Goal: Communication & Community: Answer question/provide support

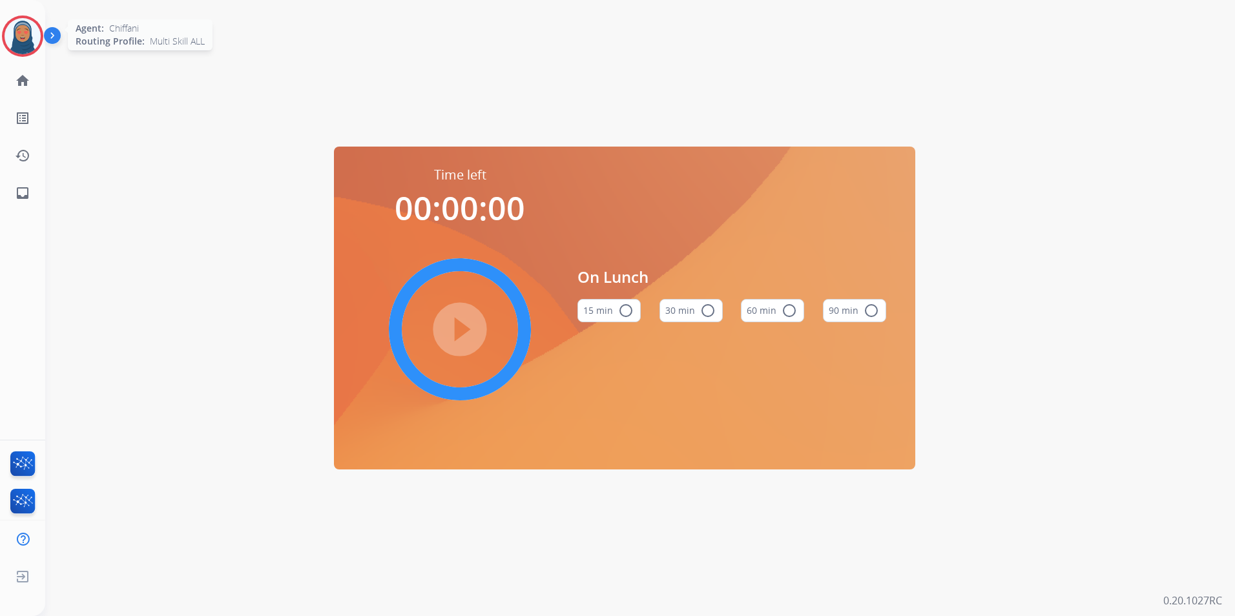
click at [16, 36] on img at bounding box center [23, 36] width 36 height 36
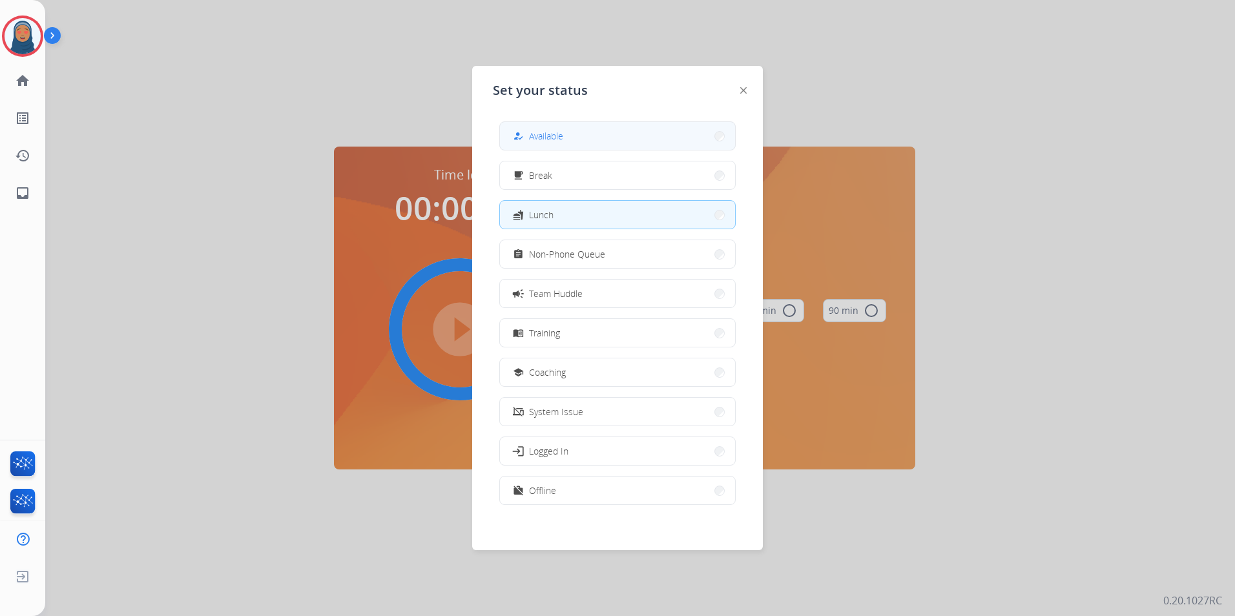
click at [566, 141] on button "how_to_reg Available" at bounding box center [617, 136] width 235 height 28
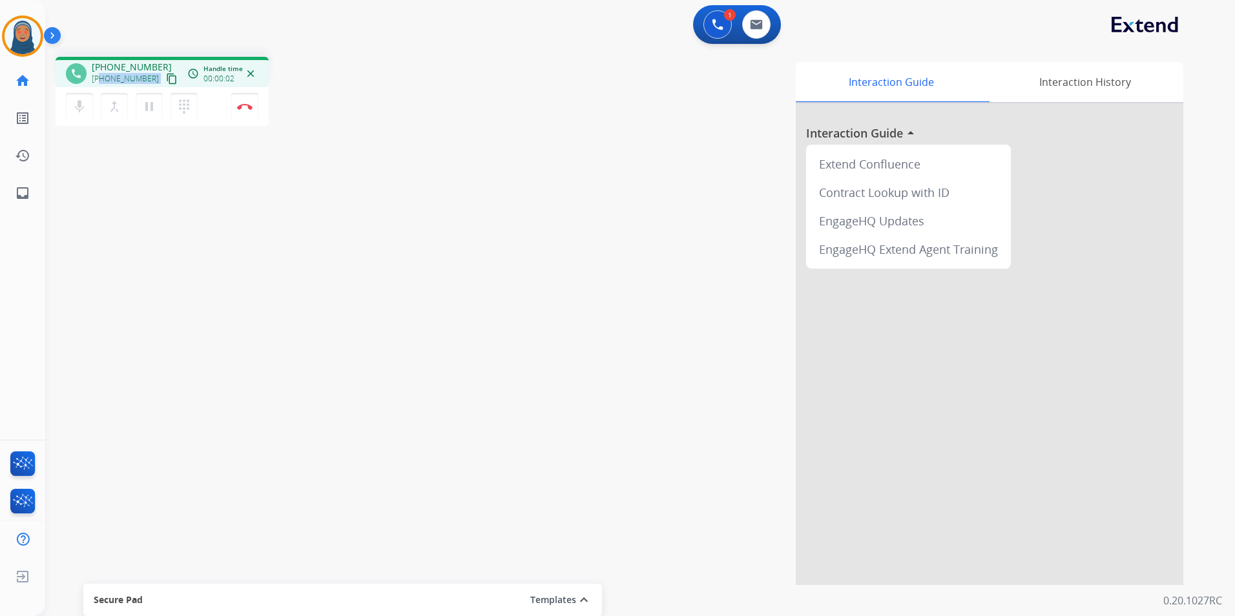
drag, startPoint x: 147, startPoint y: 81, endPoint x: 100, endPoint y: 81, distance: 47.8
click at [100, 81] on div "+17084397868 content_copy" at bounding box center [136, 79] width 88 height 16
copy div "7084397868 content_copy access_time Call metrics Queue 00:10 Hold 00:00 Talk 00…"
click at [247, 110] on button "Disconnect" at bounding box center [244, 106] width 27 height 27
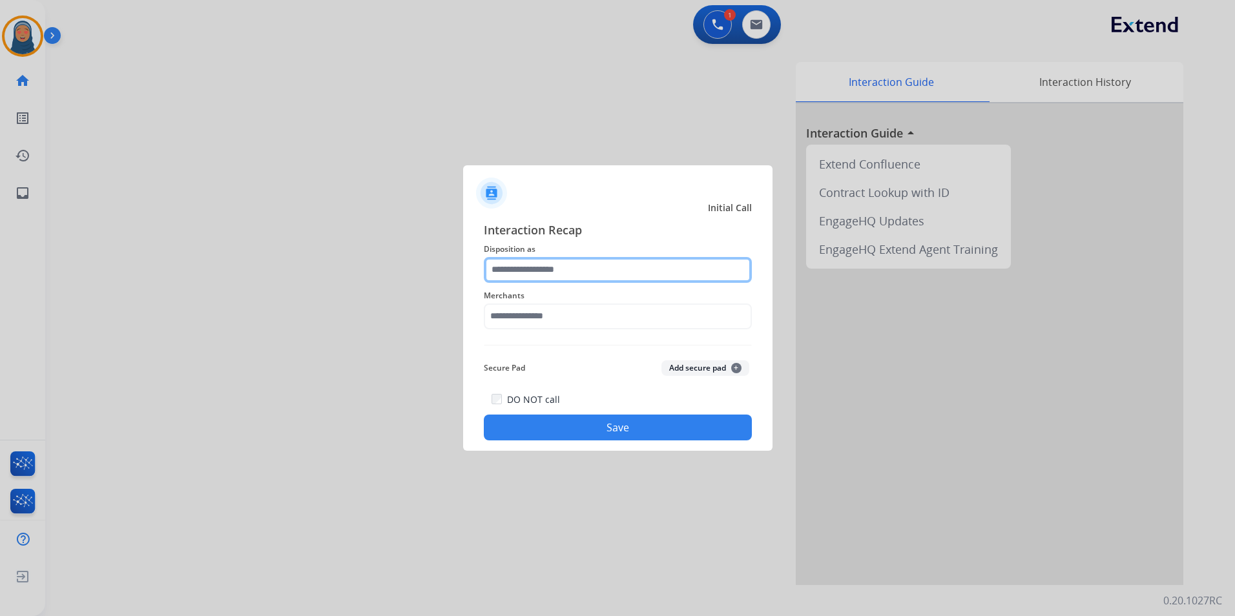
click at [523, 266] on input "text" at bounding box center [618, 270] width 268 height 26
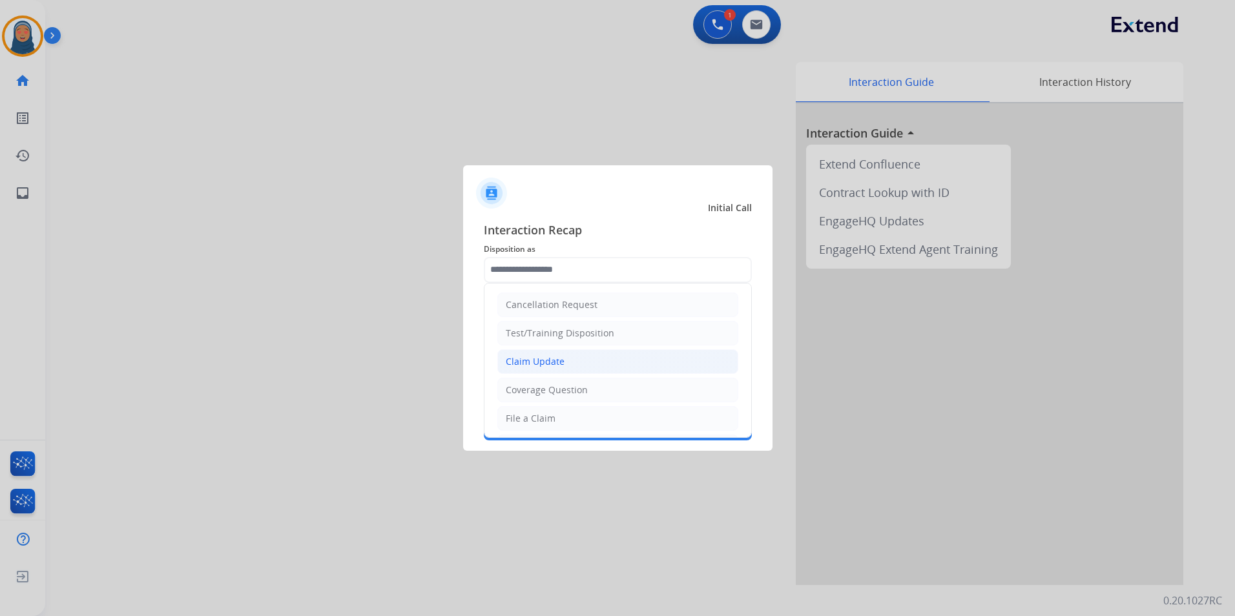
click at [562, 365] on div "Claim Update" at bounding box center [535, 361] width 59 height 13
type input "**********"
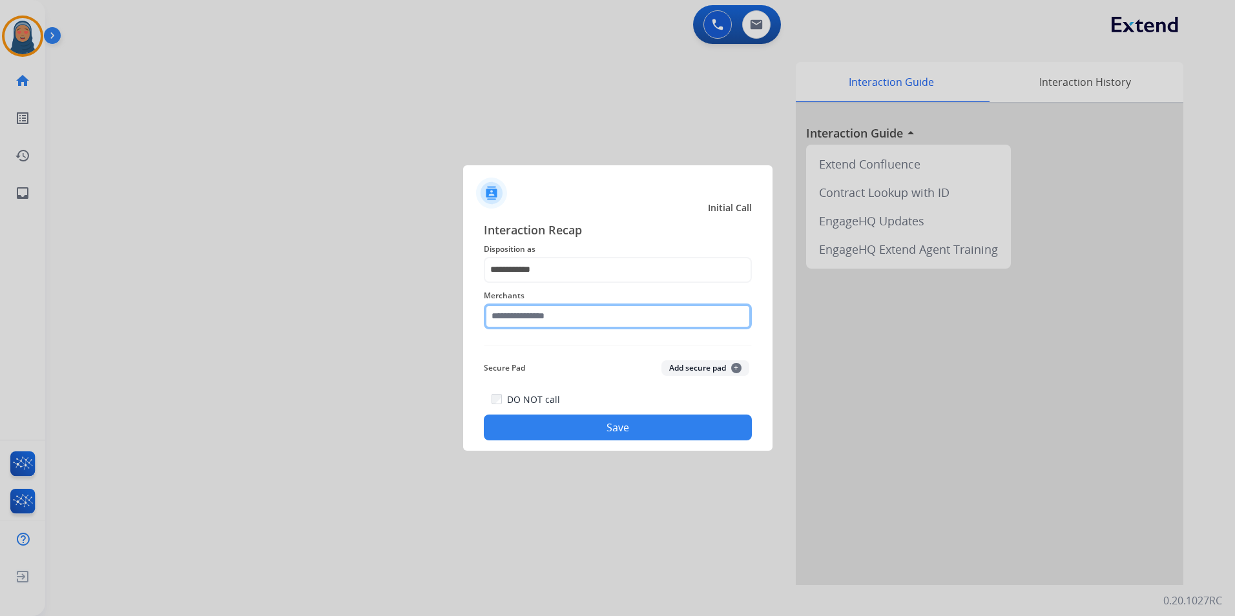
click at [579, 306] on input "text" at bounding box center [618, 317] width 268 height 26
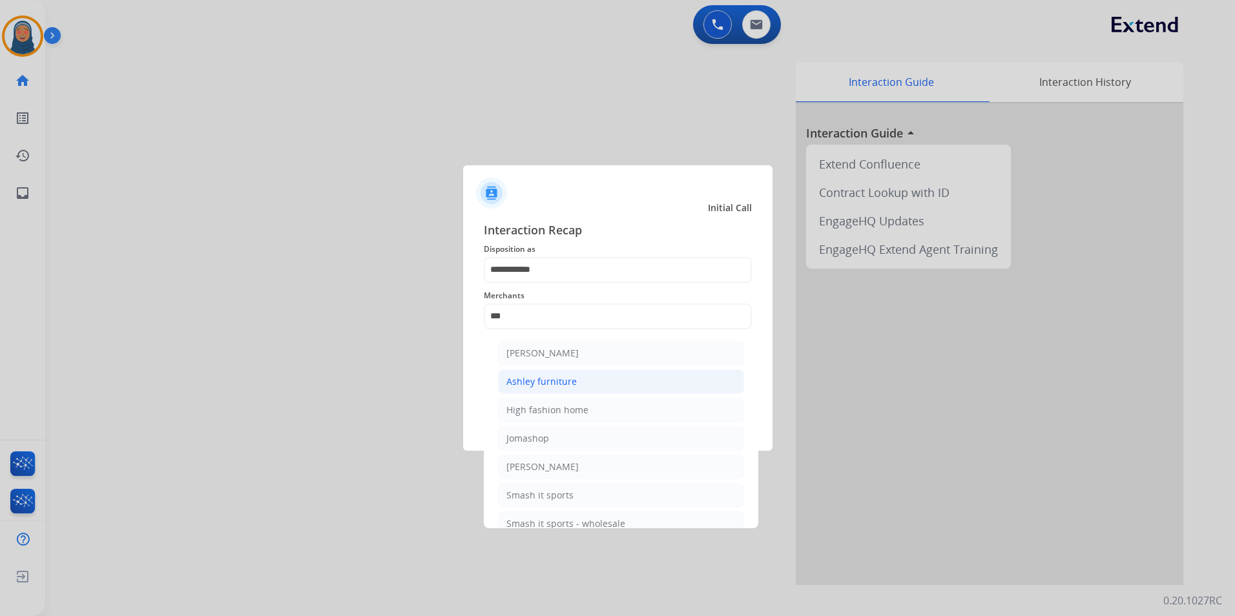
click at [547, 384] on div "Ashley furniture" at bounding box center [542, 381] width 70 height 13
type input "**********"
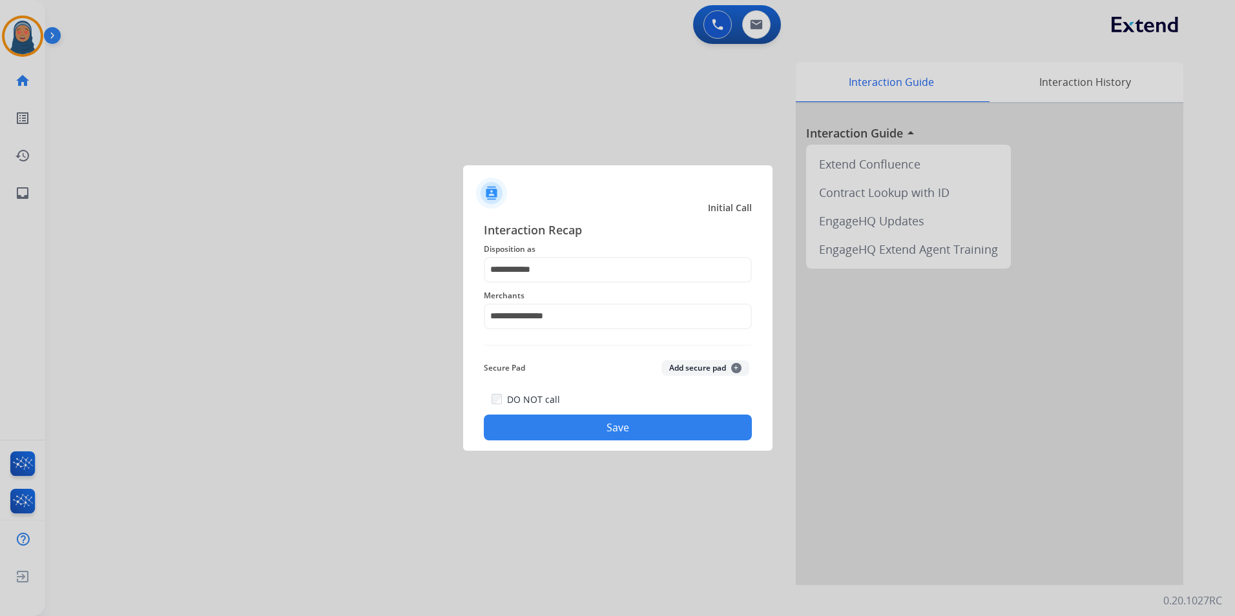
click at [609, 429] on button "Save" at bounding box center [618, 428] width 268 height 26
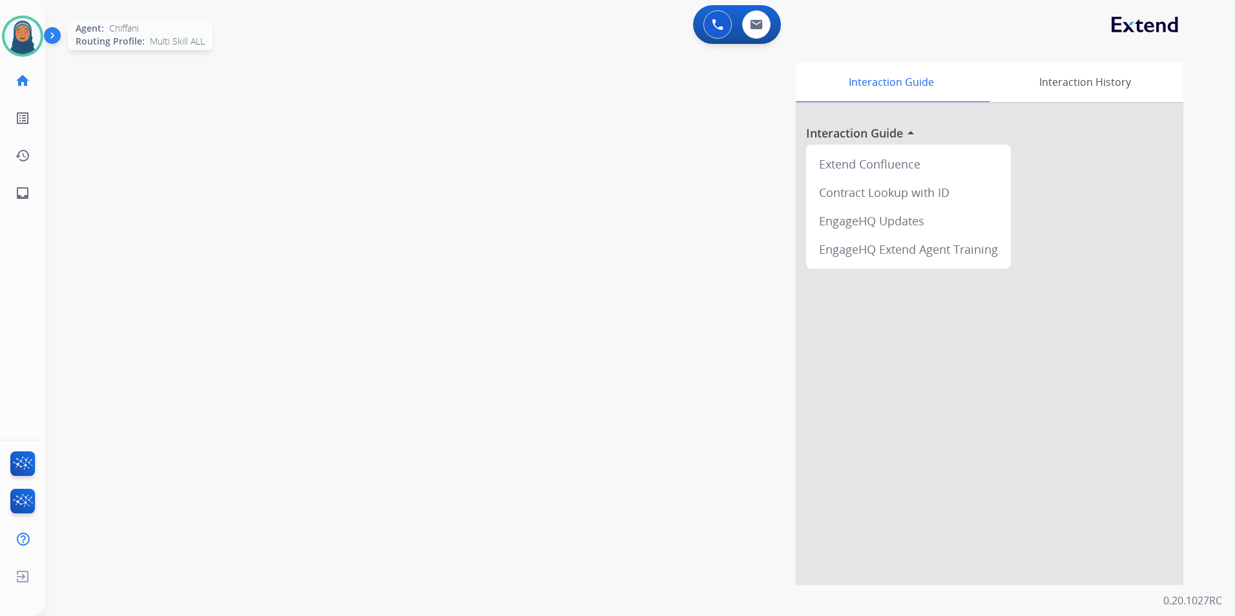
click at [21, 39] on img at bounding box center [23, 36] width 36 height 36
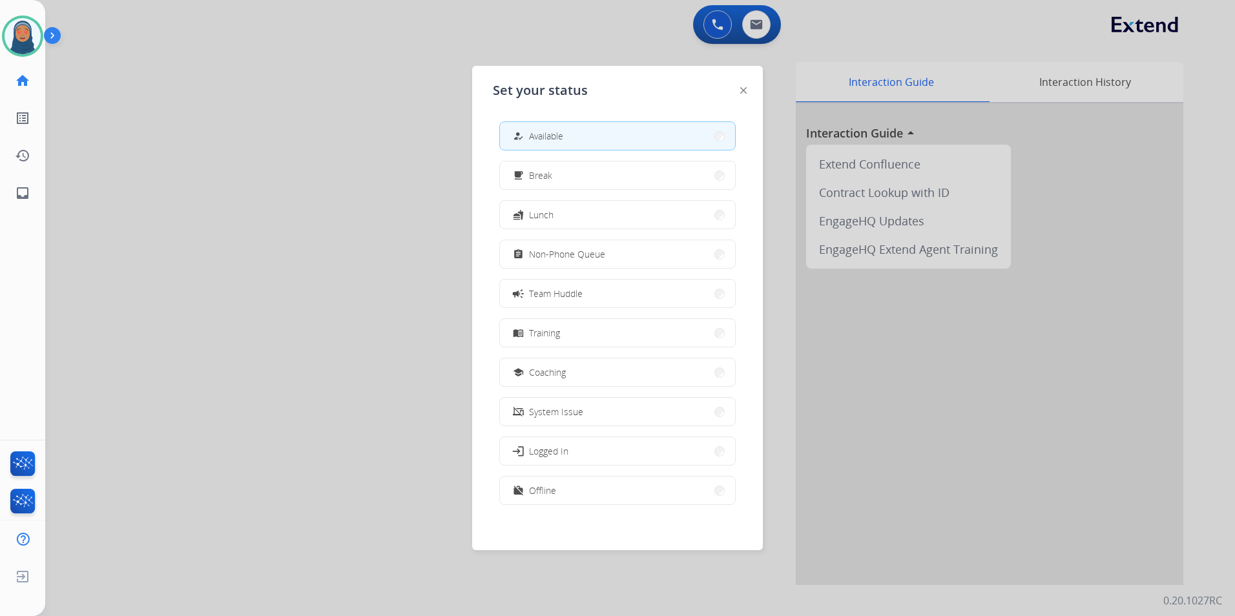
click at [634, 259] on button "assignment Non-Phone Queue" at bounding box center [617, 254] width 235 height 28
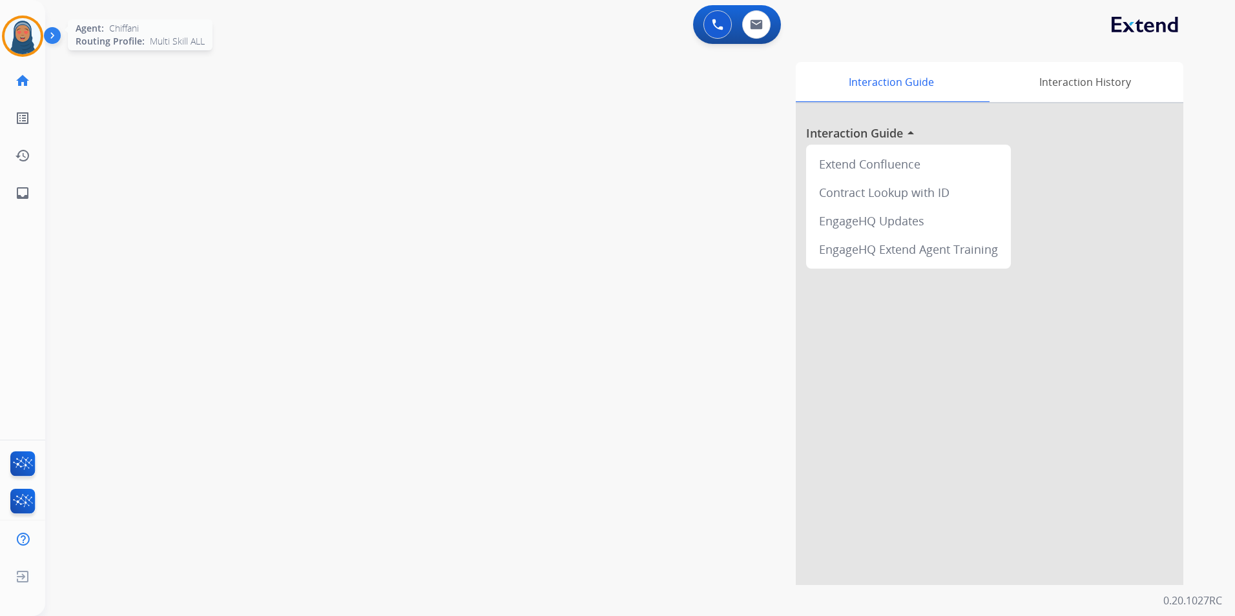
click at [19, 38] on img at bounding box center [23, 36] width 36 height 36
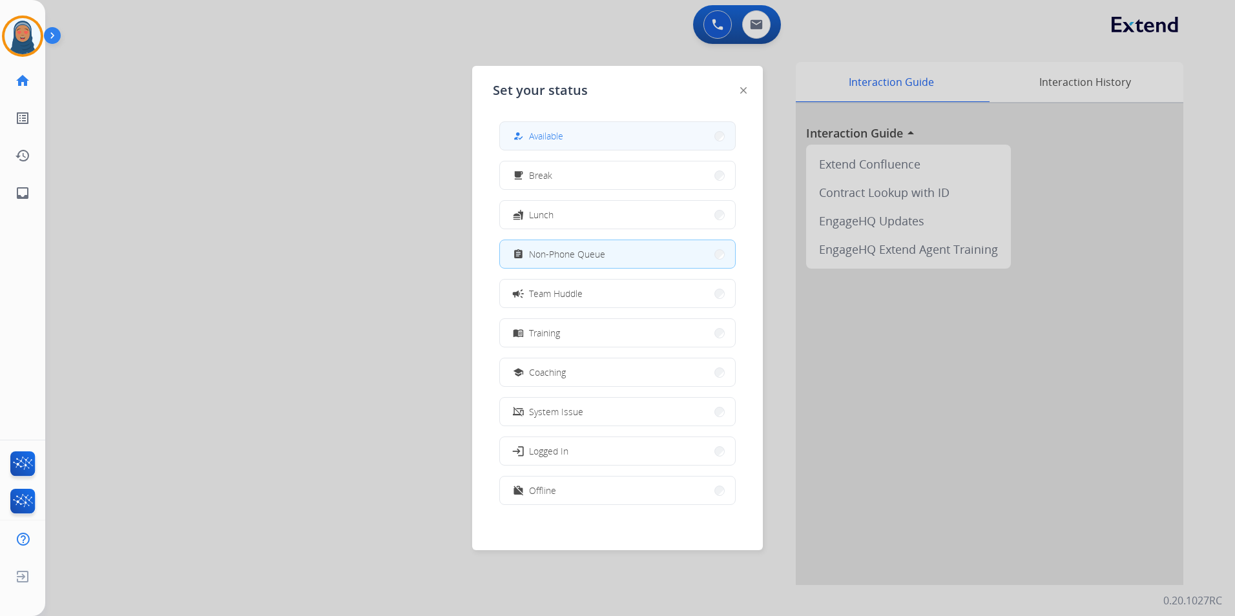
click at [642, 142] on button "how_to_reg Available" at bounding box center [617, 136] width 235 height 28
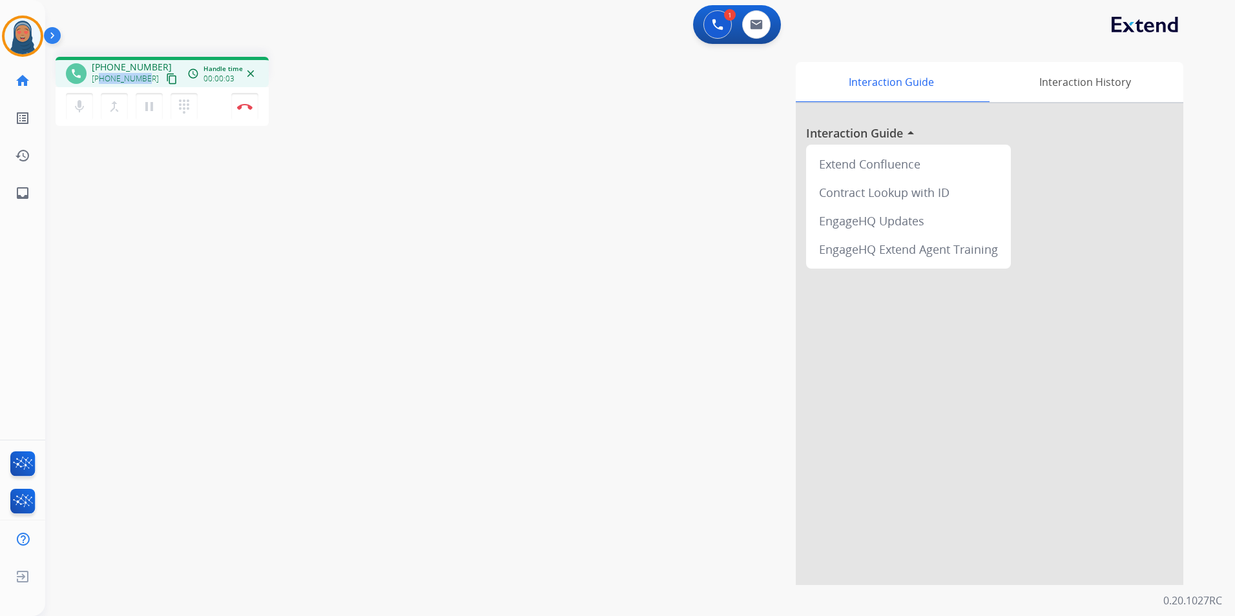
drag, startPoint x: 145, startPoint y: 79, endPoint x: 101, endPoint y: 81, distance: 44.0
click at [101, 81] on div "+17479003740 content_copy" at bounding box center [136, 79] width 88 height 16
copy span "7479003740"
click at [249, 112] on button "Disconnect" at bounding box center [244, 106] width 27 height 27
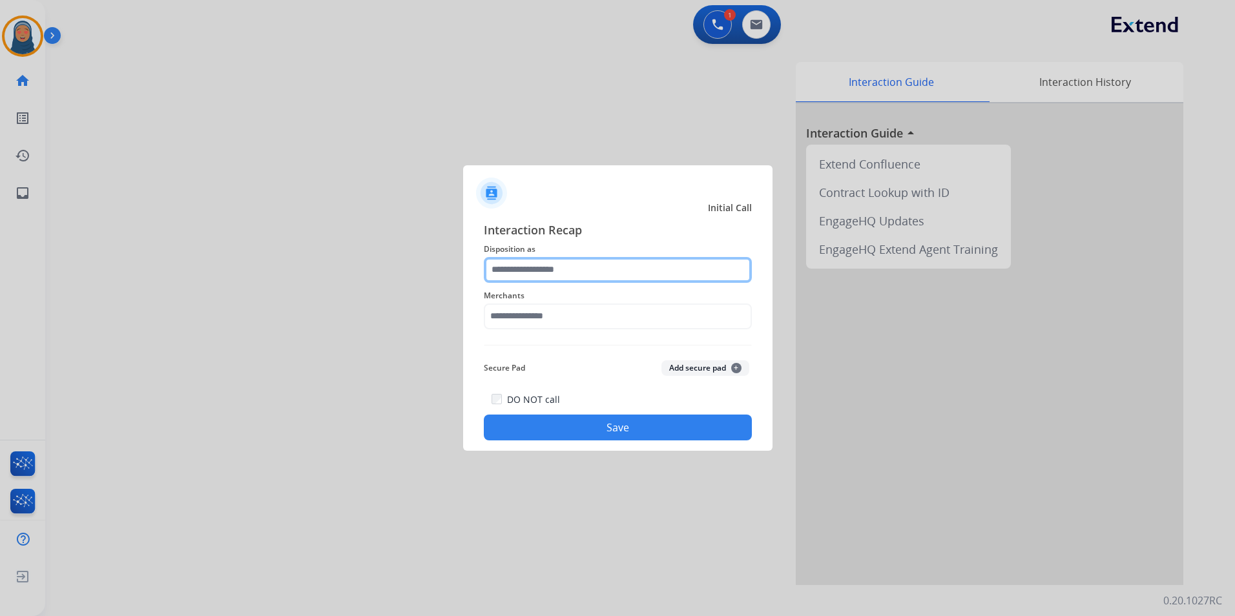
drag, startPoint x: 588, startPoint y: 277, endPoint x: 549, endPoint y: 259, distance: 43.4
click at [575, 269] on input "text" at bounding box center [618, 270] width 268 height 26
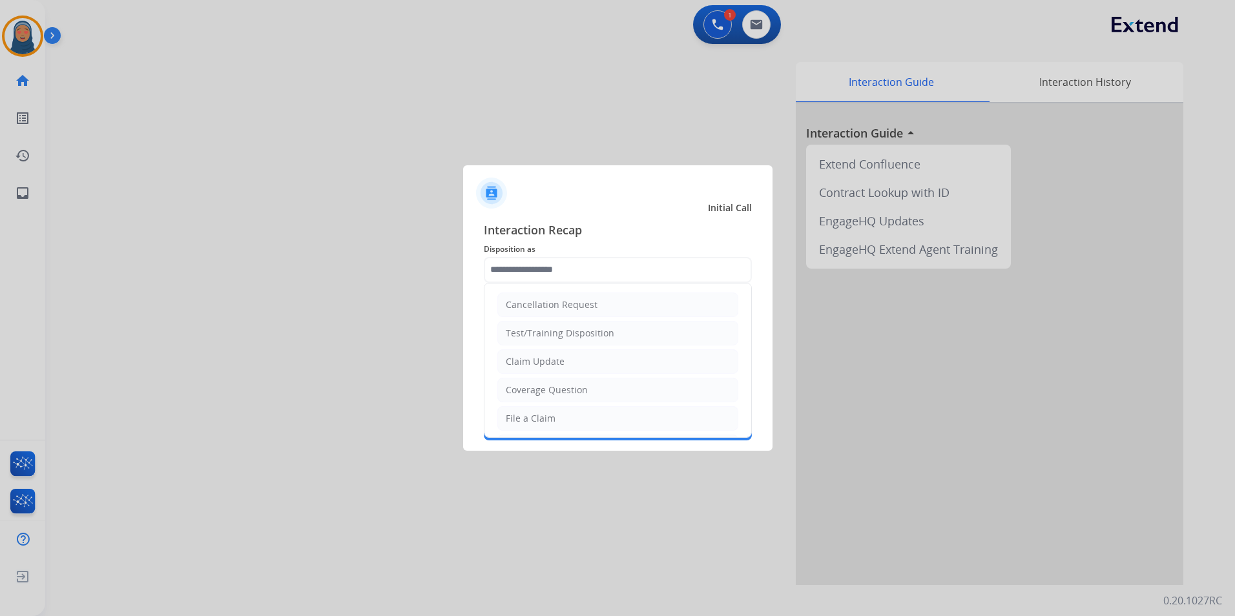
click at [563, 421] on li "File a Claim" at bounding box center [618, 418] width 241 height 25
type input "**********"
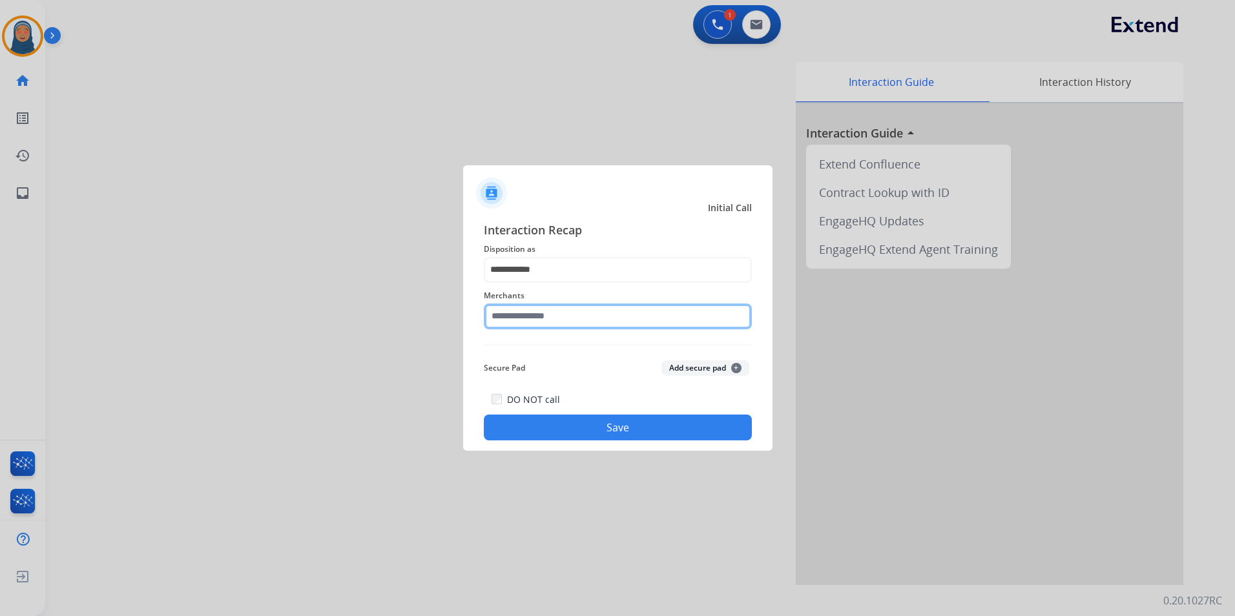
click at [600, 313] on input "text" at bounding box center [618, 317] width 268 height 26
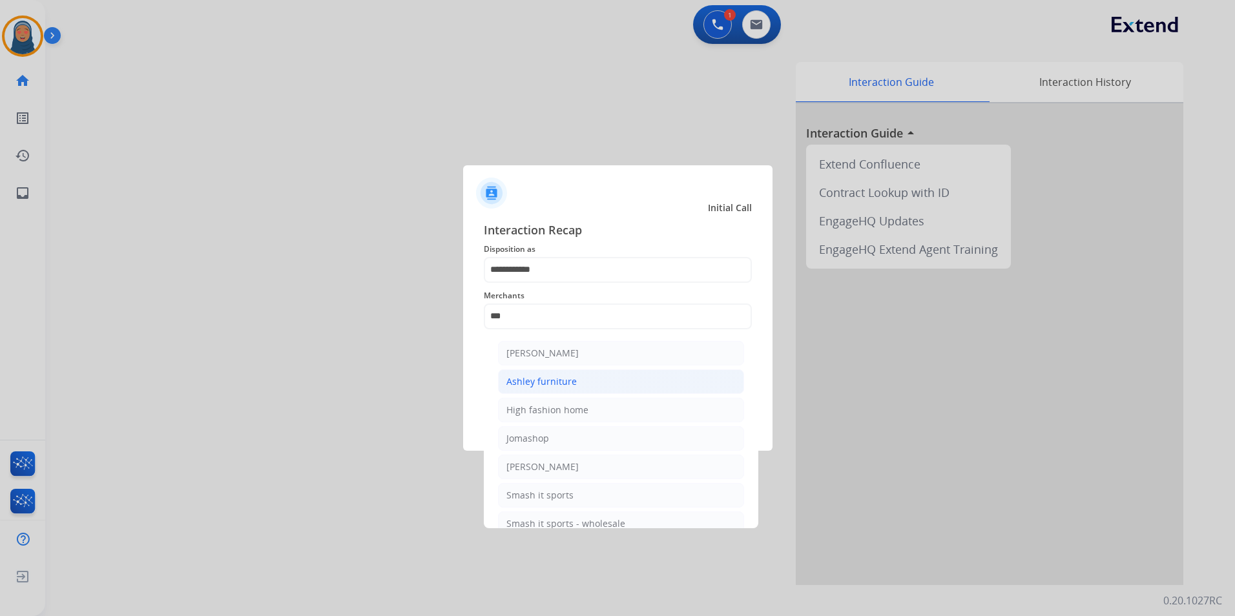
click at [608, 375] on li "Ashley furniture" at bounding box center [621, 382] width 246 height 25
type input "**********"
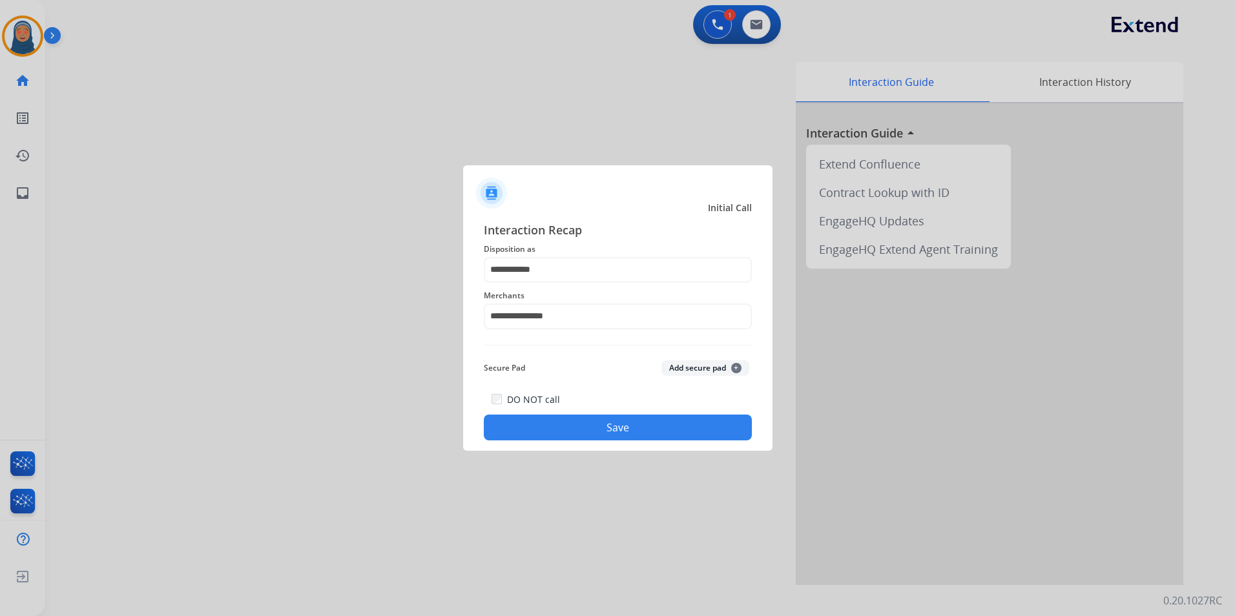
click at [649, 430] on button "Save" at bounding box center [618, 428] width 268 height 26
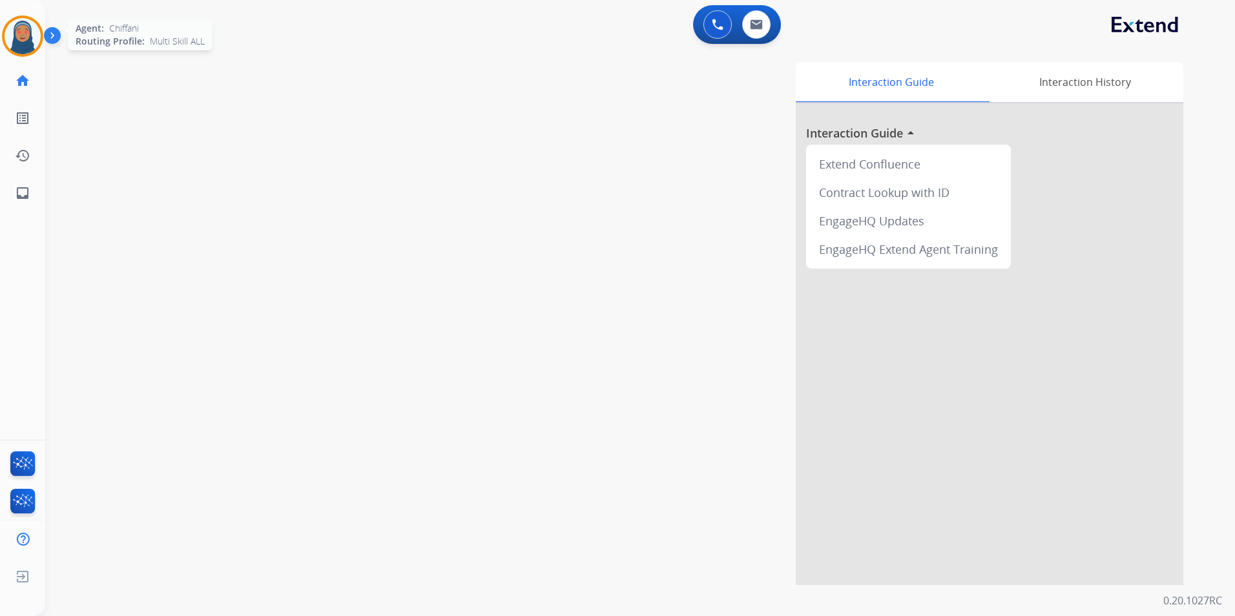
click at [26, 41] on img at bounding box center [23, 36] width 36 height 36
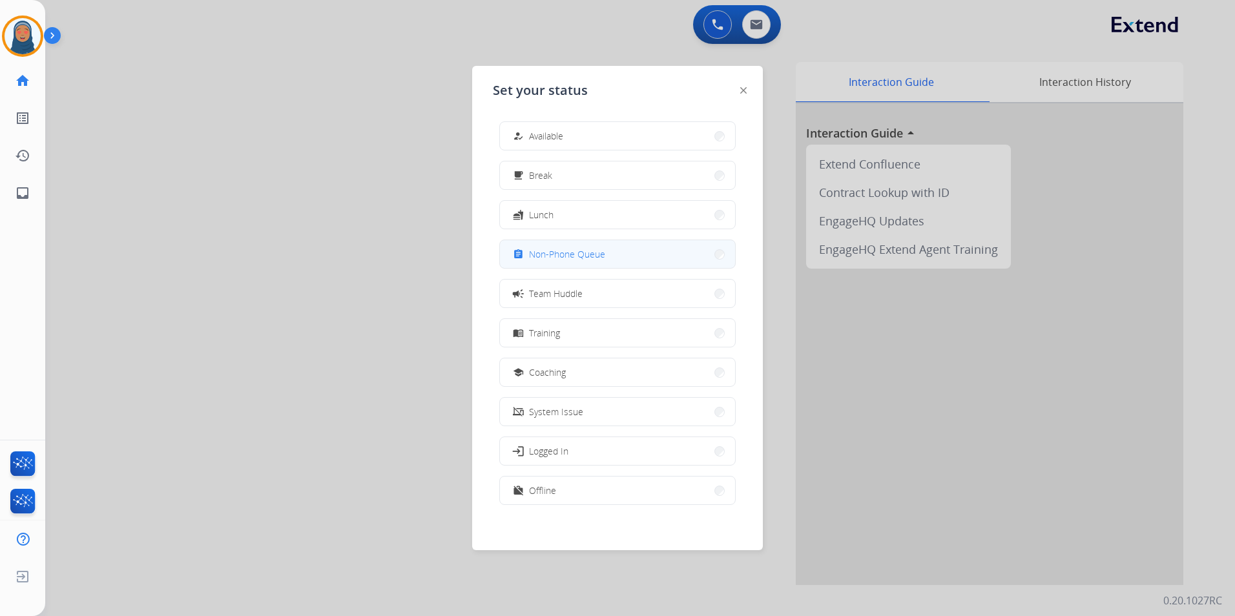
click at [577, 251] on span "Non-Phone Queue" at bounding box center [567, 254] width 76 height 14
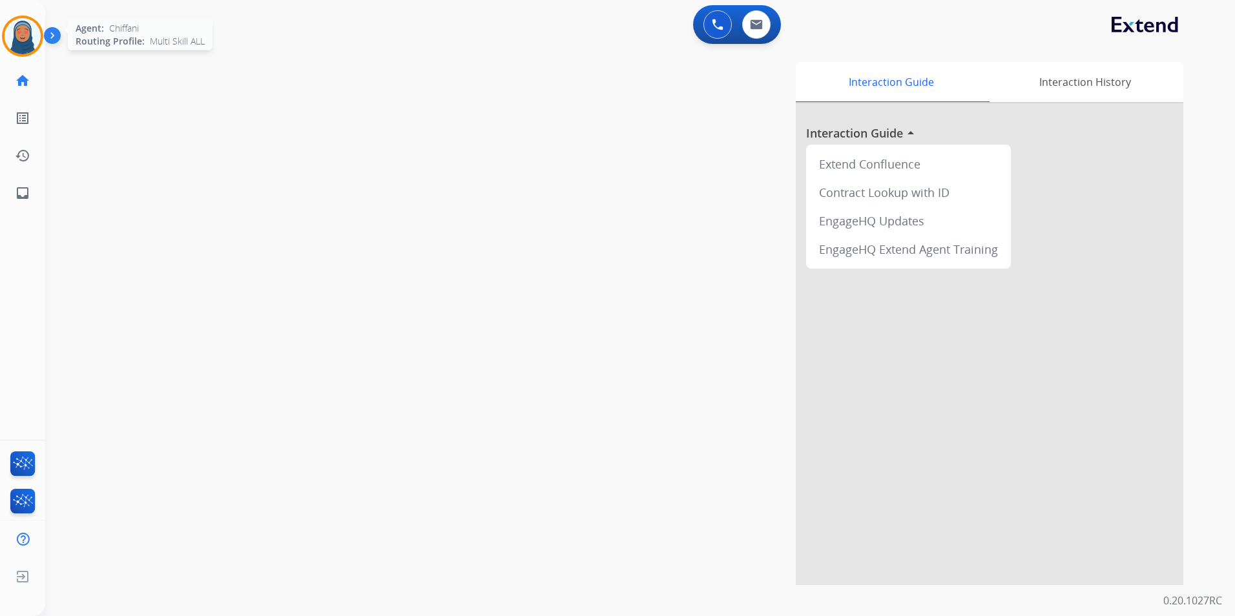
click at [31, 42] on img at bounding box center [23, 36] width 36 height 36
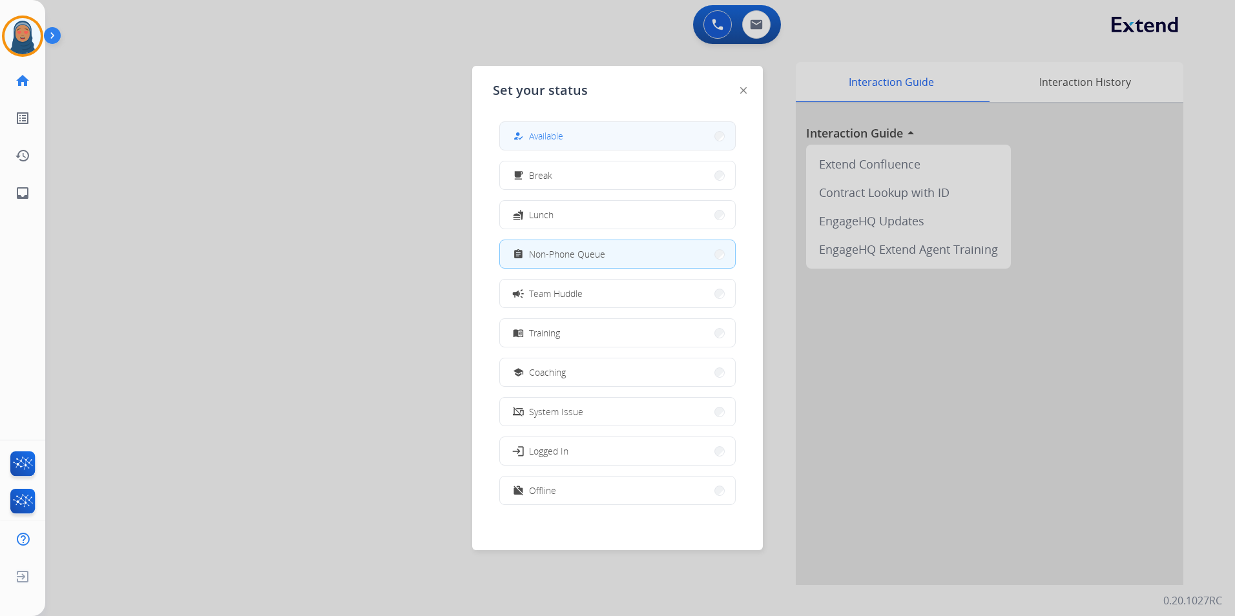
click at [636, 136] on button "how_to_reg Available" at bounding box center [617, 136] width 235 height 28
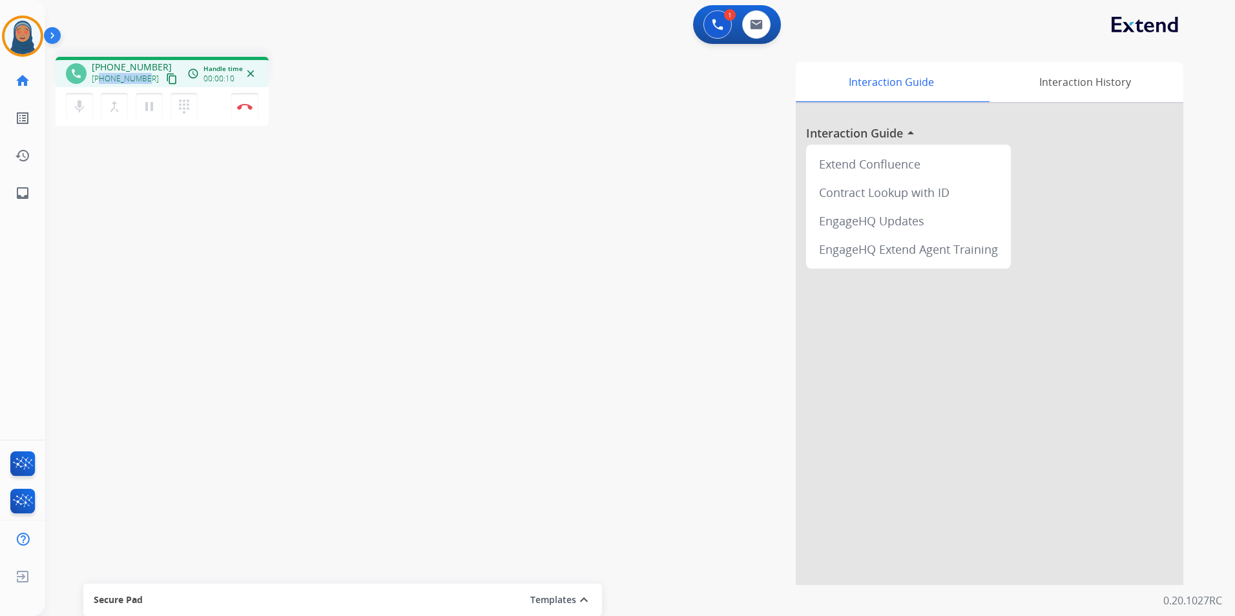
drag, startPoint x: 144, startPoint y: 77, endPoint x: 103, endPoint y: 81, distance: 41.5
click at [103, 81] on span "+14044477561" at bounding box center [125, 79] width 67 height 10
copy span "4044477561"
drag, startPoint x: 240, startPoint y: 110, endPoint x: 278, endPoint y: 155, distance: 59.2
click at [240, 110] on button "Disconnect" at bounding box center [244, 106] width 27 height 27
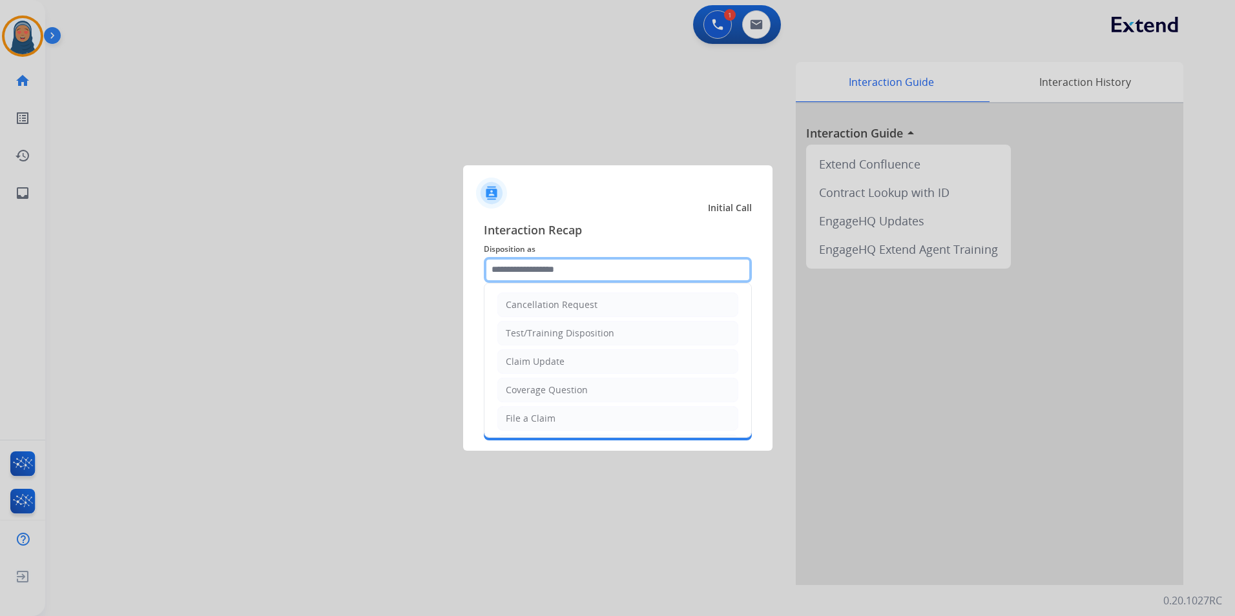
click at [528, 271] on input "text" at bounding box center [618, 270] width 268 height 26
click at [552, 354] on li "Claim Update" at bounding box center [618, 362] width 241 height 25
type input "**********"
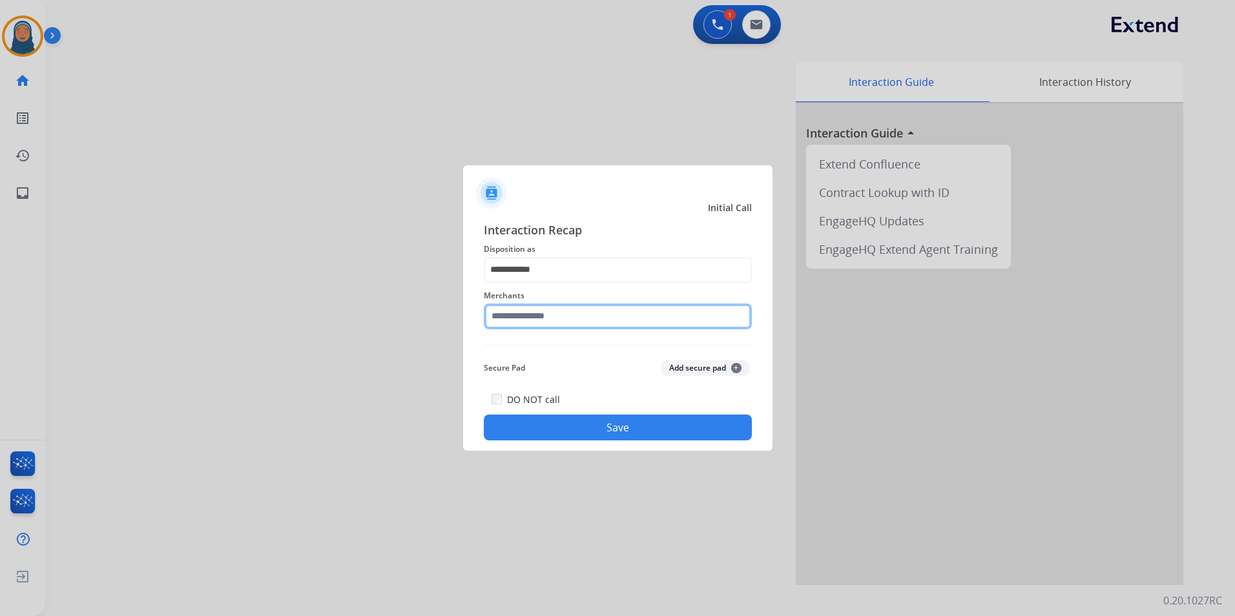
click at [571, 319] on input "text" at bounding box center [618, 317] width 268 height 26
drag, startPoint x: 293, startPoint y: 289, endPoint x: 204, endPoint y: 264, distance: 92.0
click at [0, 265] on app-contact-recap-modal "**********" at bounding box center [0, 308] width 0 height 616
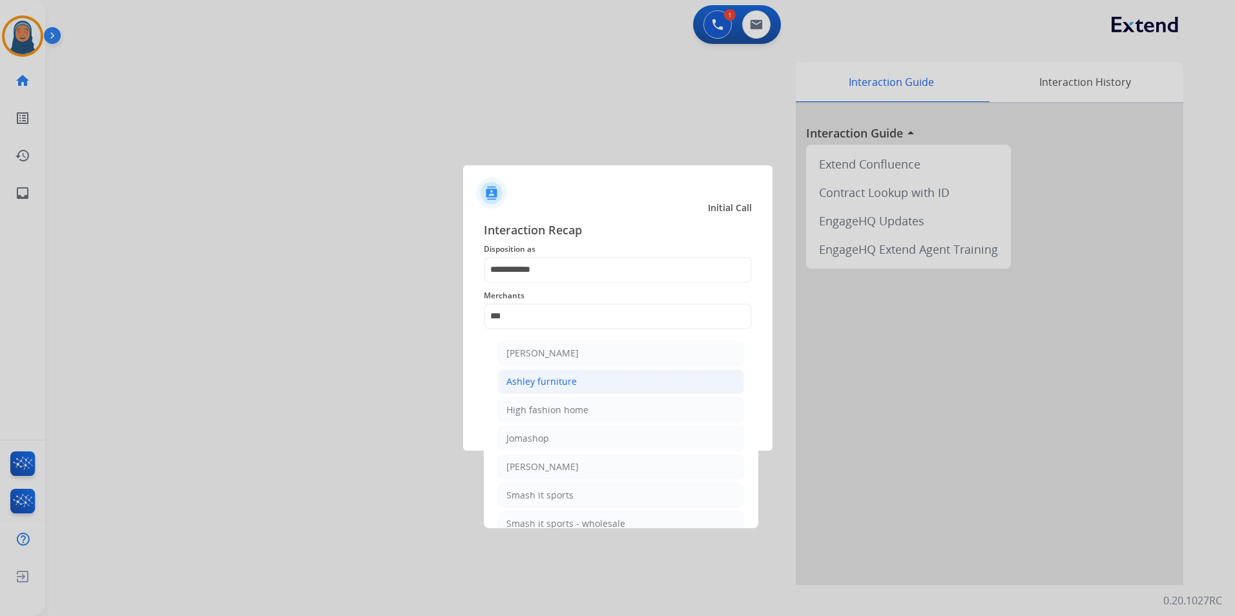
click at [566, 384] on div "Ashley furniture" at bounding box center [542, 381] width 70 height 13
type input "**********"
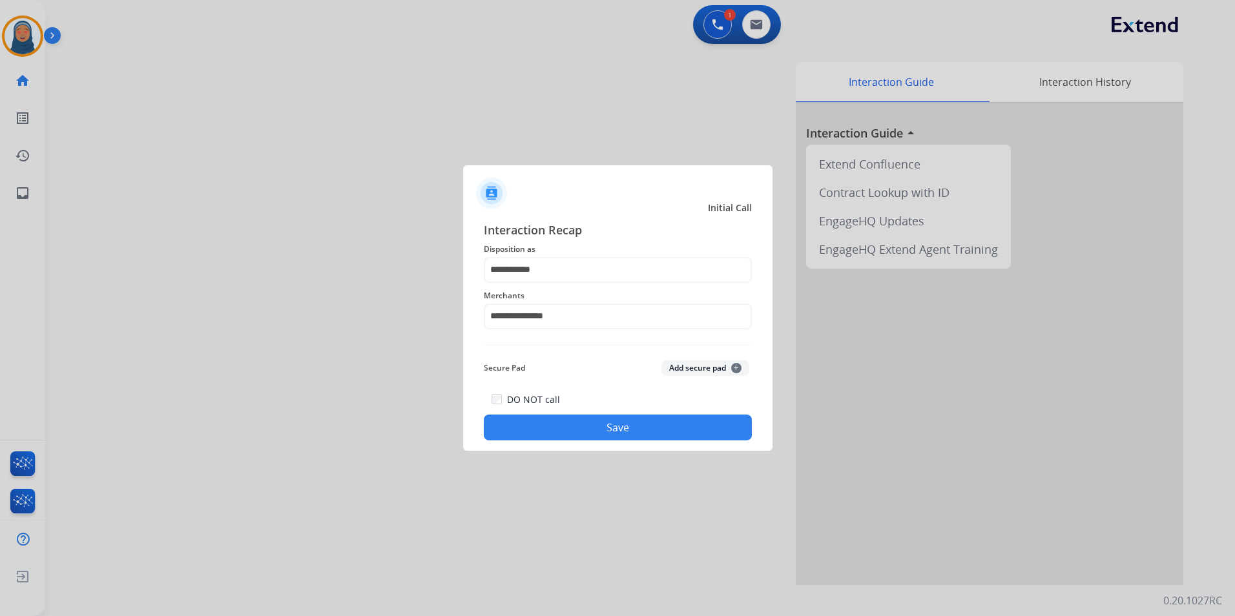
click at [605, 422] on button "Save" at bounding box center [618, 428] width 268 height 26
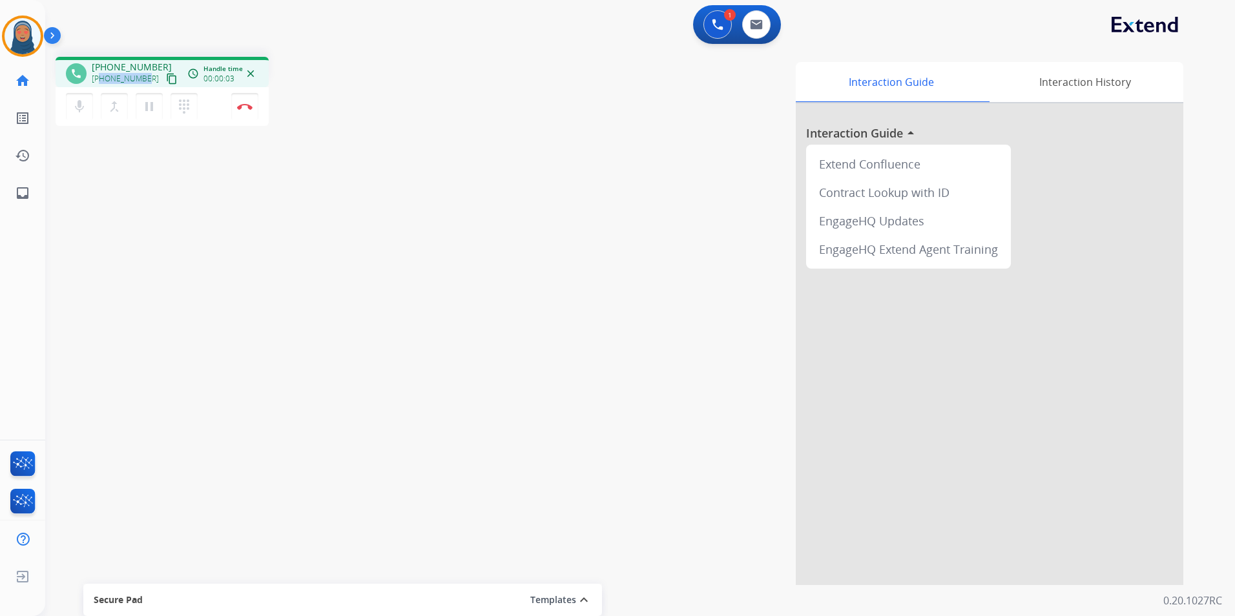
drag, startPoint x: 146, startPoint y: 78, endPoint x: 101, endPoint y: 79, distance: 45.2
click at [101, 79] on div "+17082500187 content_copy" at bounding box center [136, 79] width 88 height 16
copy span "7082500187"
click at [241, 108] on img at bounding box center [245, 106] width 16 height 6
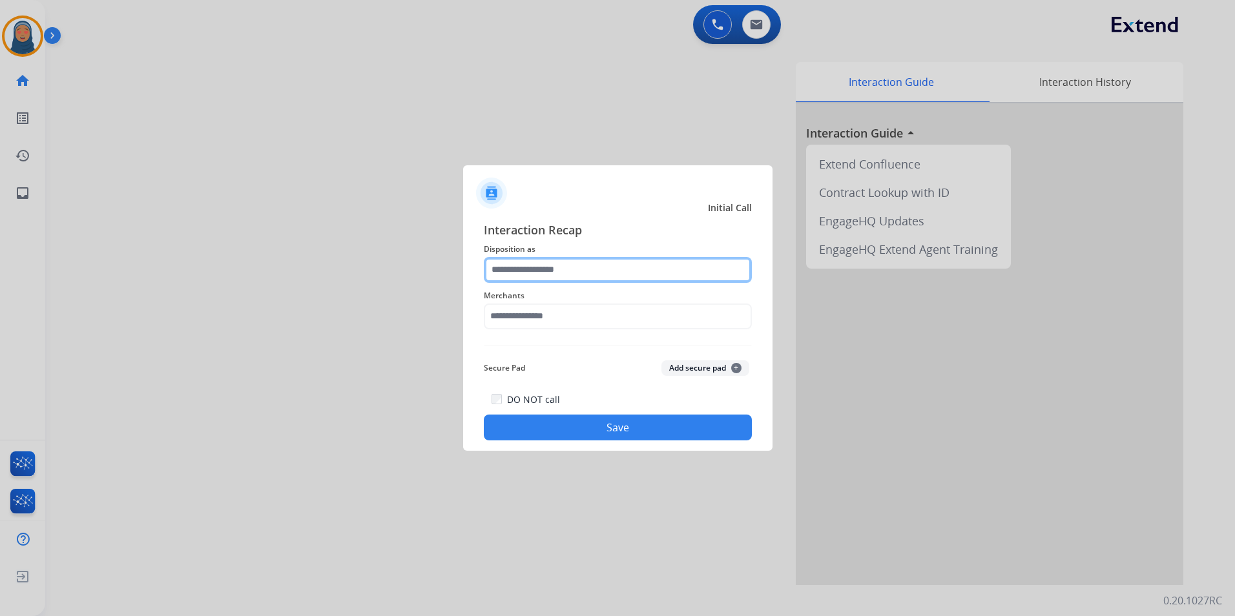
click at [549, 266] on input "text" at bounding box center [618, 270] width 268 height 26
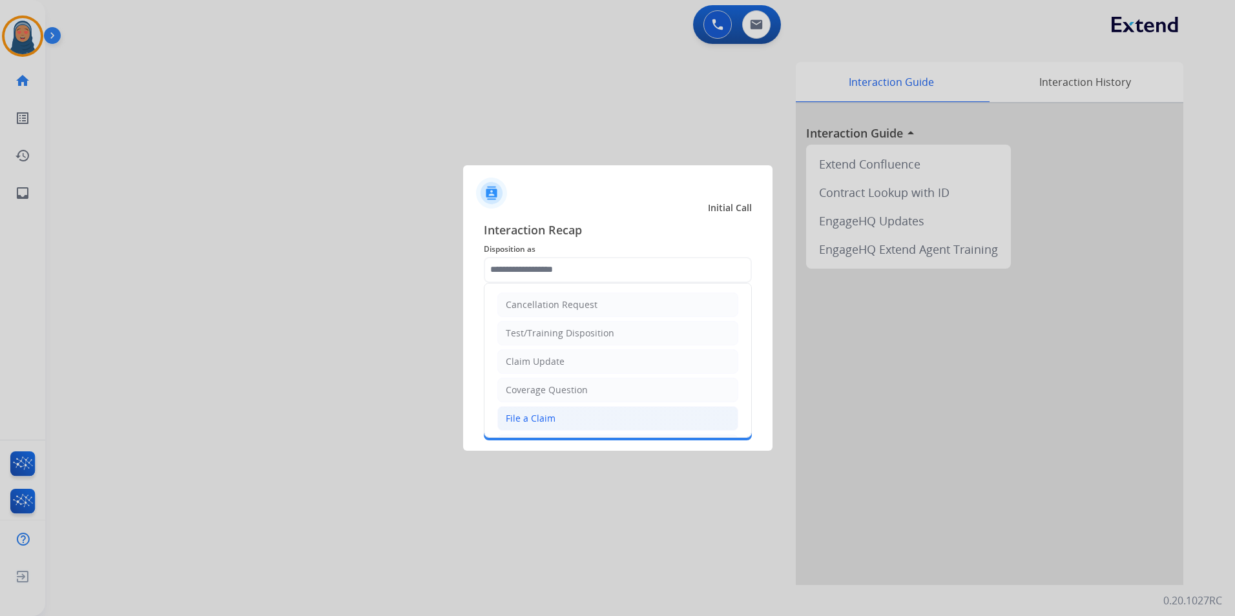
click at [543, 415] on div "File a Claim" at bounding box center [531, 418] width 50 height 13
type input "**********"
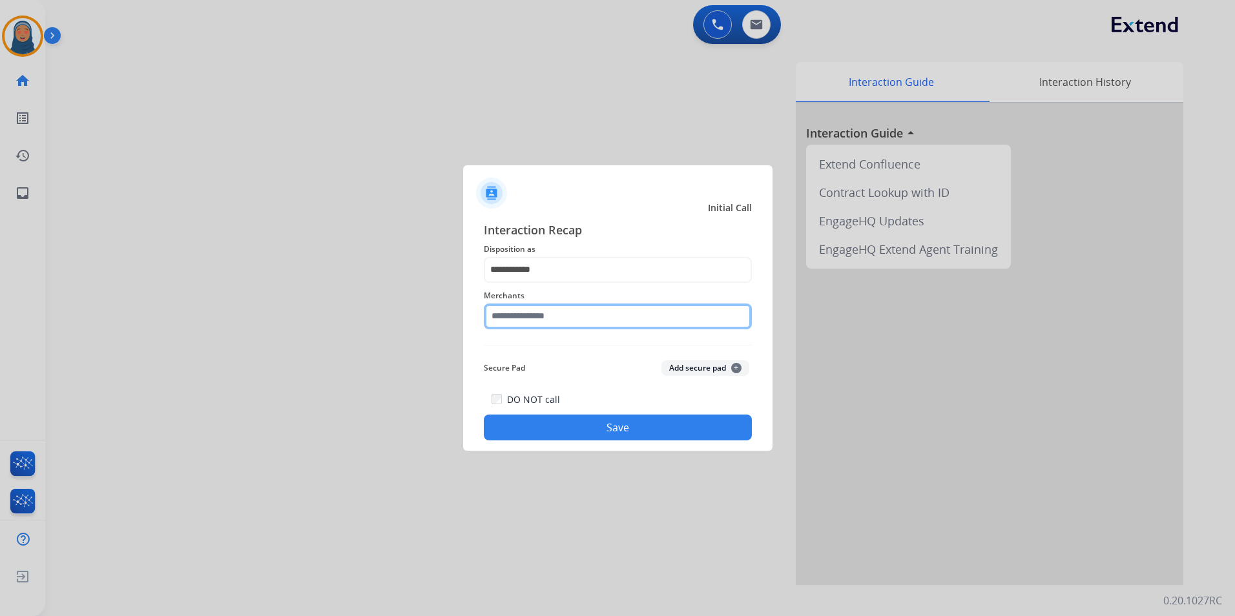
click at [549, 317] on input "text" at bounding box center [618, 317] width 268 height 26
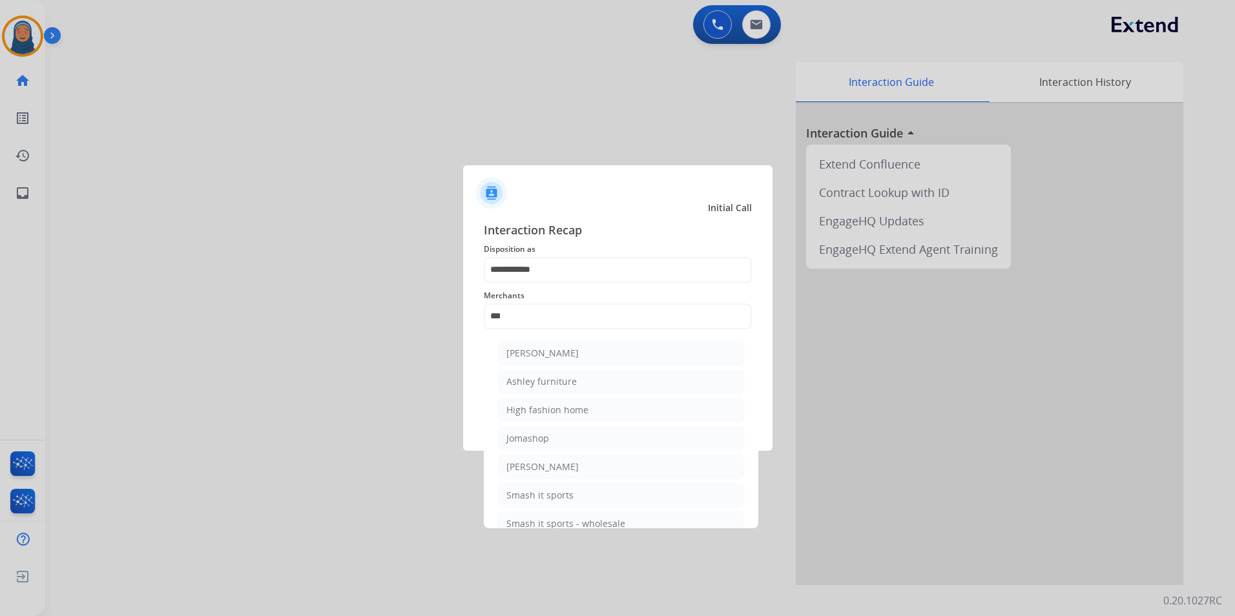
click at [533, 383] on div "Ashley furniture" at bounding box center [542, 381] width 70 height 13
type input "**********"
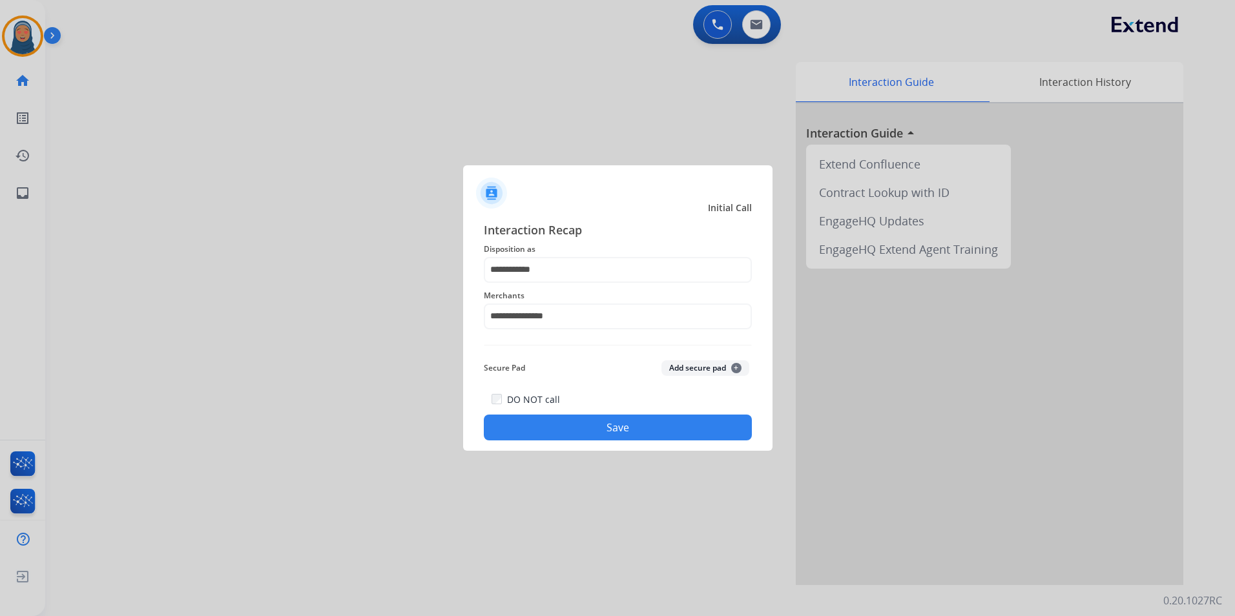
click at [608, 431] on button "Save" at bounding box center [618, 428] width 268 height 26
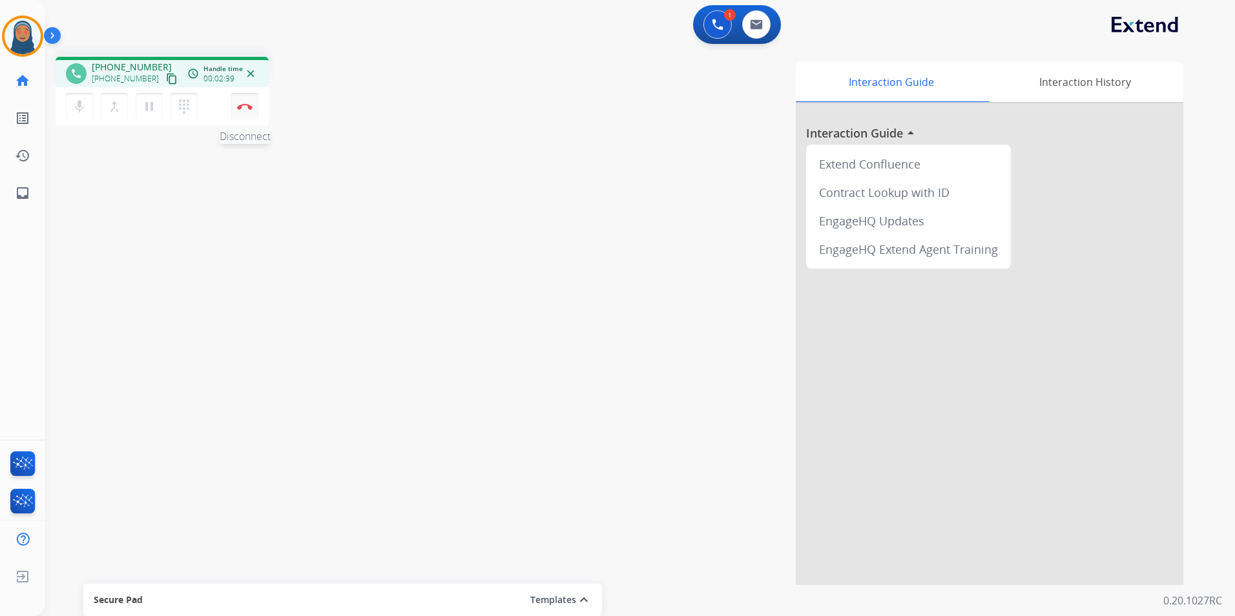
click at [246, 112] on button "Disconnect" at bounding box center [244, 106] width 27 height 27
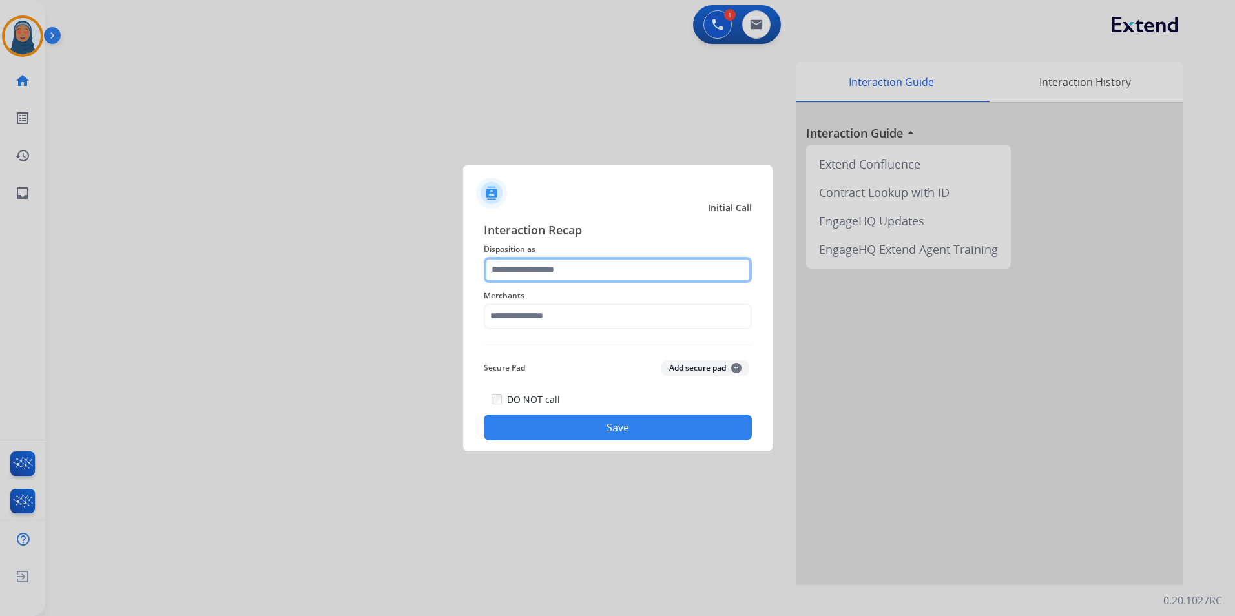
click at [564, 264] on input "text" at bounding box center [618, 270] width 268 height 26
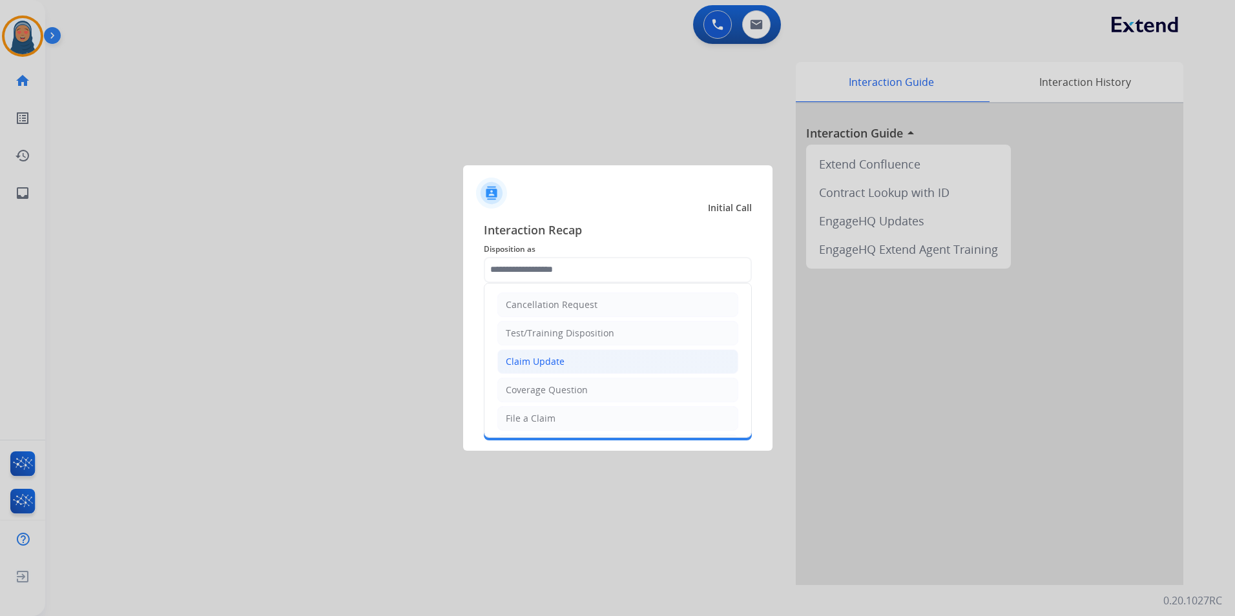
click at [558, 362] on div "Claim Update" at bounding box center [535, 361] width 59 height 13
type input "**********"
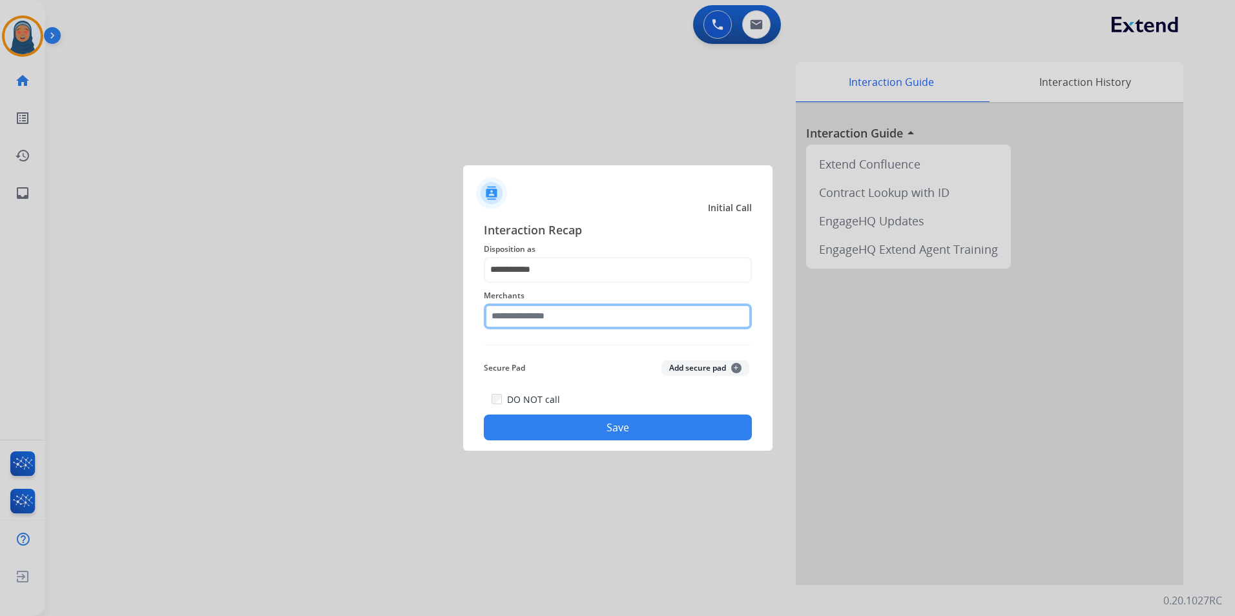
click at [560, 317] on input "text" at bounding box center [618, 317] width 268 height 26
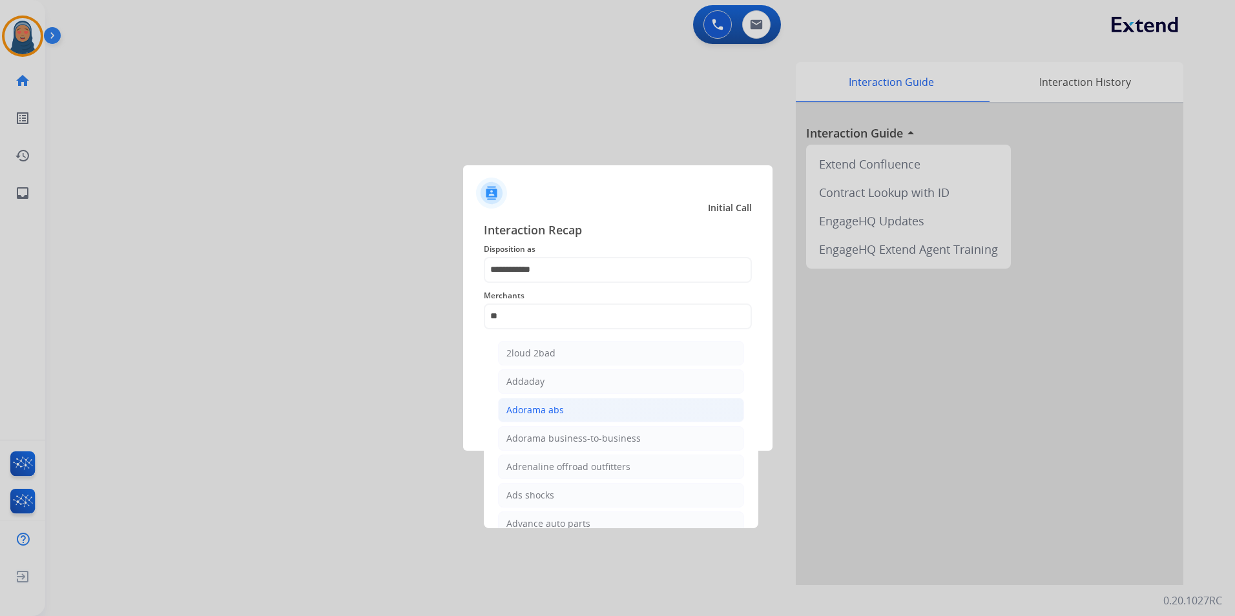
click at [535, 408] on div "Adorama abs" at bounding box center [536, 410] width 58 height 13
type input "**********"
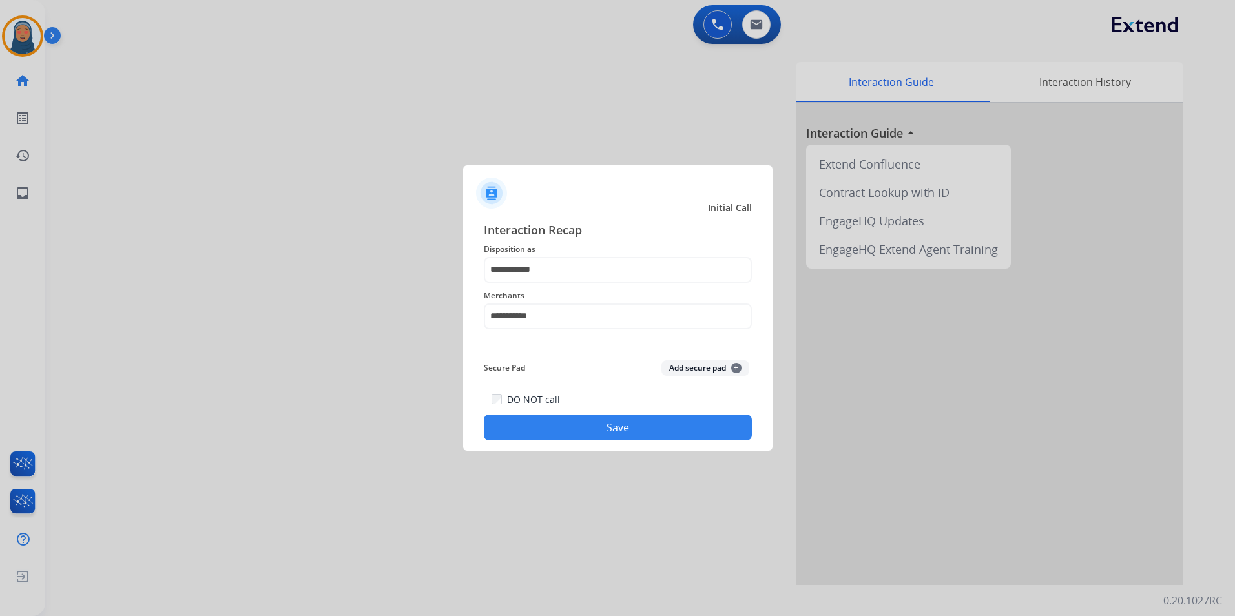
click at [606, 445] on div "**********" at bounding box center [617, 331] width 309 height 241
click at [606, 433] on button "Save" at bounding box center [618, 428] width 268 height 26
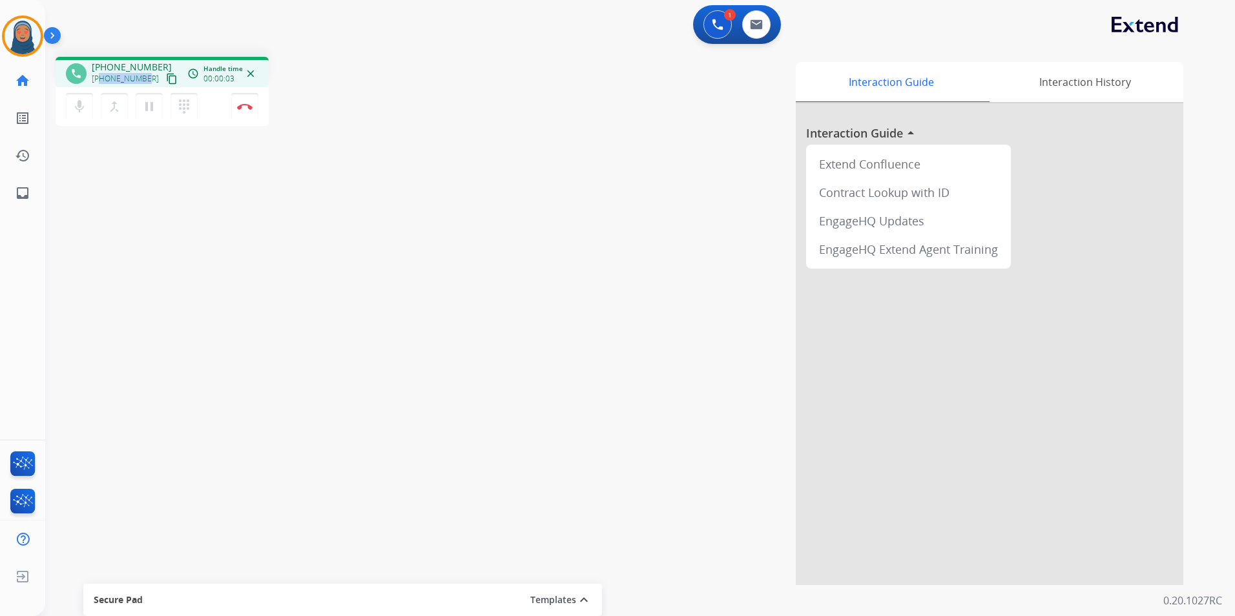
drag, startPoint x: 145, startPoint y: 79, endPoint x: 102, endPoint y: 80, distance: 42.6
click at [102, 80] on span "+14406692085" at bounding box center [125, 79] width 67 height 10
copy span "4406692085"
click at [247, 109] on img at bounding box center [245, 106] width 16 height 6
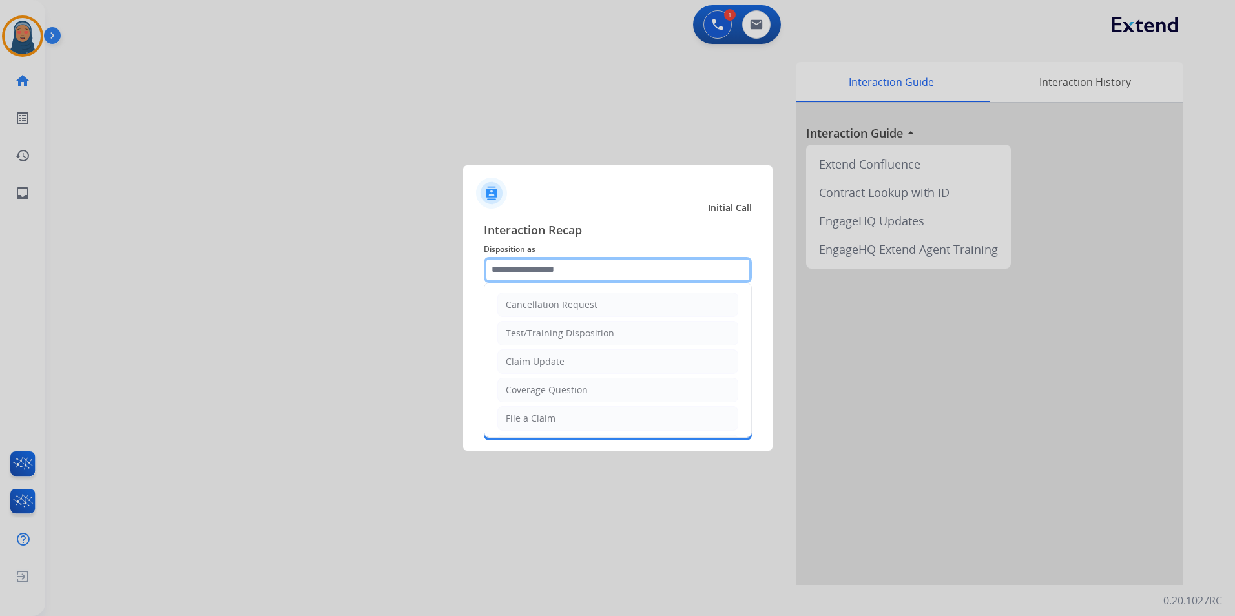
click at [563, 269] on input "text" at bounding box center [618, 270] width 268 height 26
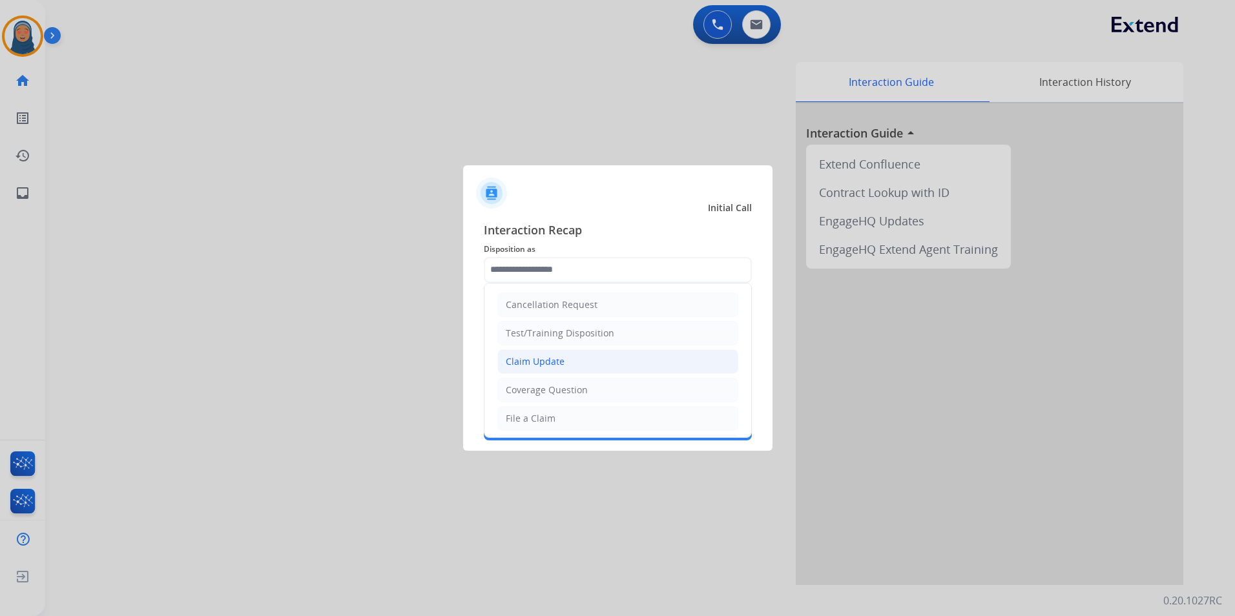
click at [549, 361] on div "Claim Update" at bounding box center [535, 361] width 59 height 13
type input "**********"
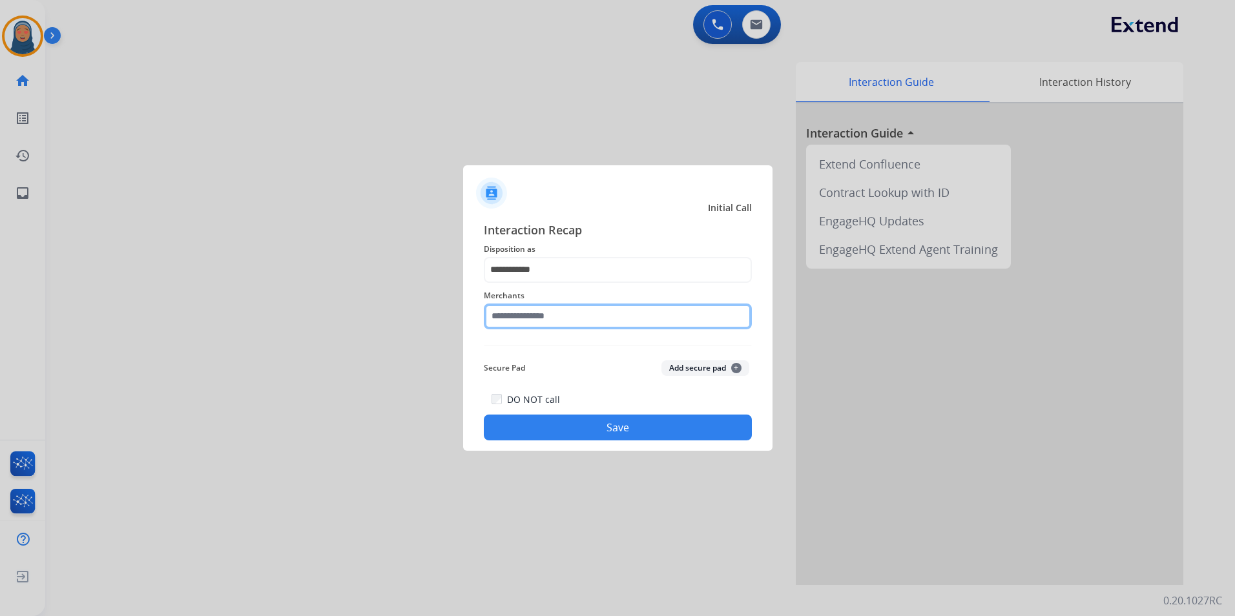
drag, startPoint x: 559, startPoint y: 318, endPoint x: 574, endPoint y: 315, distance: 15.7
click at [560, 317] on input "text" at bounding box center [618, 317] width 268 height 26
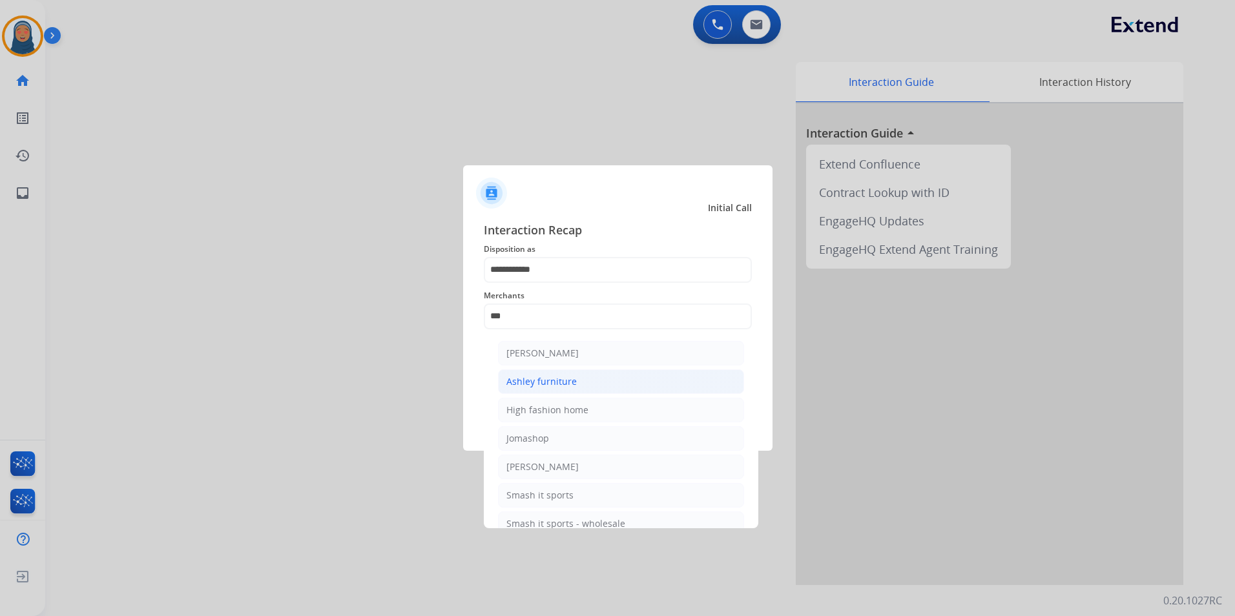
click at [566, 378] on div "Ashley furniture" at bounding box center [542, 381] width 70 height 13
type input "**********"
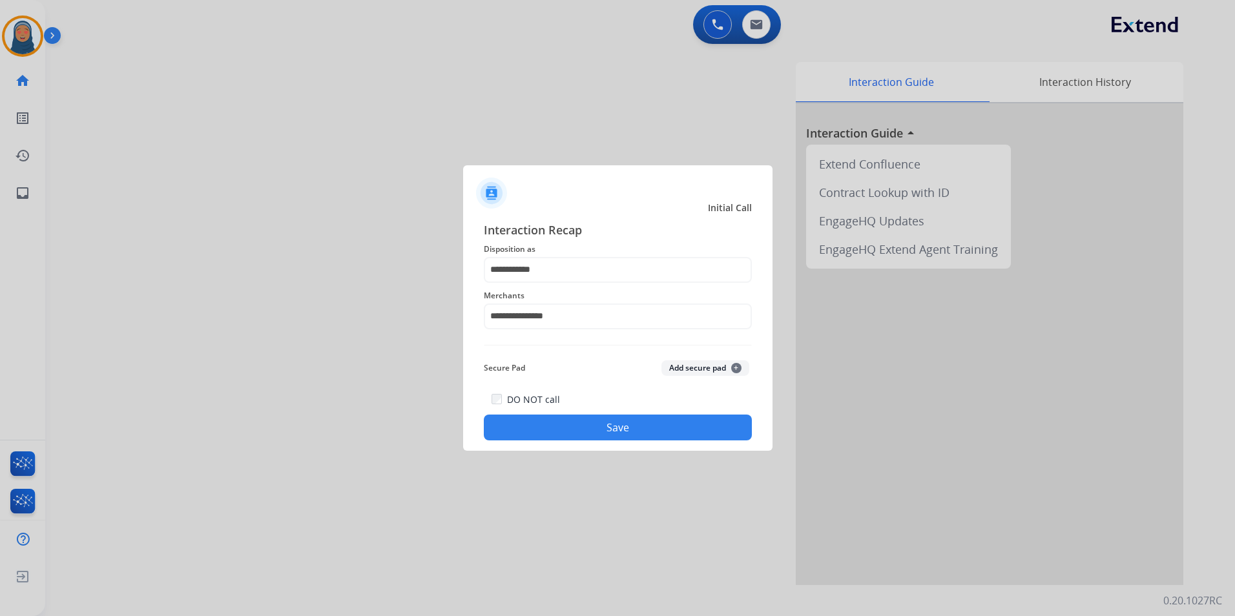
click at [600, 437] on button "Save" at bounding box center [618, 428] width 268 height 26
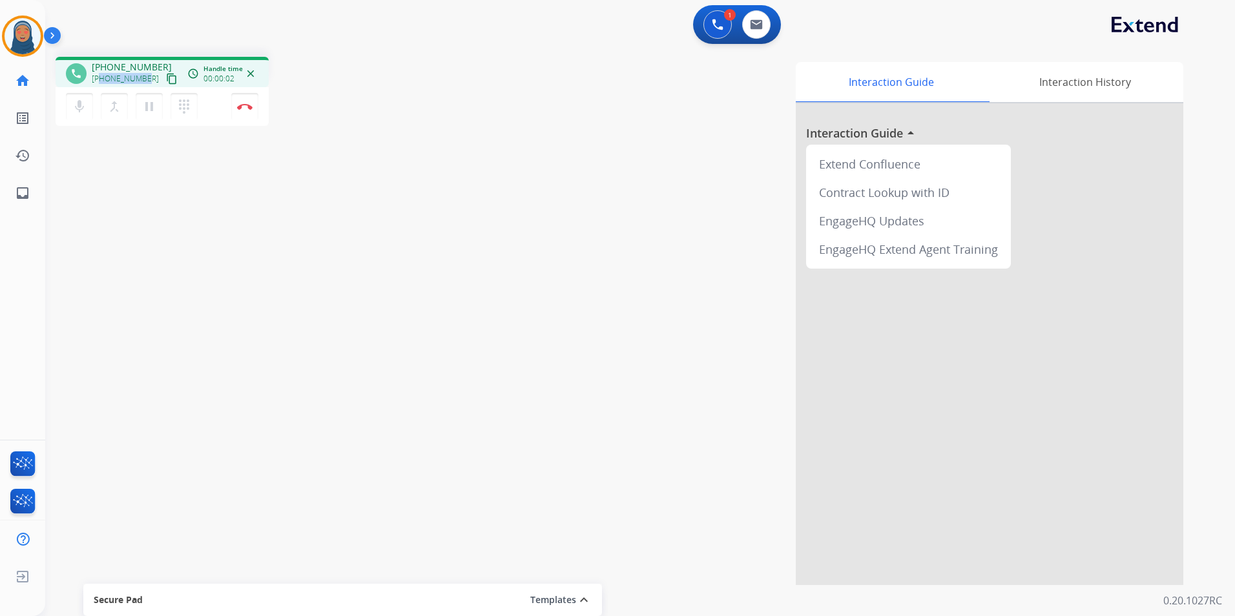
drag, startPoint x: 147, startPoint y: 80, endPoint x: 100, endPoint y: 83, distance: 46.6
click at [100, 83] on div "+12103473457 content_copy" at bounding box center [136, 79] width 88 height 16
copy span "2103473457"
click at [242, 109] on img at bounding box center [245, 106] width 16 height 6
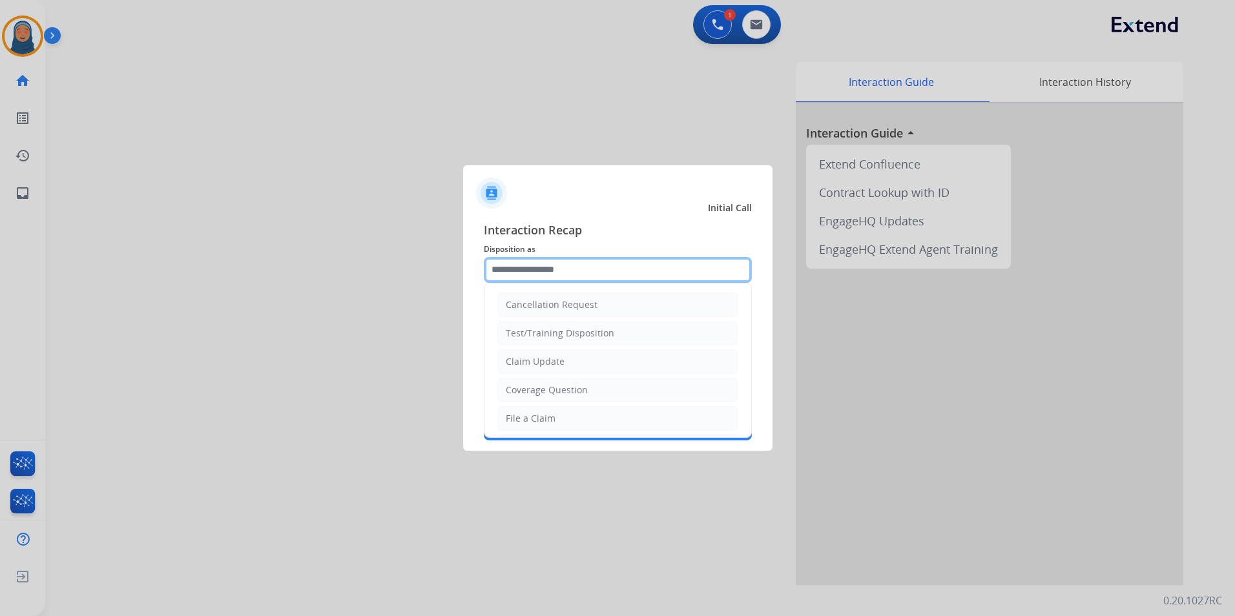
click at [572, 271] on input "text" at bounding box center [618, 270] width 268 height 26
click at [538, 360] on div "Claim Update" at bounding box center [535, 361] width 59 height 13
type input "**********"
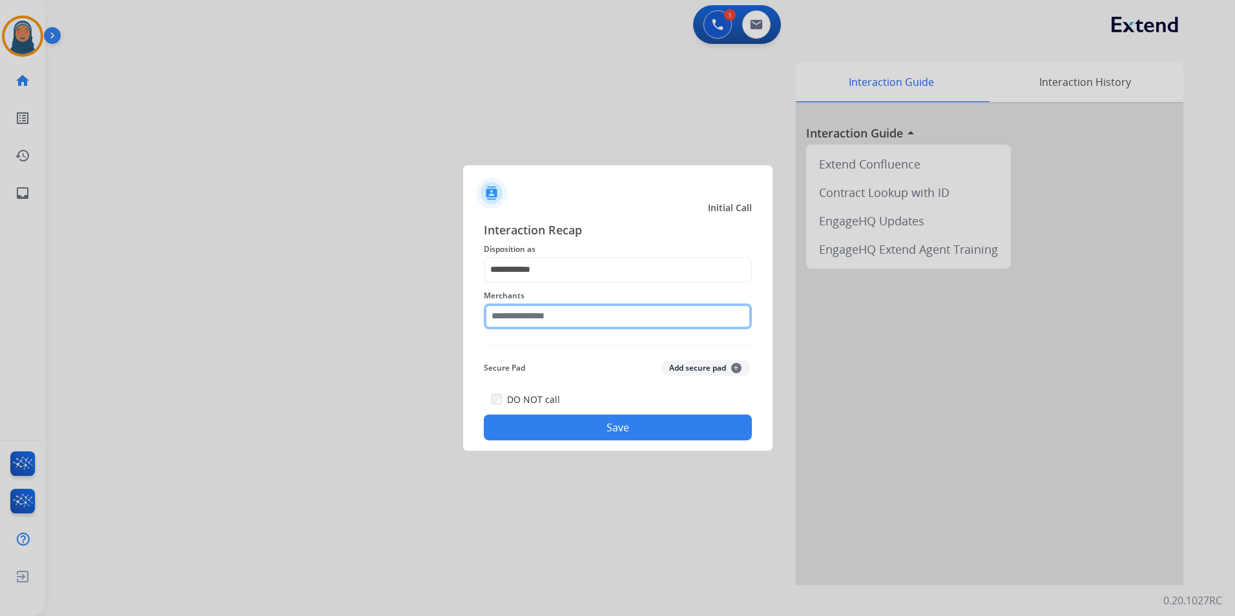
click at [541, 319] on input "text" at bounding box center [618, 317] width 268 height 26
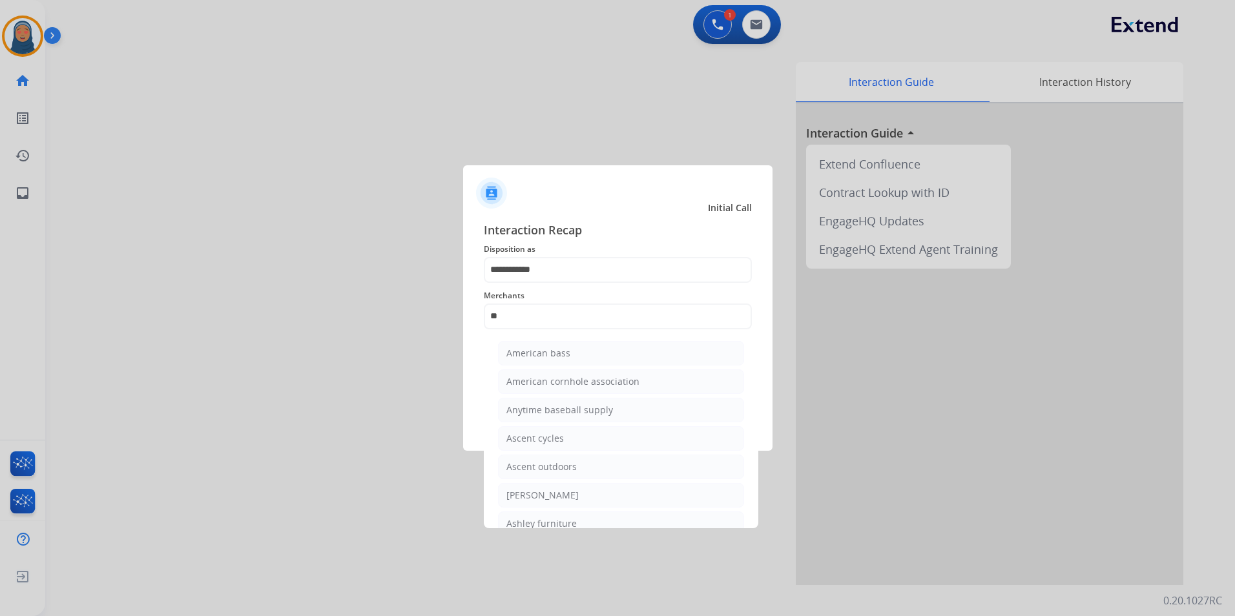
drag, startPoint x: 552, startPoint y: 519, endPoint x: 560, endPoint y: 448, distance: 70.9
click at [552, 518] on div "Ashley furniture" at bounding box center [542, 524] width 70 height 13
type input "**********"
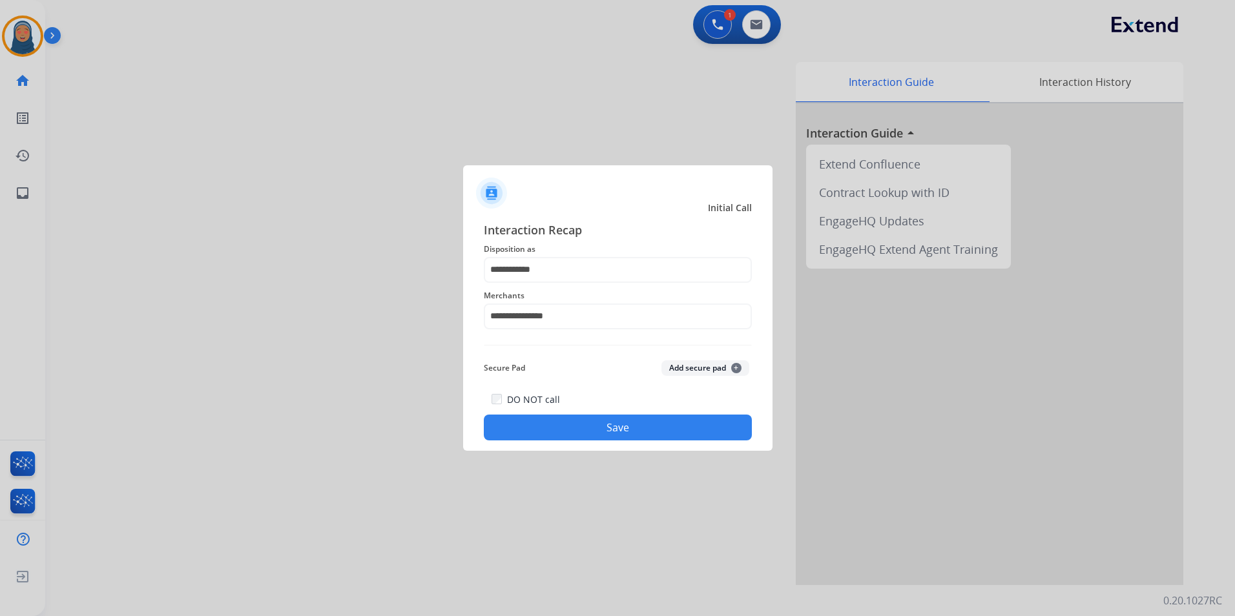
click at [565, 428] on button "Save" at bounding box center [618, 428] width 268 height 26
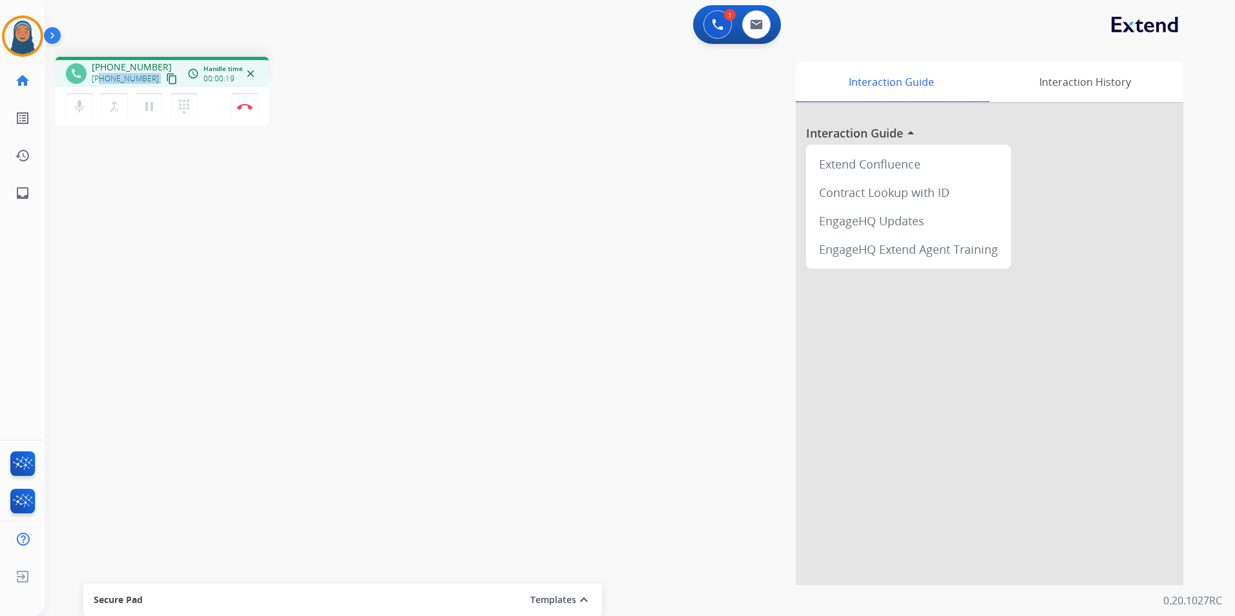
drag, startPoint x: 148, startPoint y: 81, endPoint x: 100, endPoint y: 82, distance: 48.5
click at [100, 82] on div "+12364721398 content_copy" at bounding box center [136, 79] width 88 height 16
copy div "2364721398 content_copy access_time Call metrics Queue 00:10 Hold 00:00 Talk 00…"
click at [240, 107] on img at bounding box center [245, 106] width 16 height 6
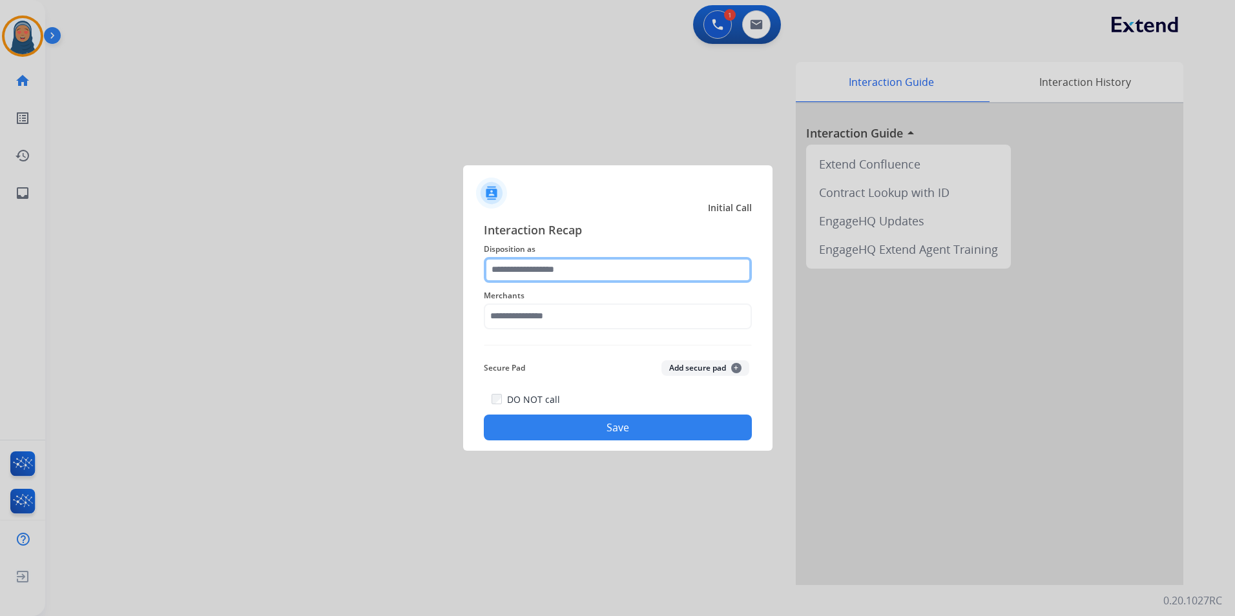
click at [592, 266] on input "text" at bounding box center [618, 270] width 268 height 26
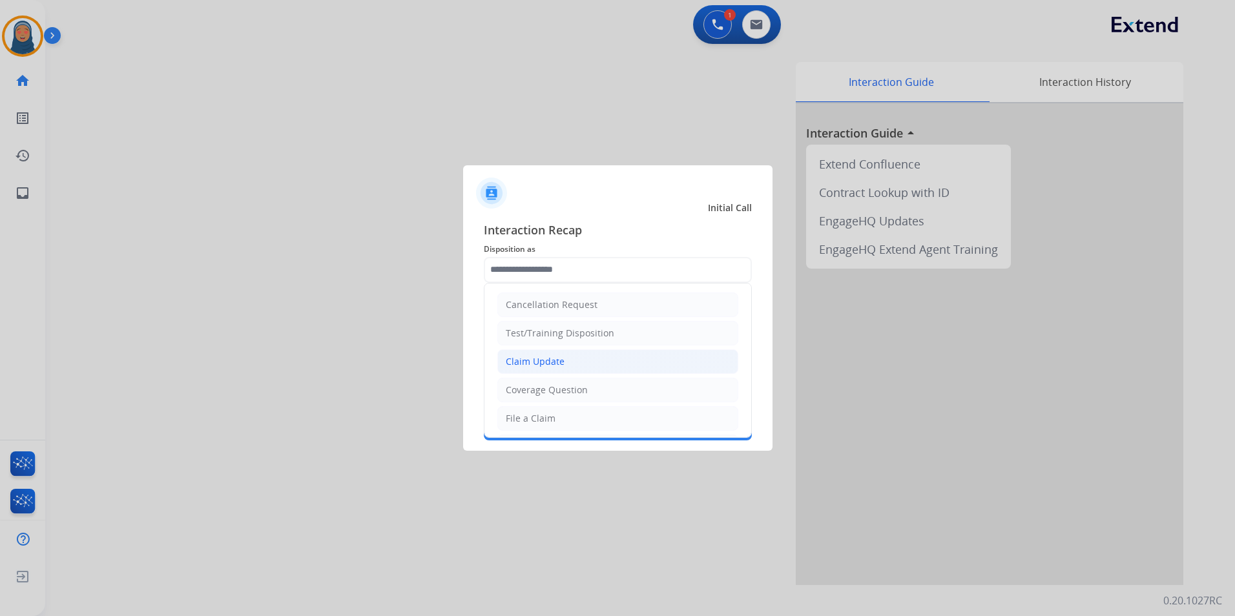
drag, startPoint x: 562, startPoint y: 365, endPoint x: 562, endPoint y: 357, distance: 8.4
click at [563, 364] on li "Claim Update" at bounding box center [618, 362] width 241 height 25
type input "**********"
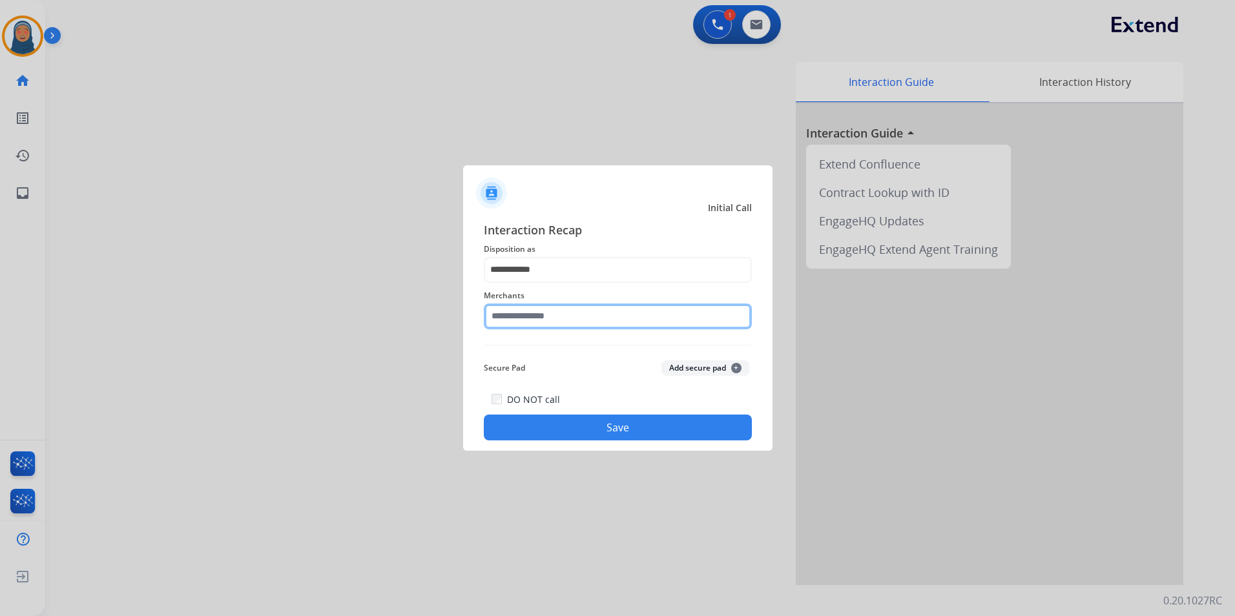
click at [556, 315] on input "text" at bounding box center [618, 317] width 268 height 26
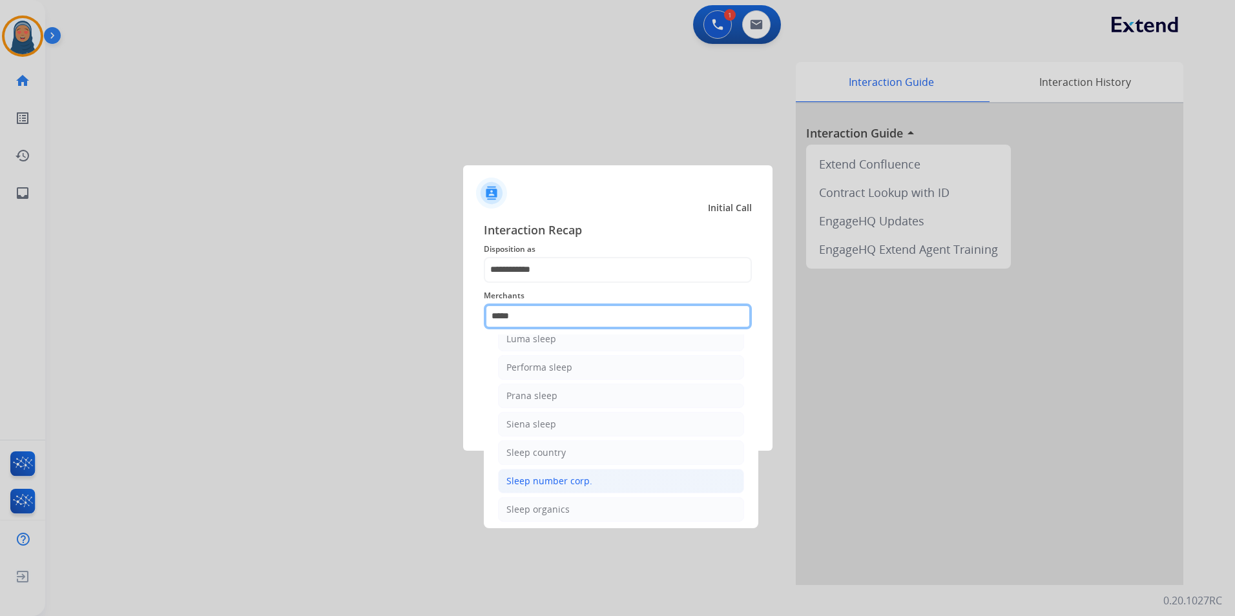
scroll to position [78, 0]
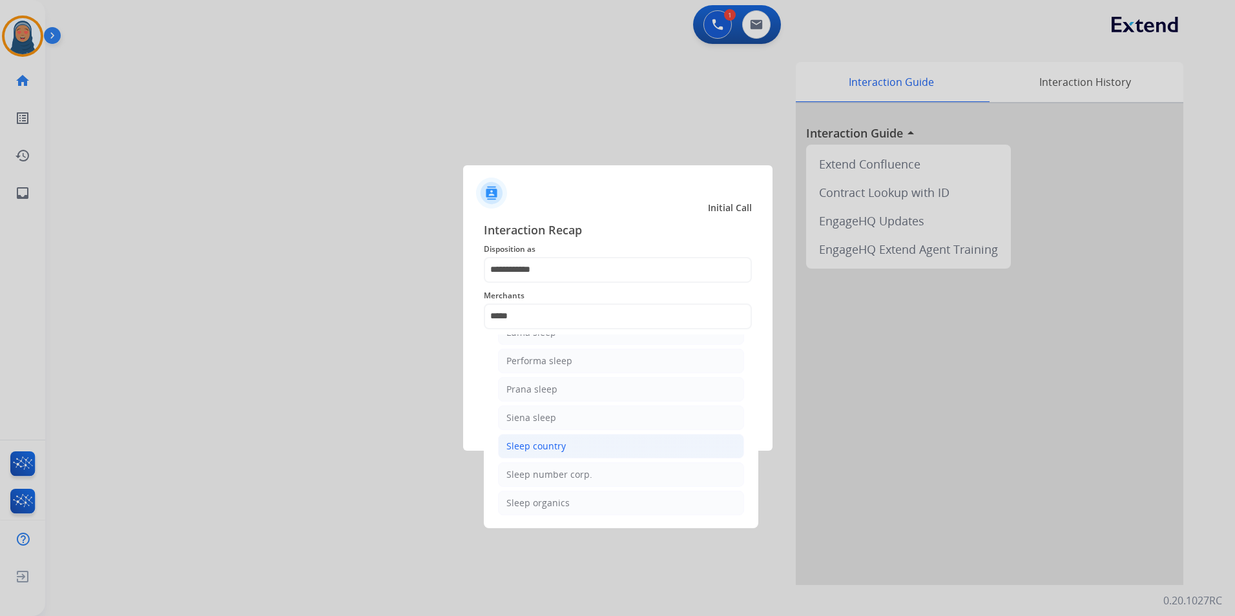
click at [556, 450] on div "Sleep country" at bounding box center [536, 446] width 59 height 13
type input "**********"
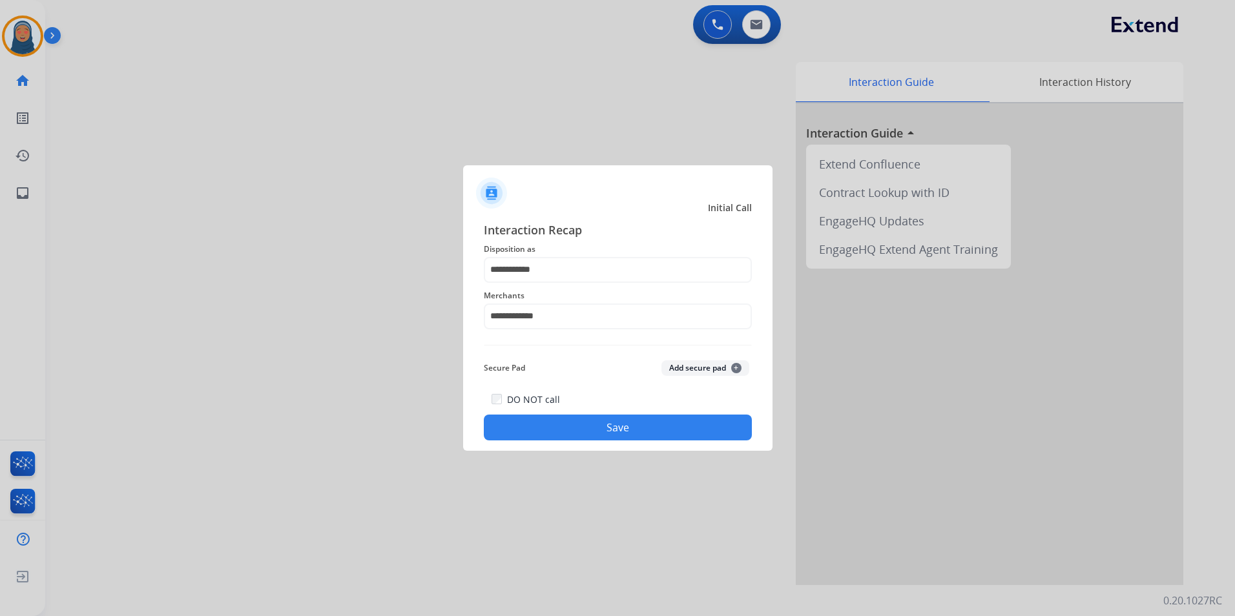
click at [623, 428] on button "Save" at bounding box center [618, 428] width 268 height 26
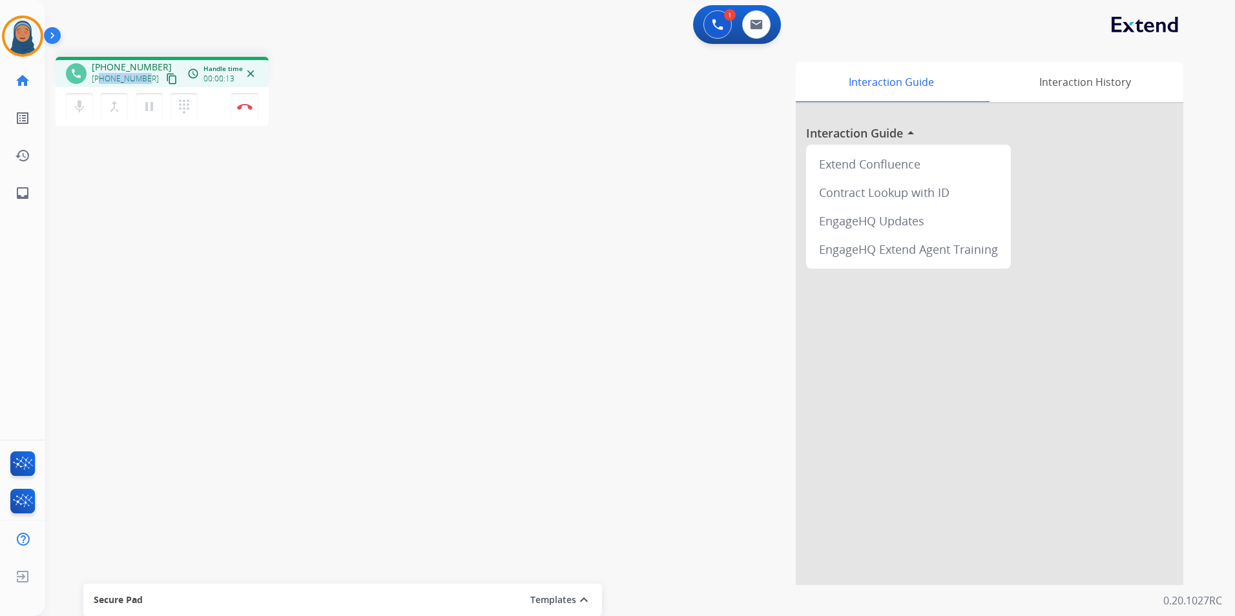
drag, startPoint x: 144, startPoint y: 79, endPoint x: 101, endPoint y: 80, distance: 43.3
click at [101, 80] on span "+12706351946" at bounding box center [125, 79] width 67 height 10
copy span "2706351946"
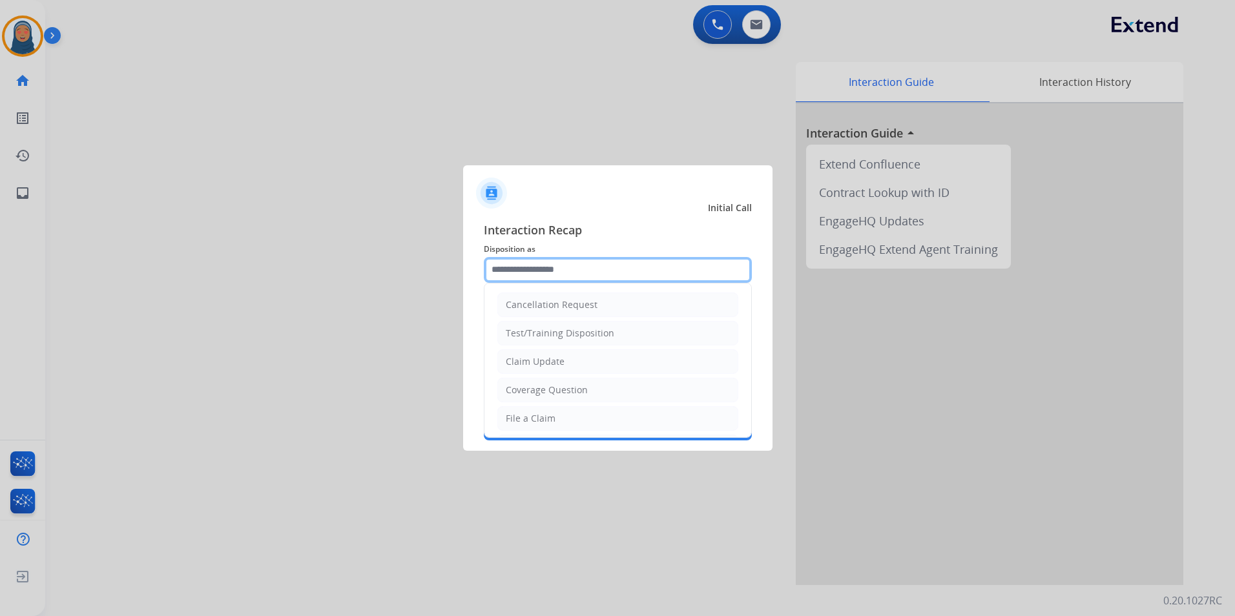
drag, startPoint x: 521, startPoint y: 274, endPoint x: 560, endPoint y: 289, distance: 41.5
click at [524, 272] on input "text" at bounding box center [618, 270] width 268 height 26
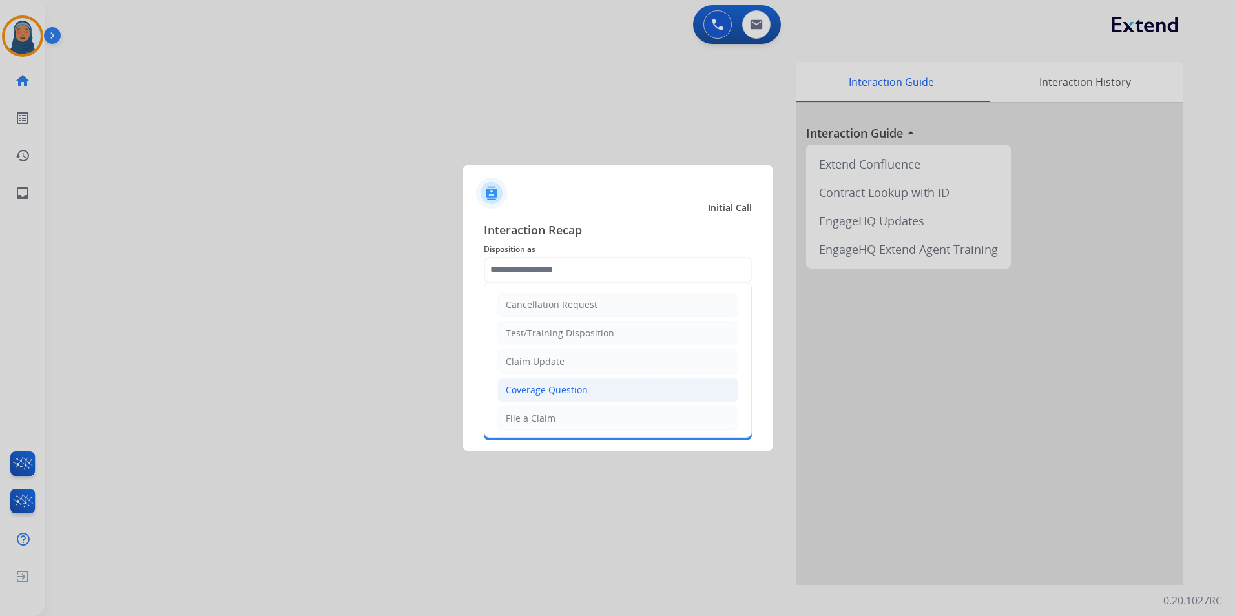
click at [559, 390] on div "Coverage Question" at bounding box center [547, 390] width 82 height 13
type input "**********"
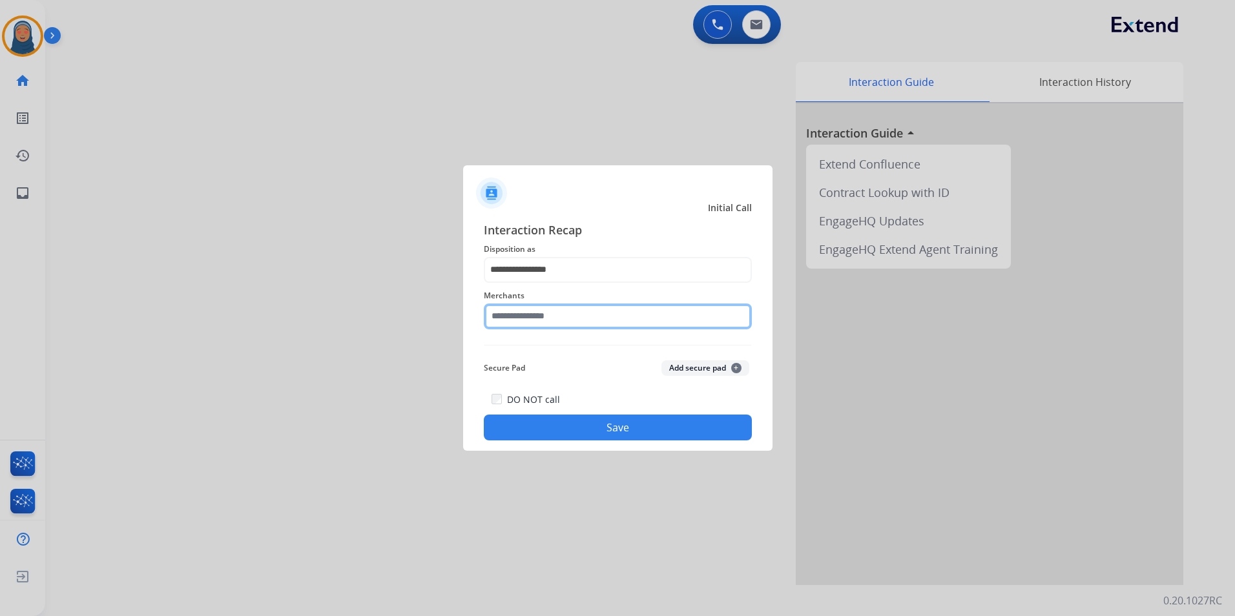
drag, startPoint x: 545, startPoint y: 322, endPoint x: 559, endPoint y: 319, distance: 14.1
click at [545, 322] on input "text" at bounding box center [618, 317] width 268 height 26
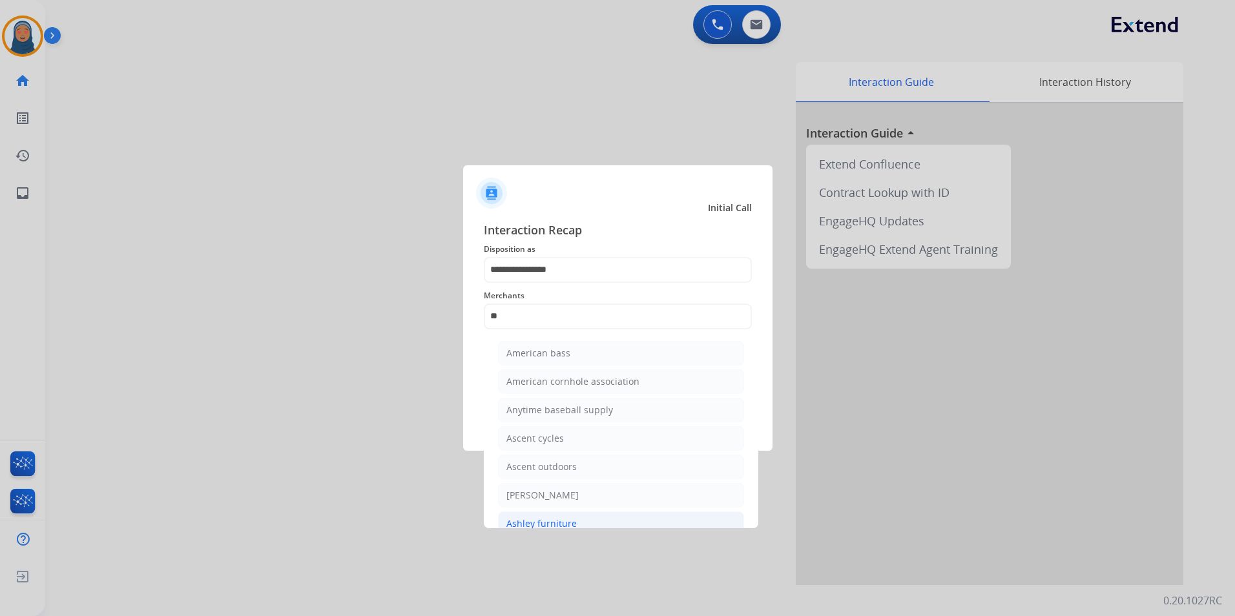
click at [560, 527] on div "Ashley furniture" at bounding box center [542, 524] width 70 height 13
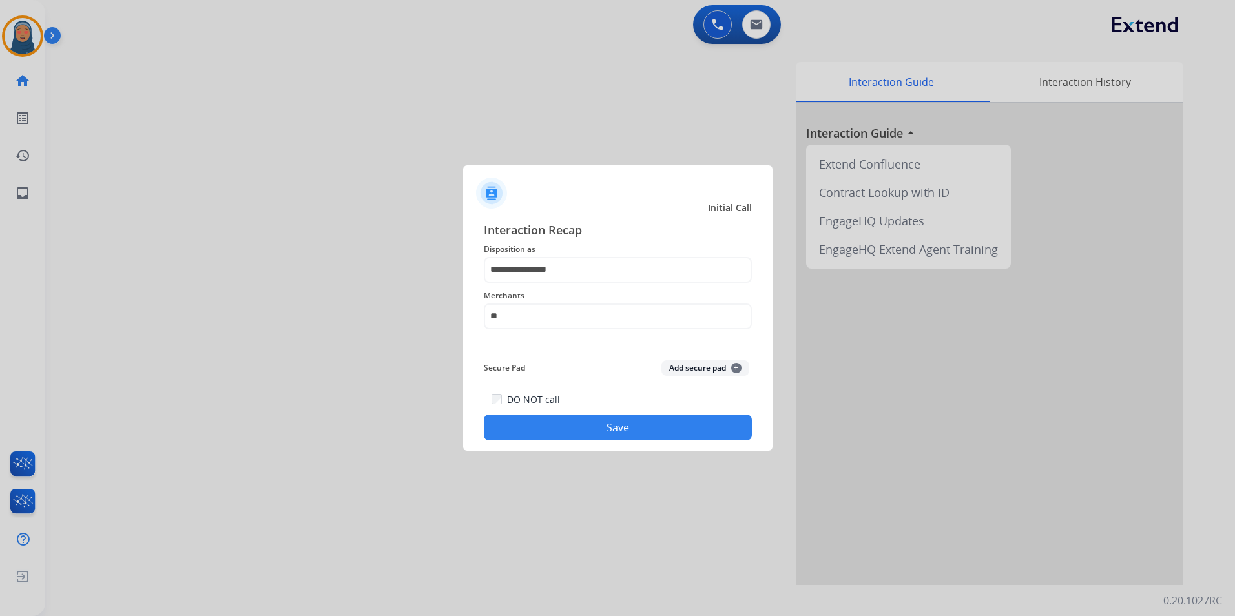
type input "**********"
click at [589, 425] on button "Save" at bounding box center [618, 428] width 268 height 26
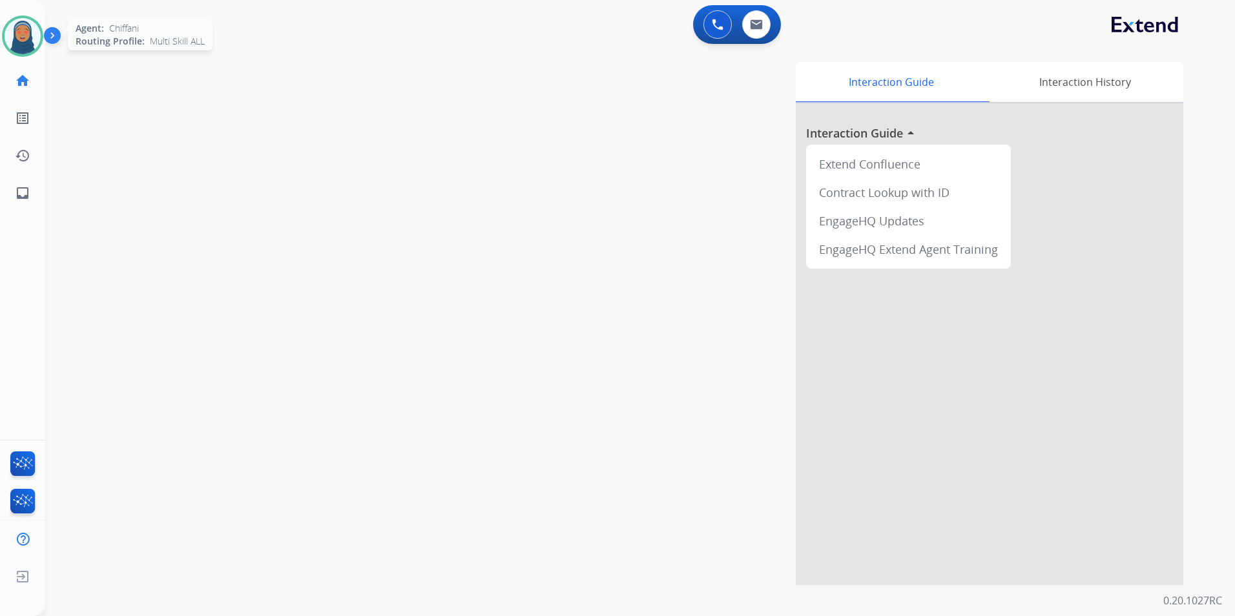
click at [4, 35] on div at bounding box center [22, 36] width 41 height 41
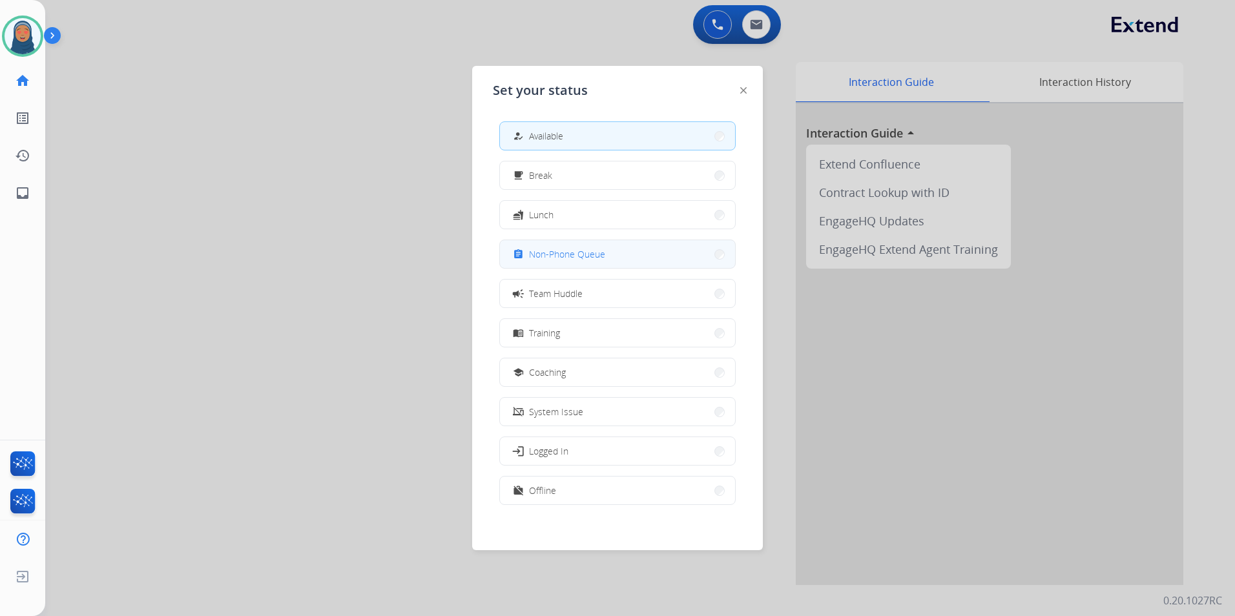
click at [549, 240] on div "assignment Non-Phone Queue" at bounding box center [617, 254] width 236 height 29
click at [682, 260] on button "assignment Non-Phone Queue" at bounding box center [617, 254] width 235 height 28
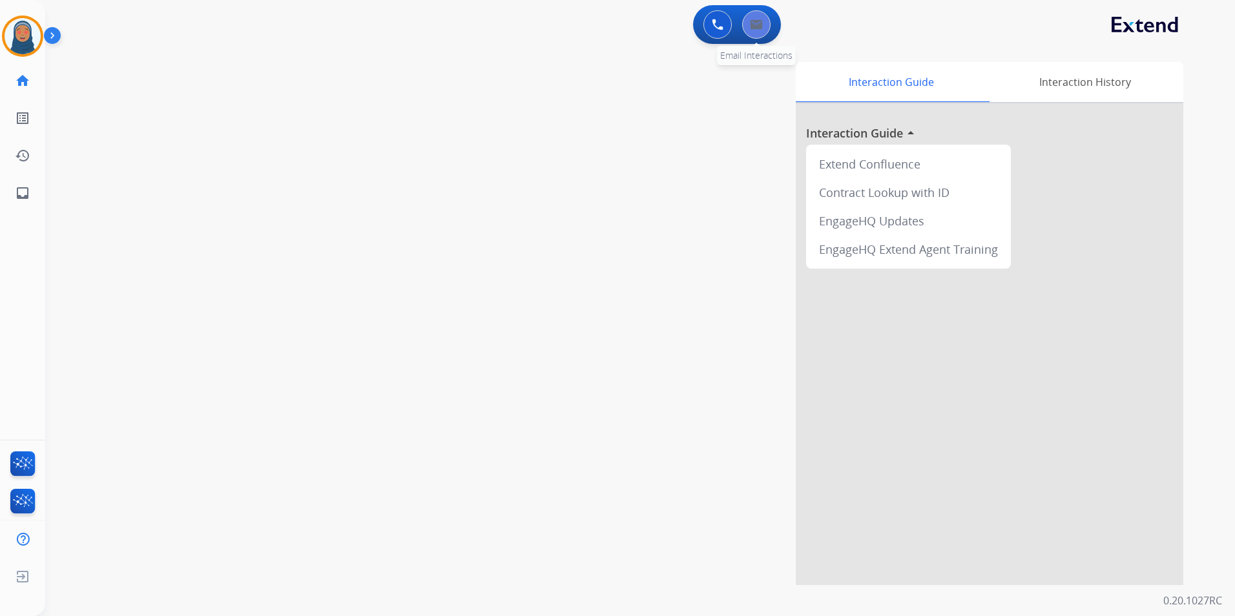
click at [764, 27] on button at bounding box center [756, 24] width 28 height 28
select select "**********"
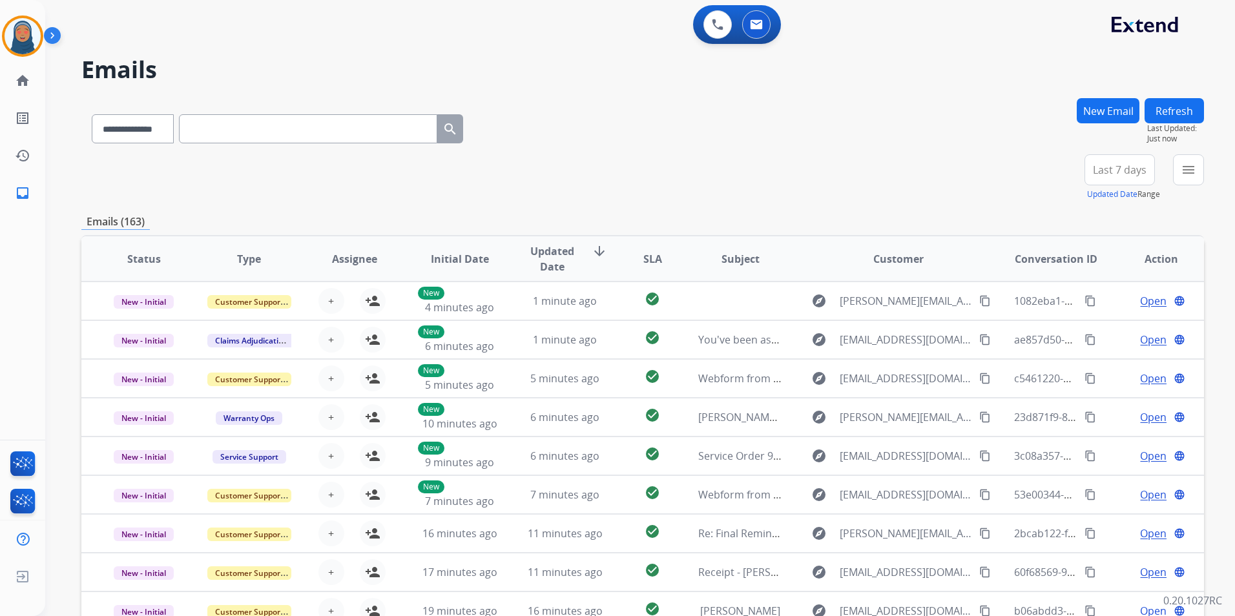
click at [1098, 118] on button "New Email" at bounding box center [1108, 110] width 63 height 25
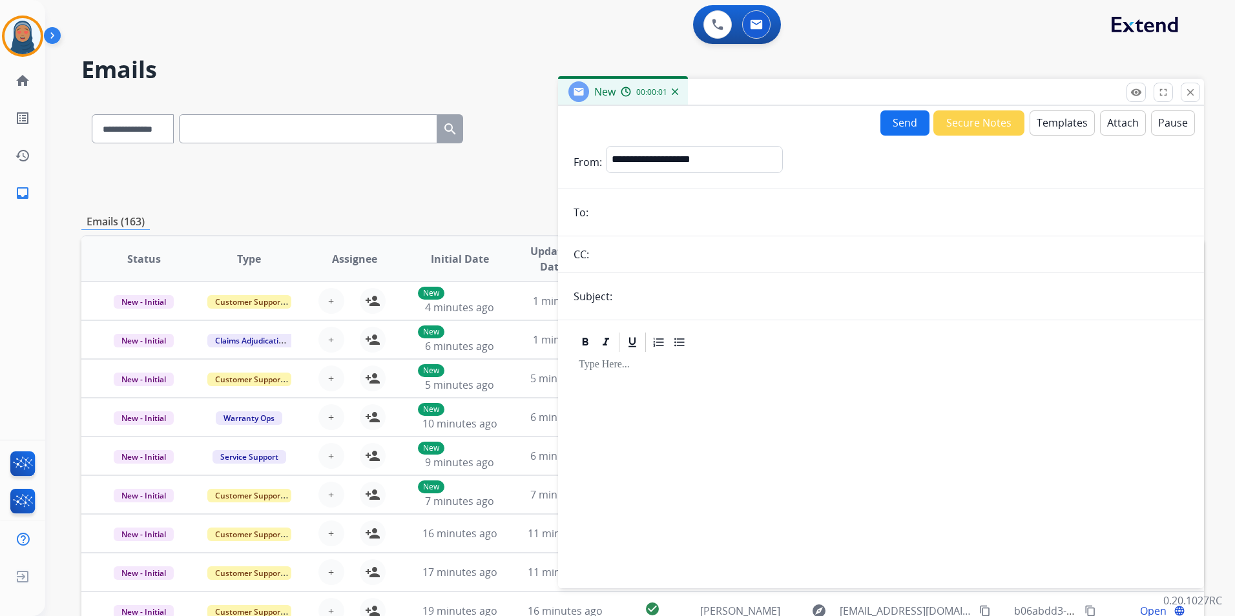
click at [635, 295] on input "text" at bounding box center [902, 297] width 572 height 26
paste input "**********"
type input "**********"
drag, startPoint x: 660, startPoint y: 282, endPoint x: 0, endPoint y: 104, distance: 684.0
click at [81, 167] on div "**********" at bounding box center [624, 355] width 1159 height 616
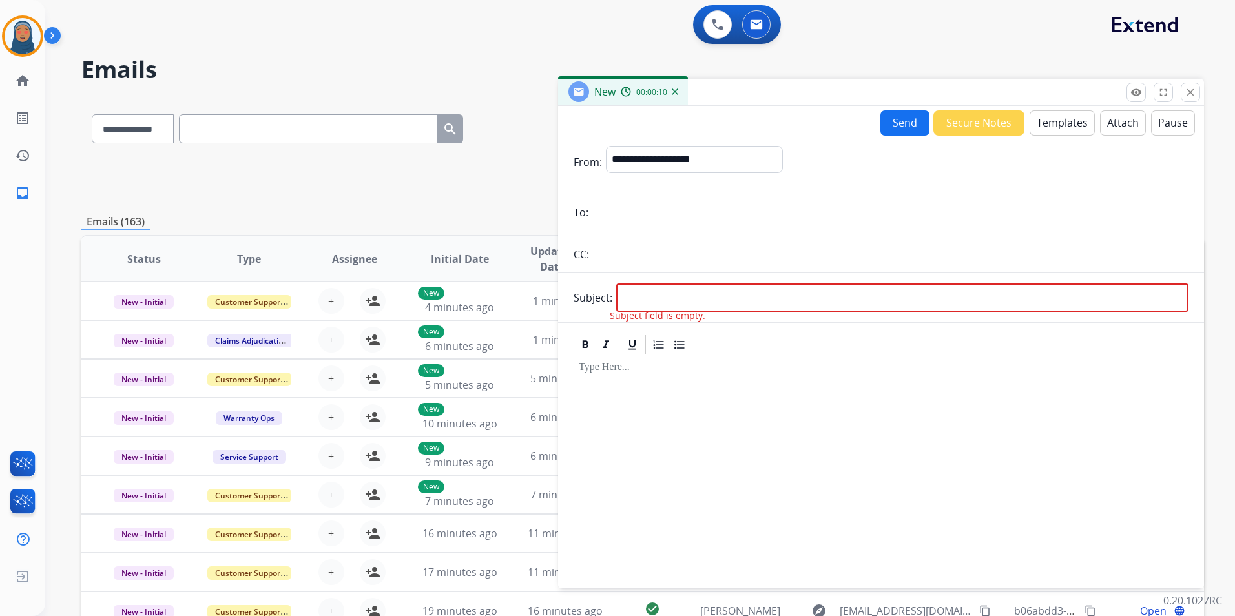
paste input "**********"
type input "**********"
click at [676, 158] on select "**********" at bounding box center [694, 159] width 176 height 26
select select "**********"
click at [606, 146] on select "**********" at bounding box center [694, 159] width 176 height 26
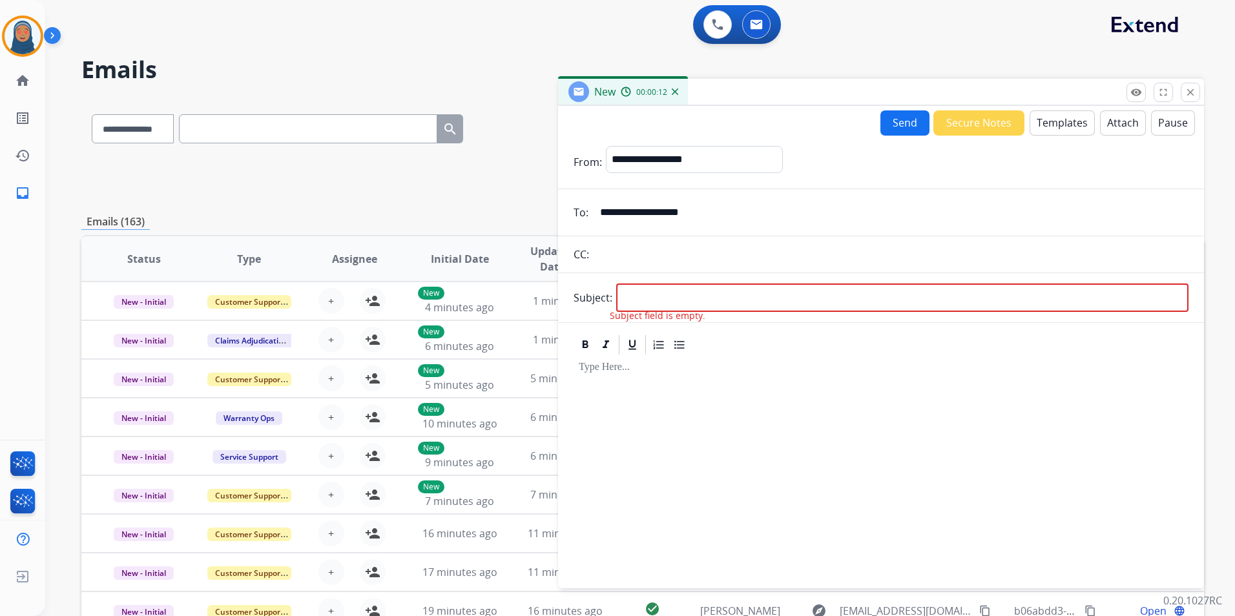
click at [1063, 116] on button "Templates" at bounding box center [1062, 122] width 65 height 25
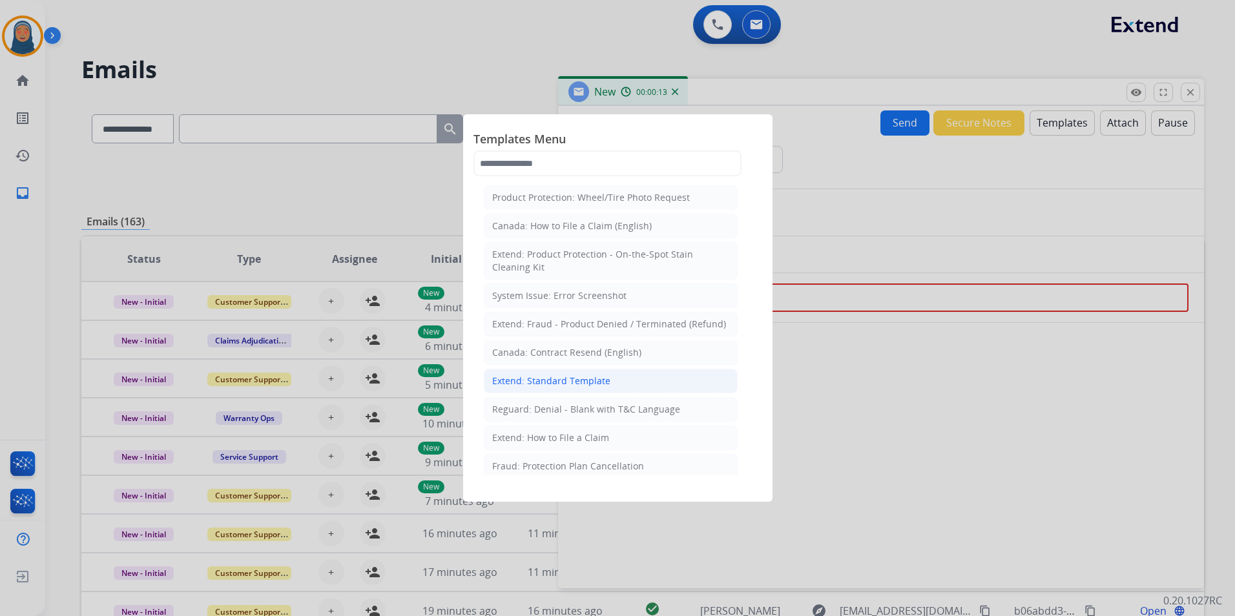
click at [583, 385] on div "Extend: Standard Template" at bounding box center [551, 381] width 118 height 13
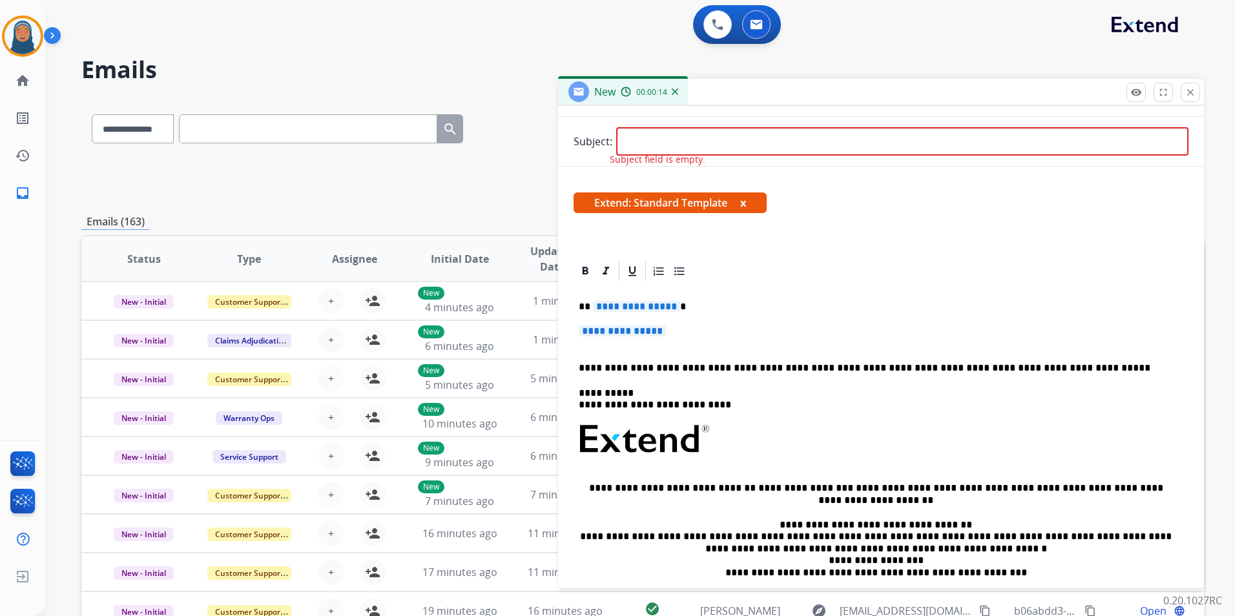
scroll to position [194, 0]
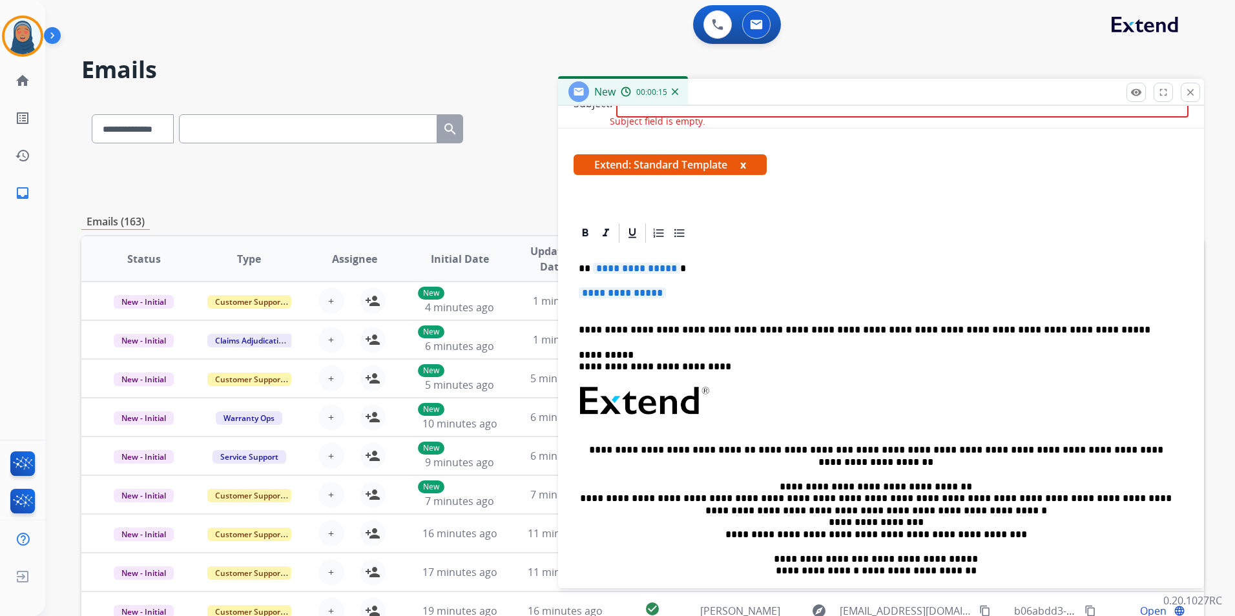
click at [626, 264] on span "**********" at bounding box center [636, 268] width 87 height 11
drag, startPoint x: 639, startPoint y: 267, endPoint x: 605, endPoint y: 271, distance: 33.8
click at [605, 271] on span "**********" at bounding box center [636, 268] width 87 height 11
paste div
drag, startPoint x: 601, startPoint y: 288, endPoint x: 677, endPoint y: 296, distance: 76.0
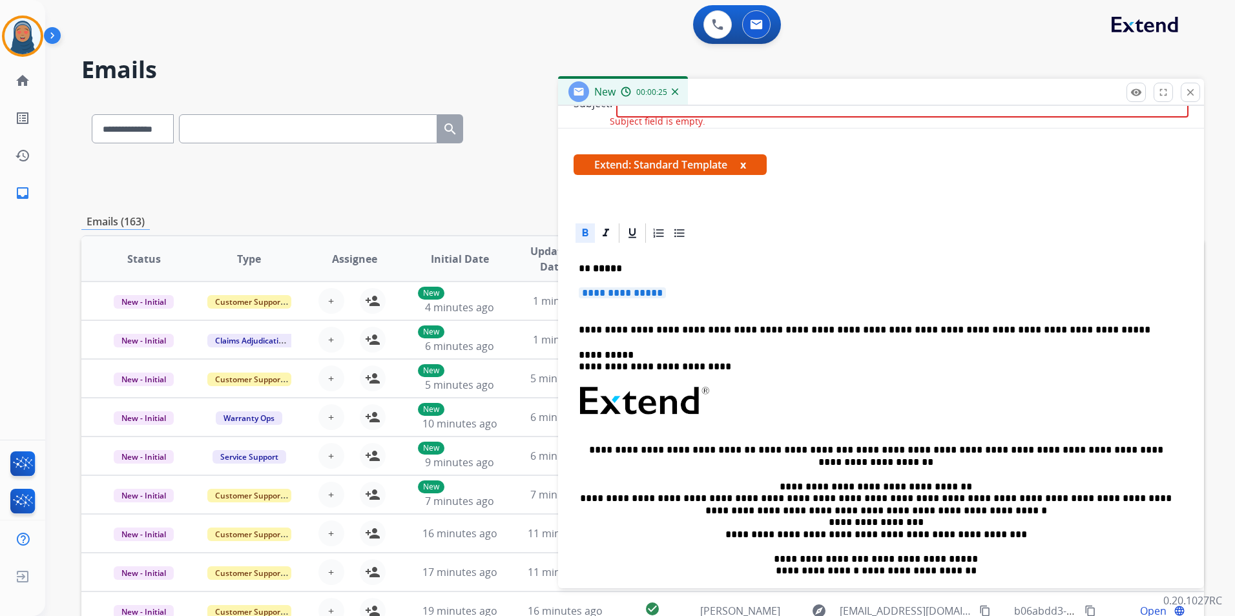
click at [602, 288] on span "**********" at bounding box center [622, 293] width 87 height 11
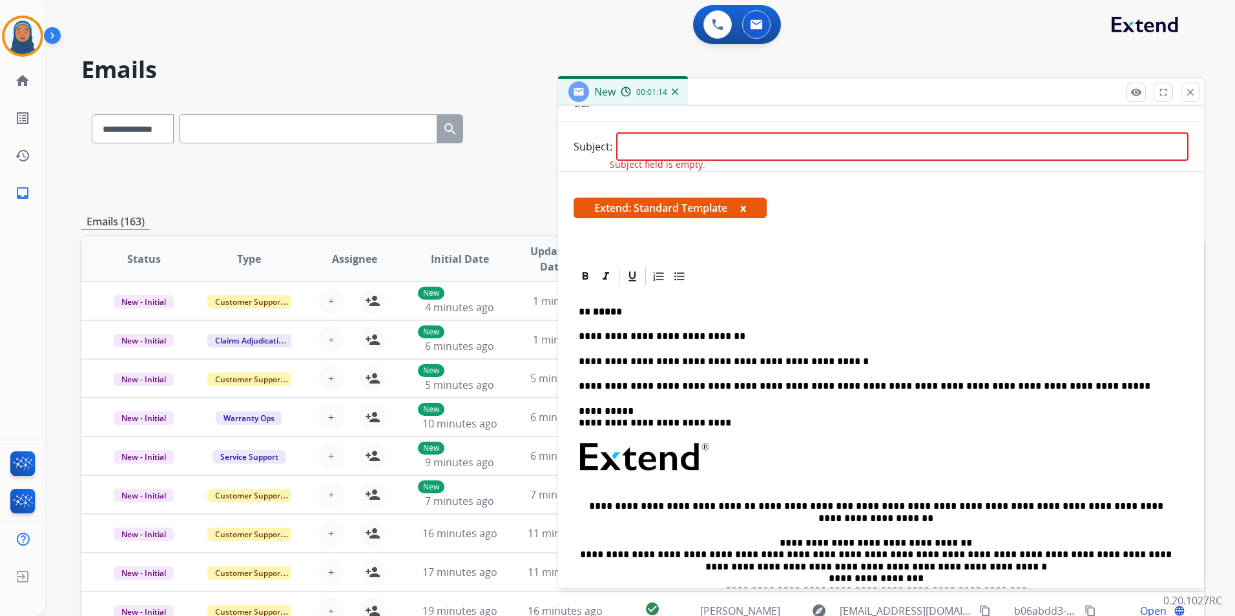
scroll to position [129, 0]
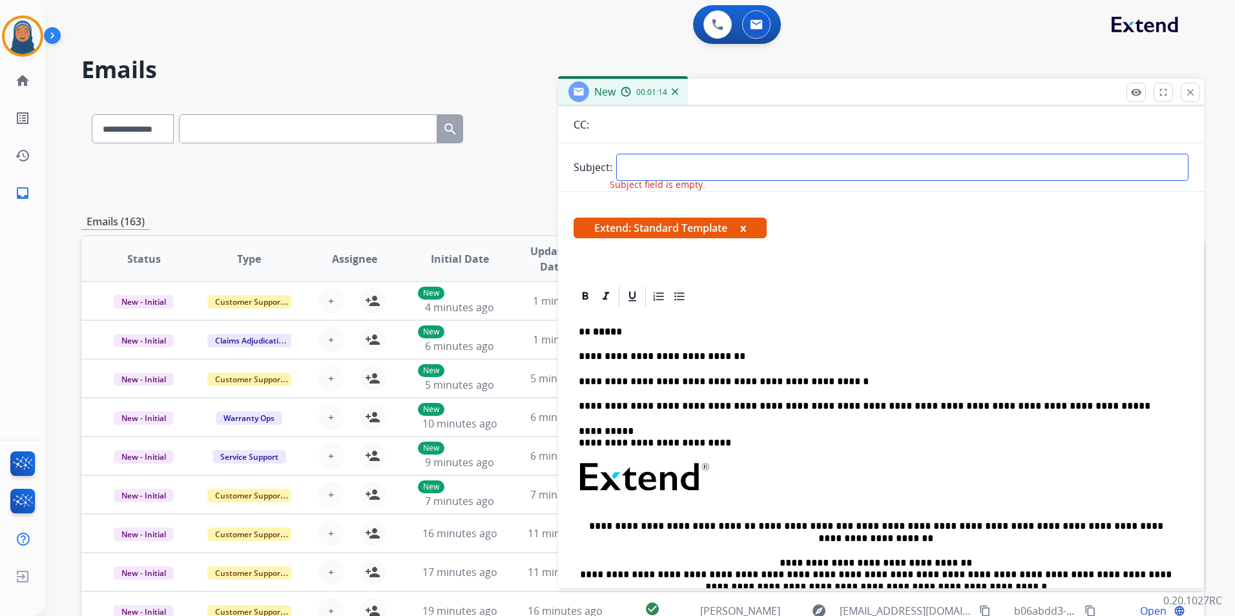
click at [677, 159] on input "text" at bounding box center [902, 167] width 572 height 27
type input "**********"
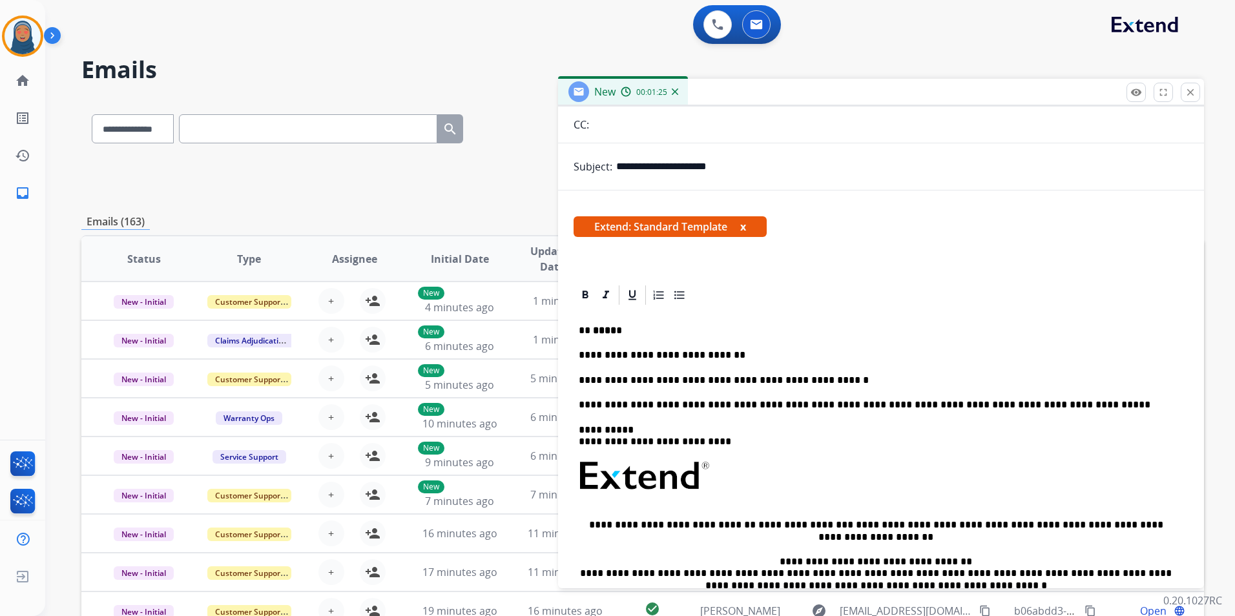
scroll to position [0, 0]
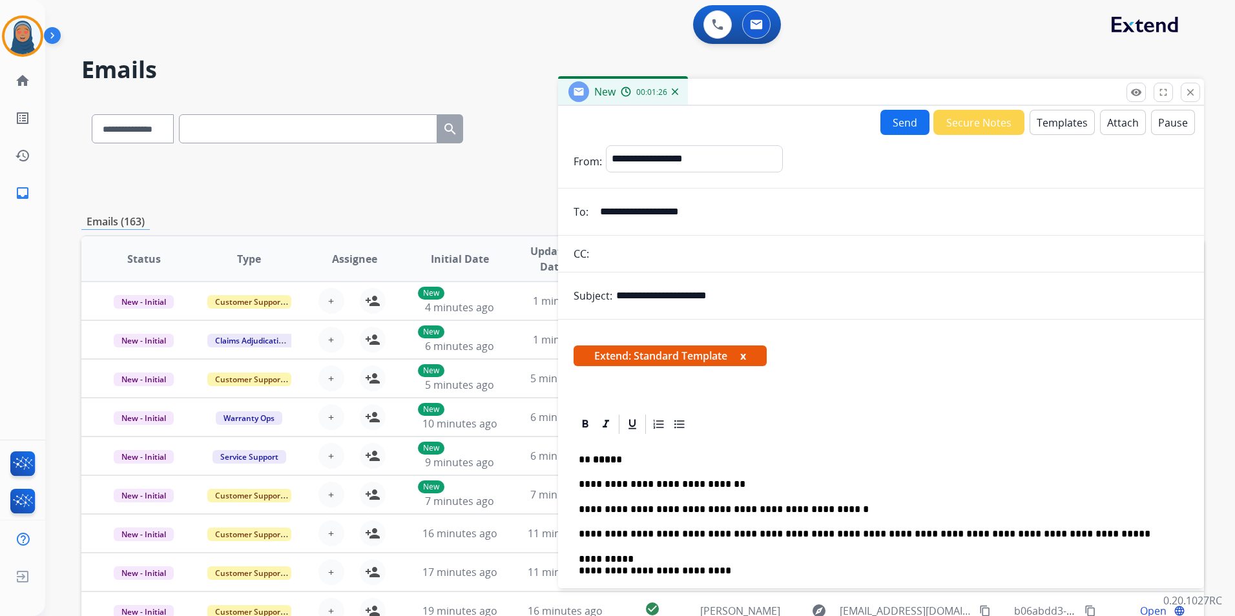
click at [903, 128] on button "Send" at bounding box center [905, 122] width 49 height 25
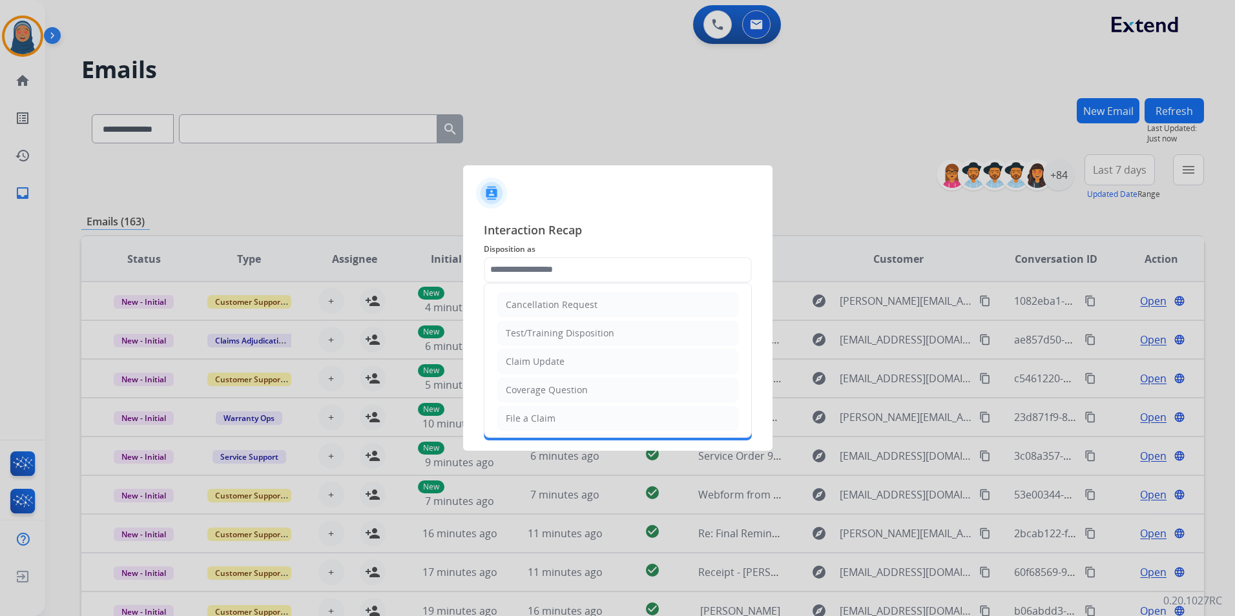
click at [600, 267] on input "text" at bounding box center [618, 270] width 268 height 26
drag, startPoint x: 569, startPoint y: 365, endPoint x: 569, endPoint y: 352, distance: 12.9
click at [569, 362] on li "Claim Update" at bounding box center [618, 362] width 241 height 25
type input "**********"
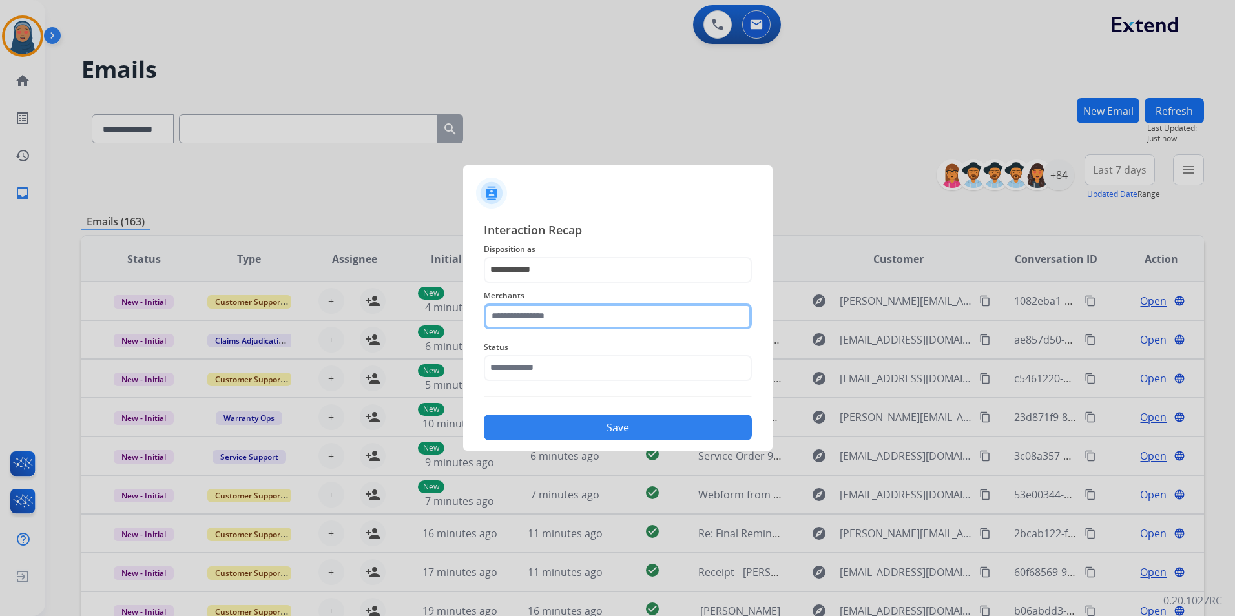
click at [571, 315] on input "text" at bounding box center [618, 317] width 268 height 26
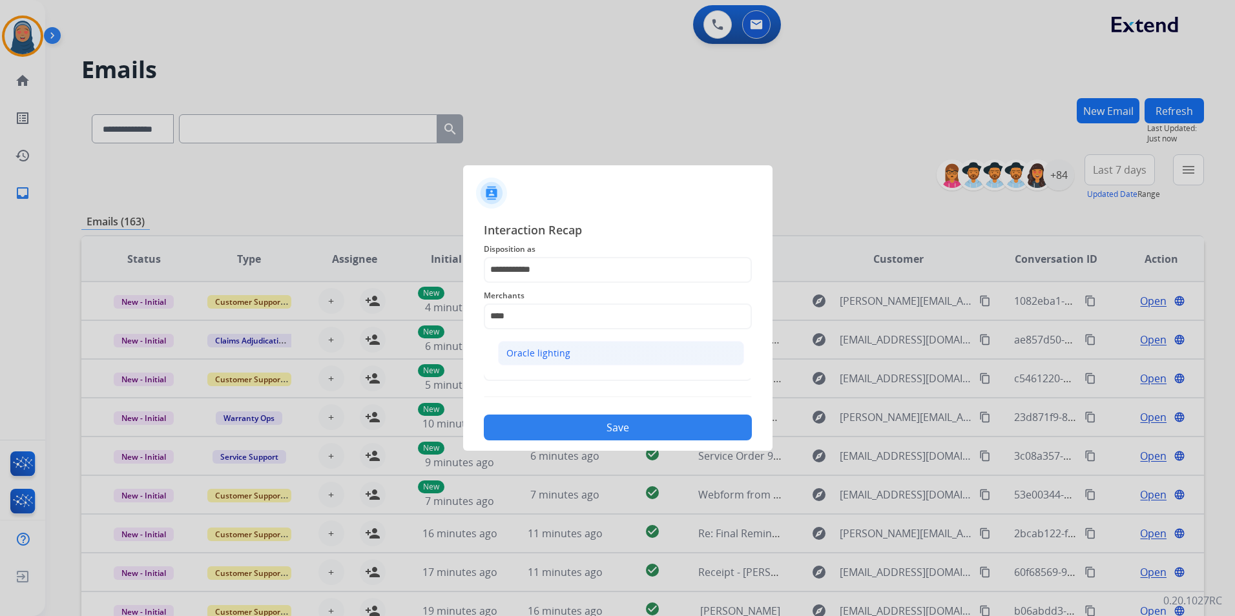
click at [526, 355] on div "Oracle lighting" at bounding box center [539, 353] width 64 height 13
type input "**********"
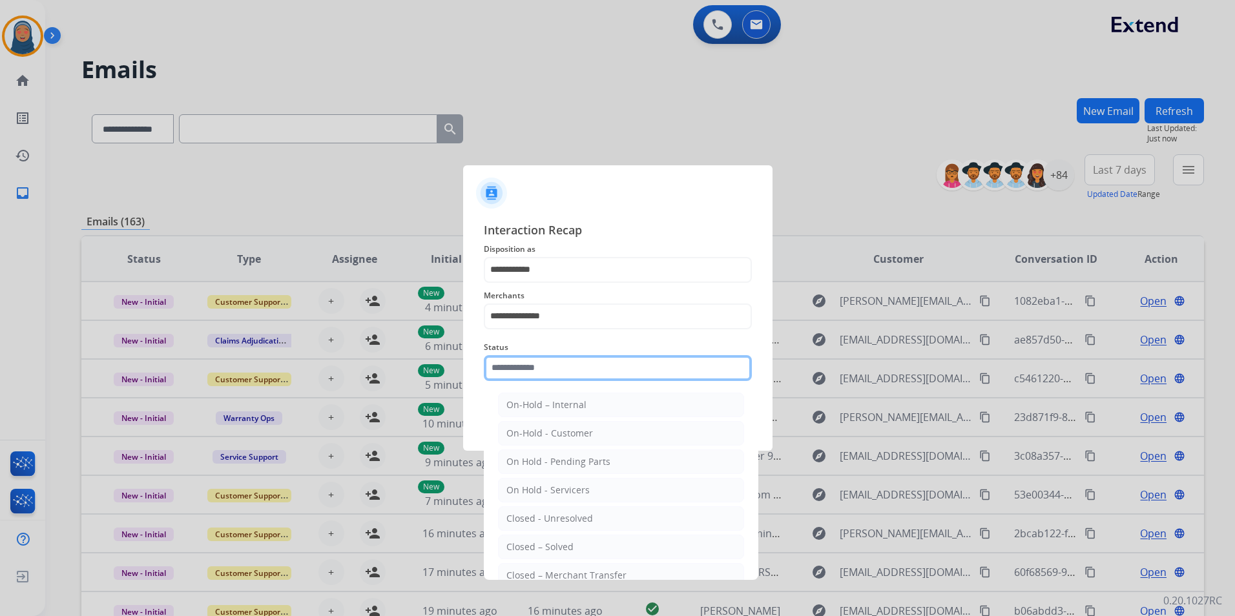
click at [569, 366] on input "text" at bounding box center [618, 368] width 268 height 26
click at [571, 546] on div "Closed – Solved" at bounding box center [540, 547] width 67 height 13
type input "**********"
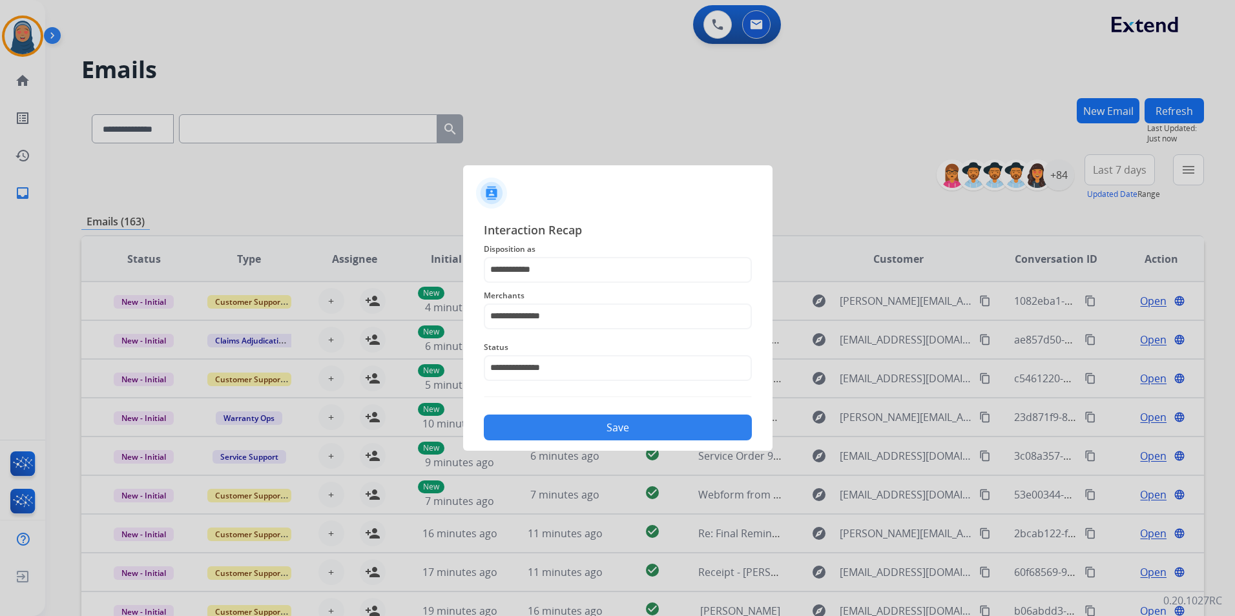
click at [613, 425] on button "Save" at bounding box center [618, 428] width 268 height 26
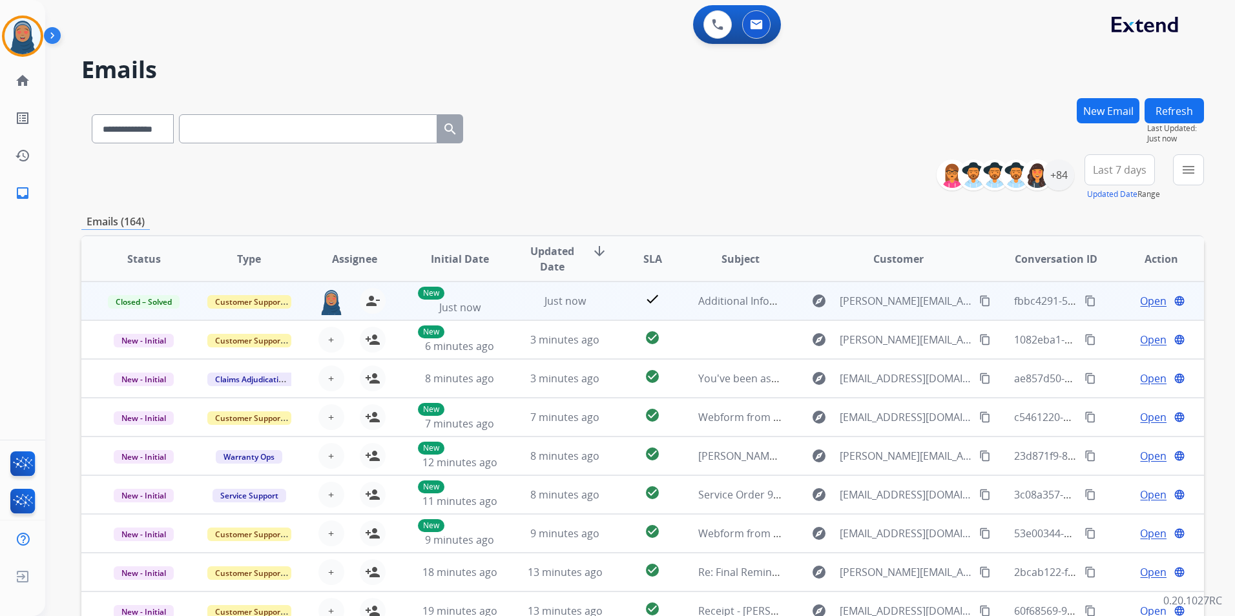
click at [1085, 305] on mat-icon "content_copy" at bounding box center [1091, 301] width 12 height 12
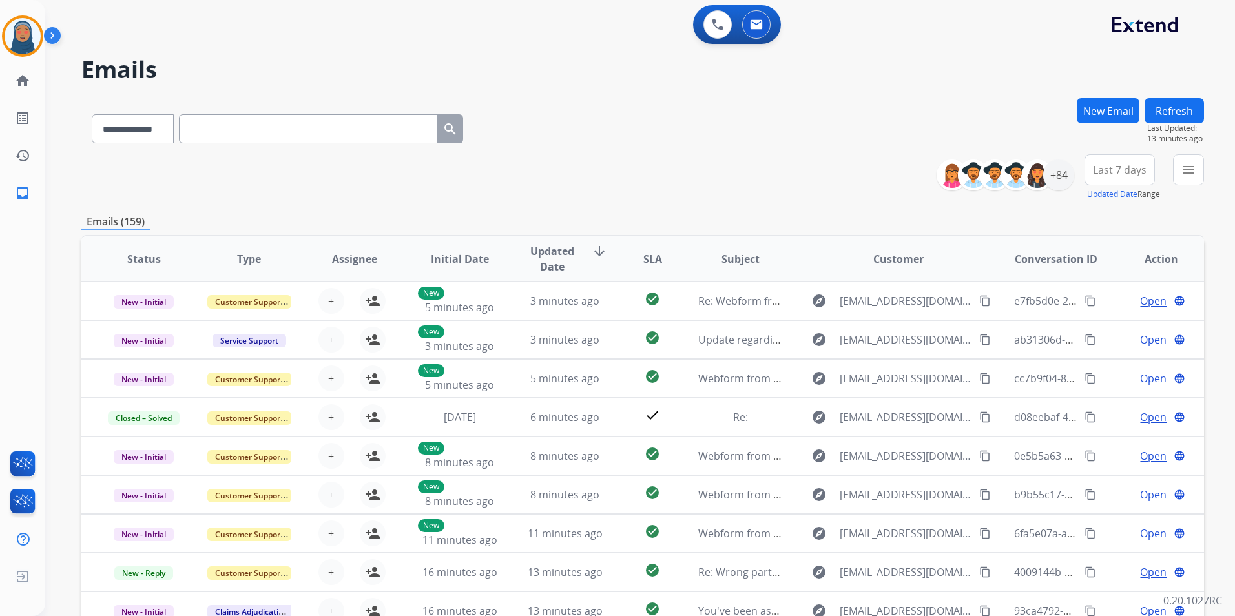
drag, startPoint x: 33, startPoint y: 40, endPoint x: 55, endPoint y: 41, distance: 22.0
click at [34, 41] on img at bounding box center [23, 36] width 36 height 36
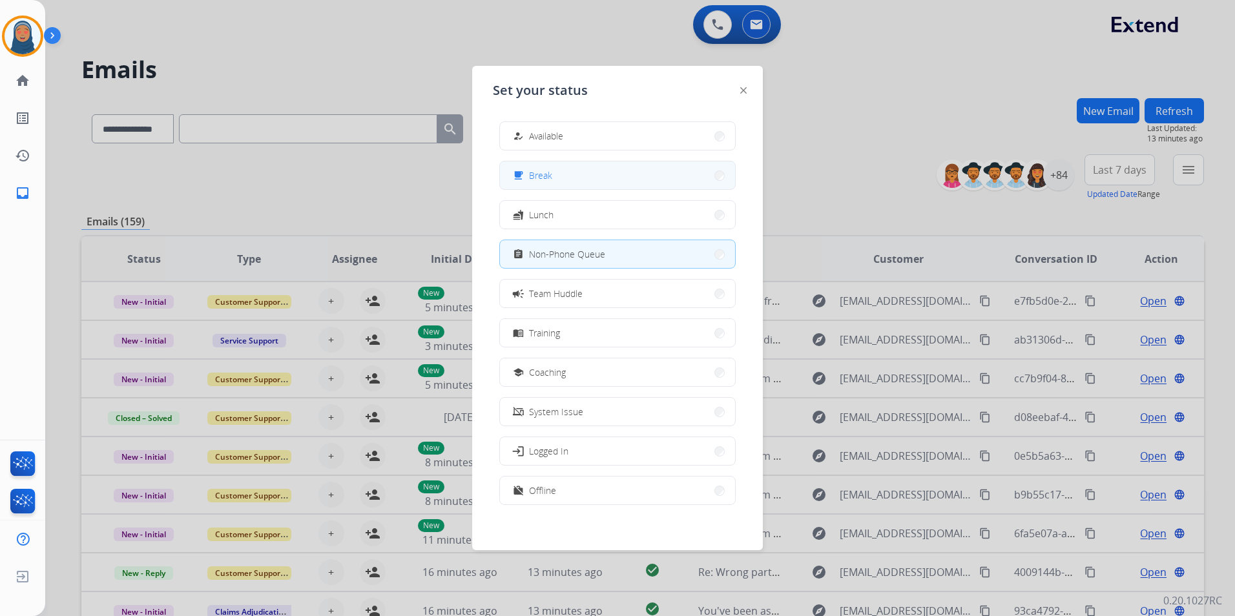
click at [618, 182] on button "free_breakfast Break" at bounding box center [617, 176] width 235 height 28
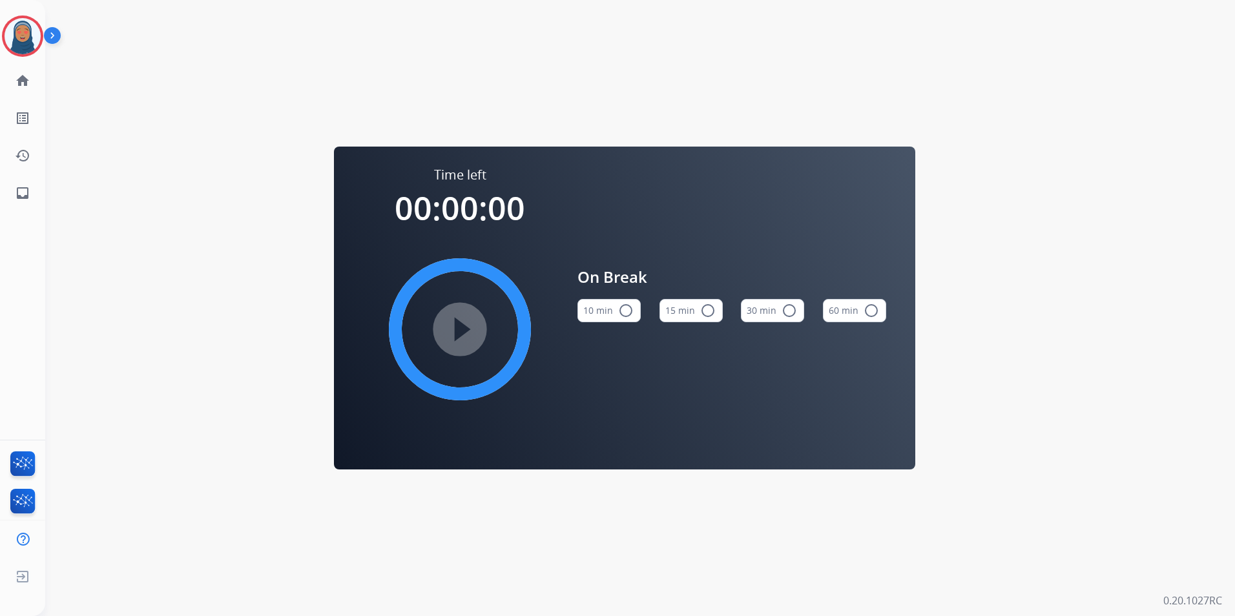
click at [707, 306] on mat-icon "radio_button_unchecked" at bounding box center [708, 311] width 16 height 16
click at [462, 324] on mat-icon "play_circle_filled" at bounding box center [460, 330] width 16 height 16
click at [28, 43] on img at bounding box center [23, 36] width 36 height 36
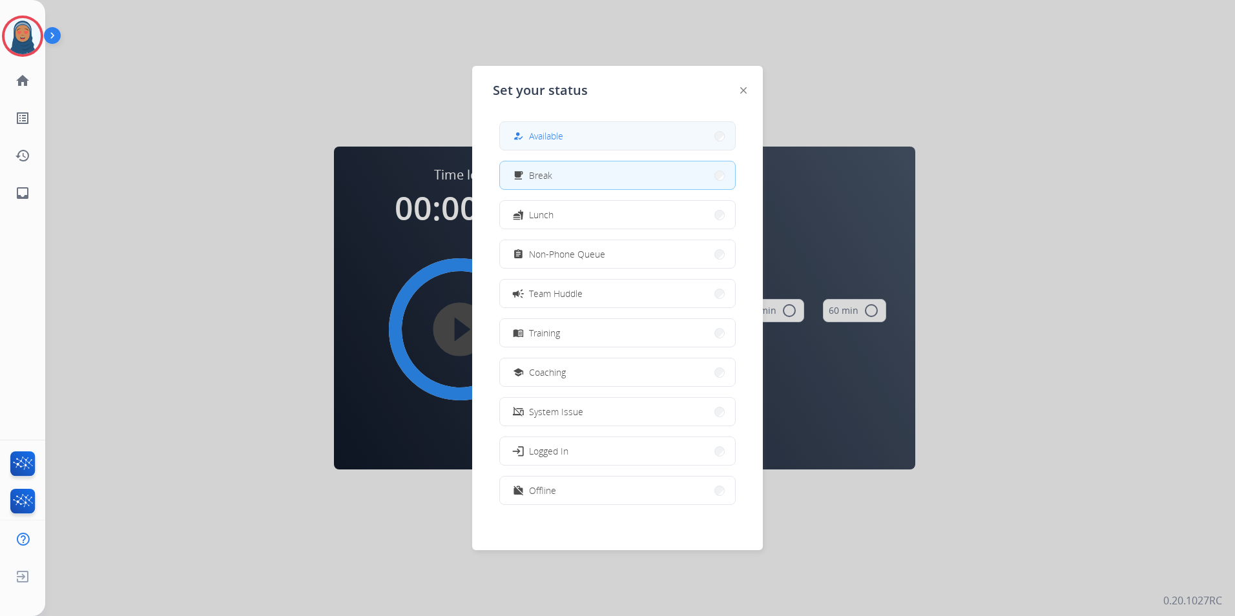
click at [689, 140] on button "how_to_reg Available" at bounding box center [617, 136] width 235 height 28
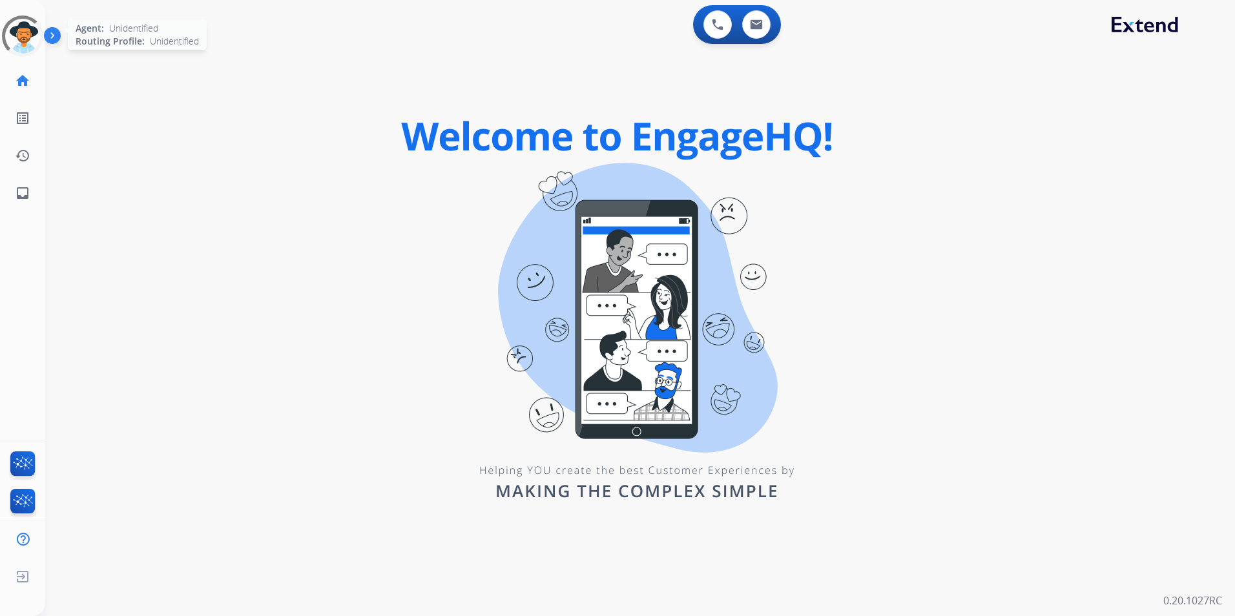
click at [26, 37] on div at bounding box center [23, 36] width 58 height 58
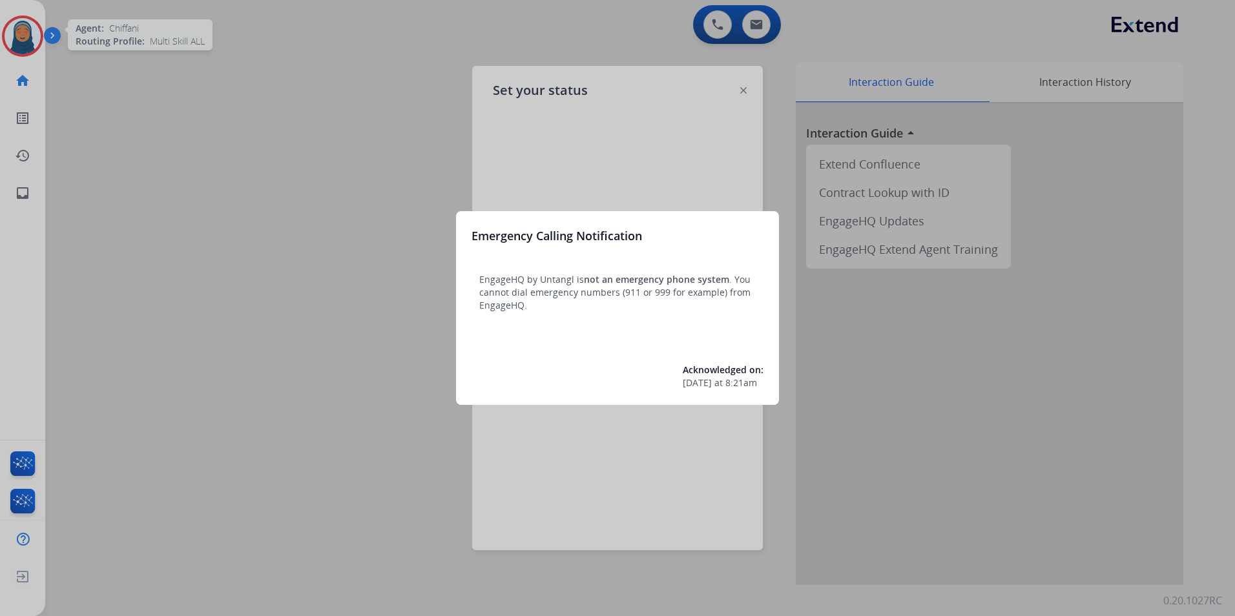
click at [398, 121] on div at bounding box center [617, 308] width 1235 height 616
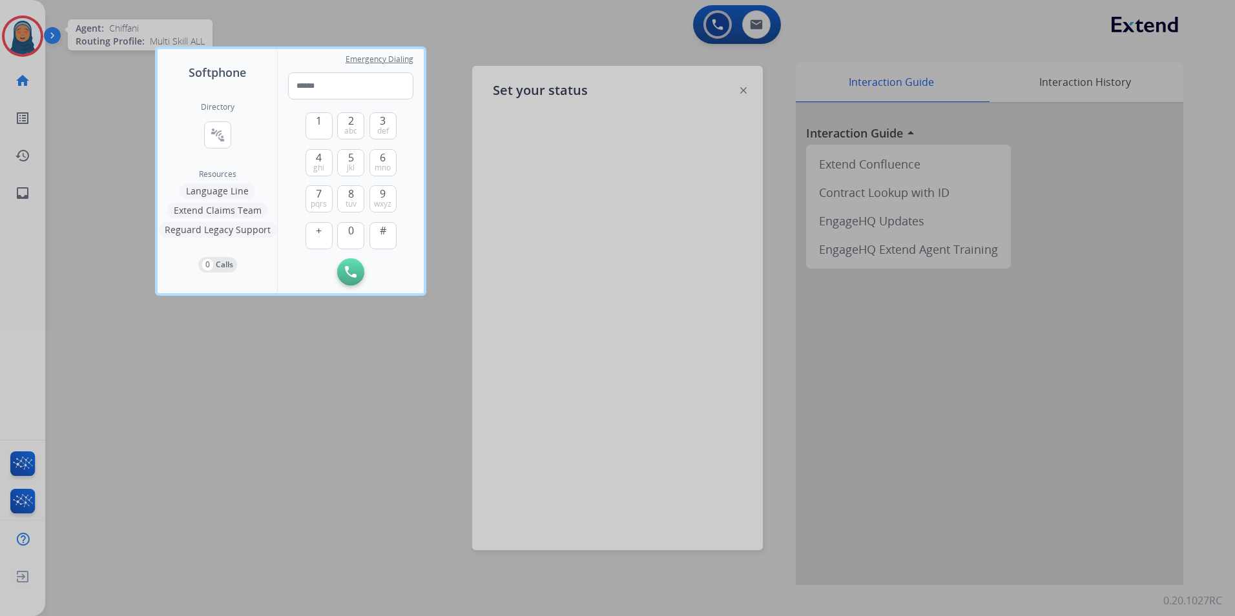
click at [75, 70] on div at bounding box center [617, 308] width 1235 height 616
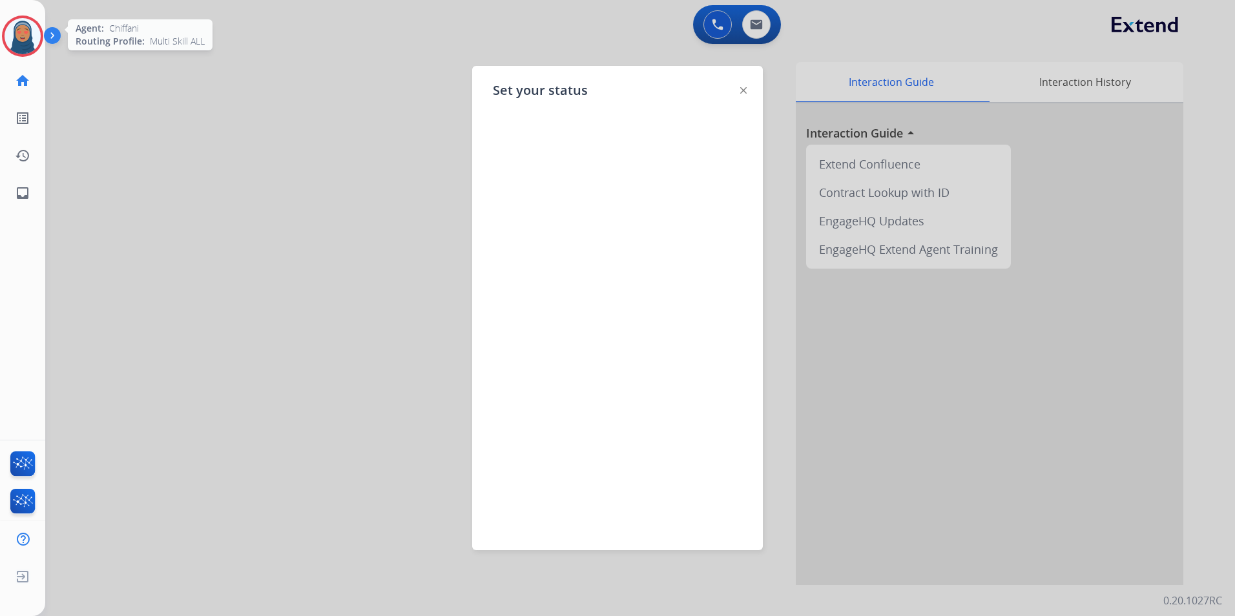
drag, startPoint x: 746, startPoint y: 89, endPoint x: 729, endPoint y: 87, distance: 16.3
click at [744, 90] on img at bounding box center [743, 90] width 6 height 6
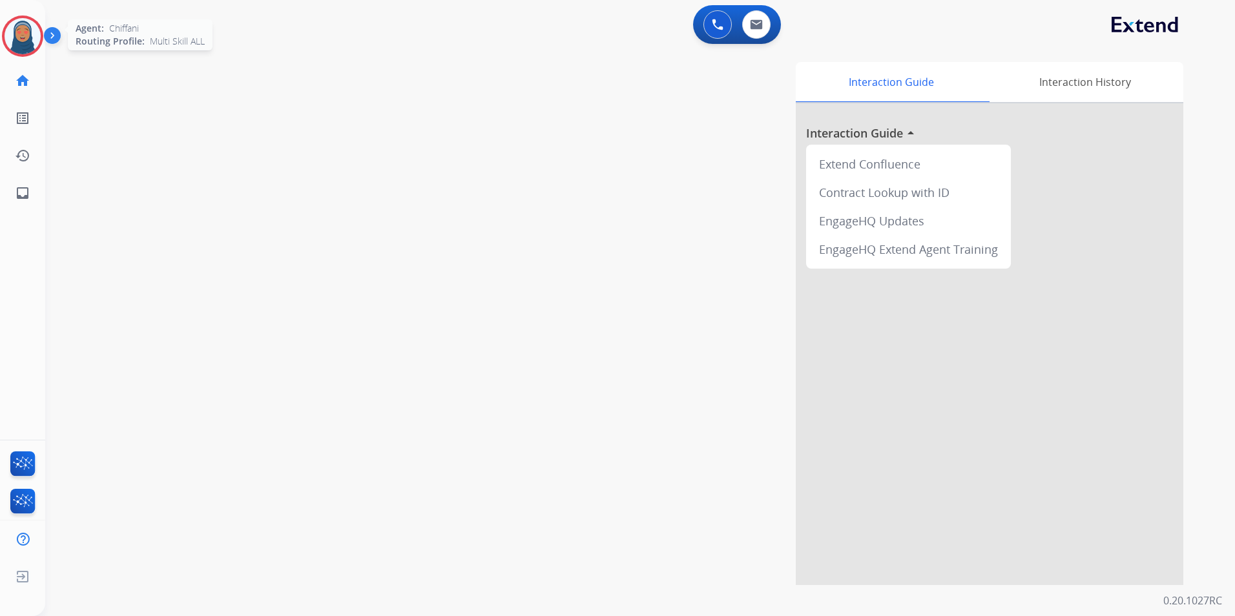
drag, startPoint x: 26, startPoint y: 41, endPoint x: 134, endPoint y: 46, distance: 107.4
click at [27, 41] on img at bounding box center [23, 36] width 36 height 36
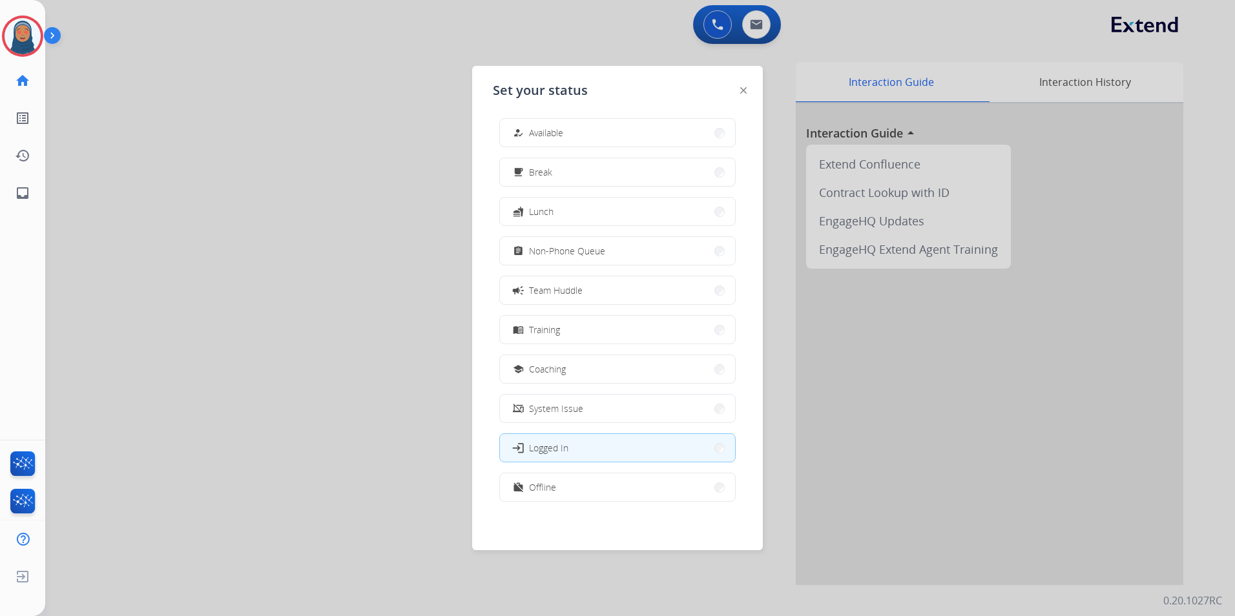
scroll to position [4, 0]
click at [691, 483] on button "work_off Offline" at bounding box center [617, 487] width 235 height 28
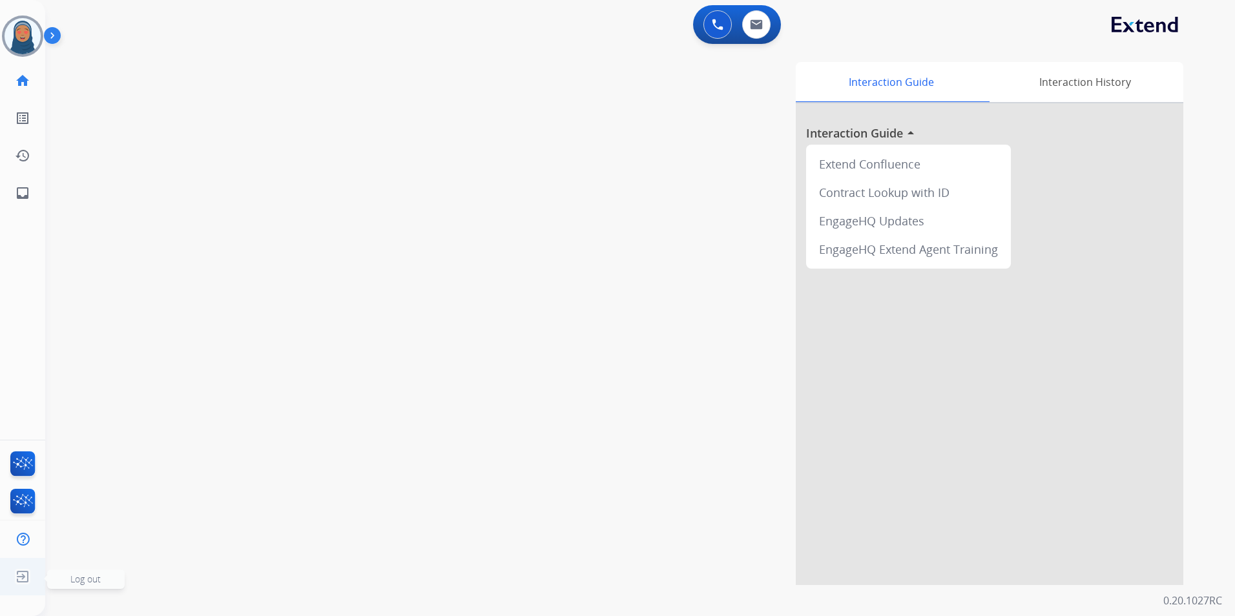
click at [78, 576] on span "Log out" at bounding box center [85, 579] width 30 height 12
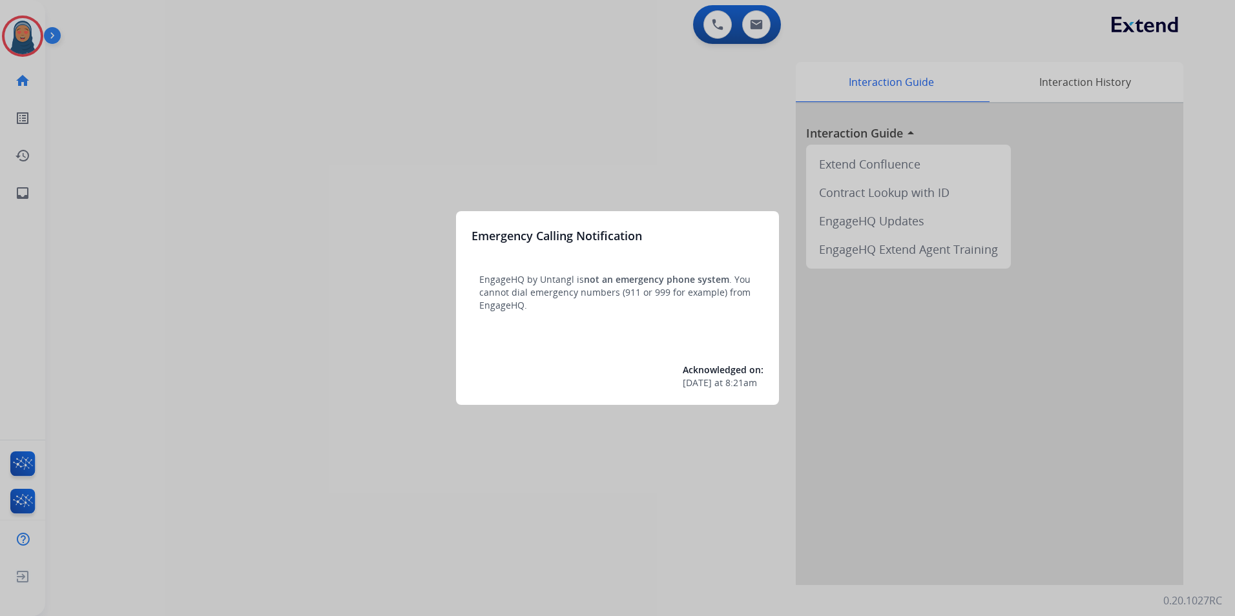
click at [149, 164] on div at bounding box center [617, 308] width 1235 height 616
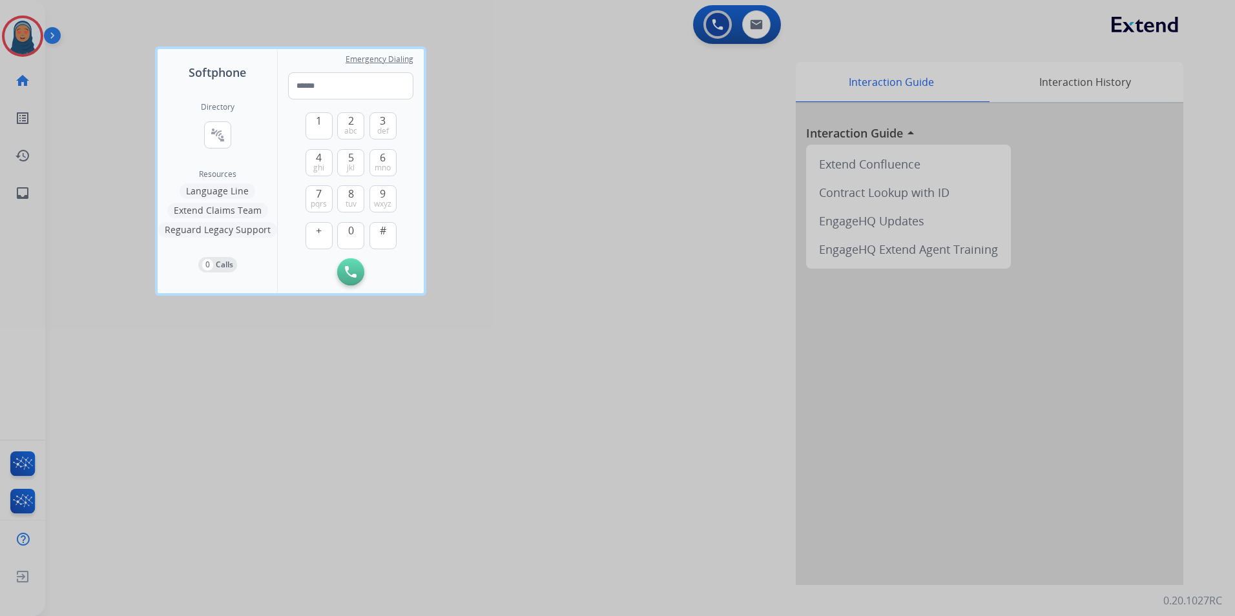
click at [94, 68] on div at bounding box center [617, 308] width 1235 height 616
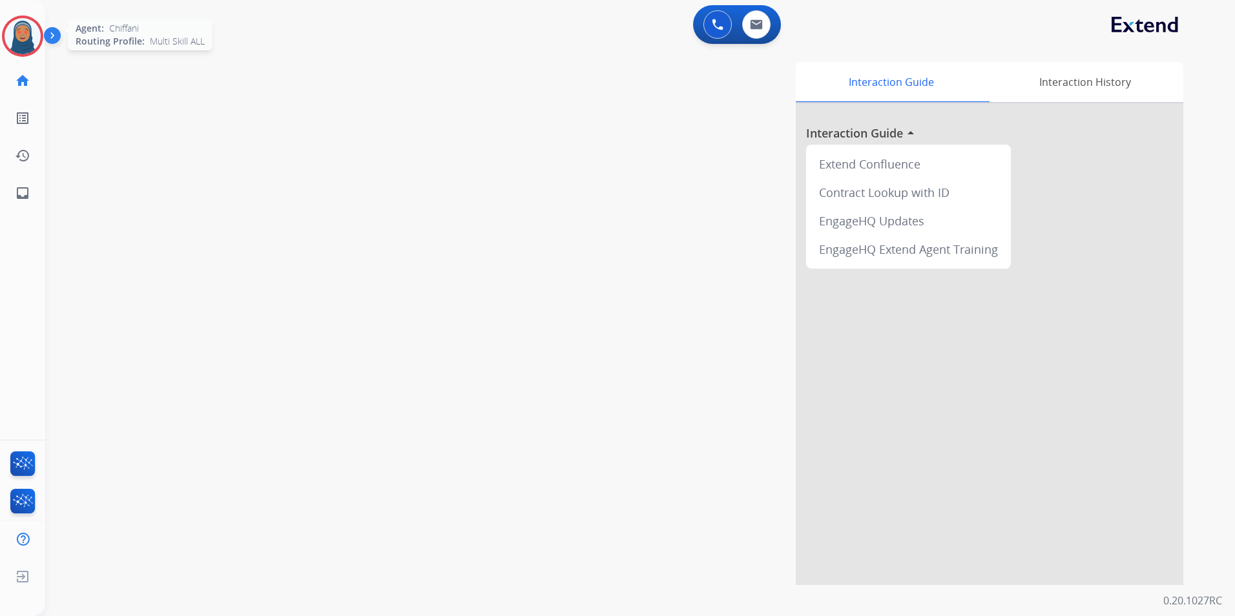
click at [32, 39] on img at bounding box center [23, 36] width 36 height 36
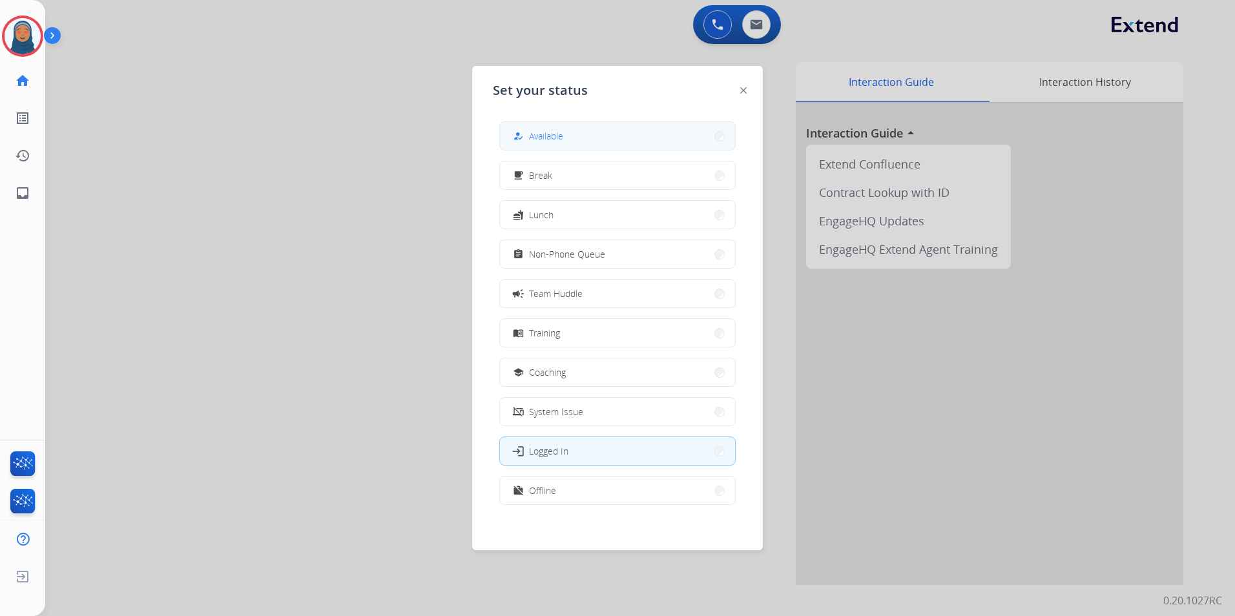
click at [541, 129] on span "Available" at bounding box center [546, 136] width 34 height 14
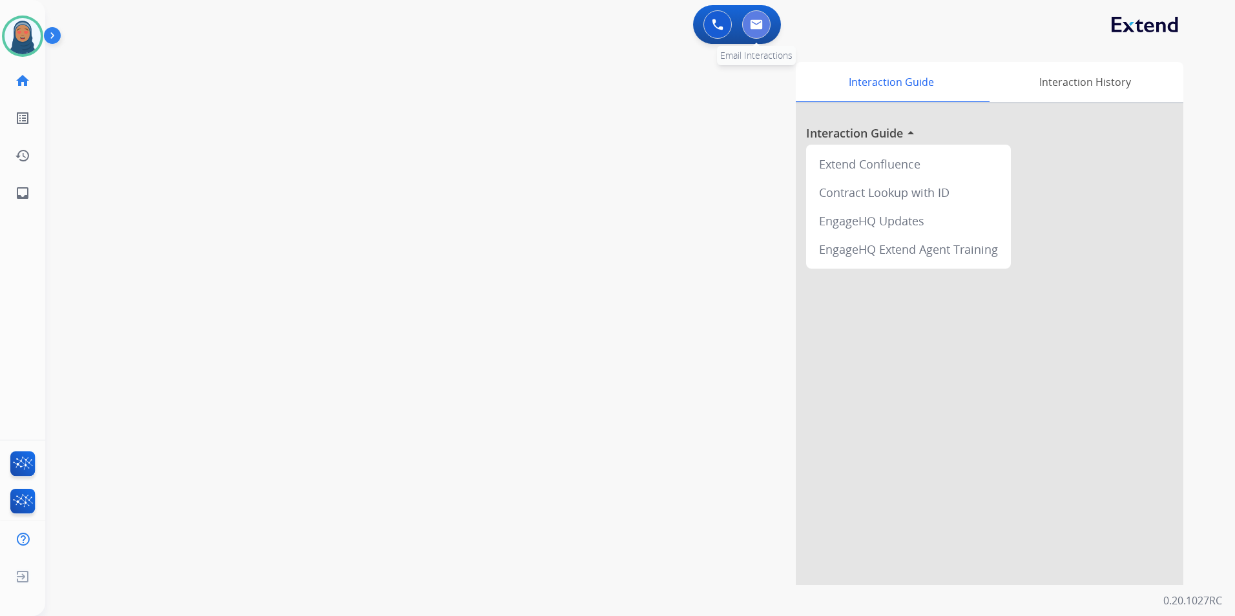
click at [761, 32] on button at bounding box center [756, 24] width 28 height 28
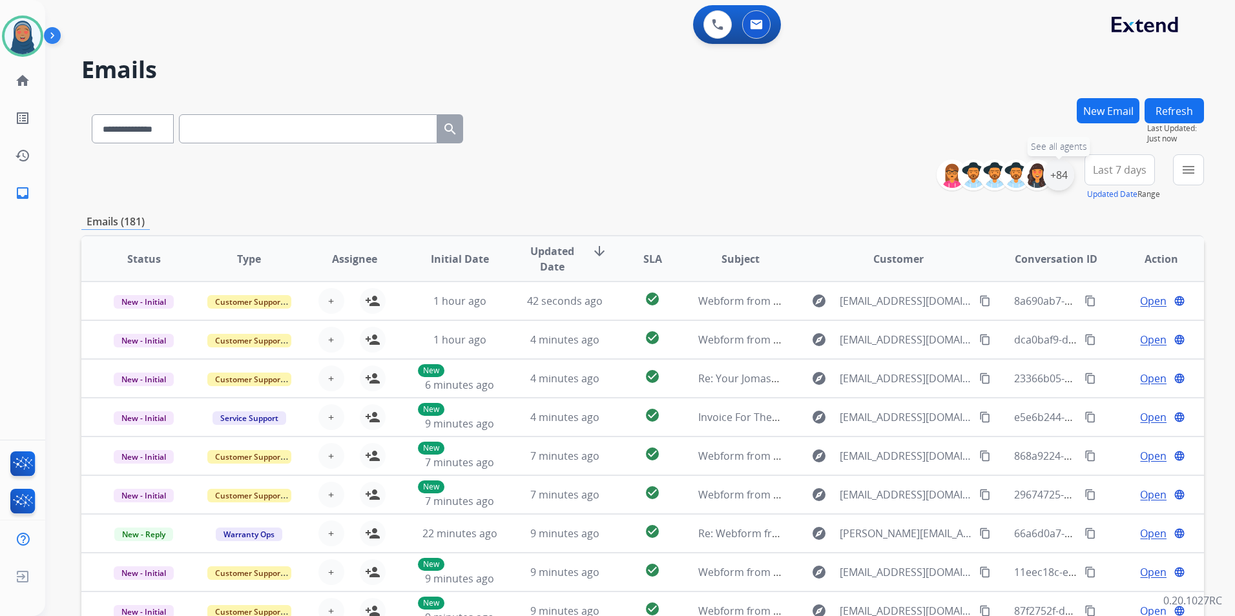
click at [1055, 176] on div "+84" at bounding box center [1059, 175] width 31 height 31
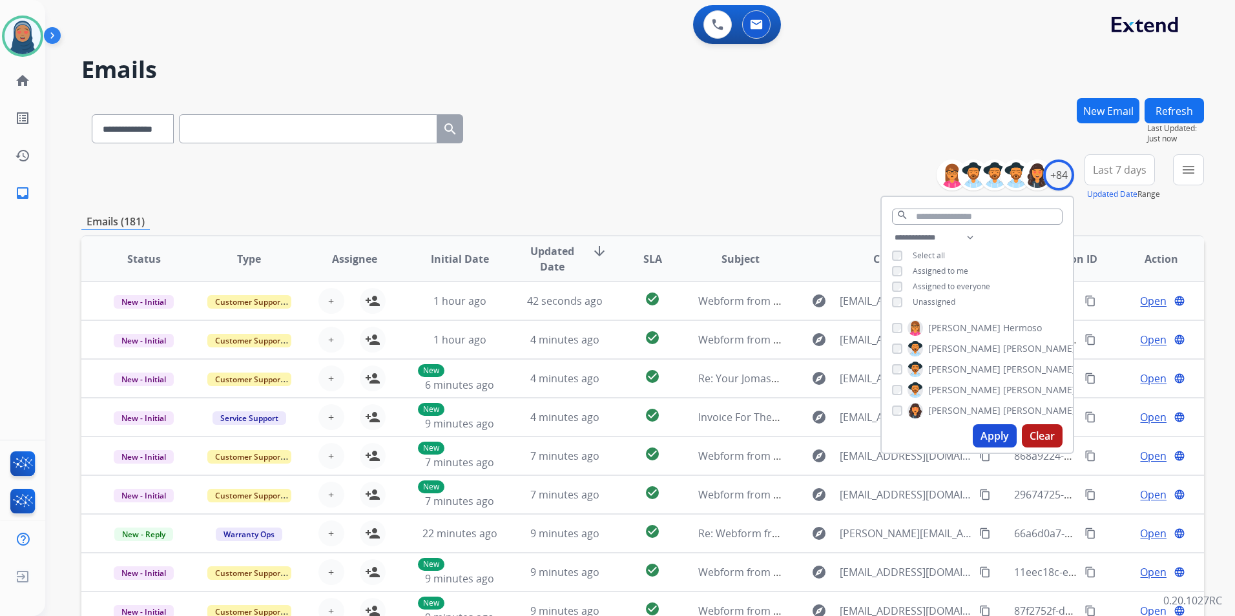
click at [995, 435] on button "Apply" at bounding box center [995, 436] width 44 height 23
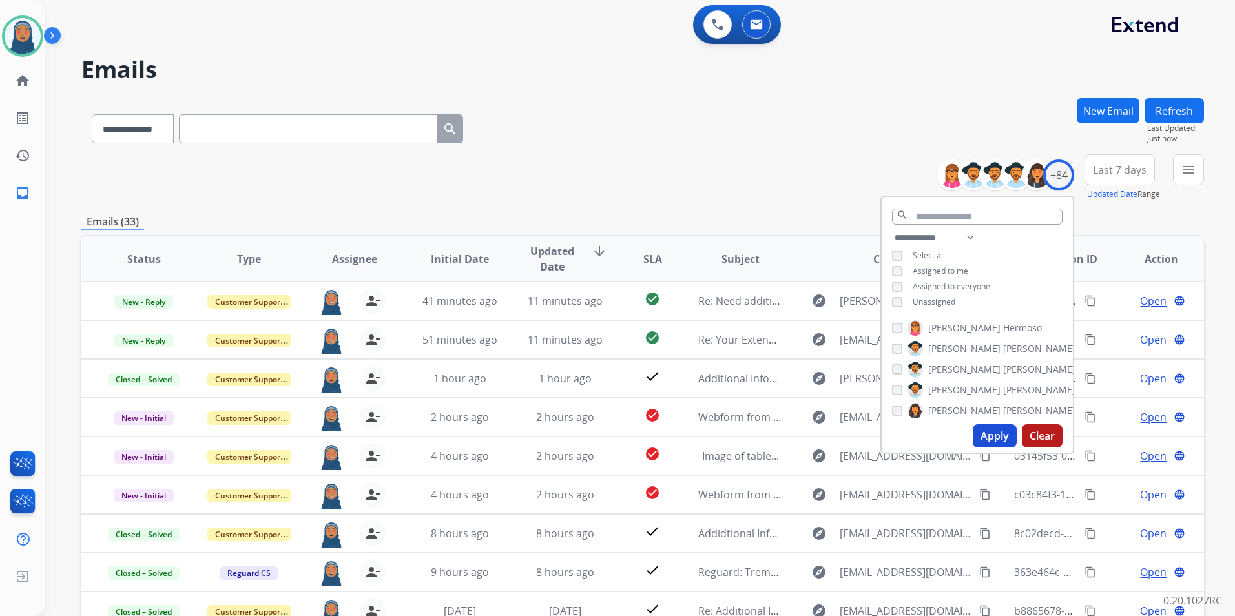
click at [722, 206] on div "**********" at bounding box center [642, 416] width 1123 height 637
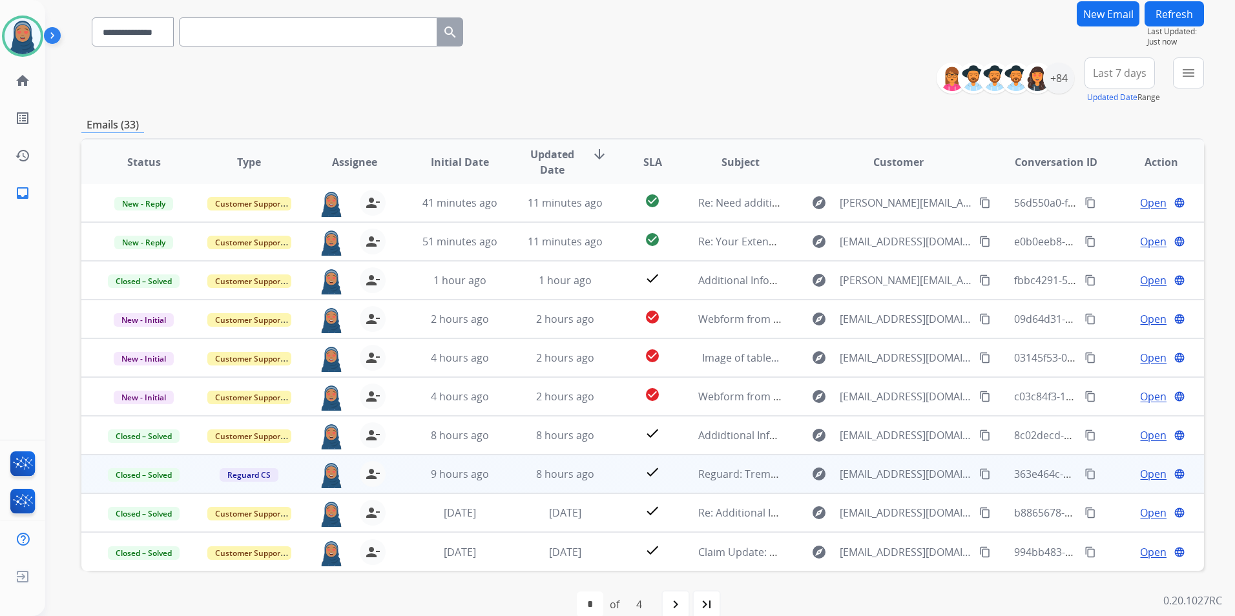
scroll to position [119, 0]
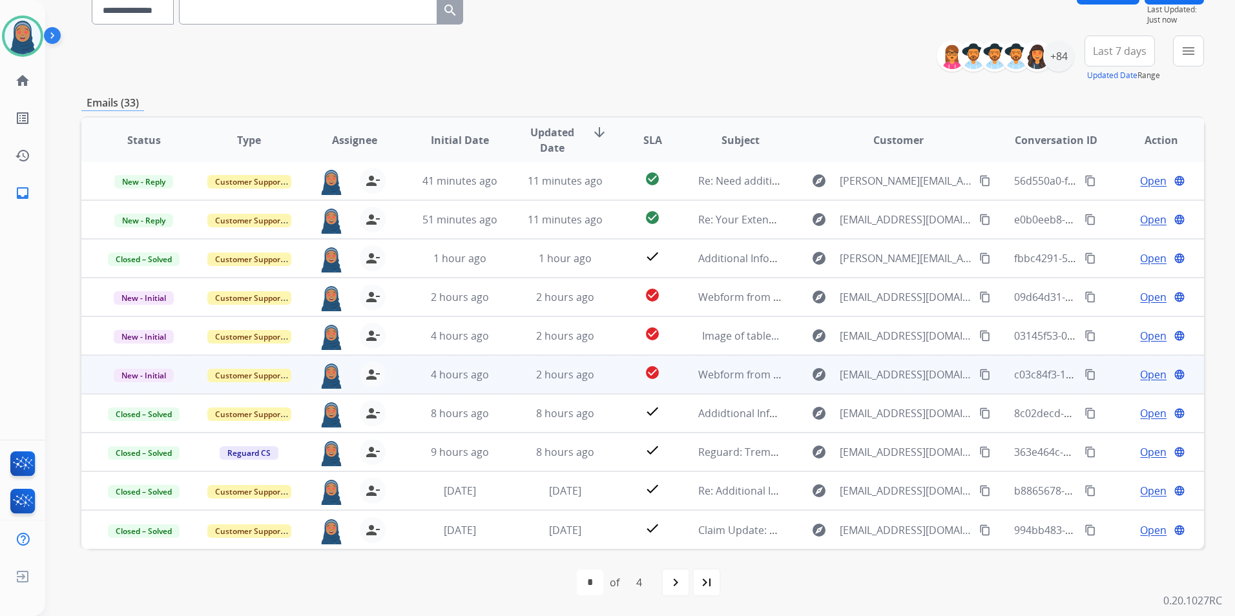
click at [1140, 379] on span "Open" at bounding box center [1153, 375] width 26 height 16
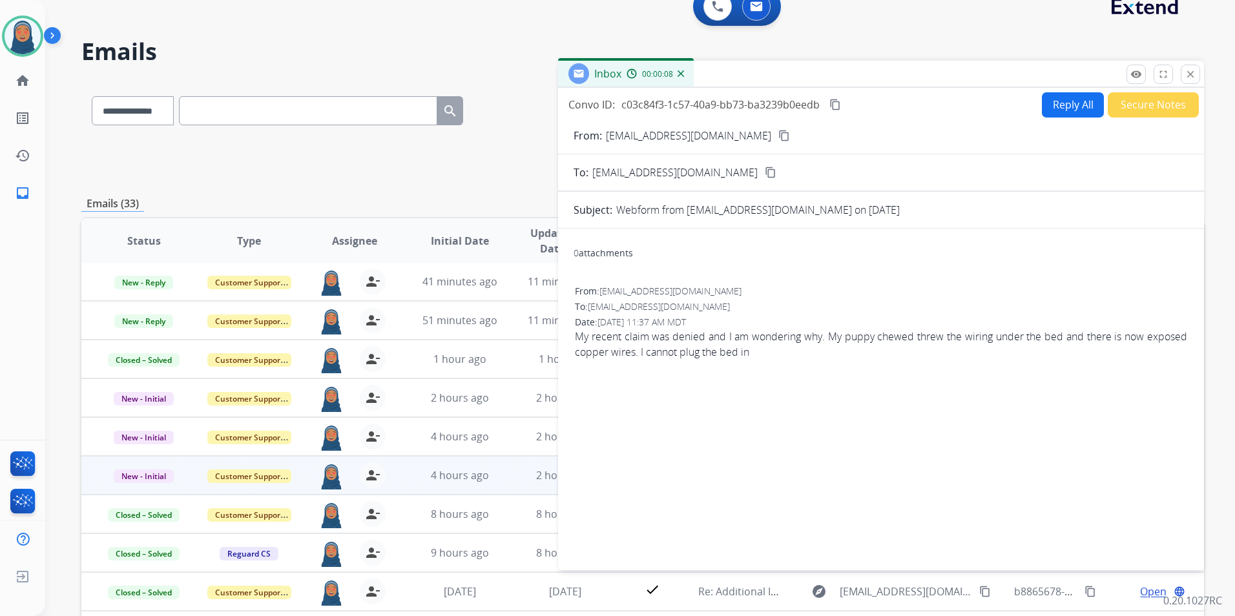
scroll to position [0, 0]
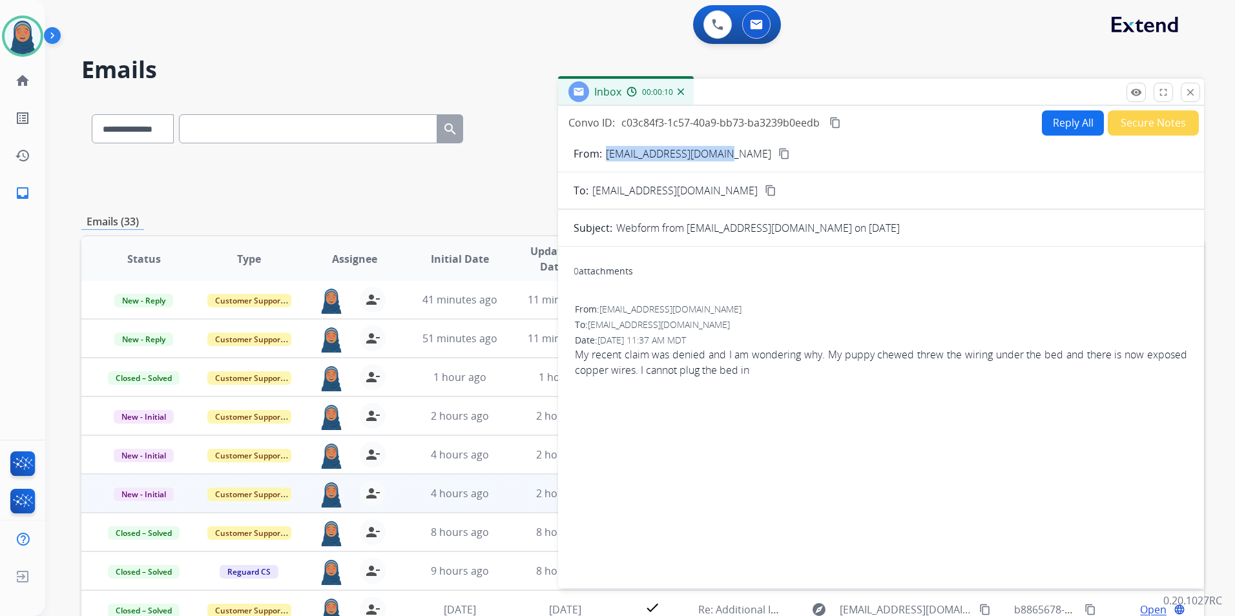
drag, startPoint x: 717, startPoint y: 154, endPoint x: 607, endPoint y: 166, distance: 110.5
click at [607, 166] on form "From: jeffrieska07@gmail.com content_copy To: support@extend.com content_copy S…" at bounding box center [881, 360] width 646 height 448
copy p "jeffrieska07@gmail.com"
click at [28, 43] on img at bounding box center [23, 36] width 36 height 36
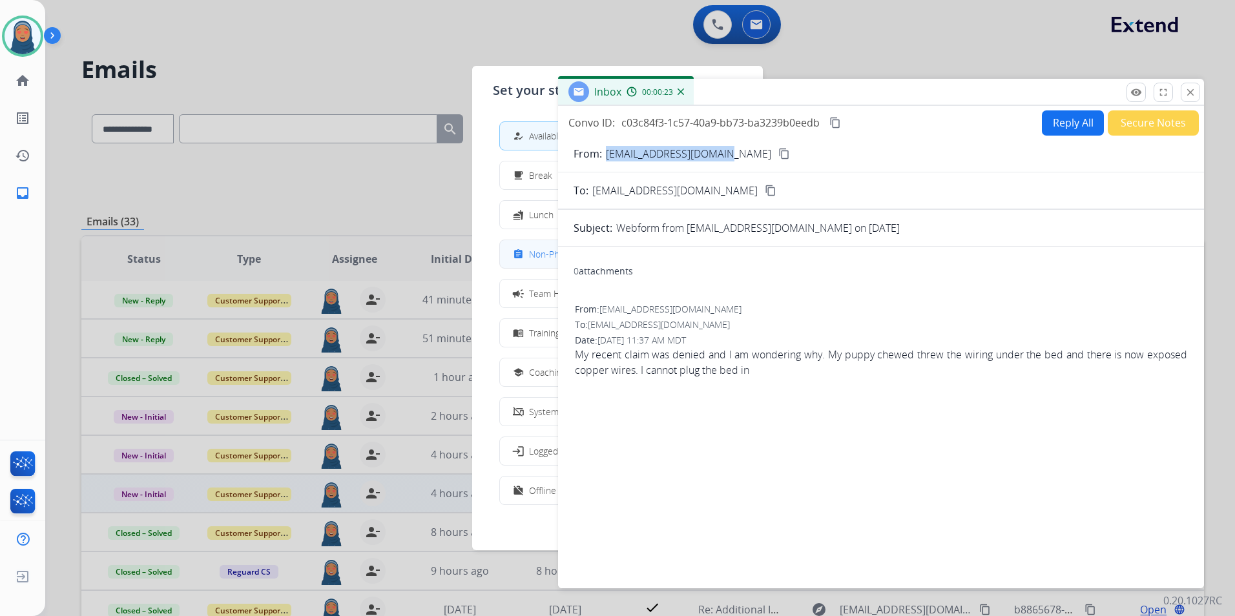
click at [553, 249] on span "Non-Phone Queue" at bounding box center [567, 254] width 76 height 14
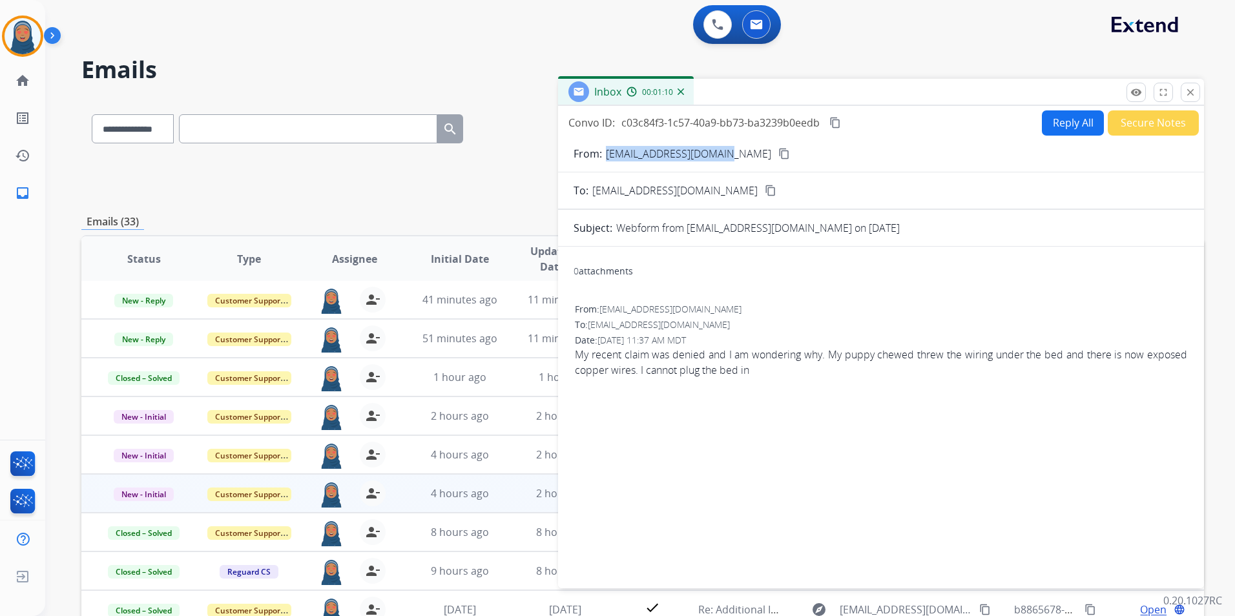
click at [1065, 131] on button "Reply All" at bounding box center [1073, 122] width 62 height 25
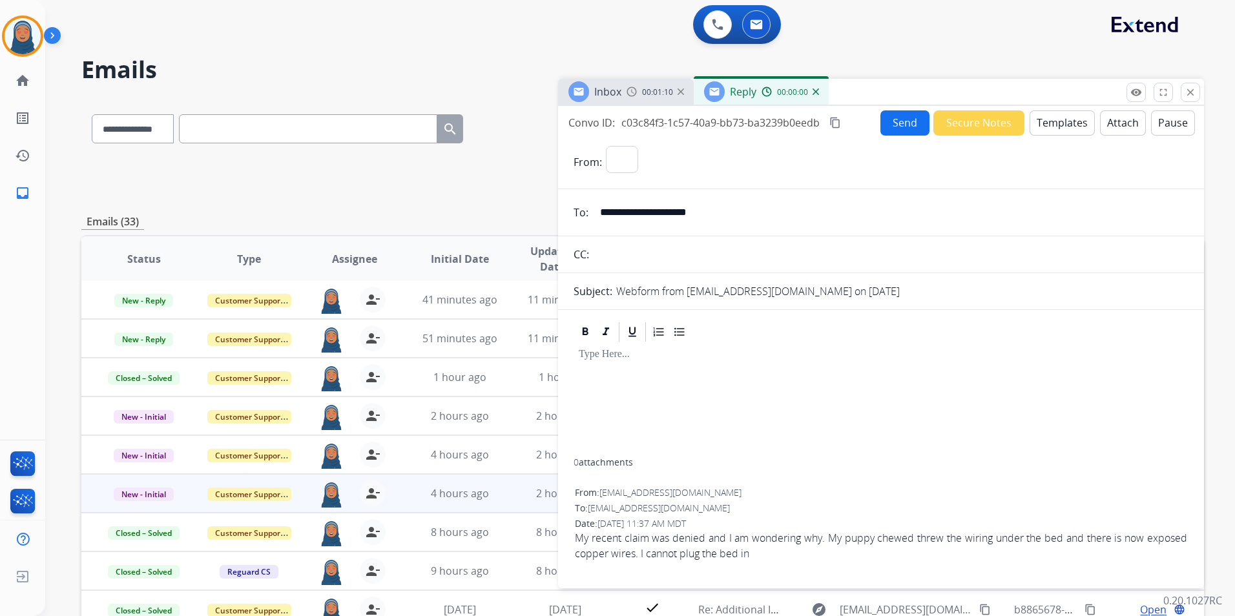
select select "**********"
click at [1062, 126] on button "Templates" at bounding box center [1062, 122] width 65 height 25
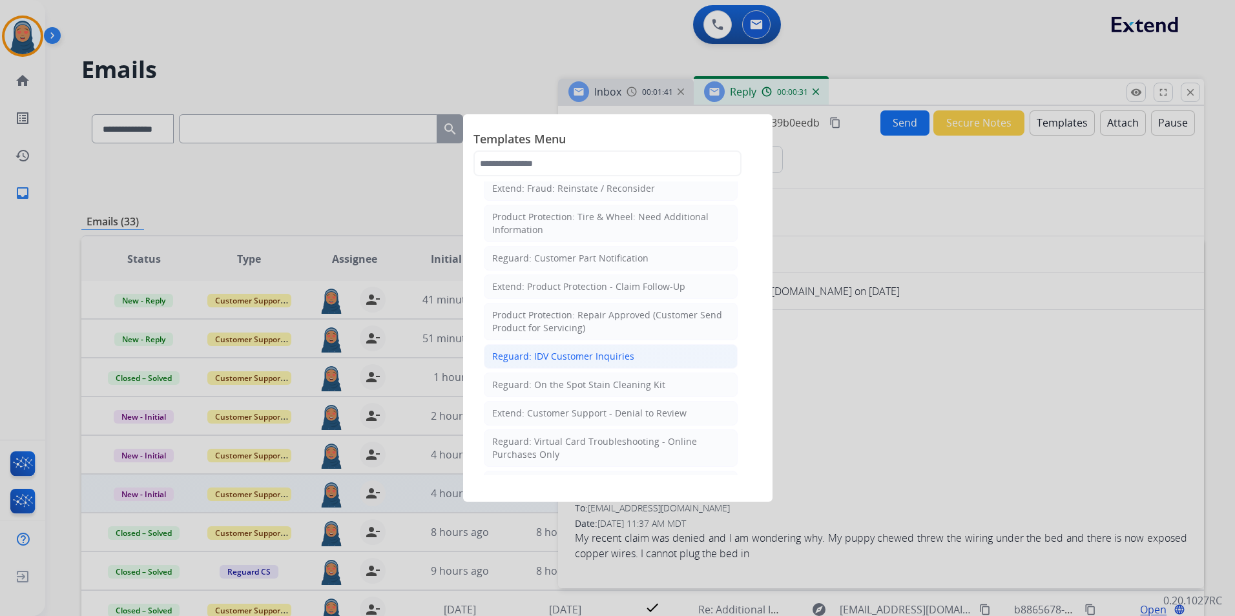
scroll to position [775, 0]
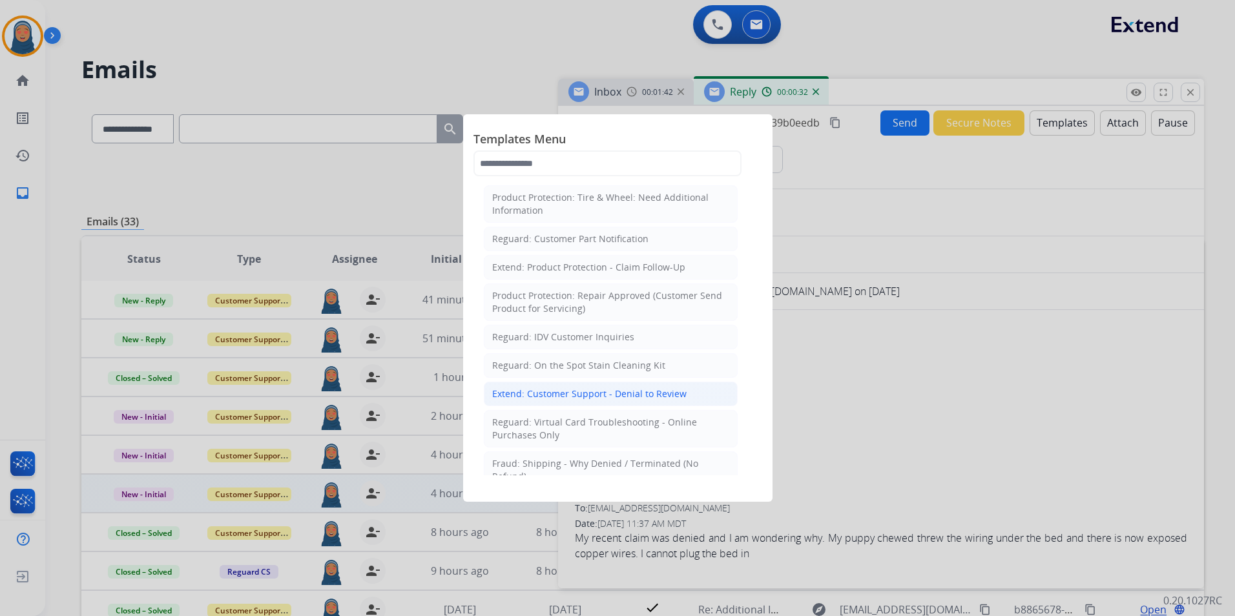
click at [636, 388] on div "Extend: Customer Support - Denial to Review" at bounding box center [589, 394] width 194 height 13
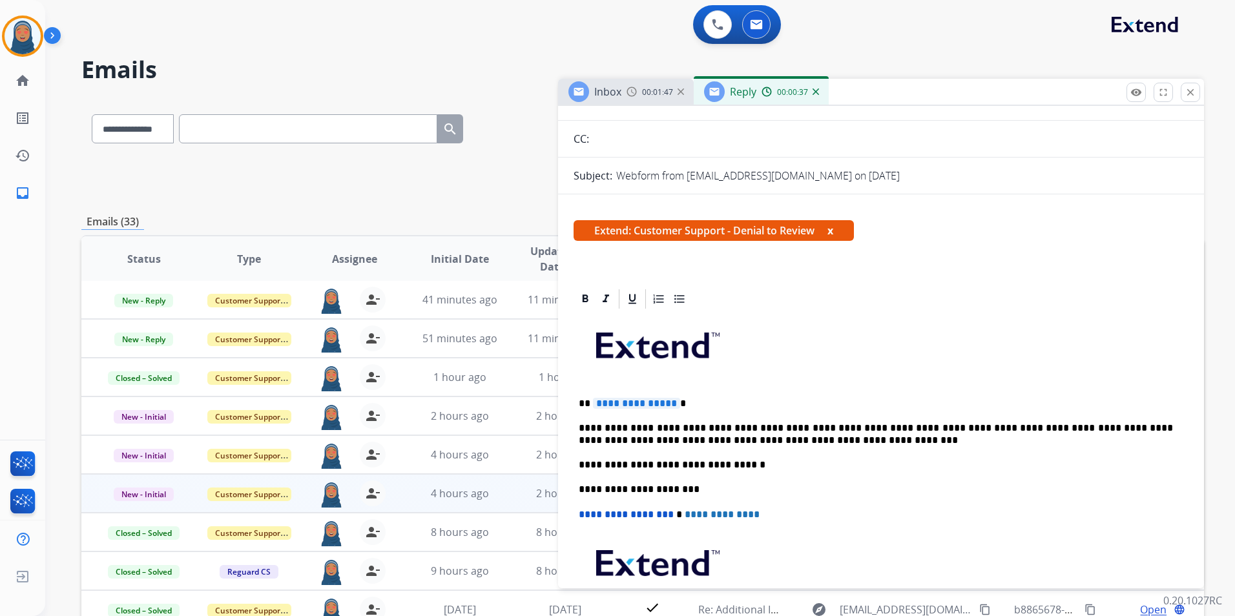
scroll to position [258, 0]
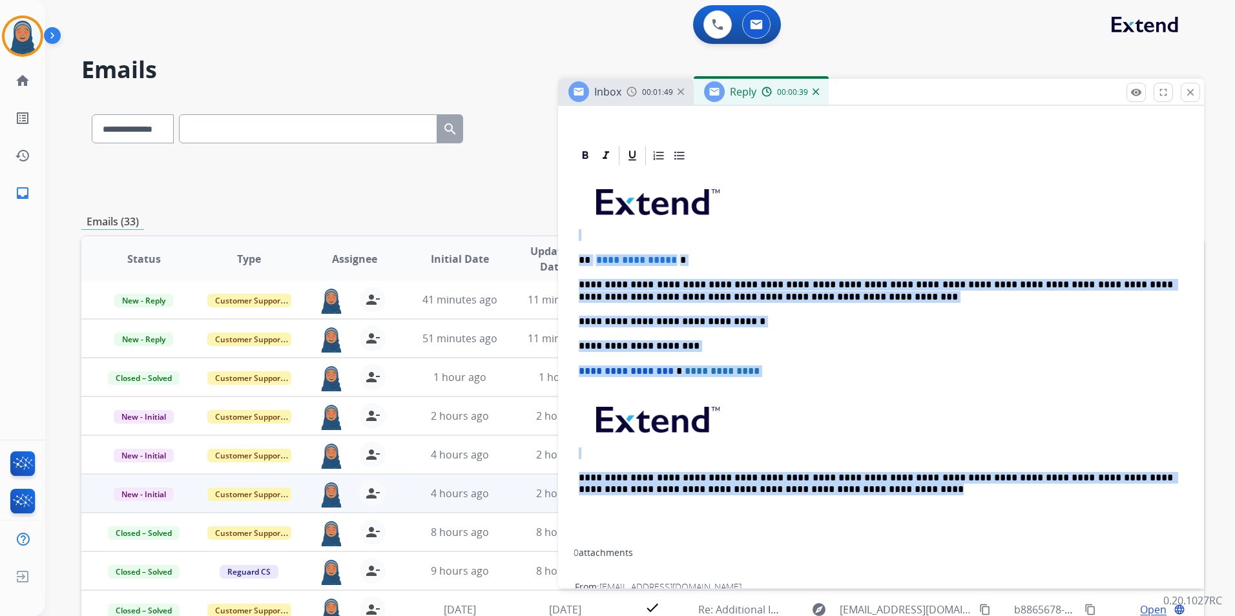
drag, startPoint x: 673, startPoint y: 454, endPoint x: 524, endPoint y: 169, distance: 321.4
click at [524, 169] on div "**********" at bounding box center [642, 416] width 1123 height 637
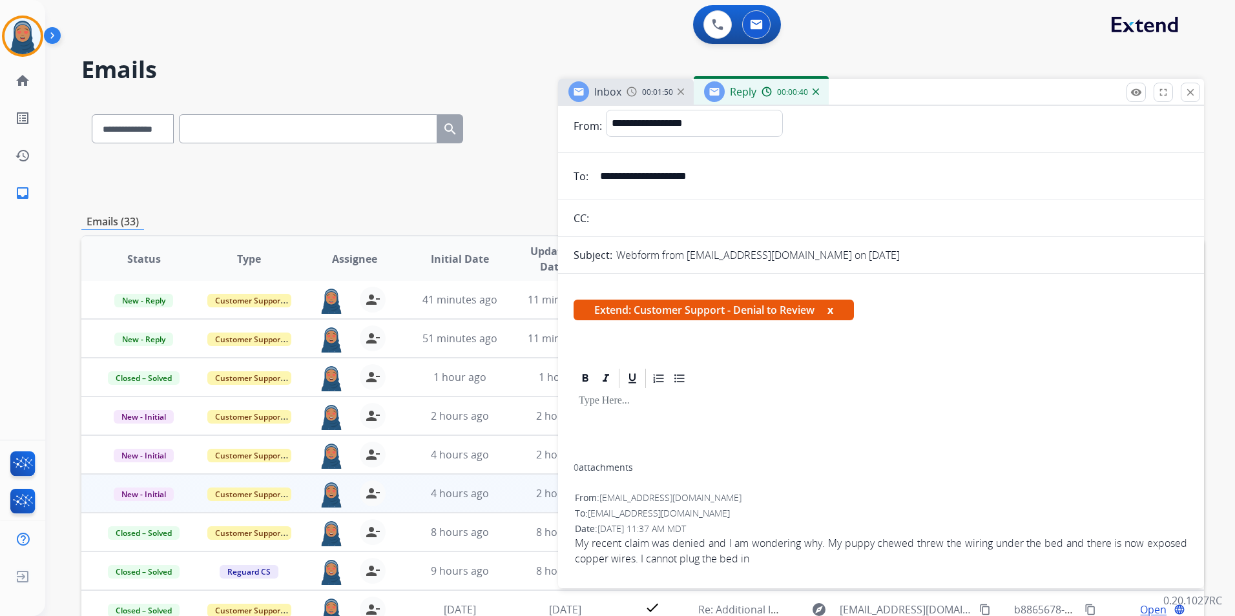
scroll to position [36, 0]
drag, startPoint x: 835, startPoint y: 312, endPoint x: 934, endPoint y: 328, distance: 99.5
click at [834, 311] on button "x" at bounding box center [831, 310] width 6 height 16
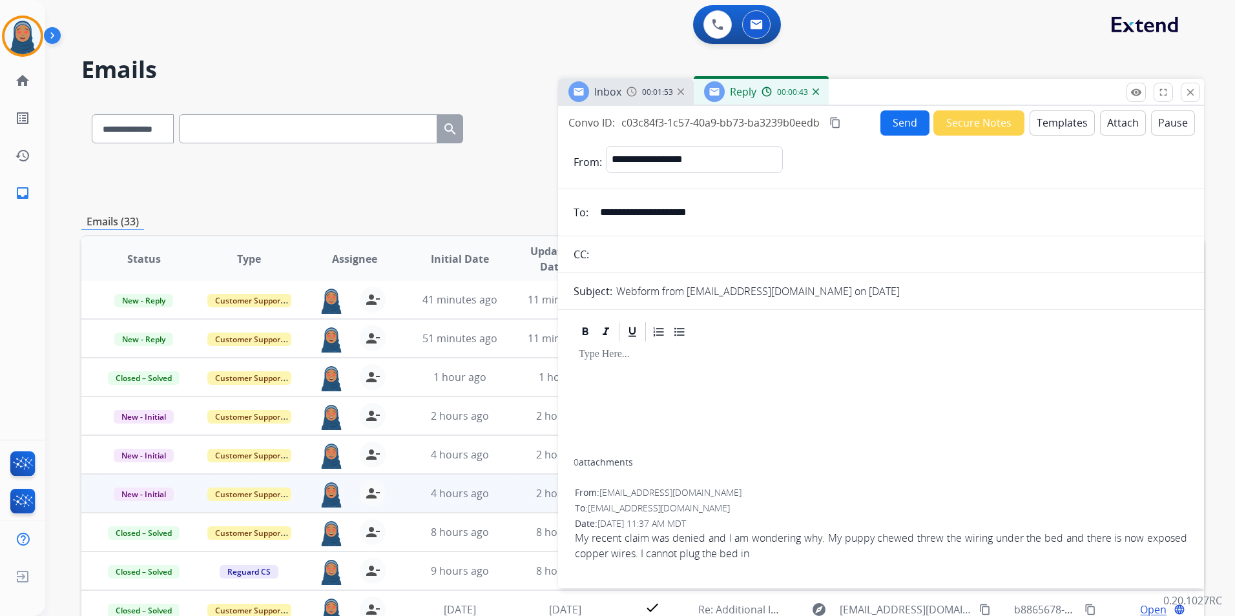
click at [1056, 121] on button "Templates" at bounding box center [1062, 122] width 65 height 25
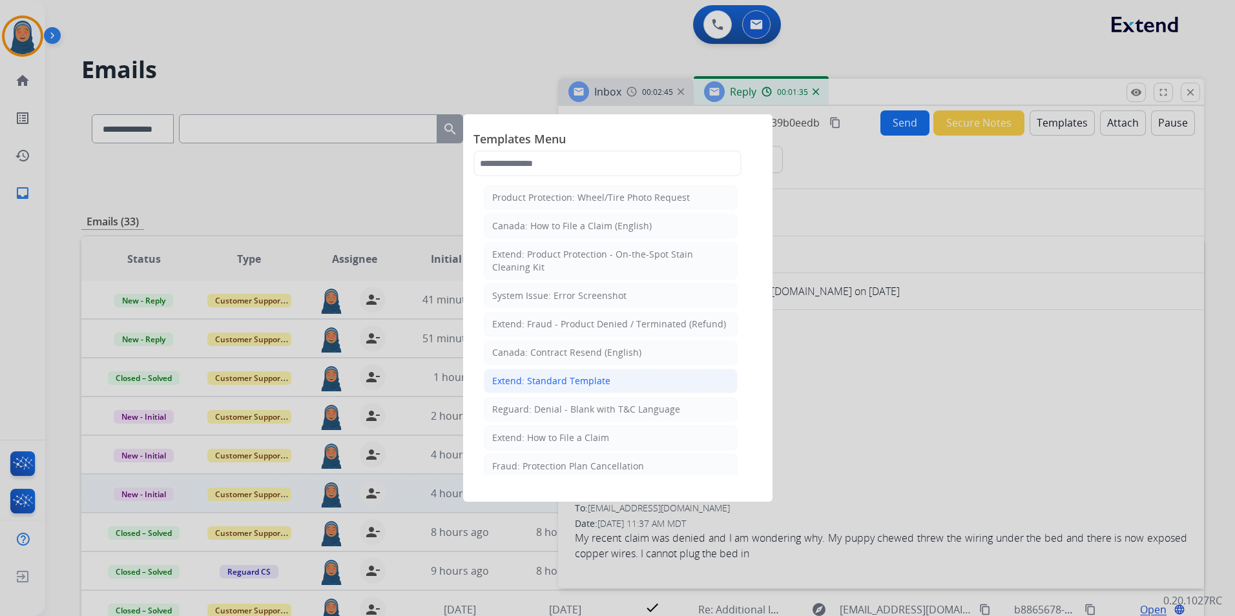
click at [620, 377] on li "Extend: Standard Template" at bounding box center [611, 381] width 254 height 25
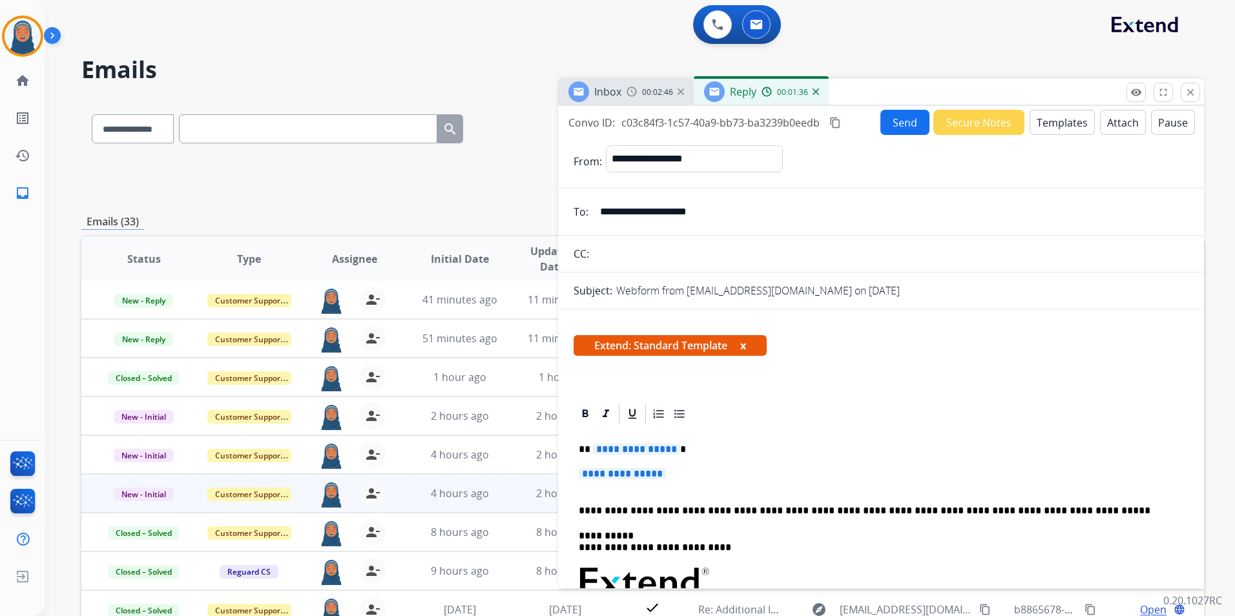
click at [645, 454] on span "**********" at bounding box center [636, 449] width 87 height 11
click at [638, 450] on span "**********" at bounding box center [636, 449] width 87 height 11
click at [627, 477] on span "**********" at bounding box center [622, 473] width 87 height 11
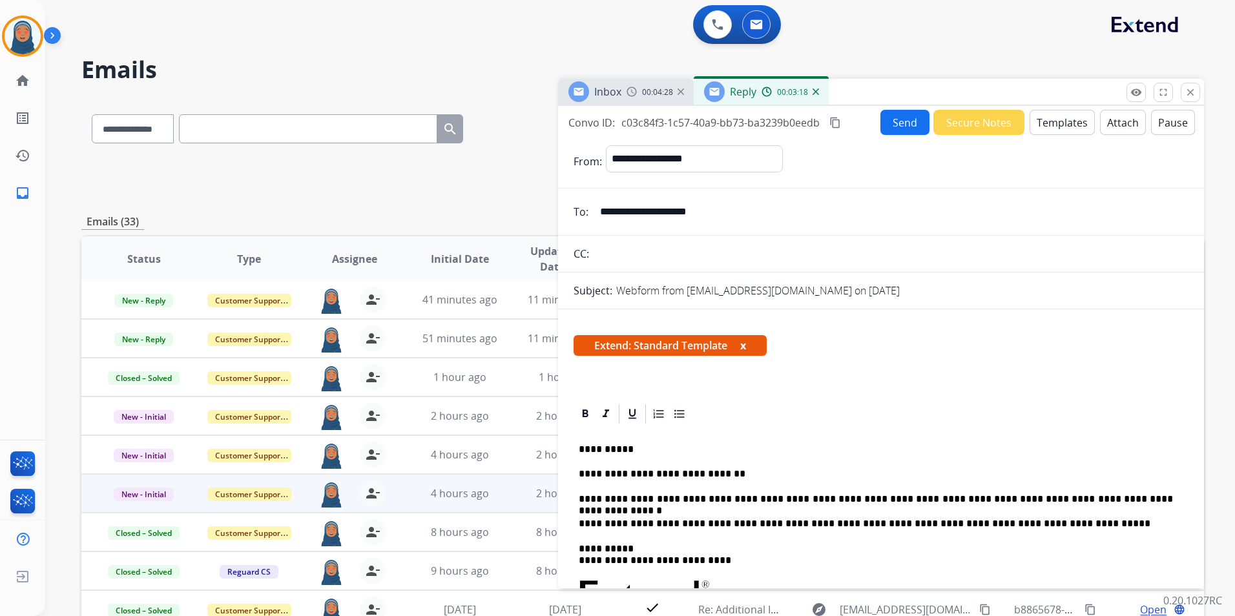
click at [904, 131] on button "Send" at bounding box center [905, 122] width 49 height 25
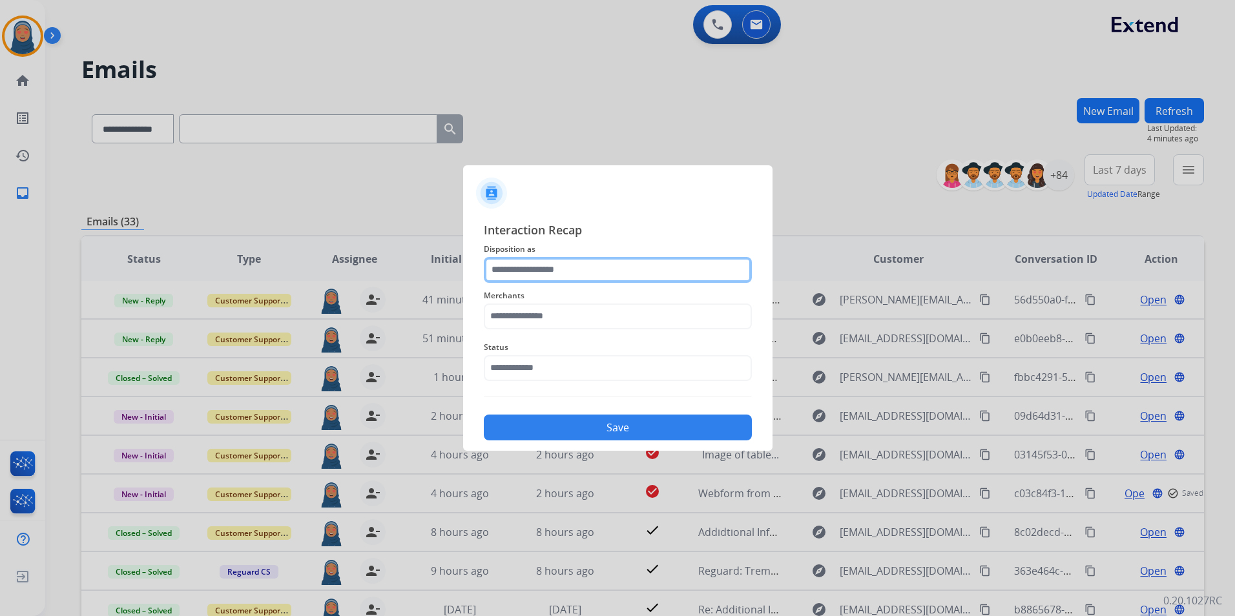
click at [539, 272] on input "text" at bounding box center [618, 270] width 268 height 26
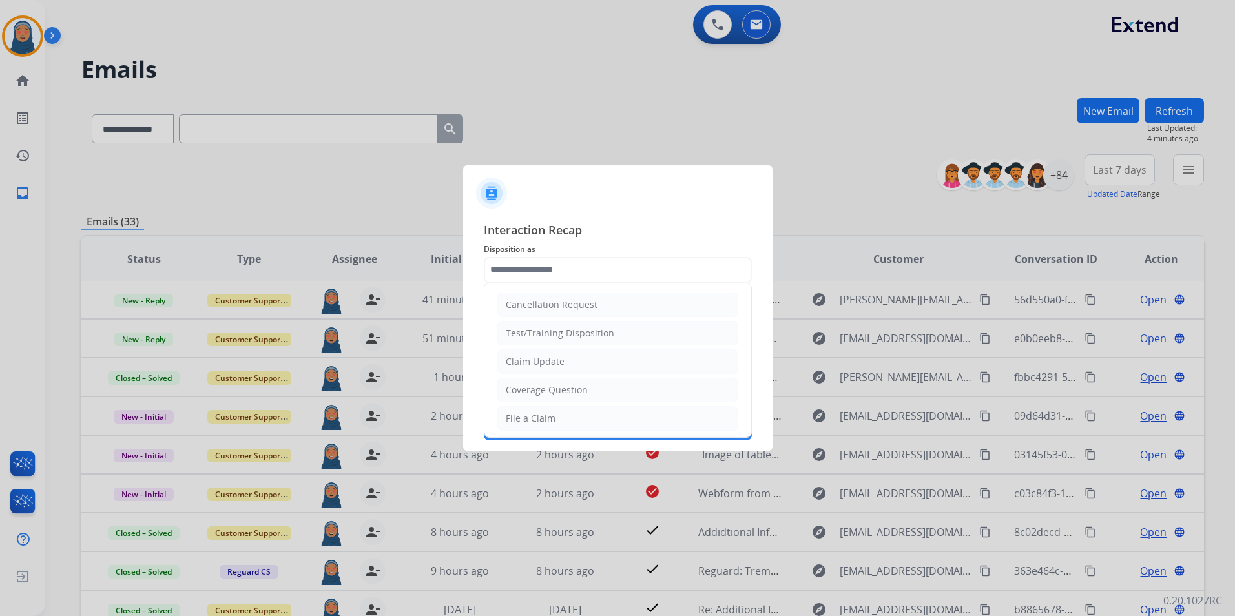
click at [543, 359] on div "Claim Update" at bounding box center [535, 361] width 59 height 13
type input "**********"
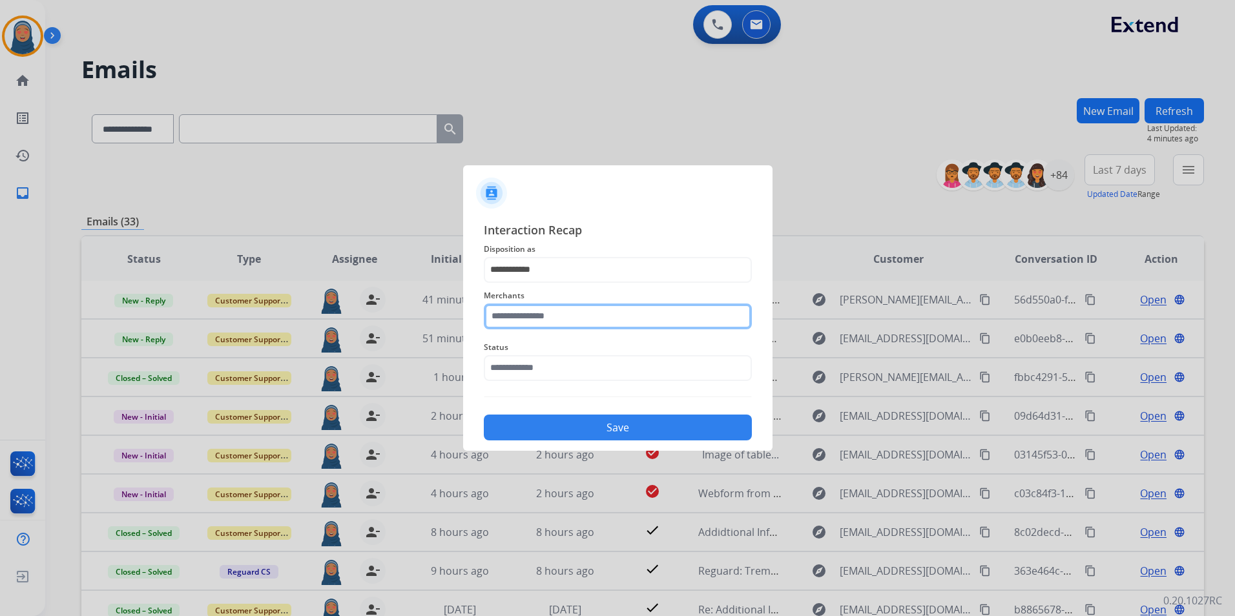
drag, startPoint x: 534, startPoint y: 317, endPoint x: 588, endPoint y: 309, distance: 54.7
click at [536, 317] on input "text" at bounding box center [618, 317] width 268 height 26
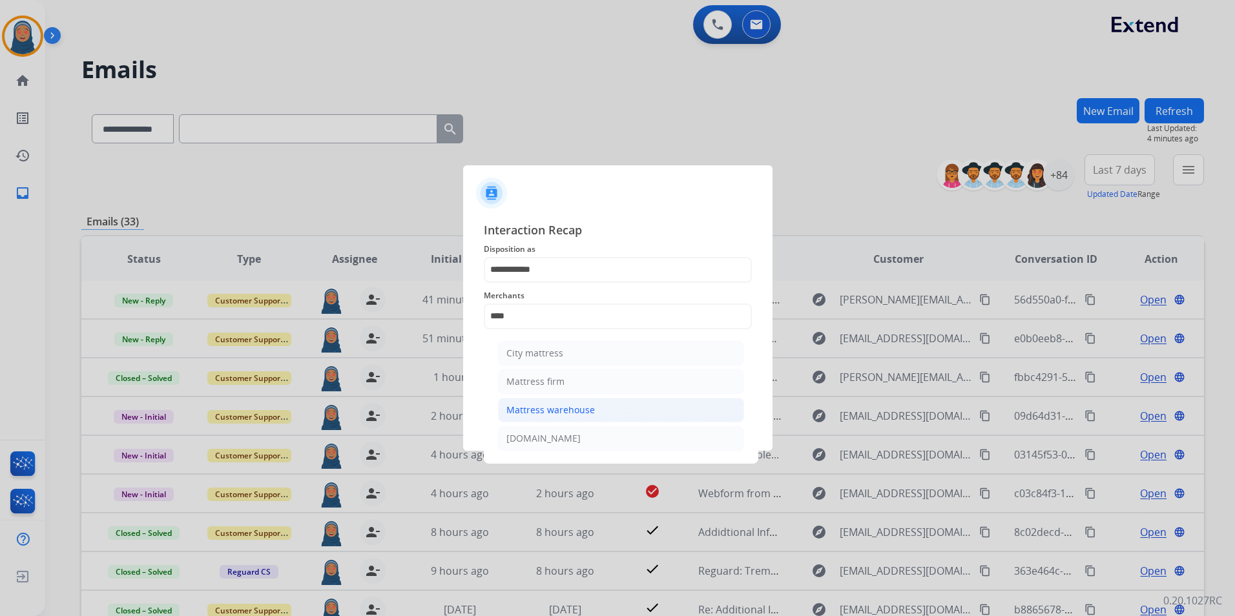
drag, startPoint x: 558, startPoint y: 411, endPoint x: 556, endPoint y: 399, distance: 11.7
click at [558, 410] on div "Mattress warehouse" at bounding box center [551, 410] width 89 height 13
type input "**********"
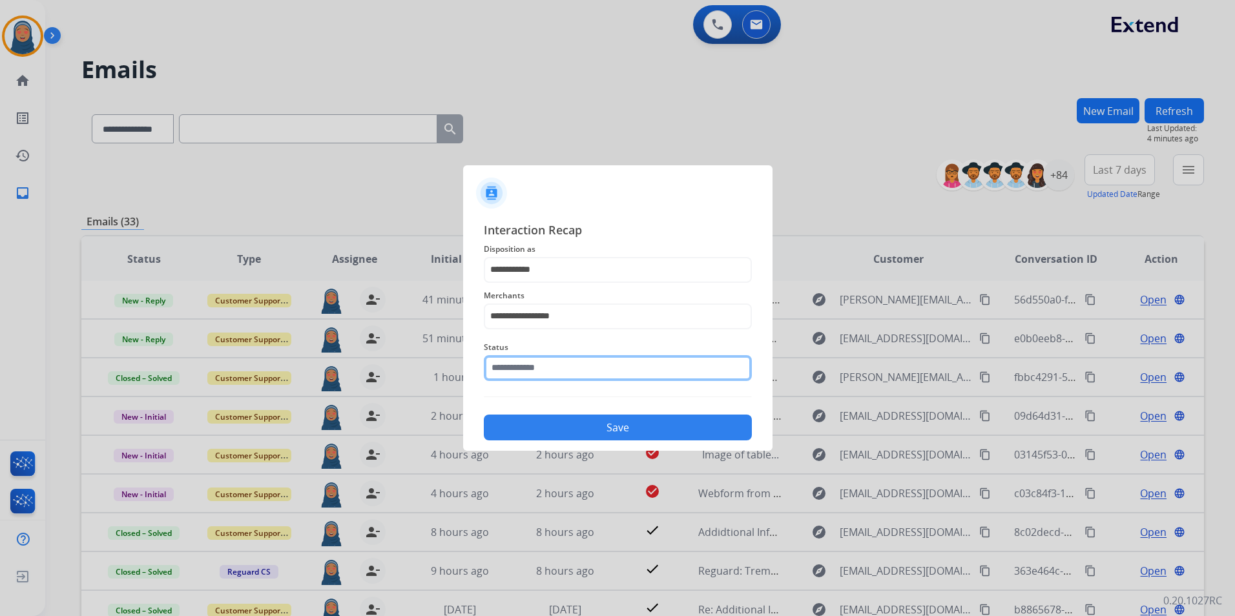
click at [552, 370] on input "text" at bounding box center [618, 368] width 268 height 26
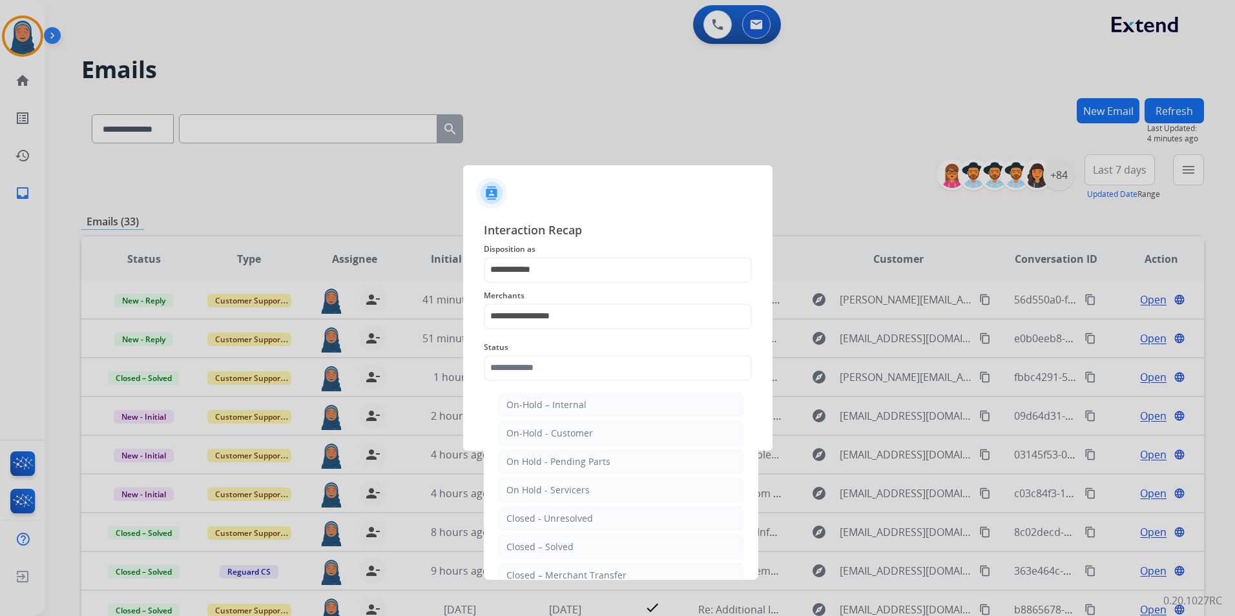
click at [568, 541] on div "Closed – Solved" at bounding box center [540, 547] width 67 height 13
type input "**********"
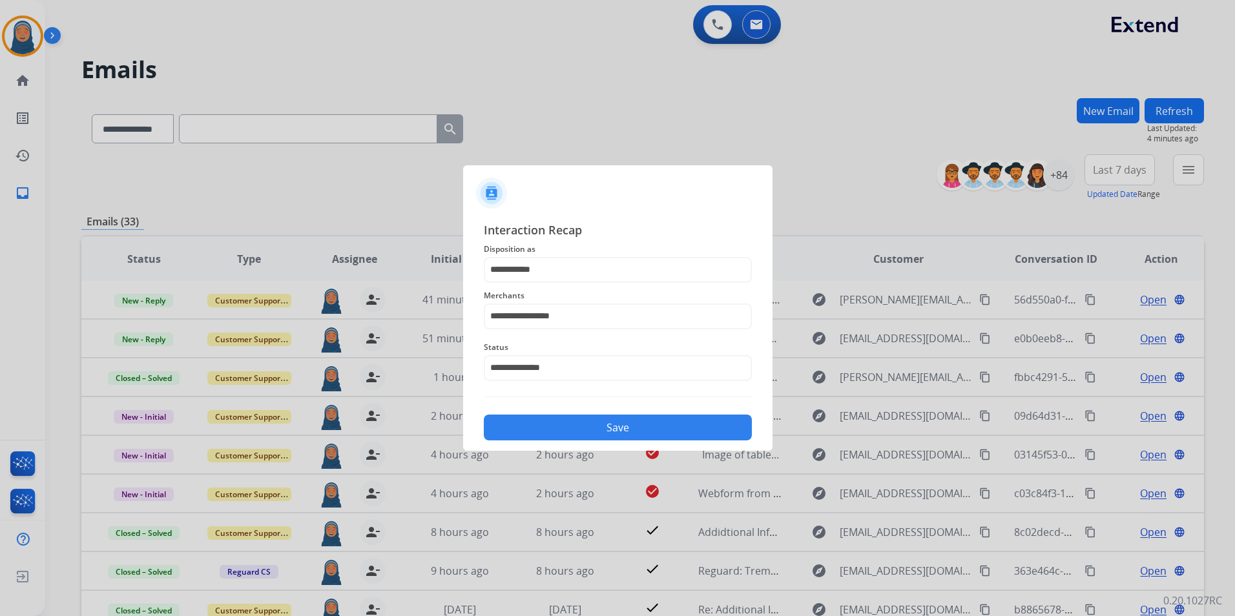
drag, startPoint x: 583, startPoint y: 435, endPoint x: 590, endPoint y: 432, distance: 7.8
click at [583, 435] on button "Save" at bounding box center [618, 428] width 268 height 26
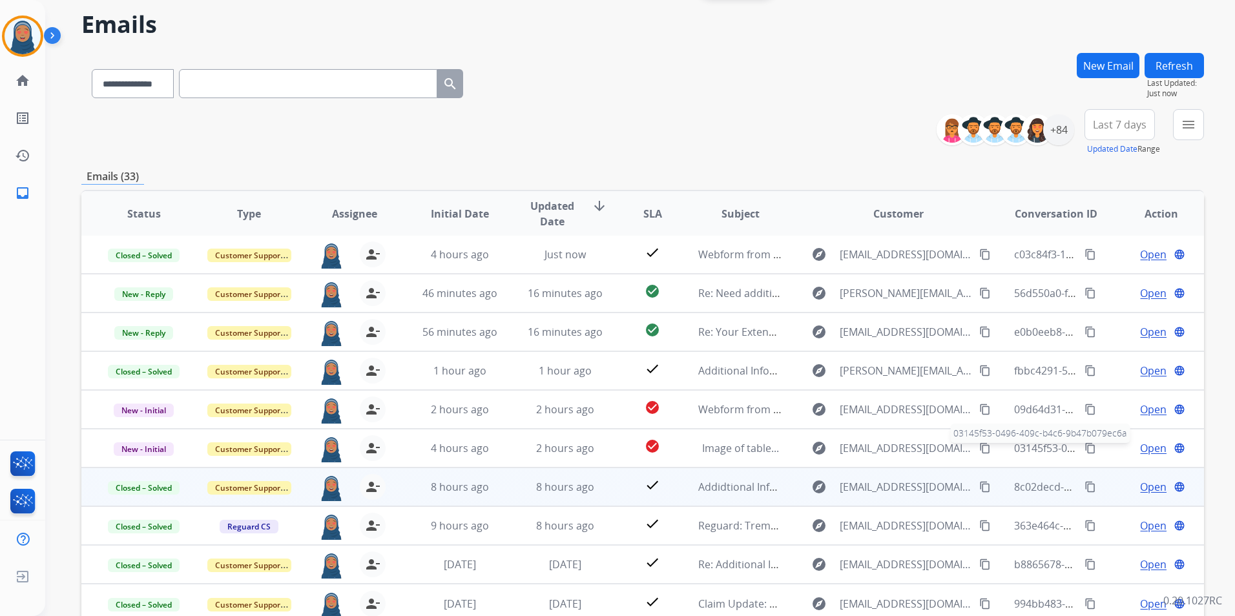
scroll to position [65, 0]
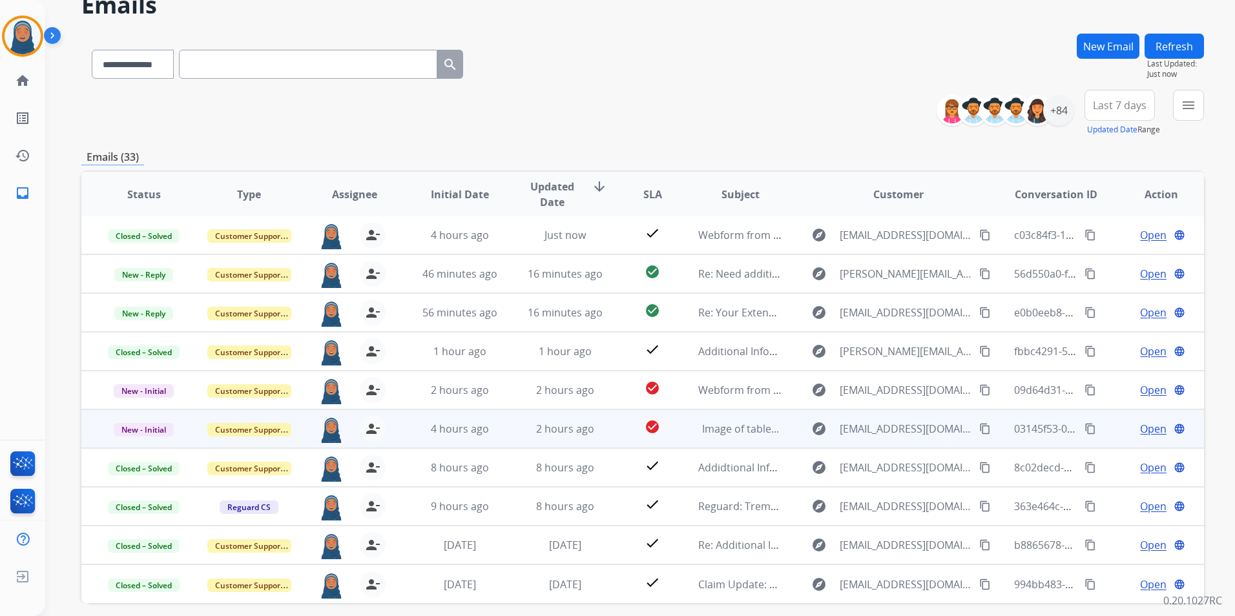
click at [1141, 428] on span "Open" at bounding box center [1153, 429] width 26 height 16
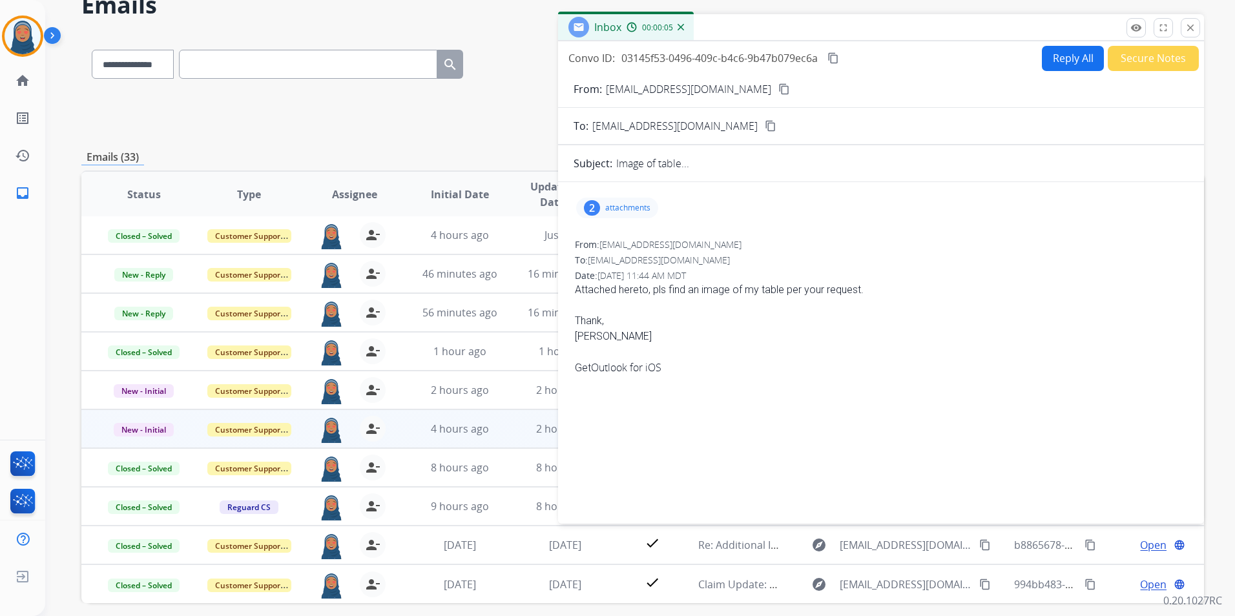
click at [616, 207] on p "attachments" at bounding box center [627, 208] width 45 height 10
click at [934, 238] on div "From: tlmjohnson1@hotmail.com" at bounding box center [881, 244] width 613 height 13
drag, startPoint x: 616, startPoint y: 202, endPoint x: 633, endPoint y: 174, distance: 32.1
click at [616, 203] on div "2 attachments Image.jpeg download 10/13/2025, 12:44 PM IMG_2219.jpeg download 1…" at bounding box center [617, 208] width 82 height 21
drag, startPoint x: 731, startPoint y: 90, endPoint x: 606, endPoint y: 96, distance: 125.5
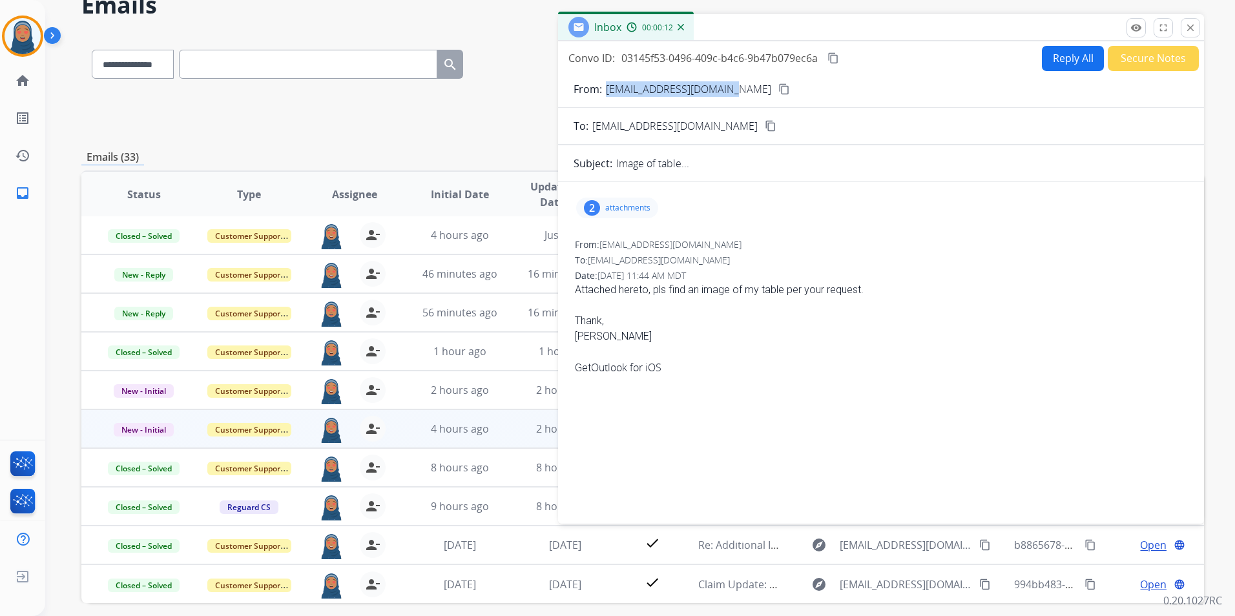
click at [606, 96] on div "From: tlmjohnson1@hotmail.com content_copy" at bounding box center [881, 89] width 646 height 16
copy p "tlmjohnson1@hotmail.com"
click at [631, 197] on div "2 attachments" at bounding box center [881, 208] width 615 height 31
click at [632, 205] on p "attachments" at bounding box center [627, 208] width 45 height 10
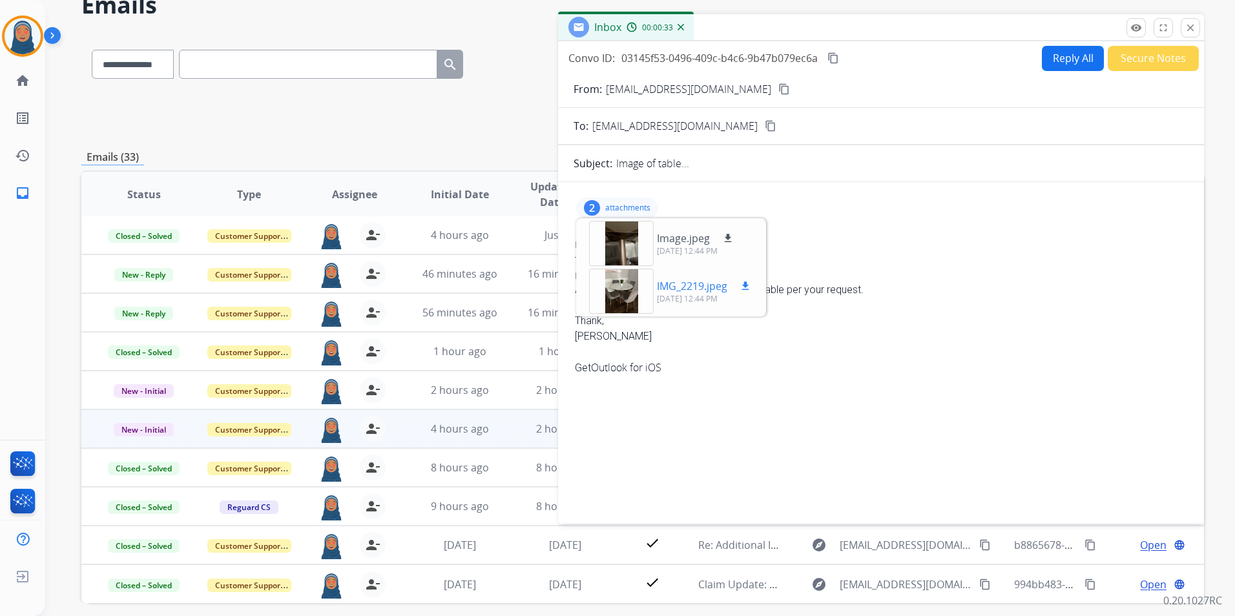
click at [620, 297] on div at bounding box center [621, 291] width 65 height 45
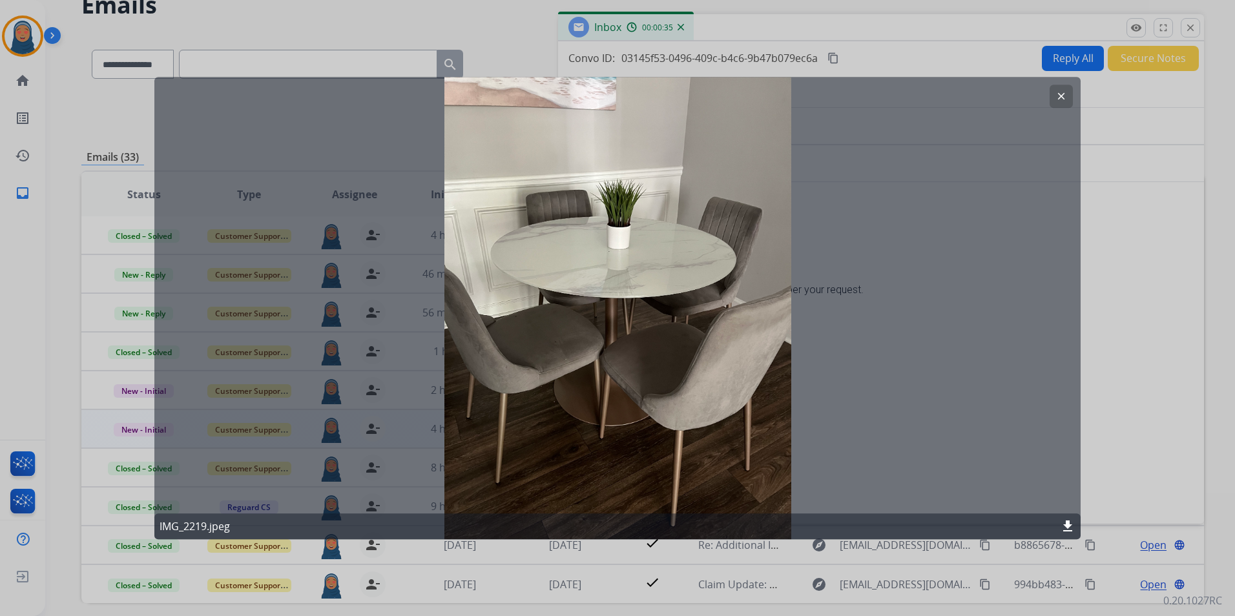
click at [1062, 101] on mat-icon "clear" at bounding box center [1062, 96] width 12 height 12
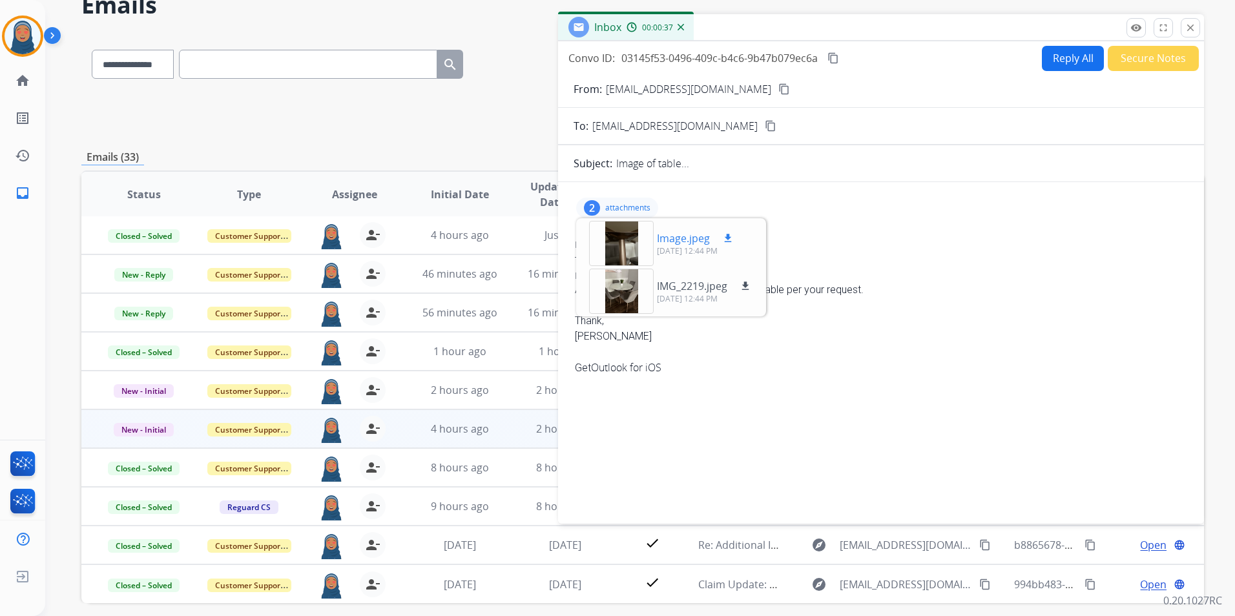
click at [656, 248] on div "Image.jpeg download 10/13/2025, 12:44 PM" at bounding box center [662, 243] width 167 height 45
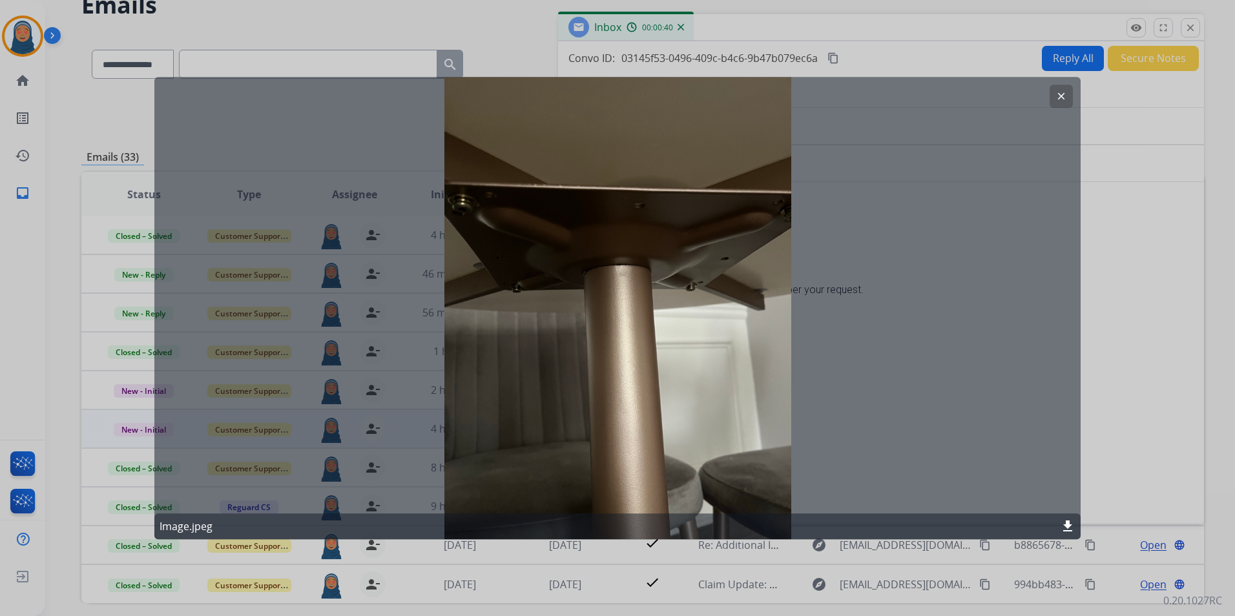
click at [1065, 103] on button "clear" at bounding box center [1061, 96] width 23 height 23
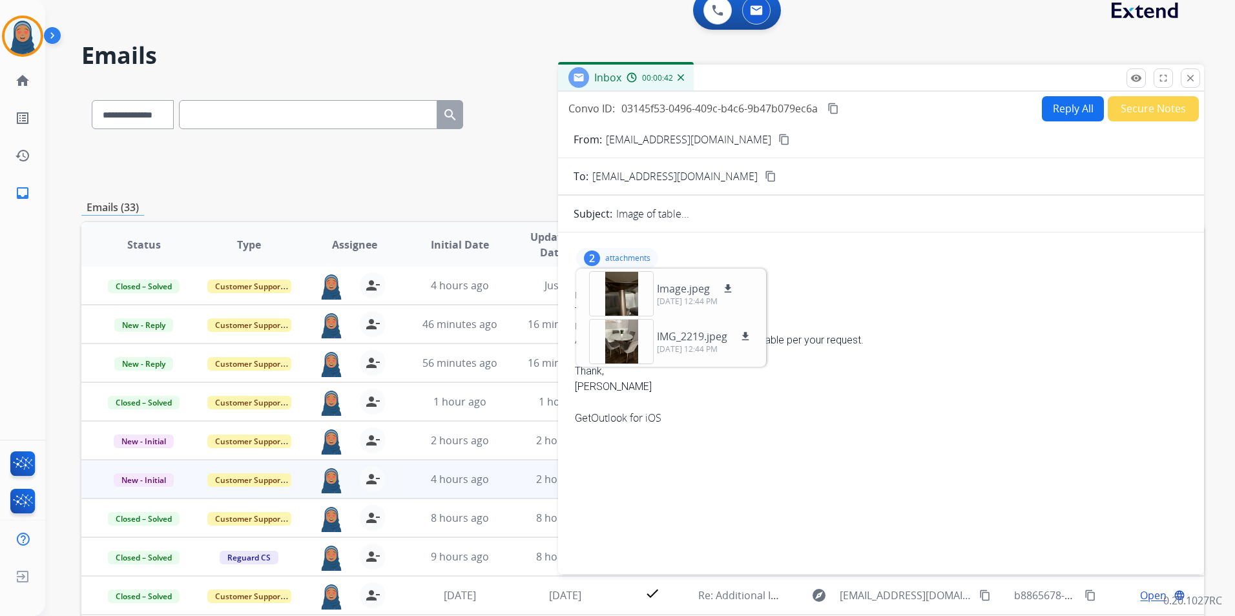
scroll to position [0, 0]
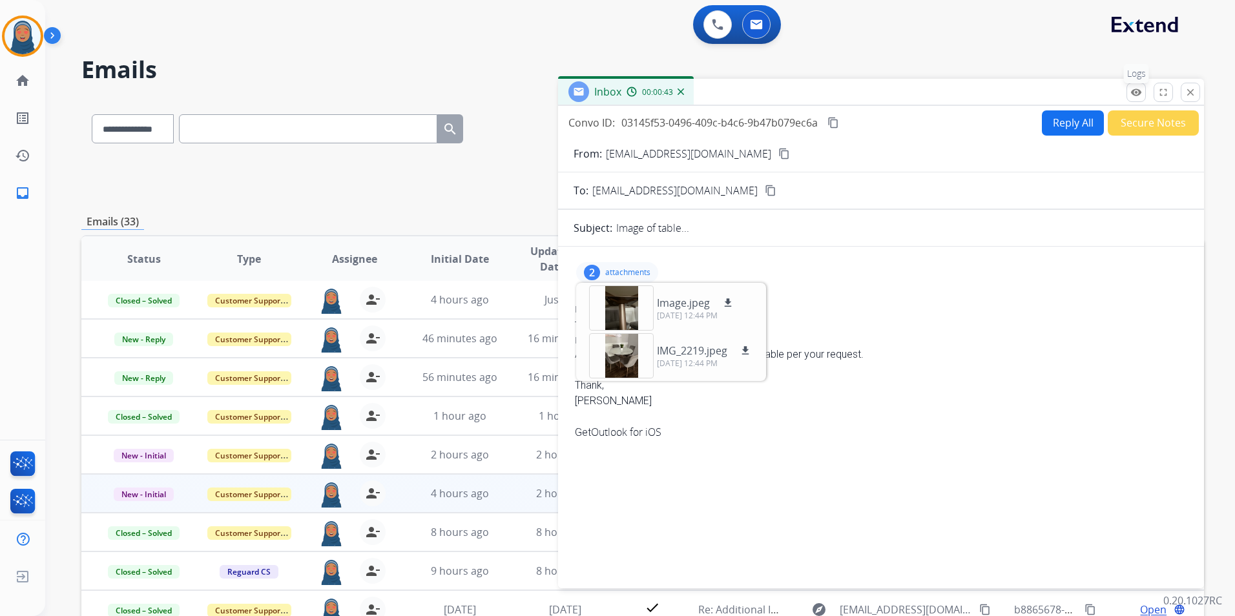
click at [1142, 96] on mat-icon "remove_red_eye" at bounding box center [1137, 93] width 12 height 12
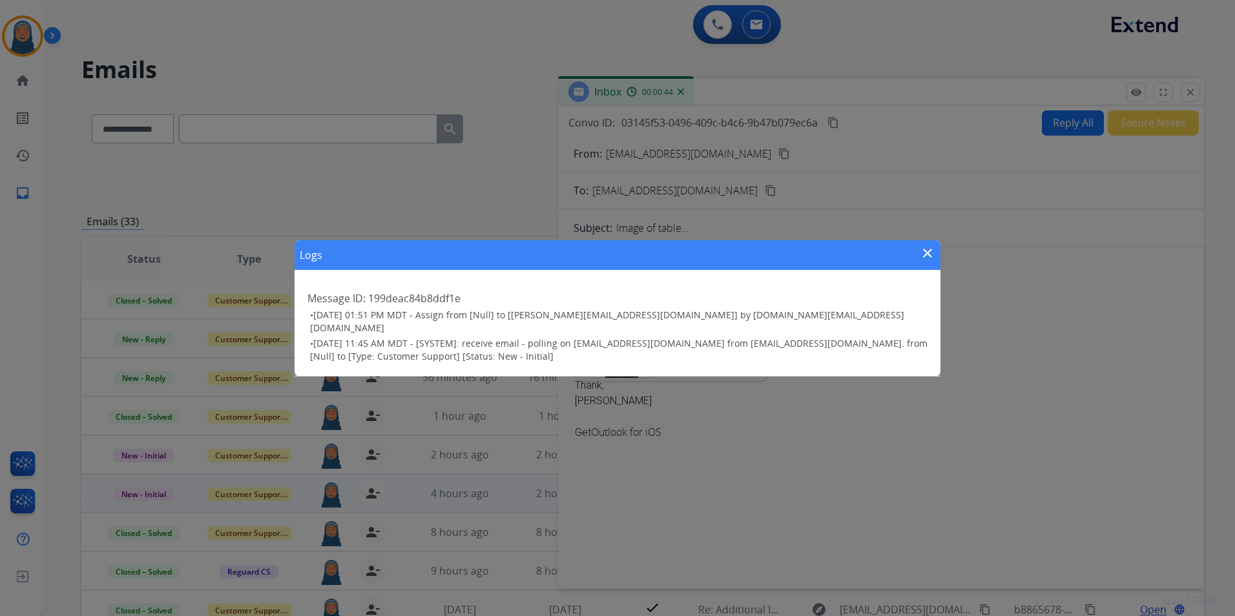
drag, startPoint x: 930, startPoint y: 260, endPoint x: 935, endPoint y: 246, distance: 15.7
click at [930, 258] on mat-icon "close" at bounding box center [928, 254] width 16 height 16
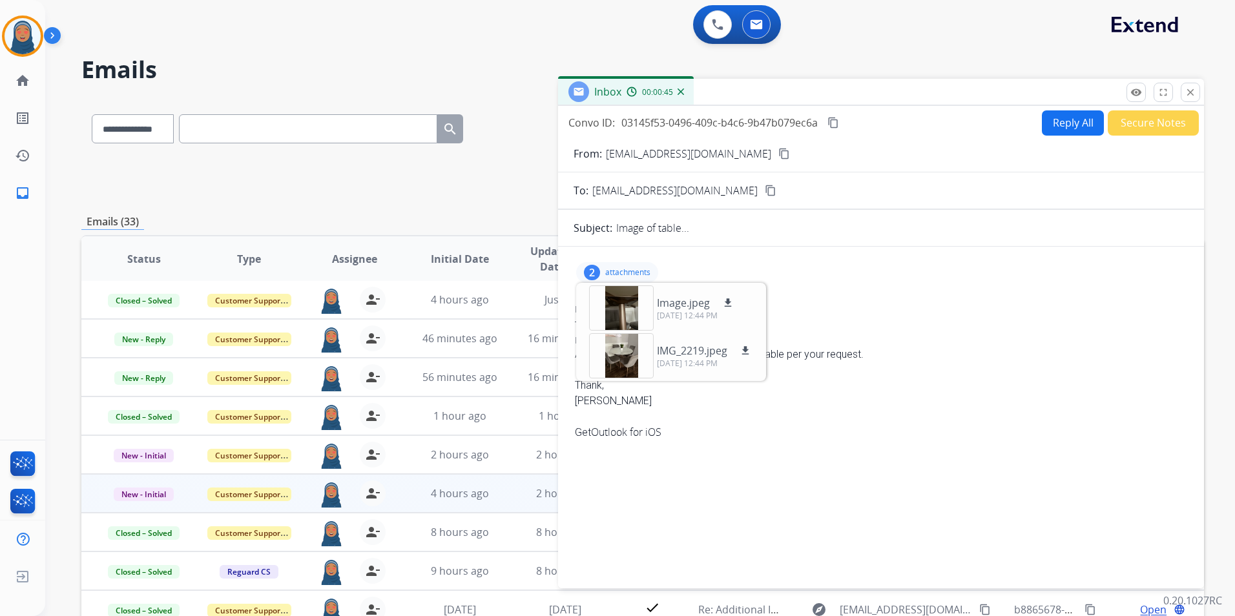
click at [1150, 125] on button "Secure Notes" at bounding box center [1153, 122] width 91 height 25
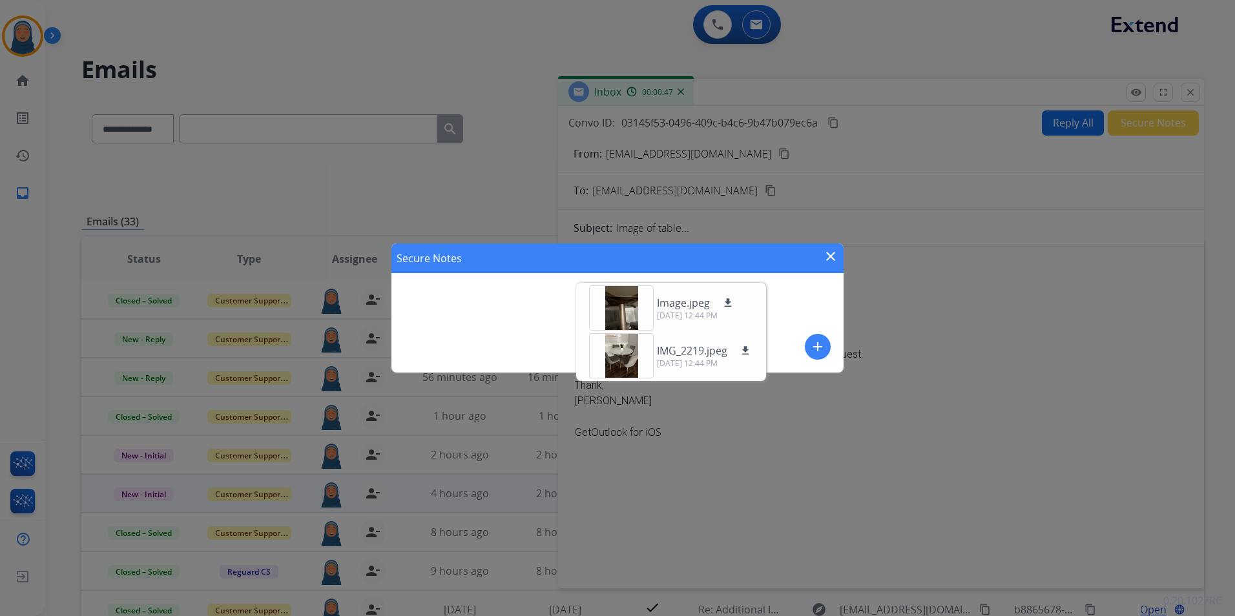
click at [839, 252] on div "Secure Notes close" at bounding box center [618, 259] width 452 height 30
click at [833, 255] on mat-icon "close" at bounding box center [831, 257] width 16 height 16
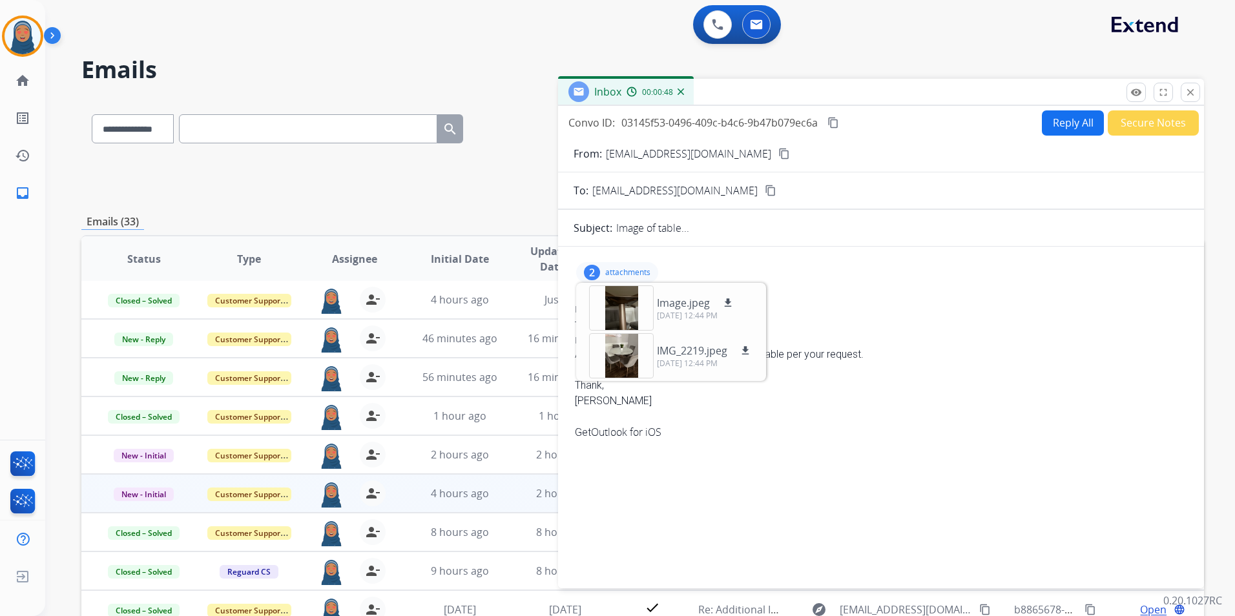
click at [608, 267] on div "2 attachments Image.jpeg download 10/13/2025, 12:44 PM IMG_2219.jpeg download 1…" at bounding box center [617, 272] width 82 height 21
click at [1154, 125] on button "Secure Notes" at bounding box center [1153, 122] width 91 height 25
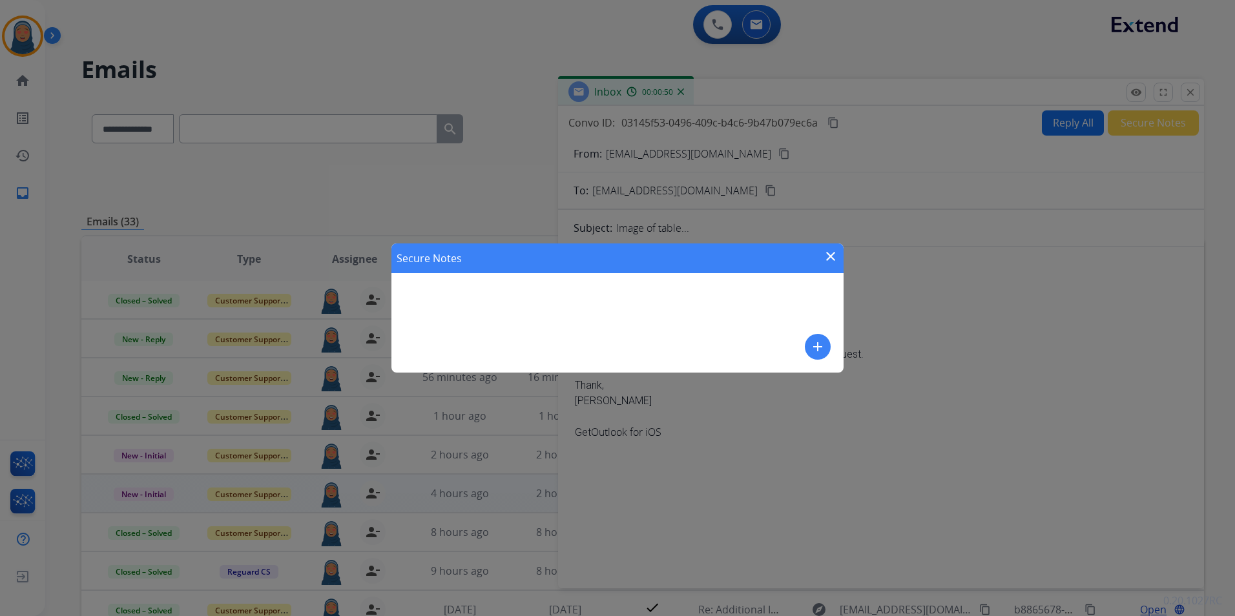
click at [816, 344] on mat-icon "add" at bounding box center [818, 347] width 16 height 16
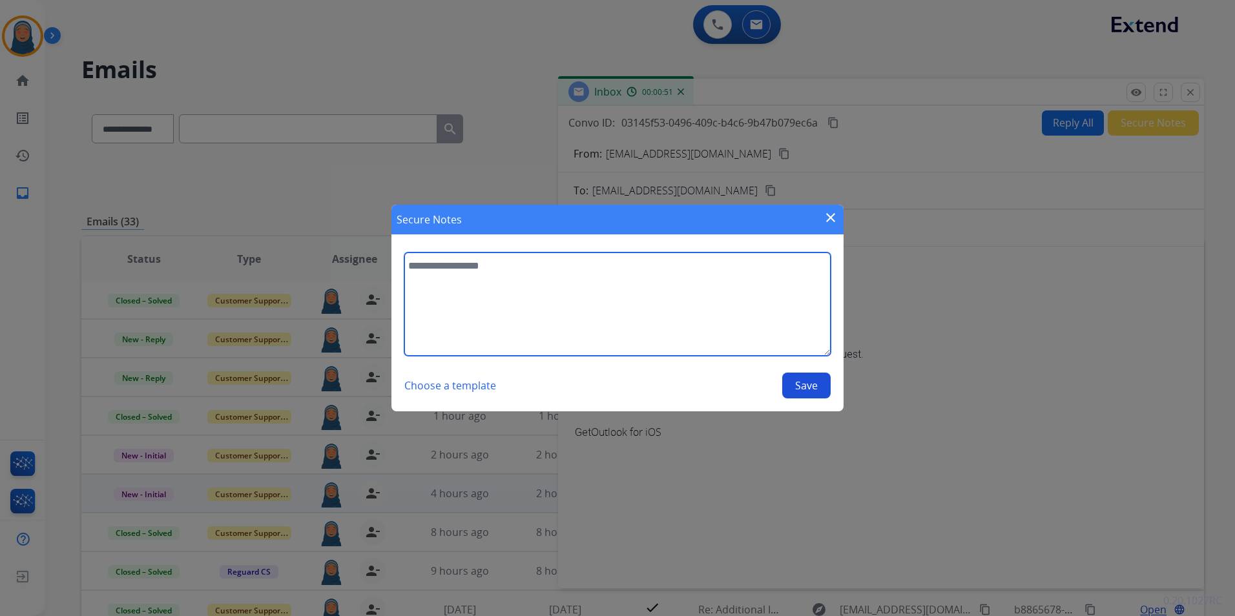
click at [643, 300] on textarea at bounding box center [617, 304] width 426 height 103
type textarea "*"
type textarea "**********"
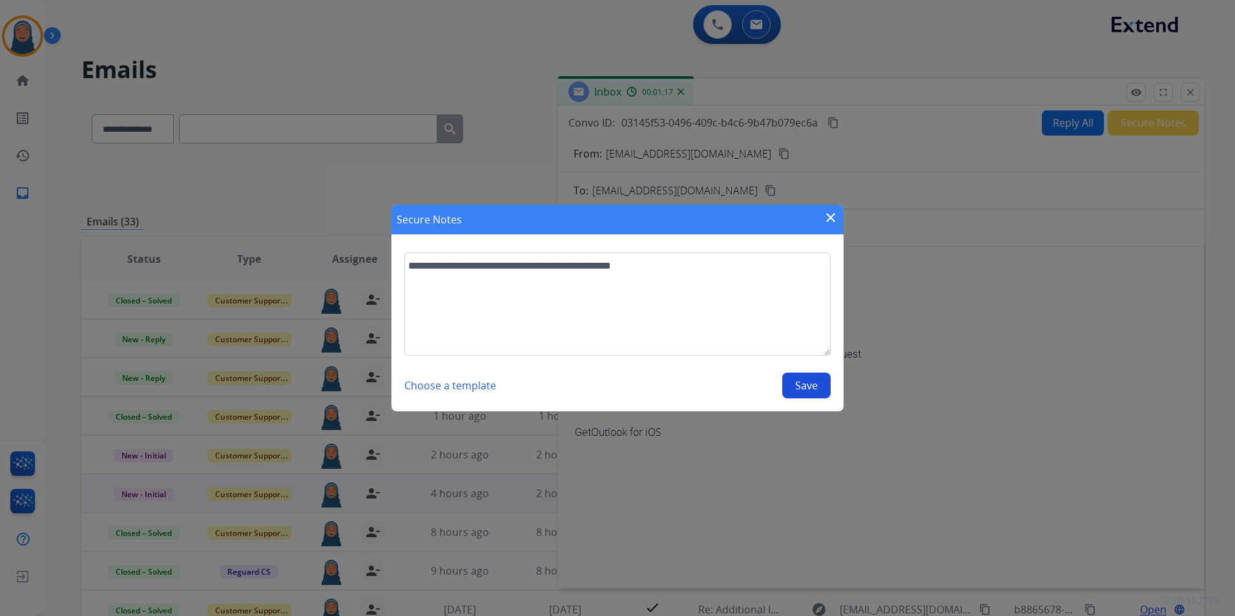
click at [784, 391] on button "Save" at bounding box center [806, 386] width 48 height 26
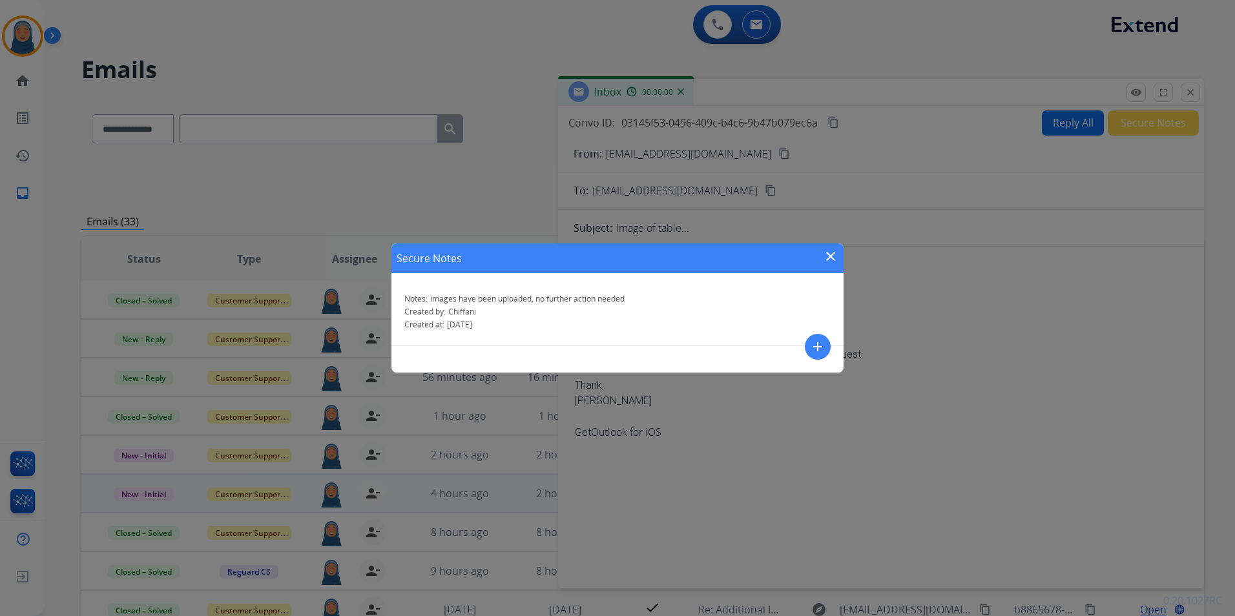
click at [834, 256] on mat-icon "close" at bounding box center [831, 257] width 16 height 16
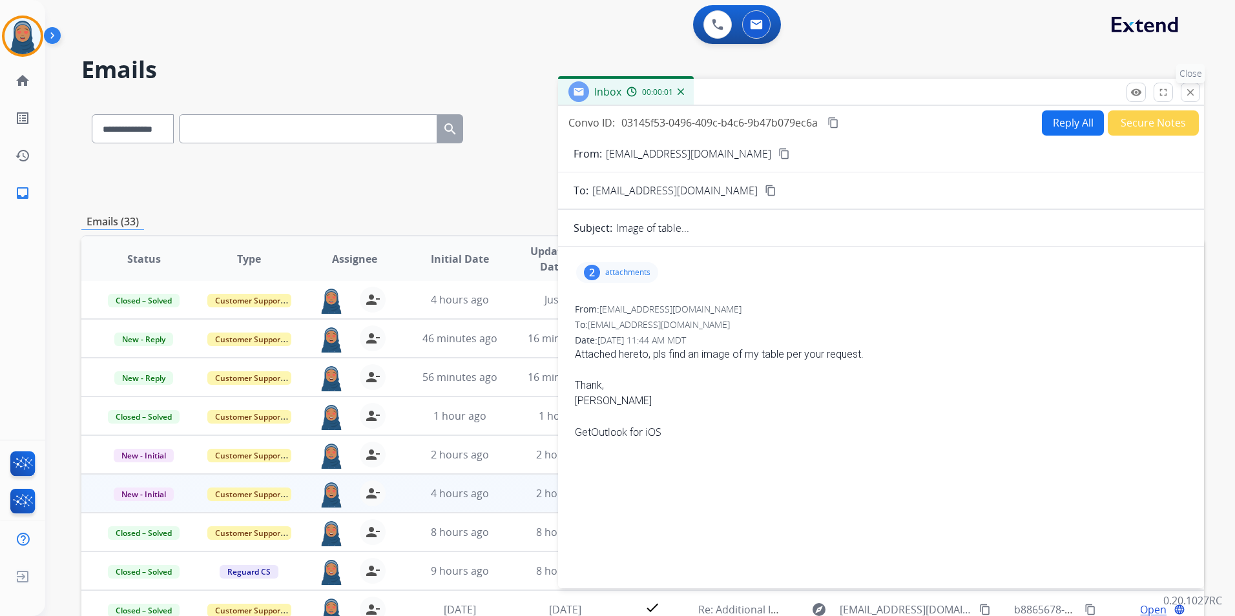
drag, startPoint x: 1194, startPoint y: 93, endPoint x: 1185, endPoint y: 97, distance: 9.8
click at [1193, 93] on mat-icon "close" at bounding box center [1191, 93] width 12 height 12
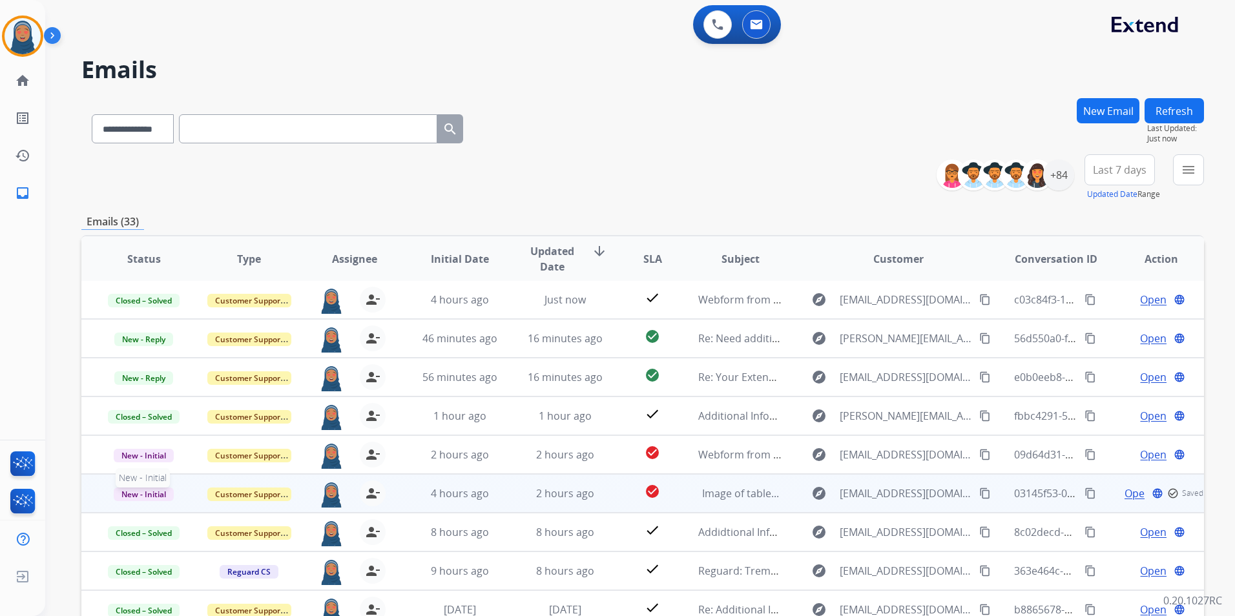
click at [148, 494] on span "New - Initial" at bounding box center [144, 495] width 60 height 14
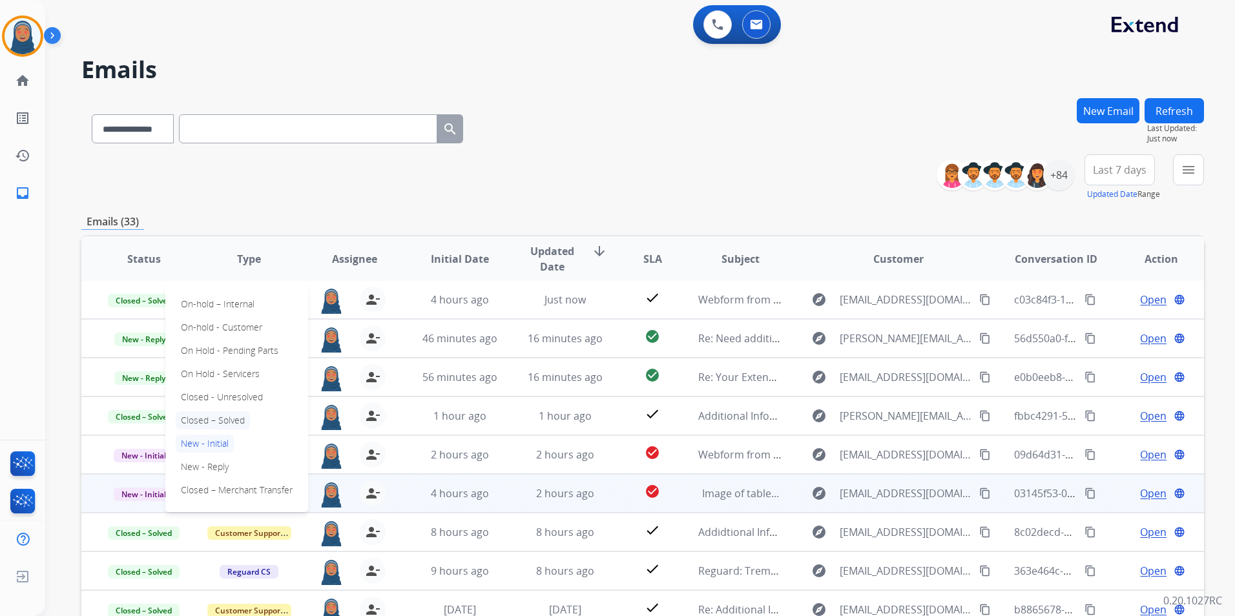
click at [226, 422] on p "Closed – Solved" at bounding box center [213, 421] width 74 height 18
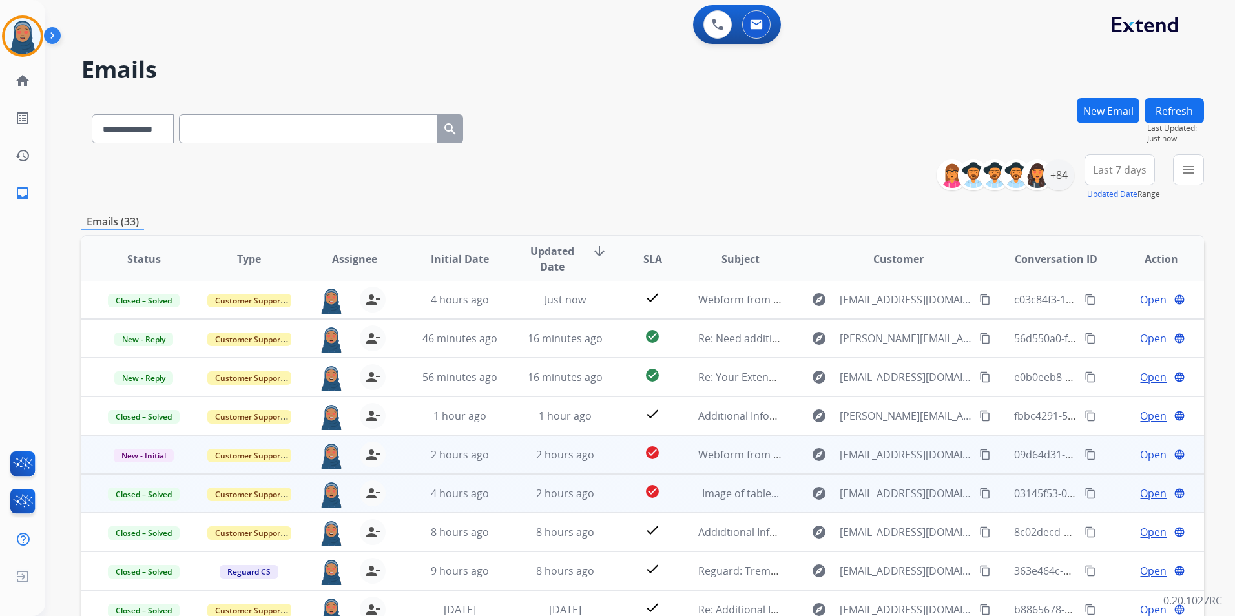
click at [1144, 458] on span "Open" at bounding box center [1153, 455] width 26 height 16
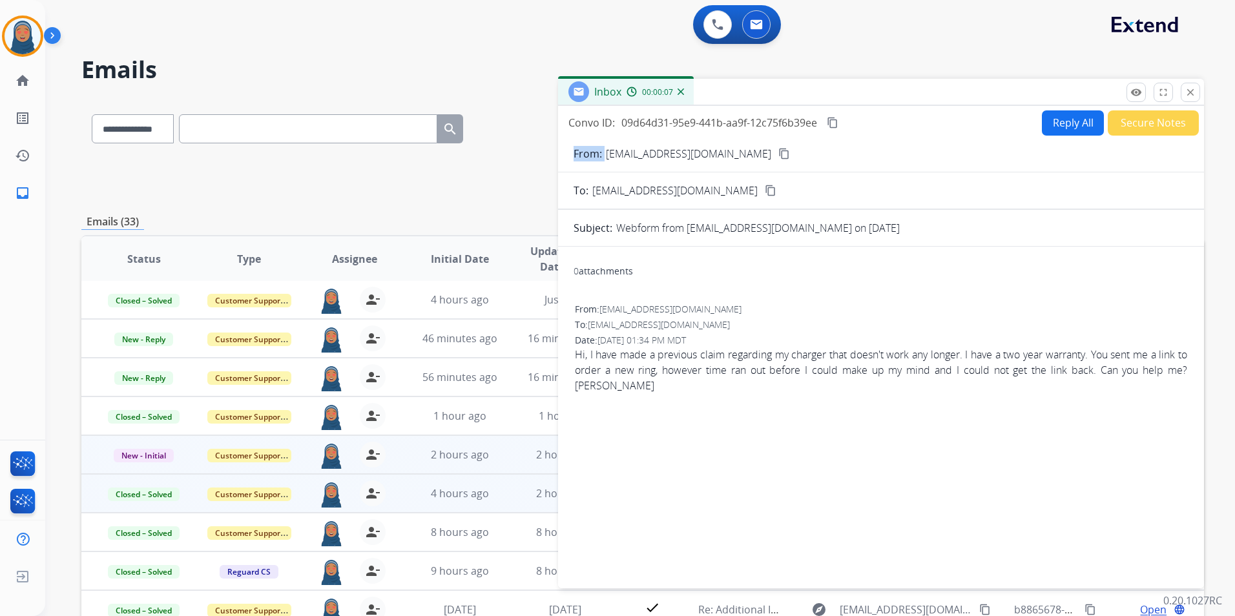
drag, startPoint x: 708, startPoint y: 154, endPoint x: 607, endPoint y: 160, distance: 101.0
click at [607, 160] on div "From: r18breethe@aol.com content_copy" at bounding box center [881, 154] width 646 height 16
copy p "From:"
click at [1050, 127] on button "Reply All" at bounding box center [1073, 122] width 62 height 25
select select "**********"
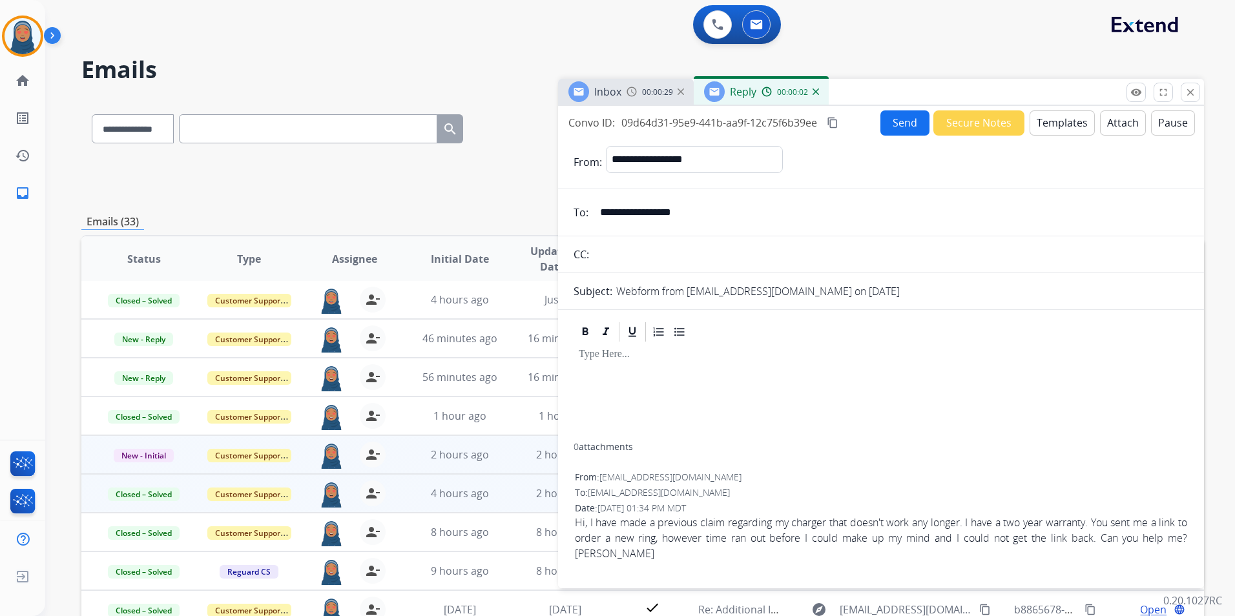
click at [1040, 128] on button "Templates" at bounding box center [1062, 122] width 65 height 25
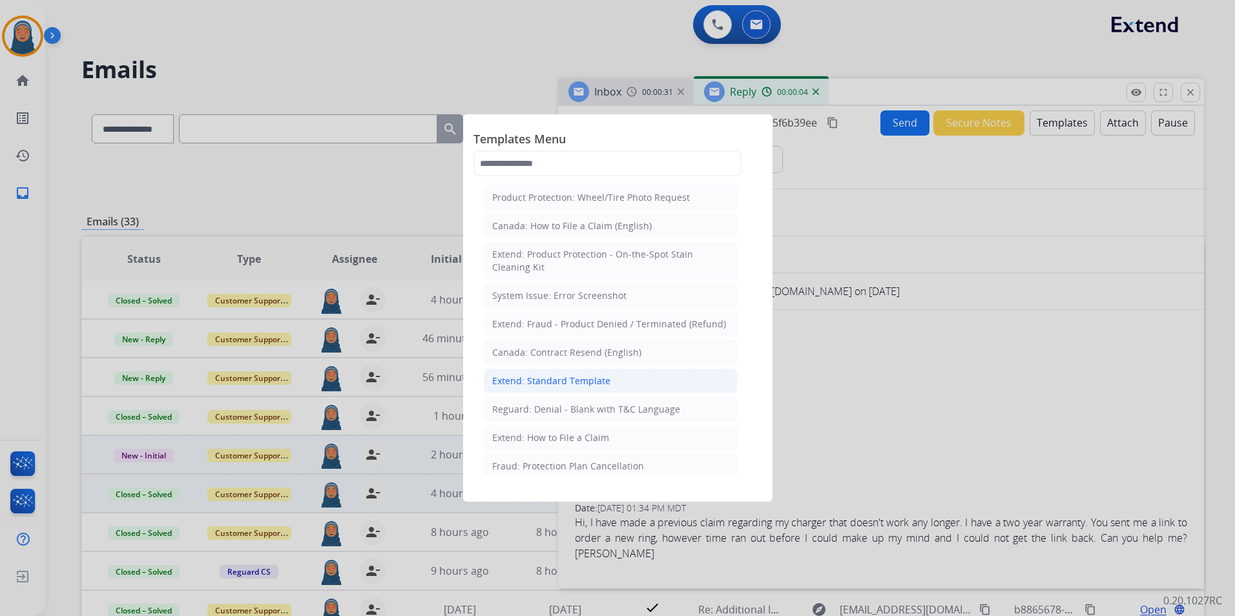
click at [591, 378] on div "Extend: Standard Template" at bounding box center [551, 381] width 118 height 13
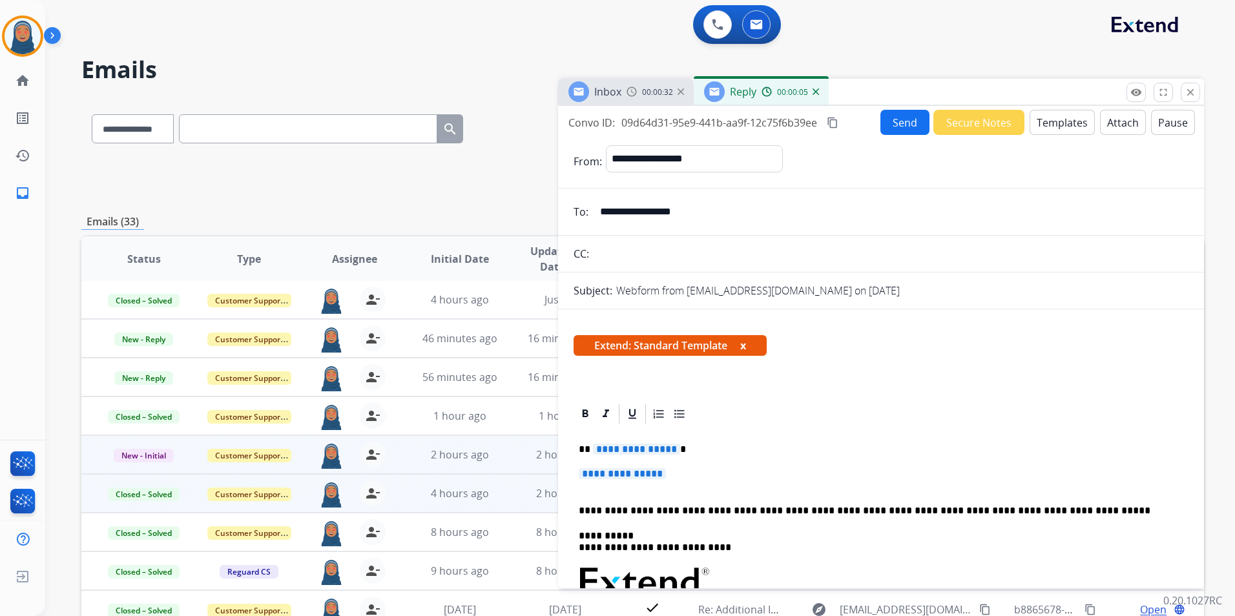
click at [635, 441] on div "**********" at bounding box center [881, 617] width 615 height 383
click at [635, 449] on span "**********" at bounding box center [636, 449] width 87 height 11
paste div
click at [644, 473] on span "**********" at bounding box center [622, 473] width 87 height 11
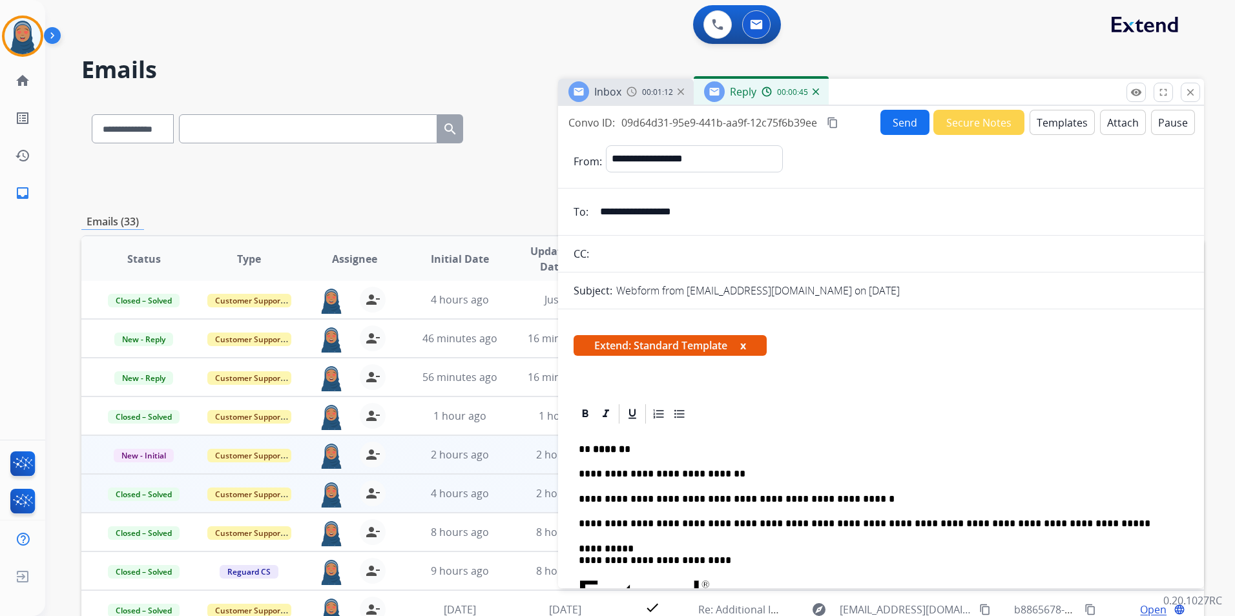
click at [901, 130] on button "Send" at bounding box center [905, 122] width 49 height 25
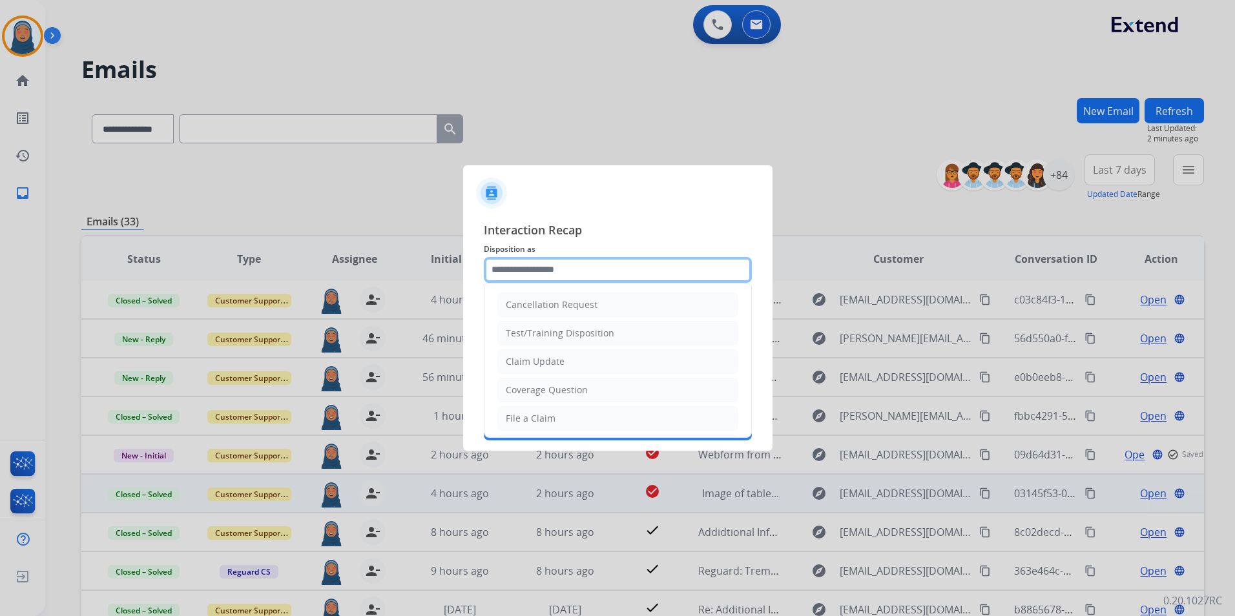
click at [562, 270] on input "text" at bounding box center [618, 270] width 268 height 26
drag, startPoint x: 556, startPoint y: 362, endPoint x: 695, endPoint y: 364, distance: 139.6
click at [556, 362] on div "Claim Update" at bounding box center [535, 361] width 59 height 13
type input "**********"
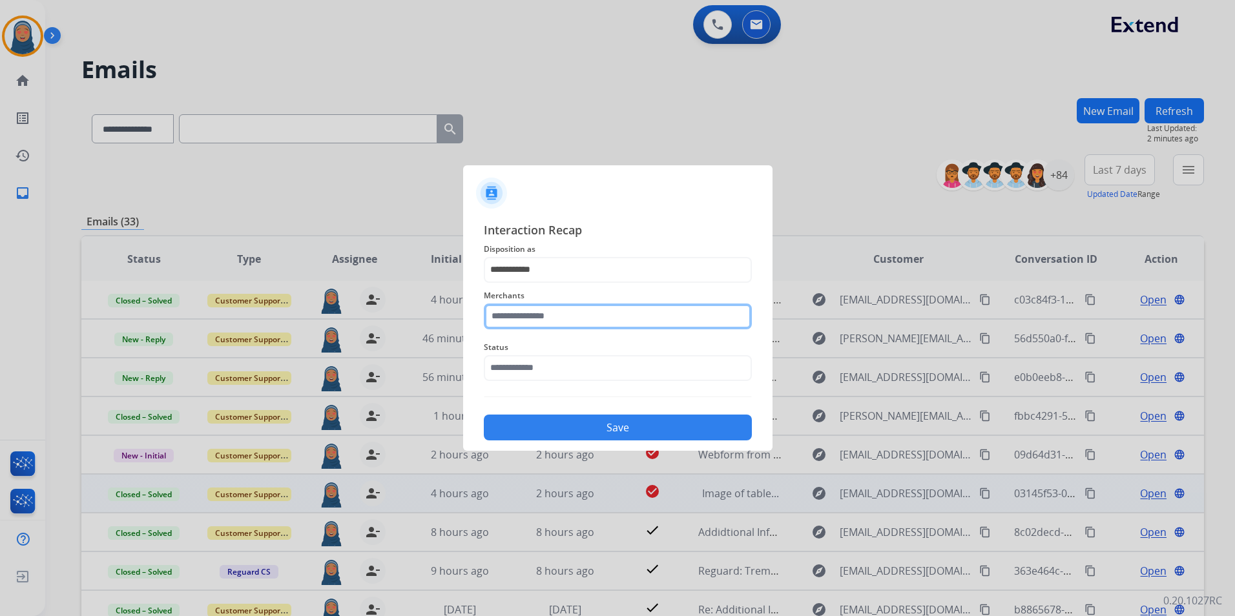
click at [618, 326] on input "text" at bounding box center [618, 317] width 268 height 26
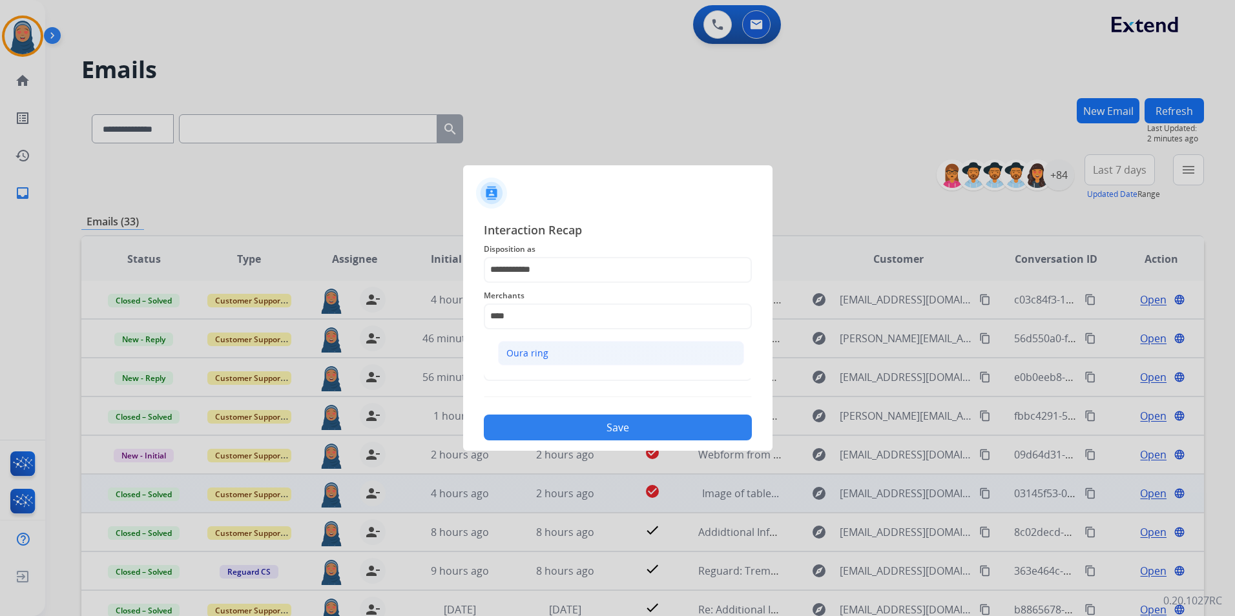
drag, startPoint x: 673, startPoint y: 361, endPoint x: 623, endPoint y: 370, distance: 50.7
click at [671, 360] on li "Oura ring" at bounding box center [621, 353] width 246 height 25
type input "*********"
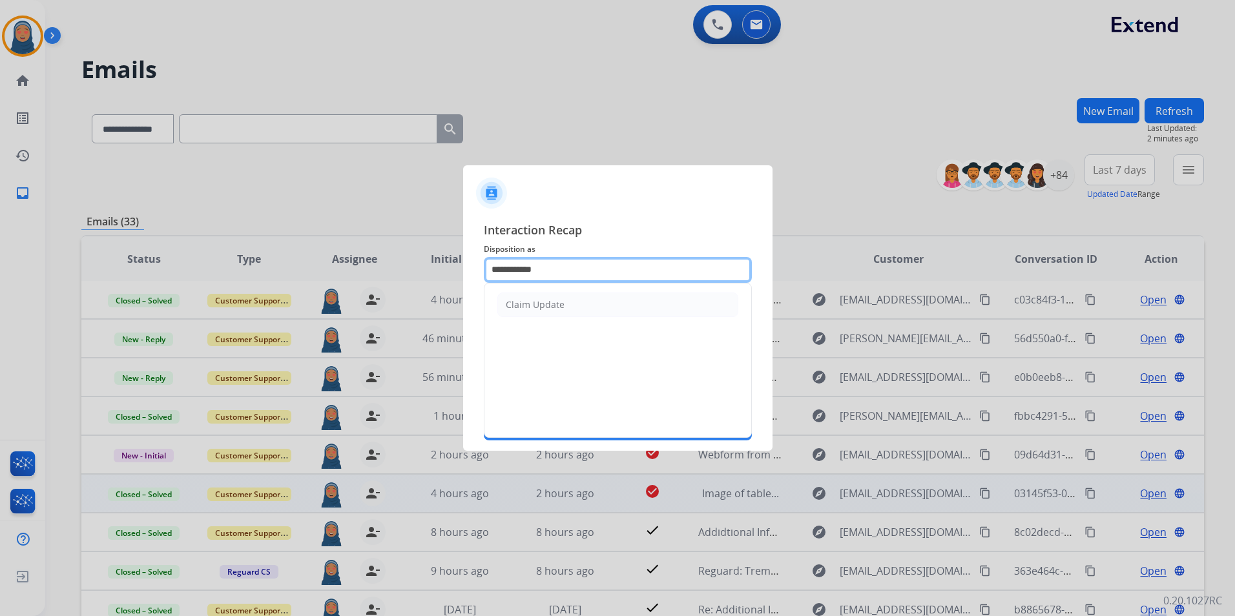
drag, startPoint x: 549, startPoint y: 269, endPoint x: 233, endPoint y: 259, distance: 316.8
click at [0, 259] on app-contact-recap-modal "**********" at bounding box center [0, 308] width 0 height 616
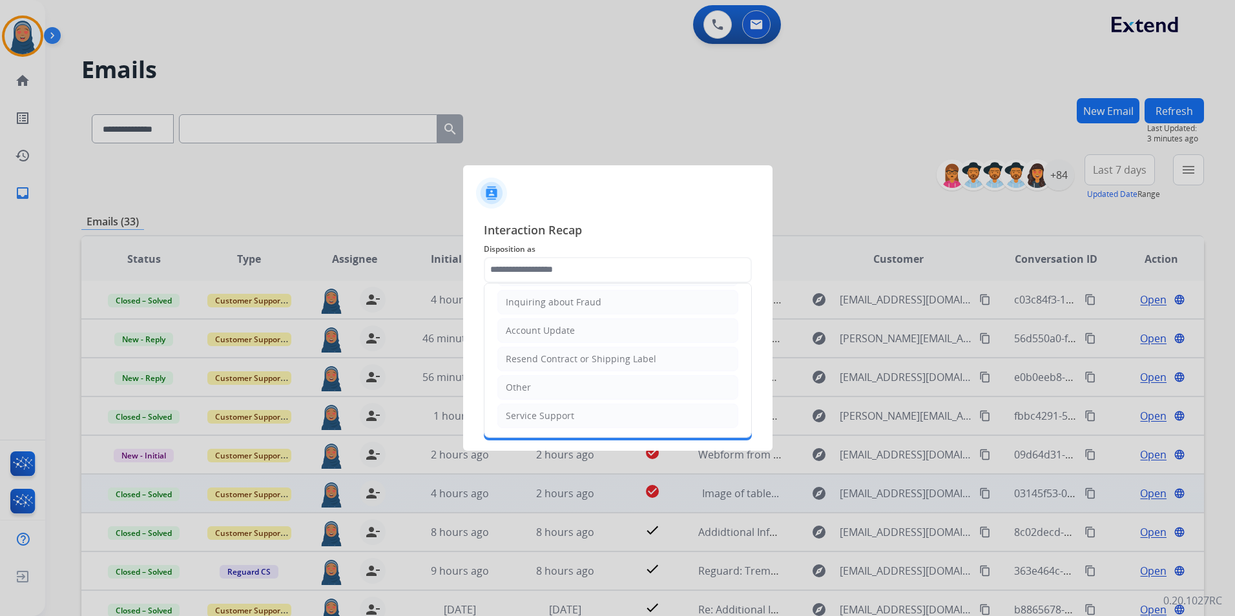
click at [516, 377] on li "Other" at bounding box center [618, 387] width 241 height 25
type input "*****"
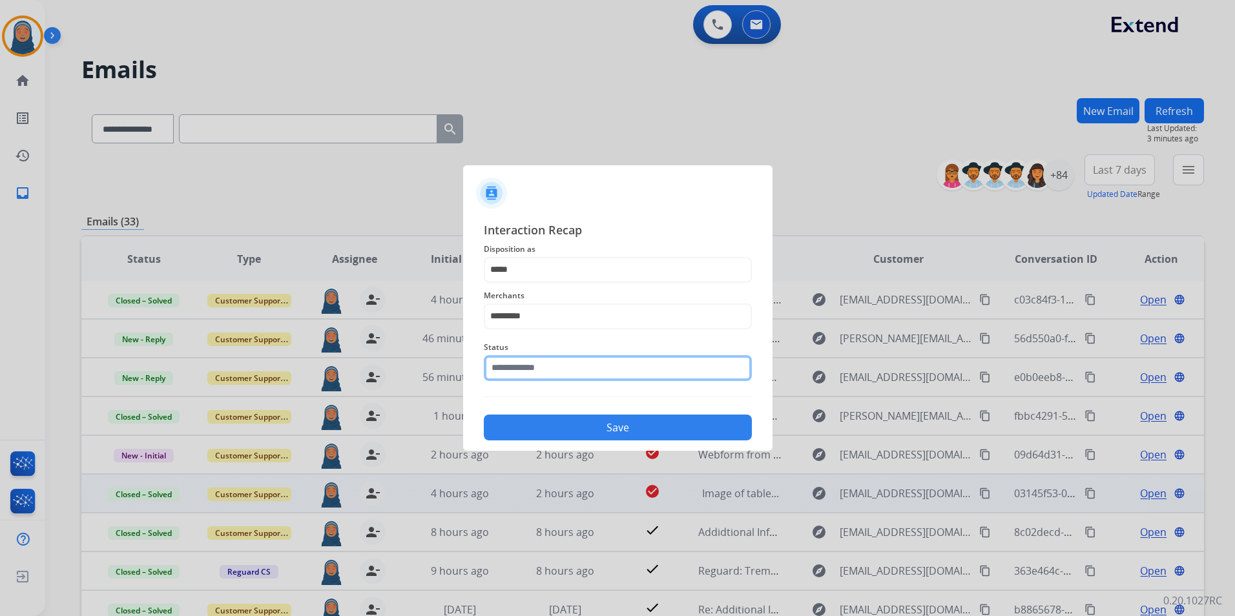
click at [544, 373] on input "text" at bounding box center [618, 368] width 268 height 26
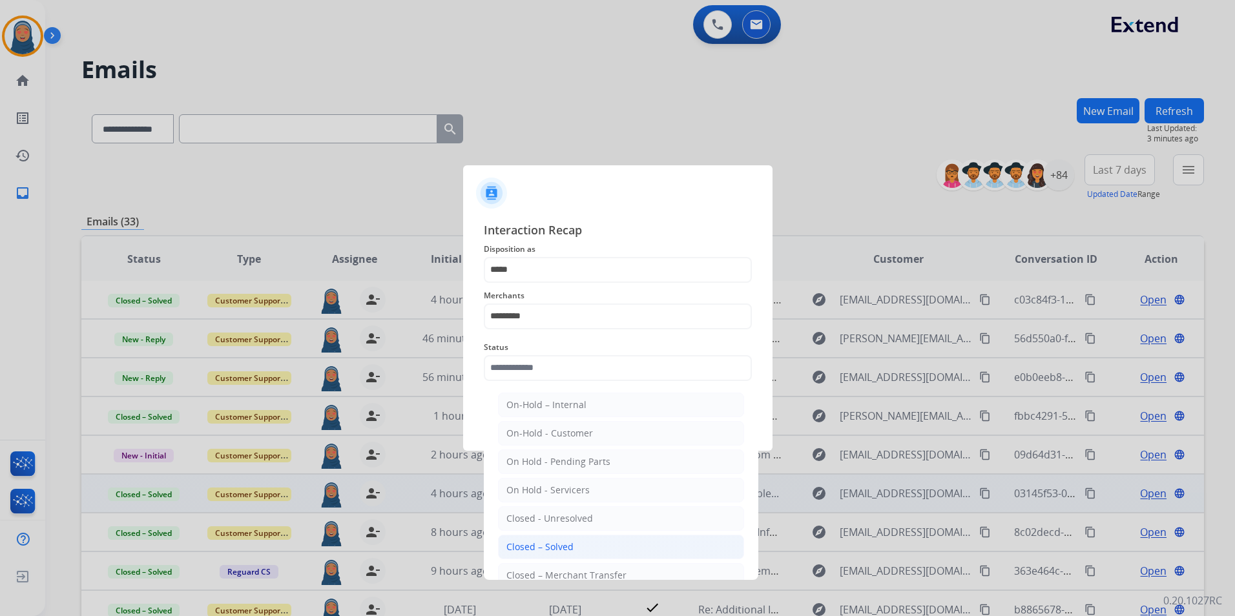
click at [560, 552] on div "Closed – Solved" at bounding box center [540, 547] width 67 height 13
type input "**********"
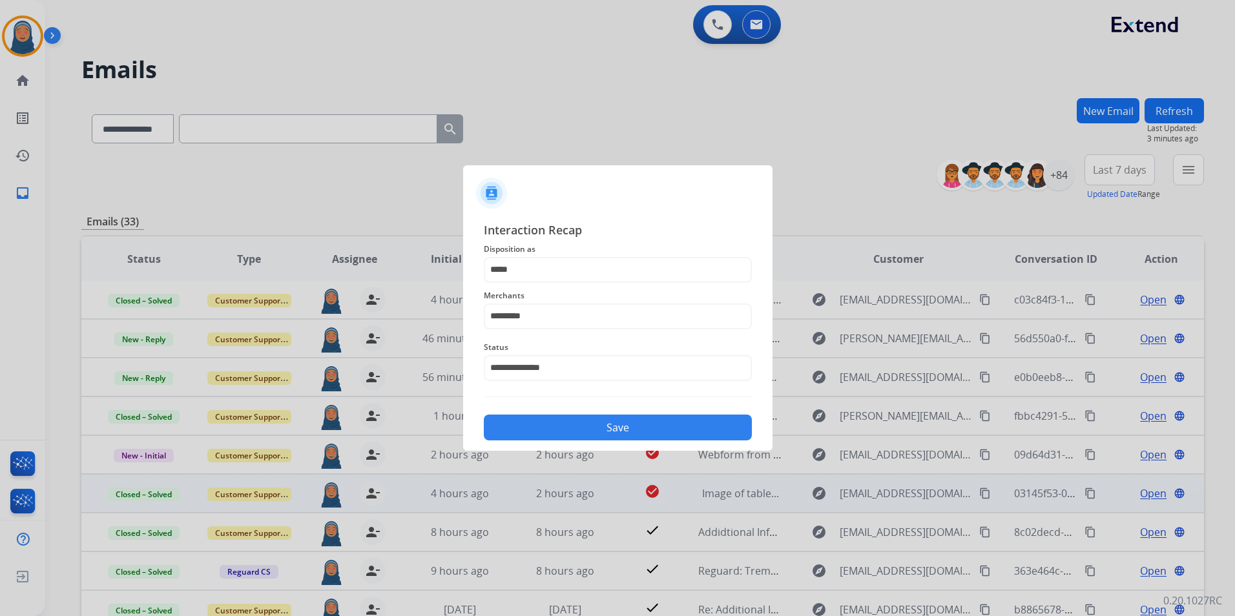
click at [595, 430] on button "Save" at bounding box center [618, 428] width 268 height 26
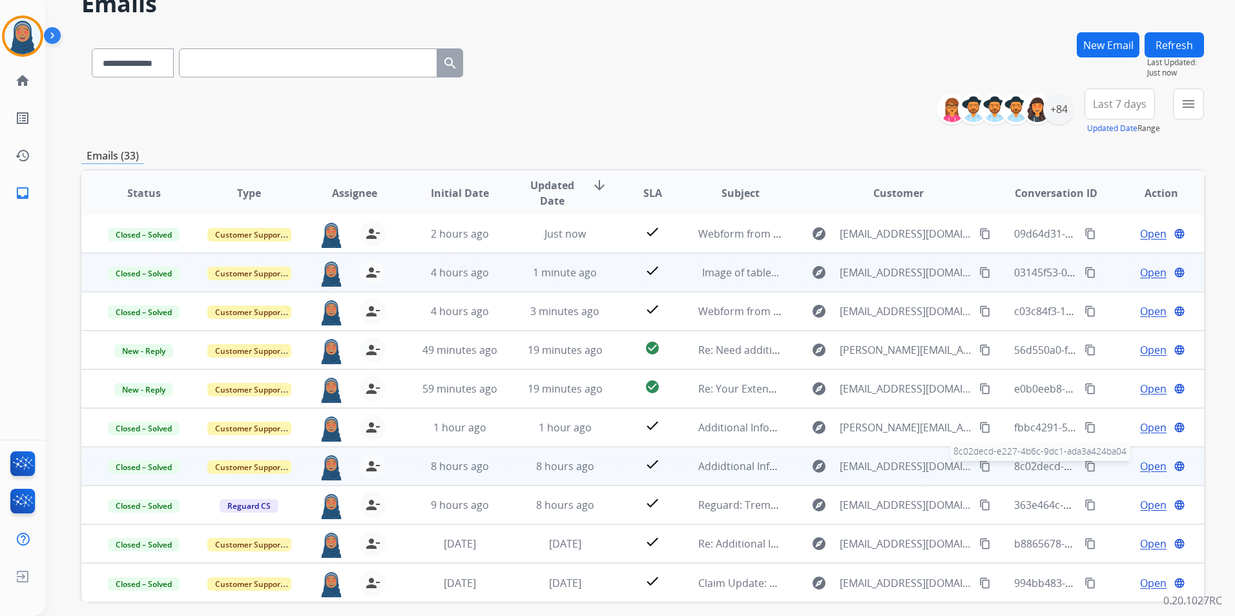
scroll to position [119, 0]
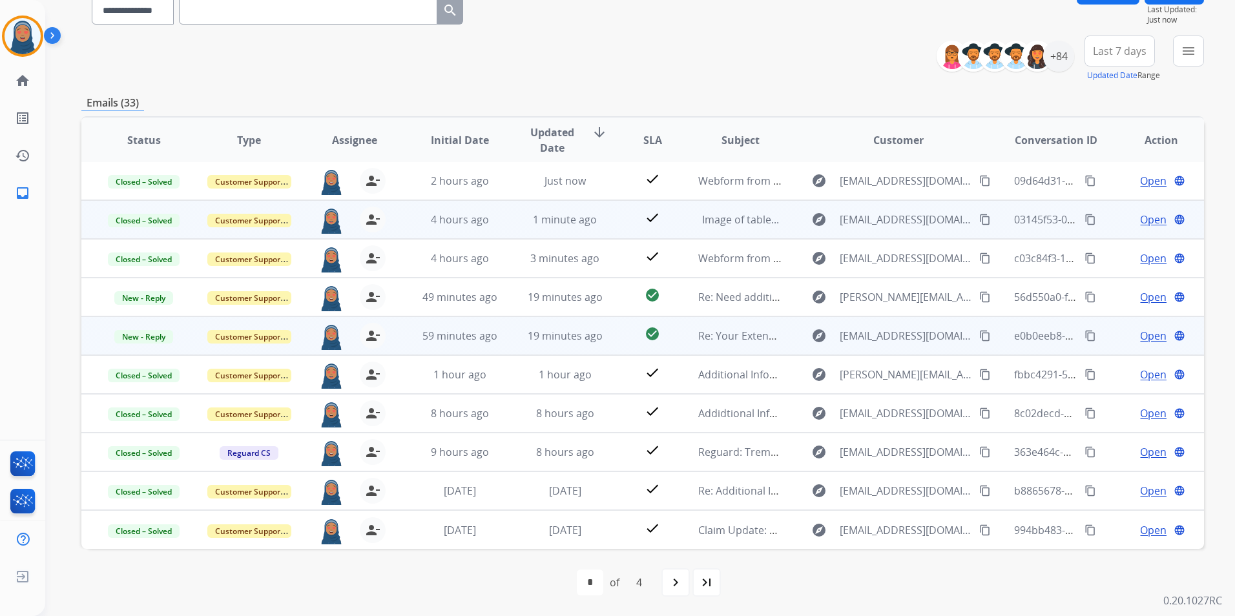
click at [1149, 337] on span "Open" at bounding box center [1153, 336] width 26 height 16
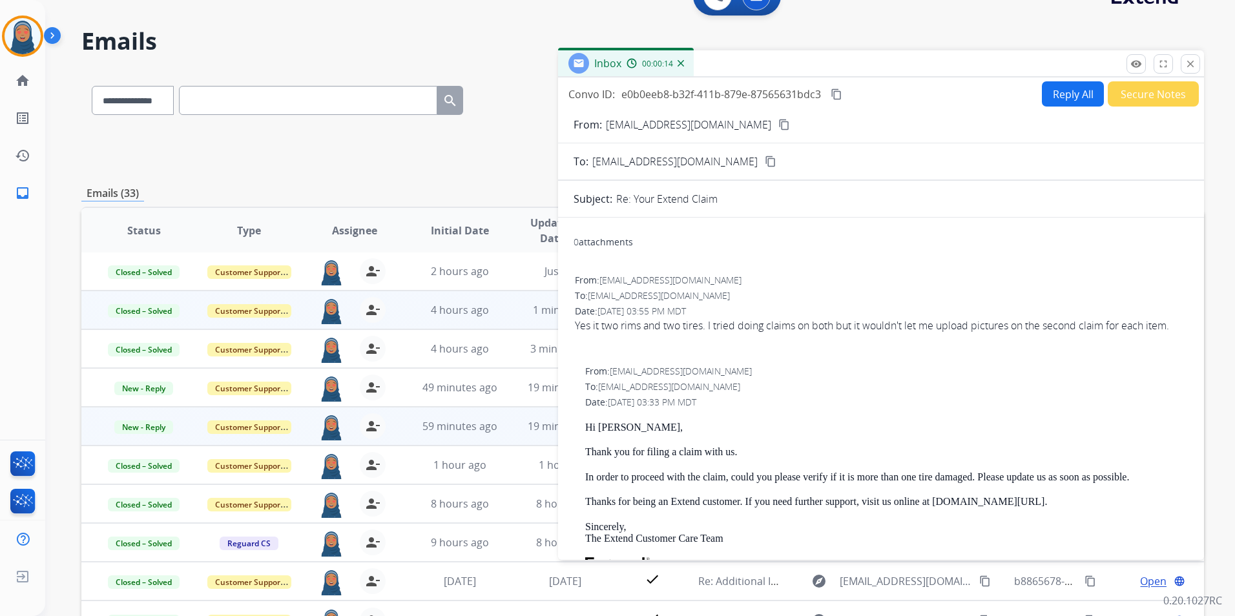
scroll to position [0, 0]
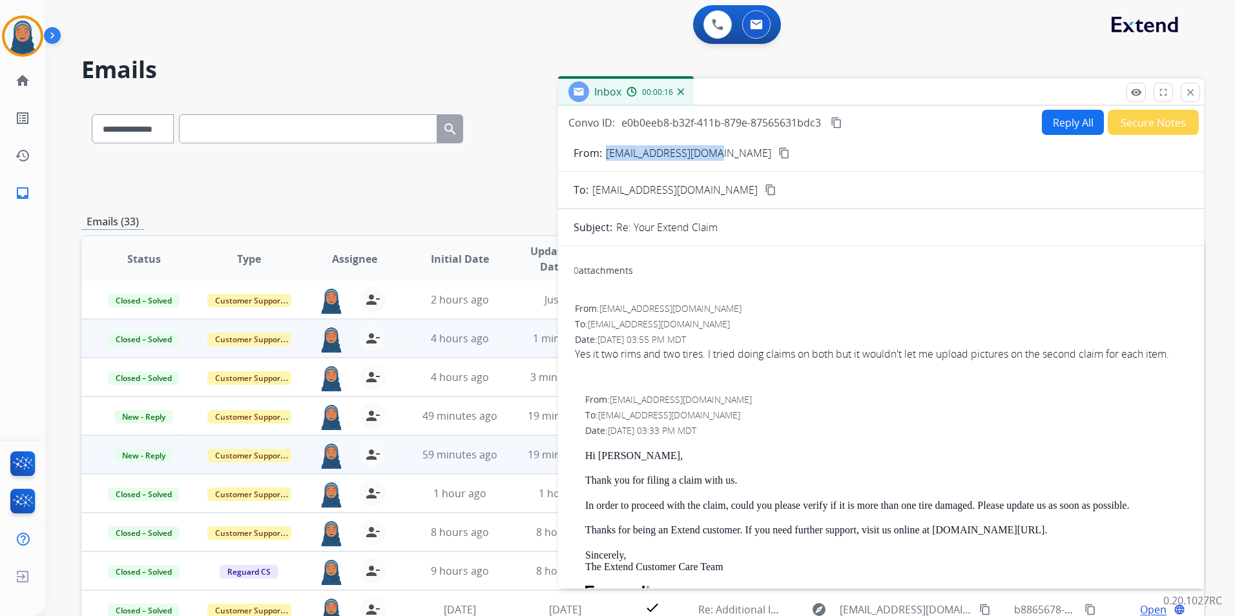
drag, startPoint x: 710, startPoint y: 154, endPoint x: 605, endPoint y: 158, distance: 104.7
click at [606, 158] on p "tharris780@gmail.com" at bounding box center [688, 153] width 165 height 16
copy p "tharris780@gmail.com"
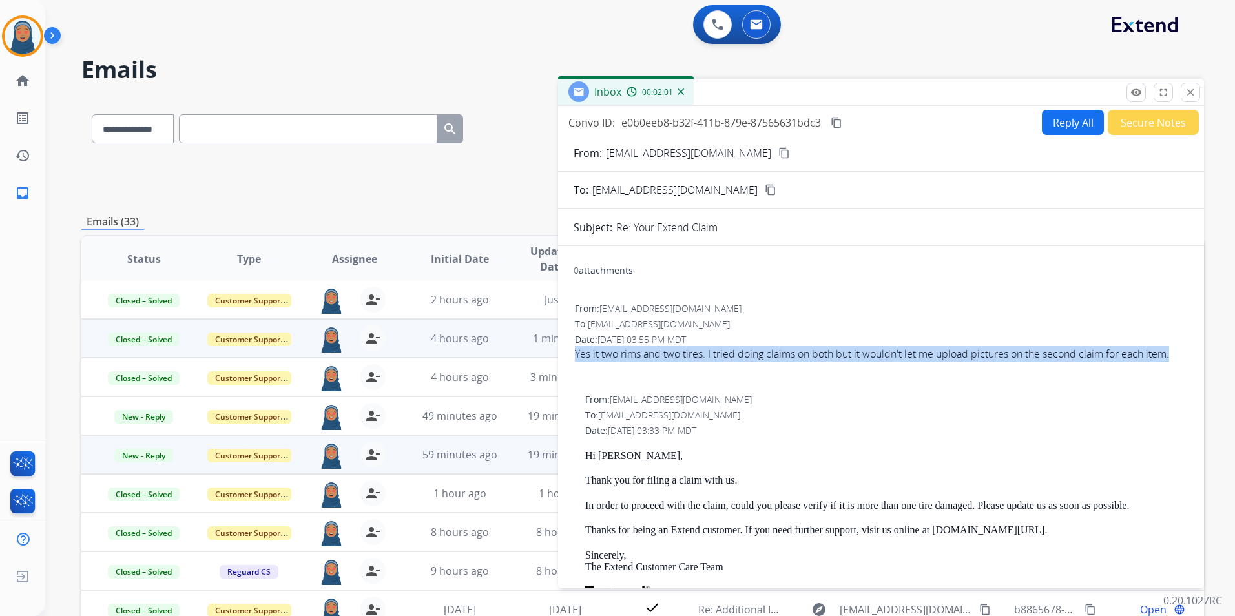
drag, startPoint x: 599, startPoint y: 373, endPoint x: 574, endPoint y: 357, distance: 29.4
click at [574, 357] on div "From: tharris780@gmail.com To: support@extend.com Date: 10/13/2025 - 03:55 PM M…" at bounding box center [881, 345] width 615 height 88
copy div "Yes it two rims and two tires. I tried doing claims on both but it wouldn't let…"
click at [1053, 123] on button "Reply All" at bounding box center [1073, 122] width 62 height 25
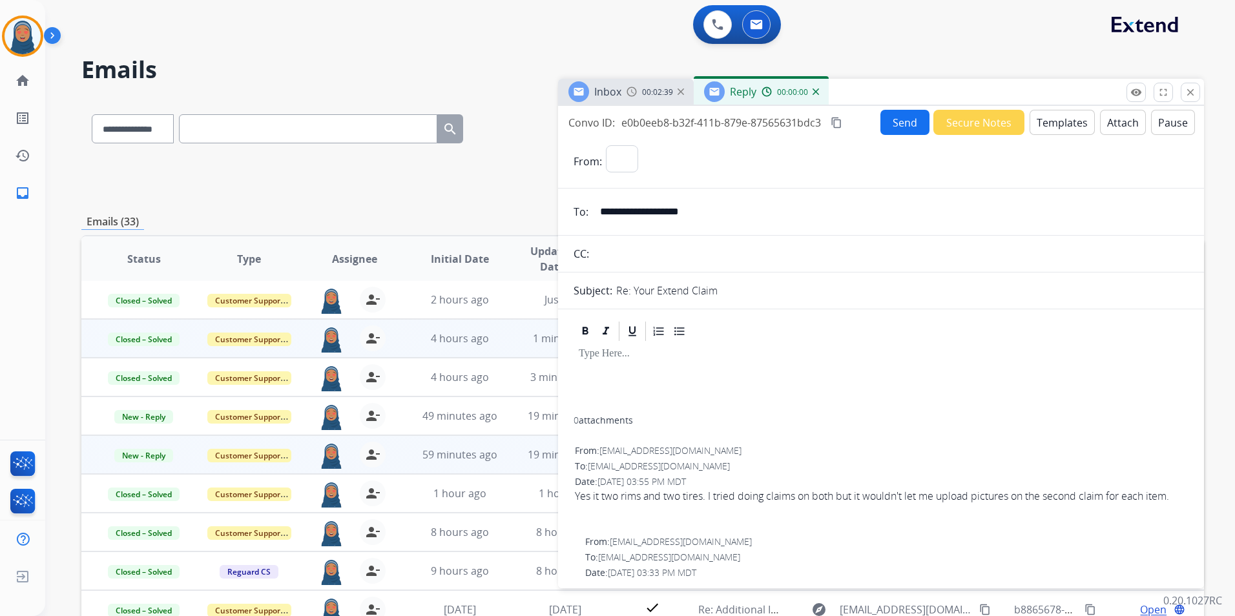
select select "**********"
click at [1051, 127] on button "Templates" at bounding box center [1062, 122] width 65 height 25
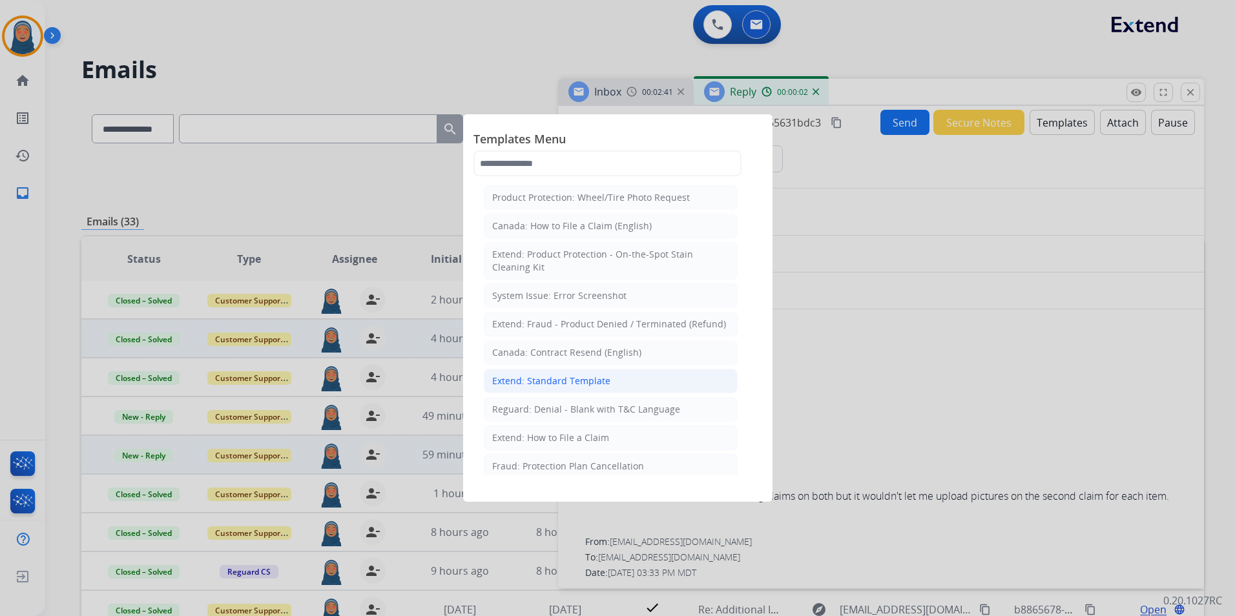
click at [546, 383] on div "Extend: Standard Template" at bounding box center [551, 381] width 118 height 13
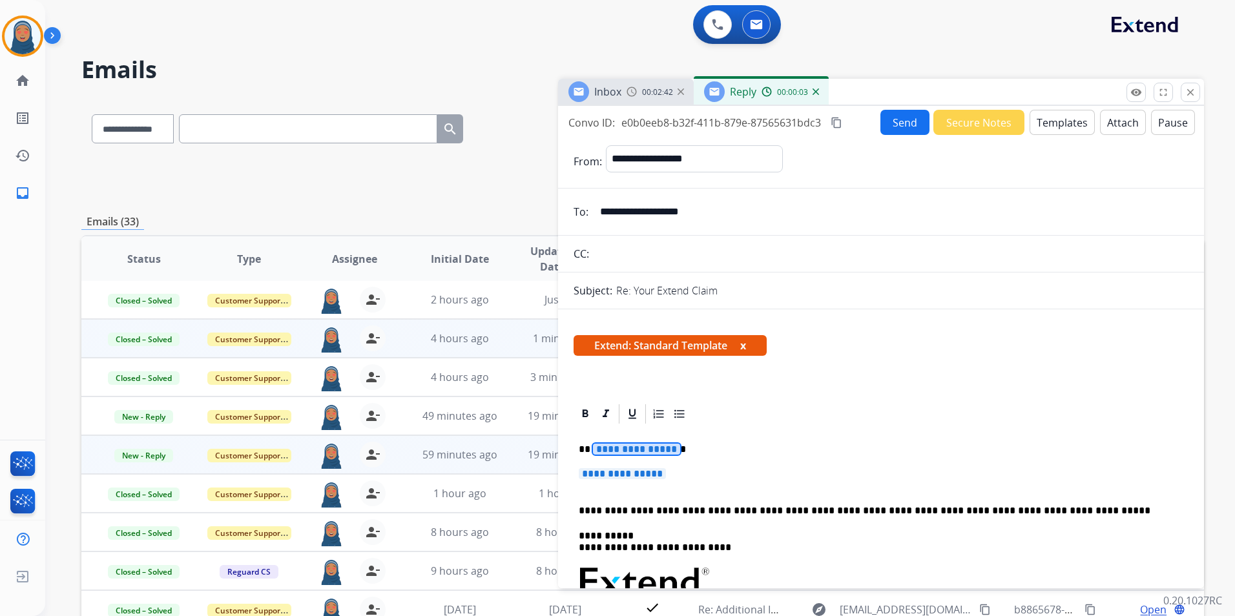
click at [642, 450] on span "**********" at bounding box center [636, 449] width 87 height 11
click at [625, 447] on span "**********" at bounding box center [636, 449] width 87 height 11
paste div
click at [611, 468] on span "**********" at bounding box center [622, 473] width 87 height 11
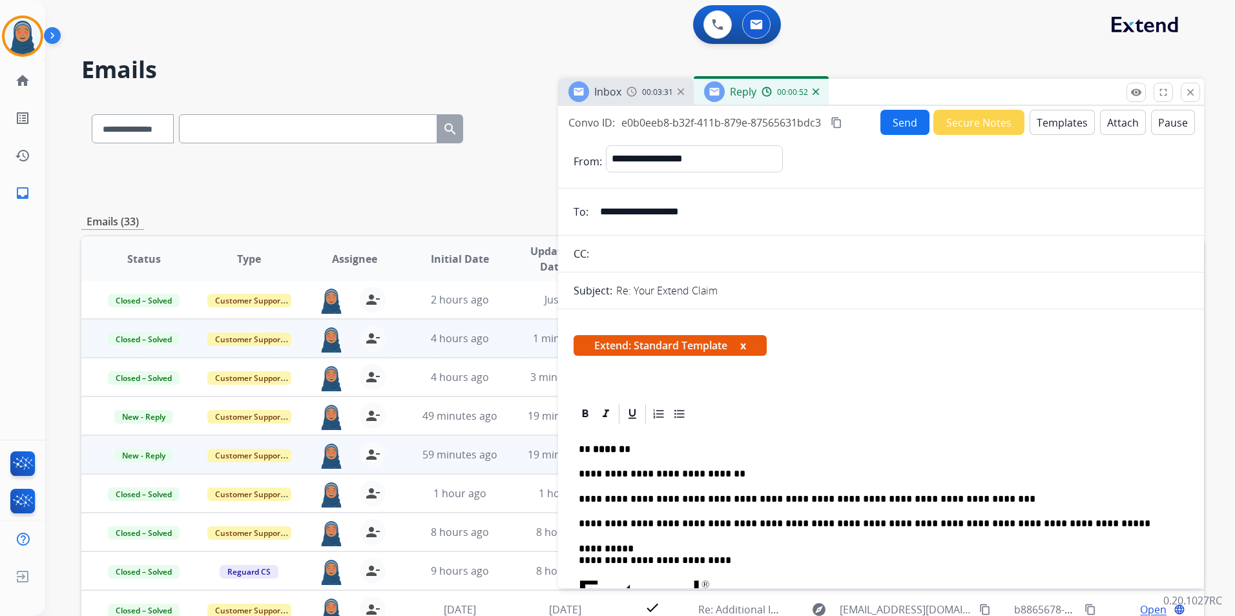
click at [890, 121] on button "Send" at bounding box center [905, 122] width 49 height 25
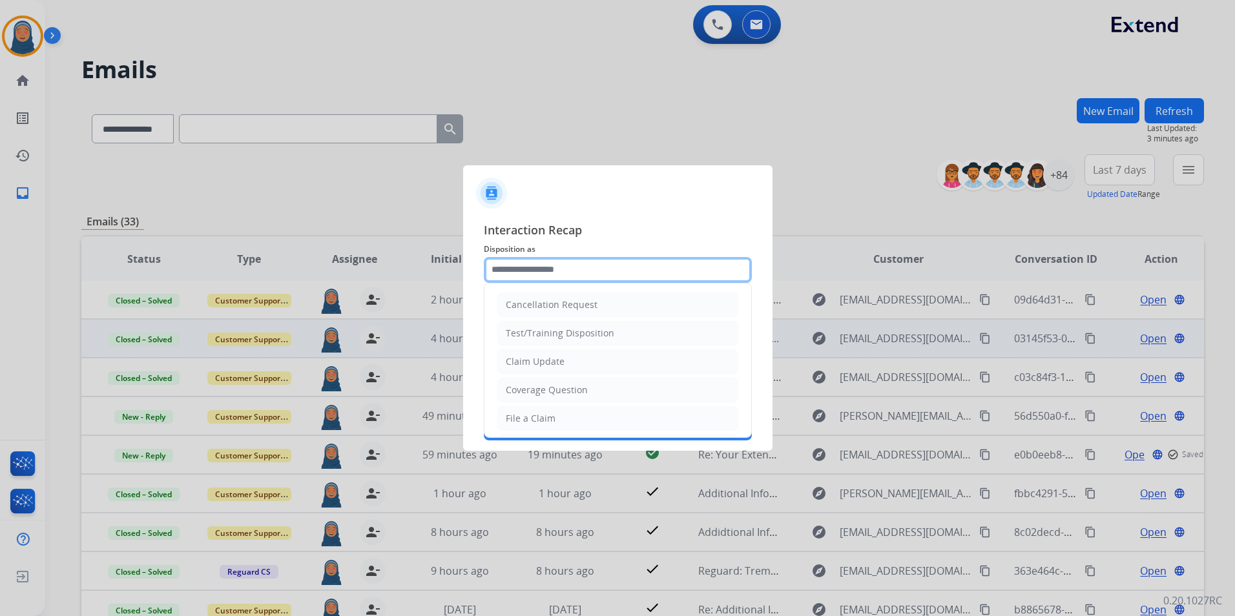
click at [559, 262] on input "text" at bounding box center [618, 270] width 268 height 26
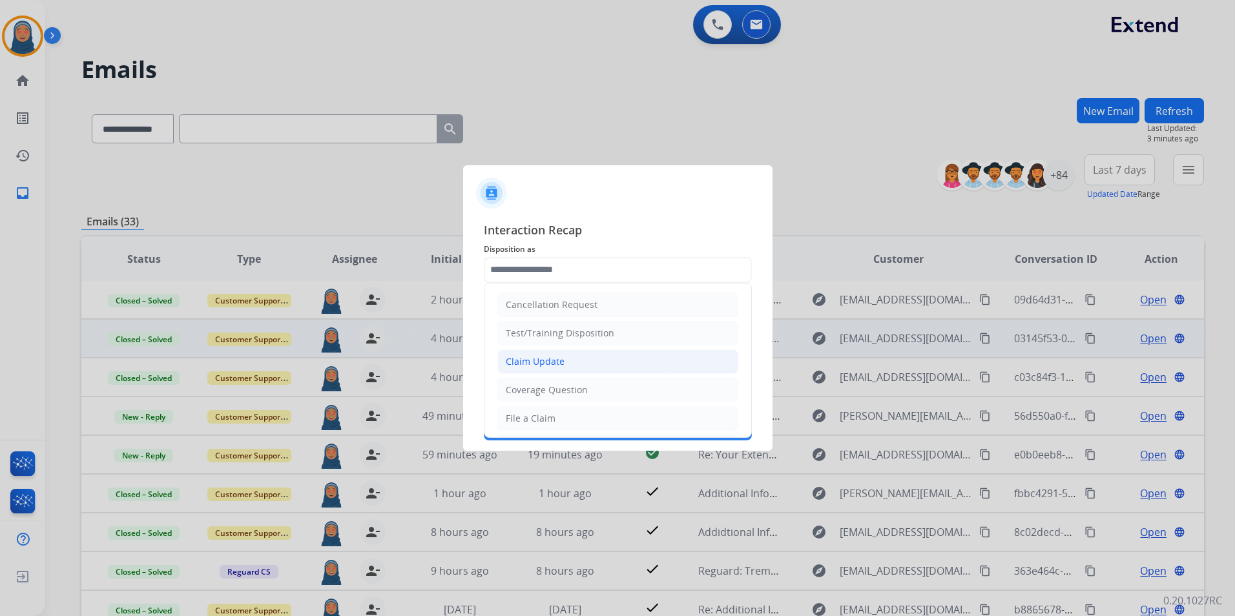
click at [554, 360] on div "Claim Update" at bounding box center [535, 361] width 59 height 13
type input "**********"
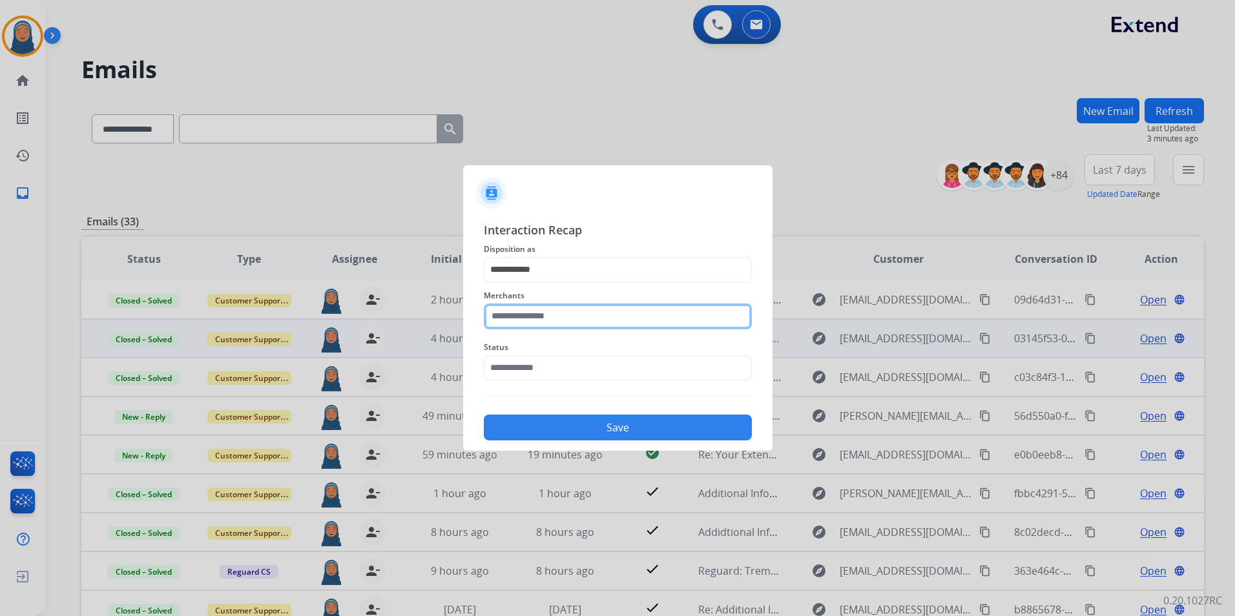
click at [552, 321] on input "text" at bounding box center [618, 317] width 268 height 26
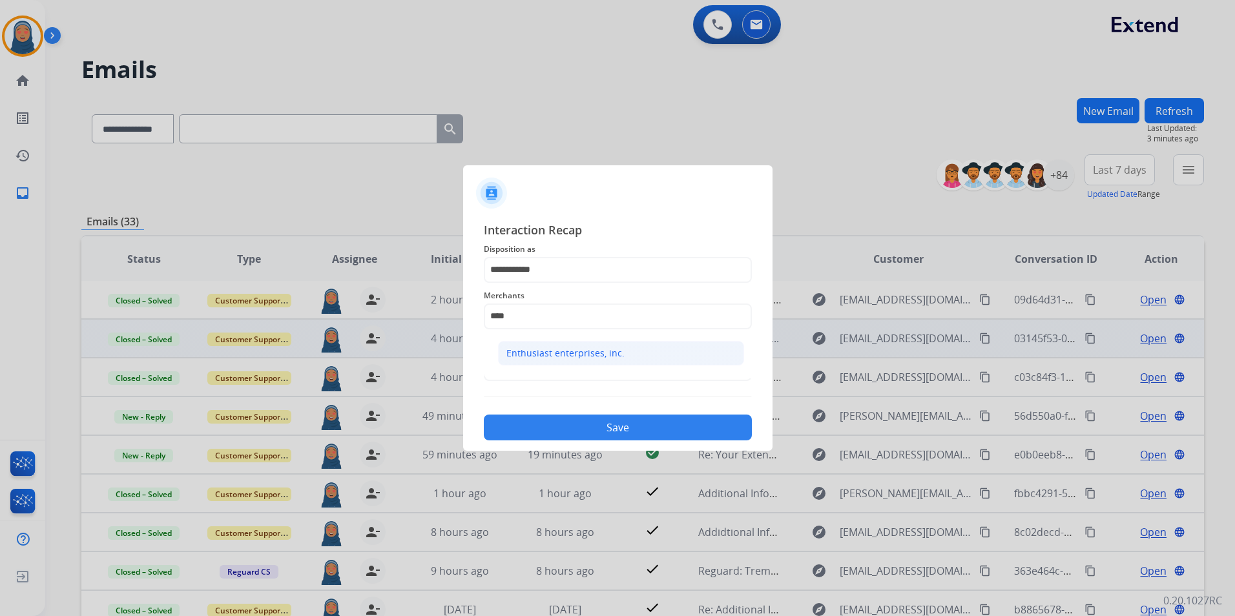
click at [545, 351] on div "Enthusiast enterprises, inc." at bounding box center [566, 353] width 118 height 13
type input "**********"
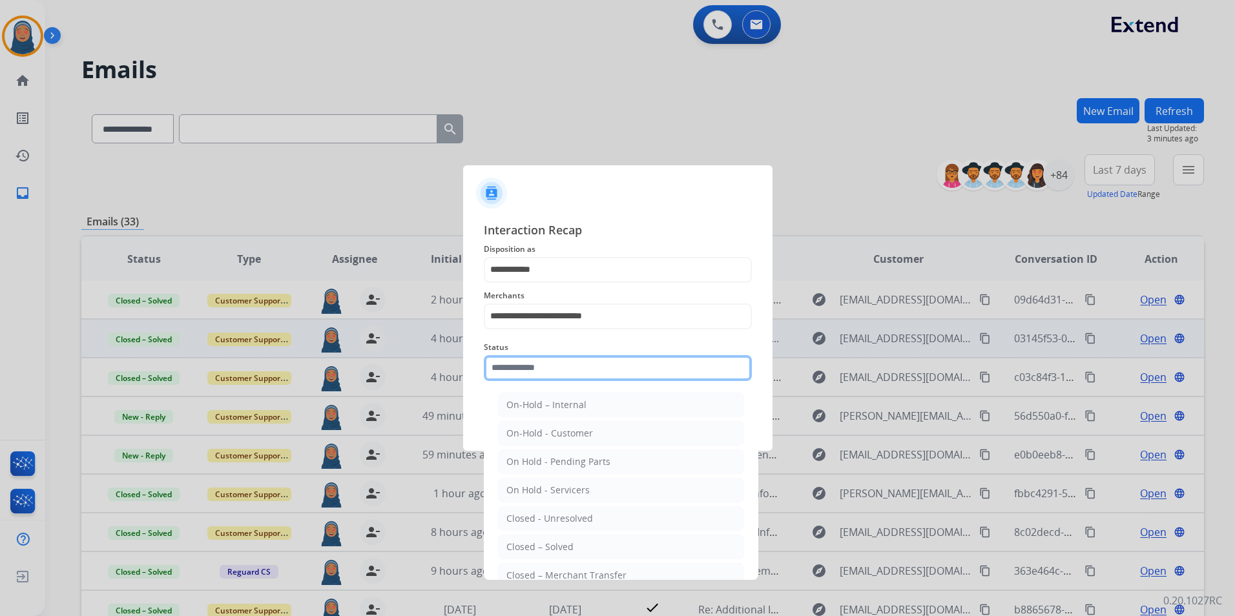
click at [538, 371] on input "text" at bounding box center [618, 368] width 268 height 26
click at [551, 549] on div "Closed – Solved" at bounding box center [540, 547] width 67 height 13
type input "**********"
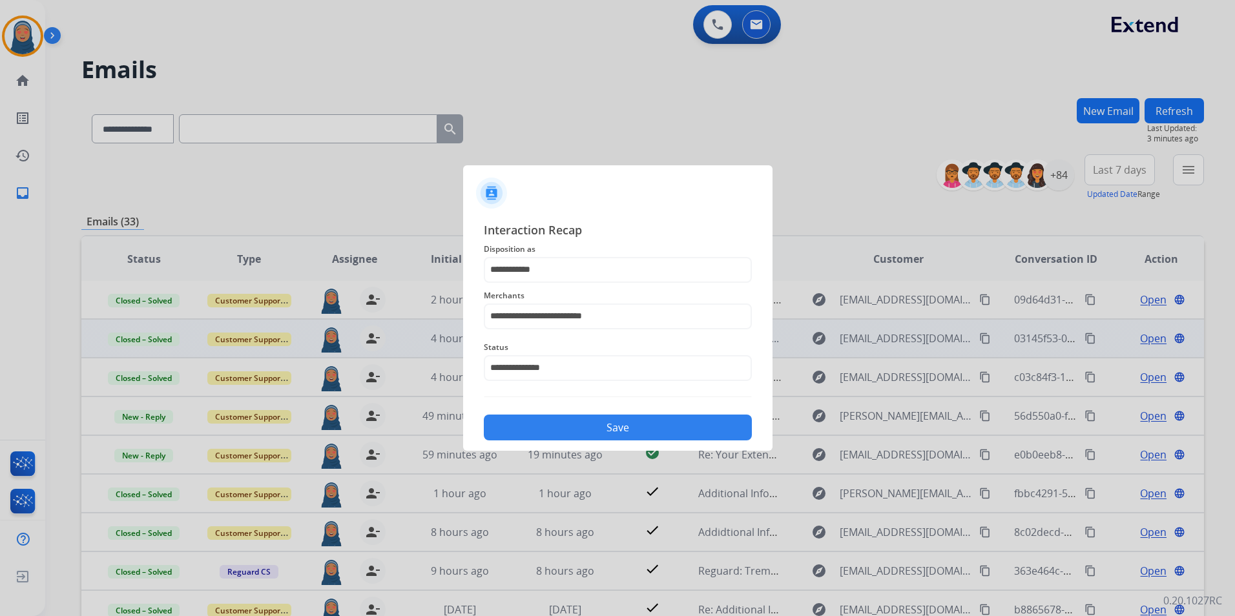
drag, startPoint x: 551, startPoint y: 549, endPoint x: 518, endPoint y: 397, distance: 154.7
click at [518, 401] on div "**********" at bounding box center [618, 331] width 268 height 220
drag, startPoint x: 558, startPoint y: 437, endPoint x: 545, endPoint y: 434, distance: 12.7
click at [558, 436] on button "Save" at bounding box center [618, 428] width 268 height 26
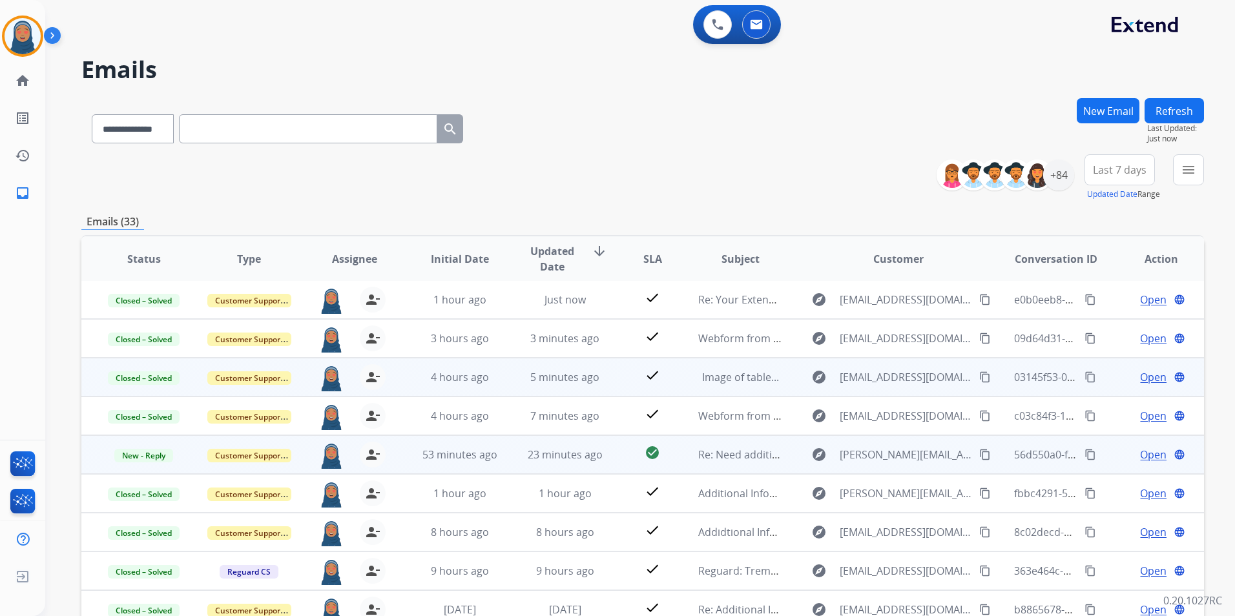
click at [1142, 452] on span "Open" at bounding box center [1153, 455] width 26 height 16
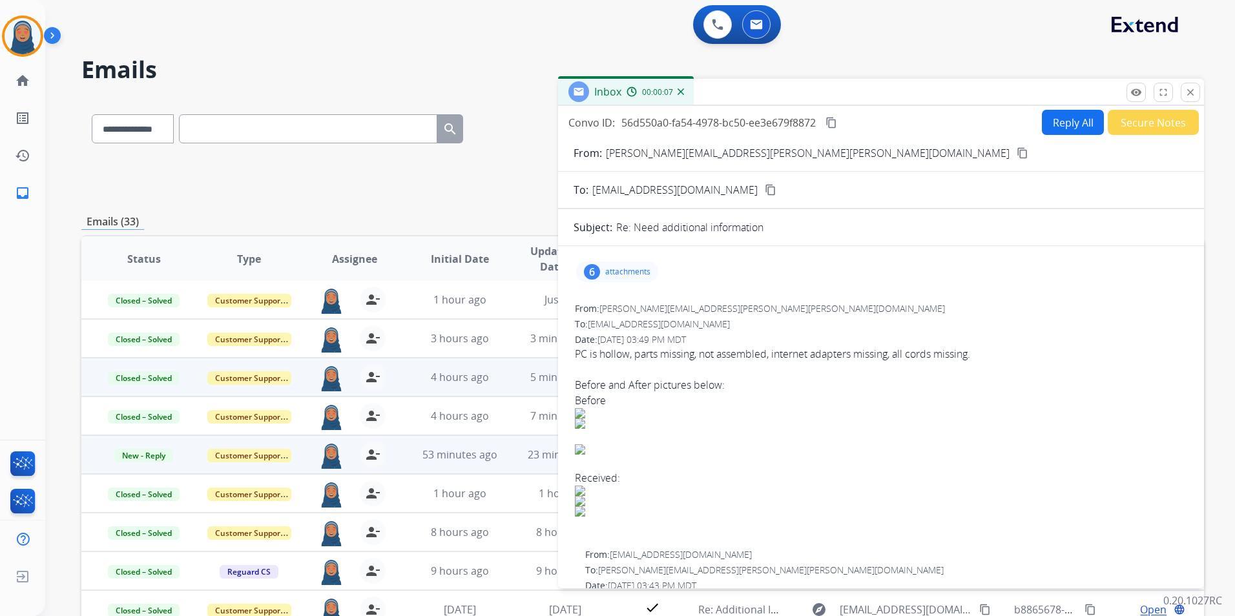
click at [638, 275] on p "attachments" at bounding box center [627, 272] width 45 height 10
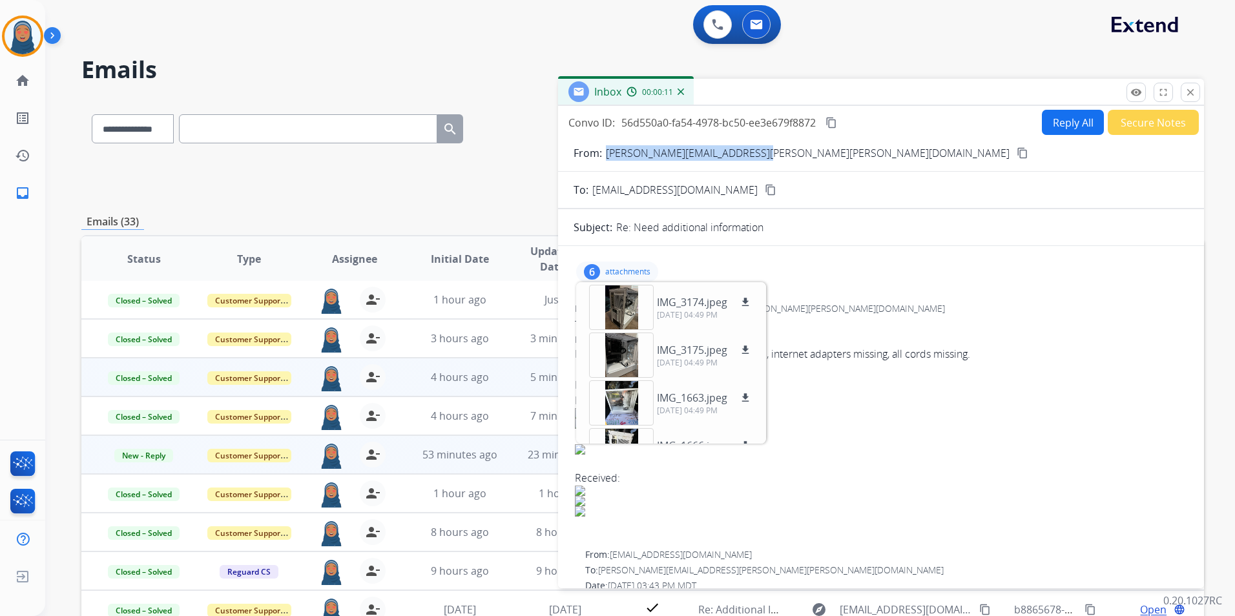
drag, startPoint x: 760, startPoint y: 152, endPoint x: 607, endPoint y: 158, distance: 152.6
click at [607, 158] on div "From: courtney.renee.nash@gmail.com content_copy" at bounding box center [881, 153] width 646 height 16
copy p "courtney.renee.nash@gmail.com"
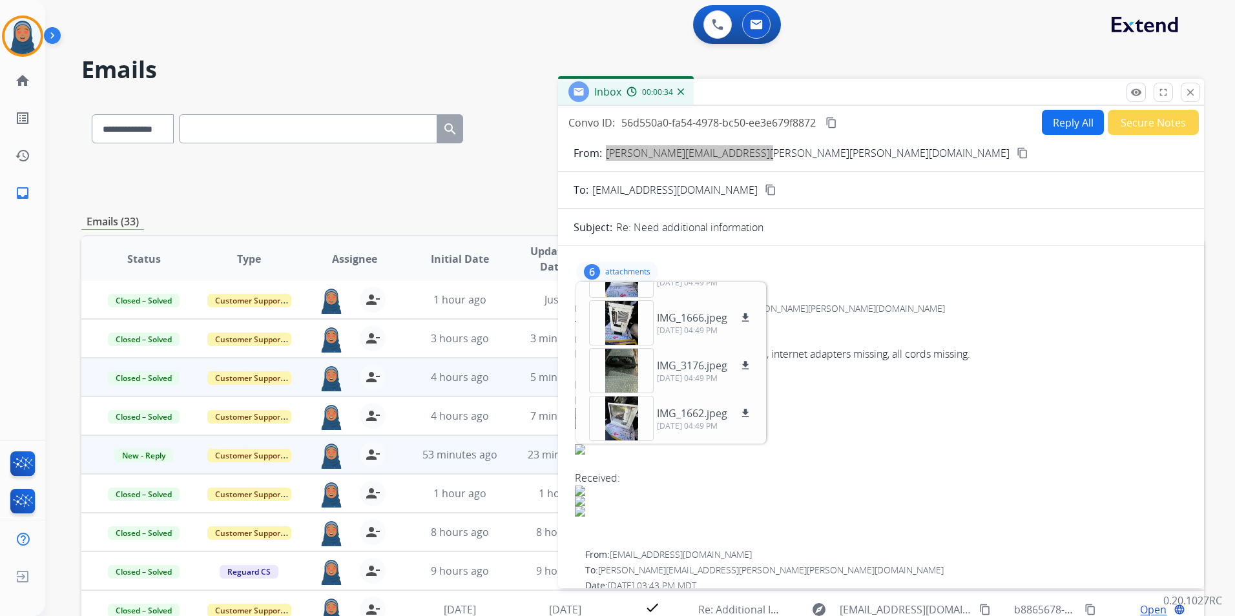
scroll to position [65, 0]
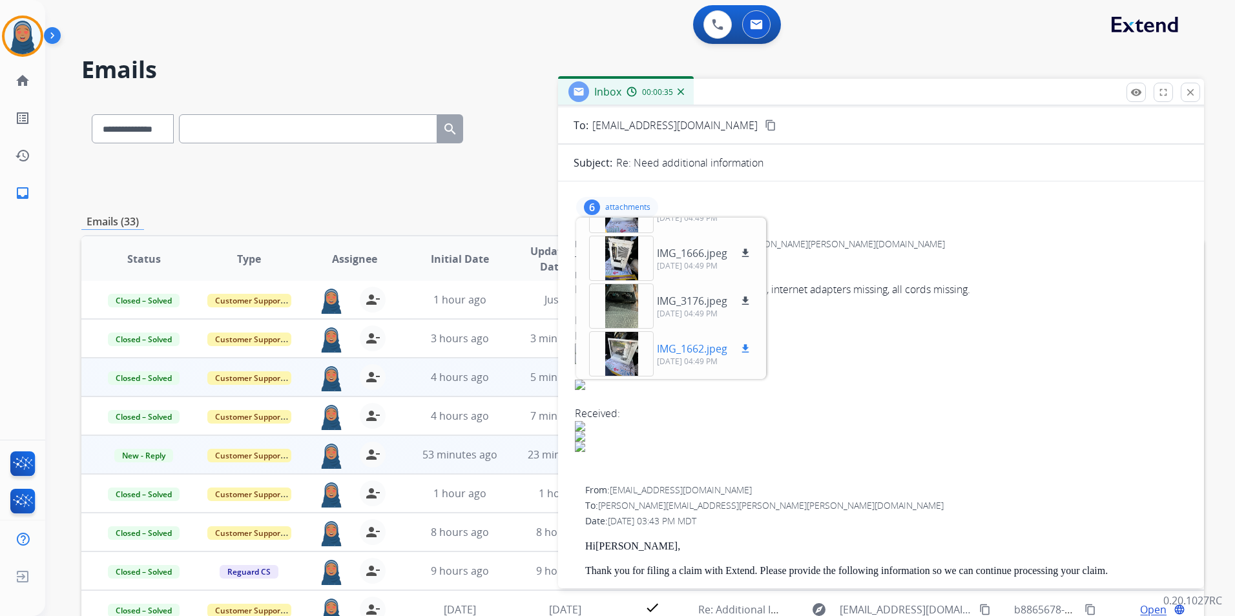
click at [689, 355] on p "IMG_1662.jpeg" at bounding box center [692, 349] width 70 height 16
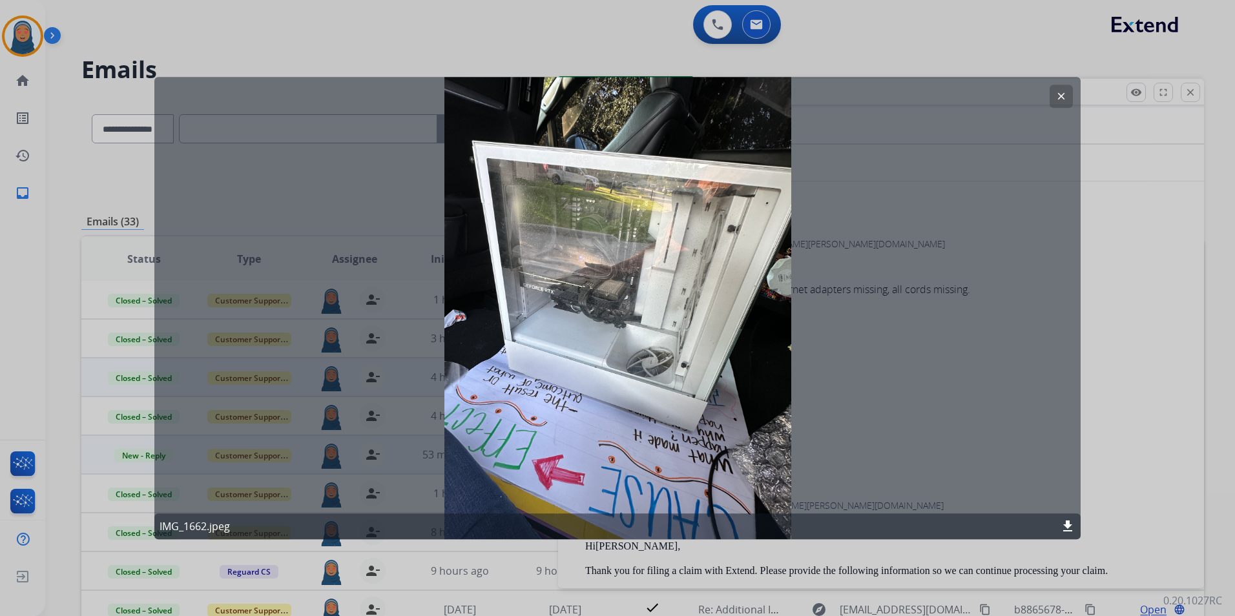
click at [1069, 97] on button "clear" at bounding box center [1061, 96] width 23 height 23
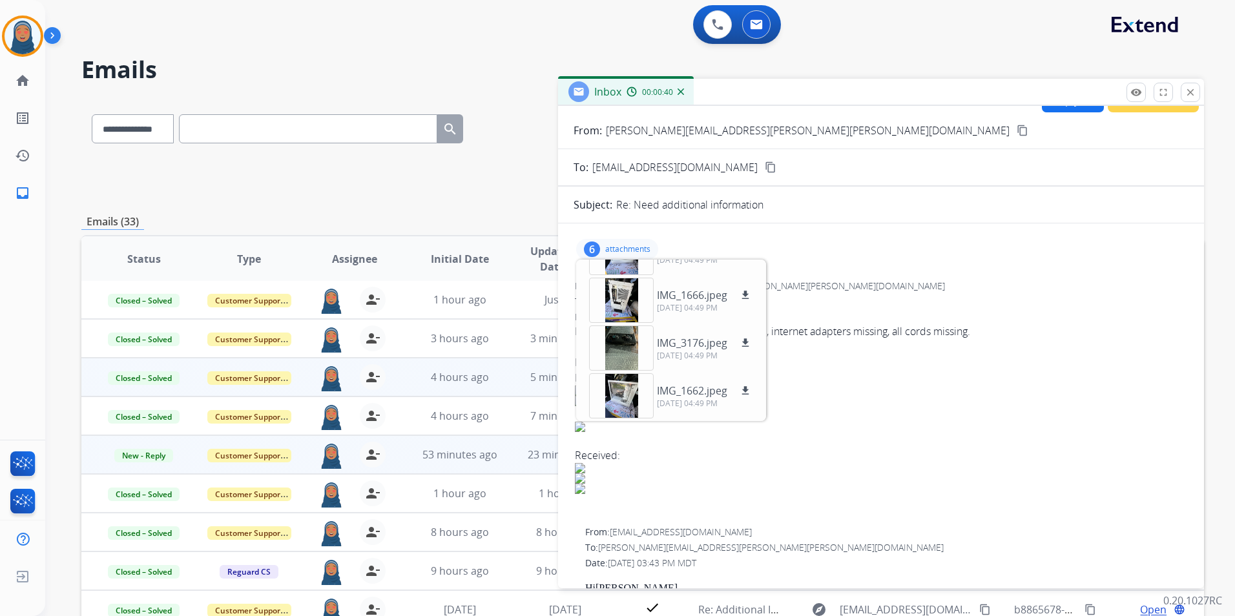
scroll to position [0, 0]
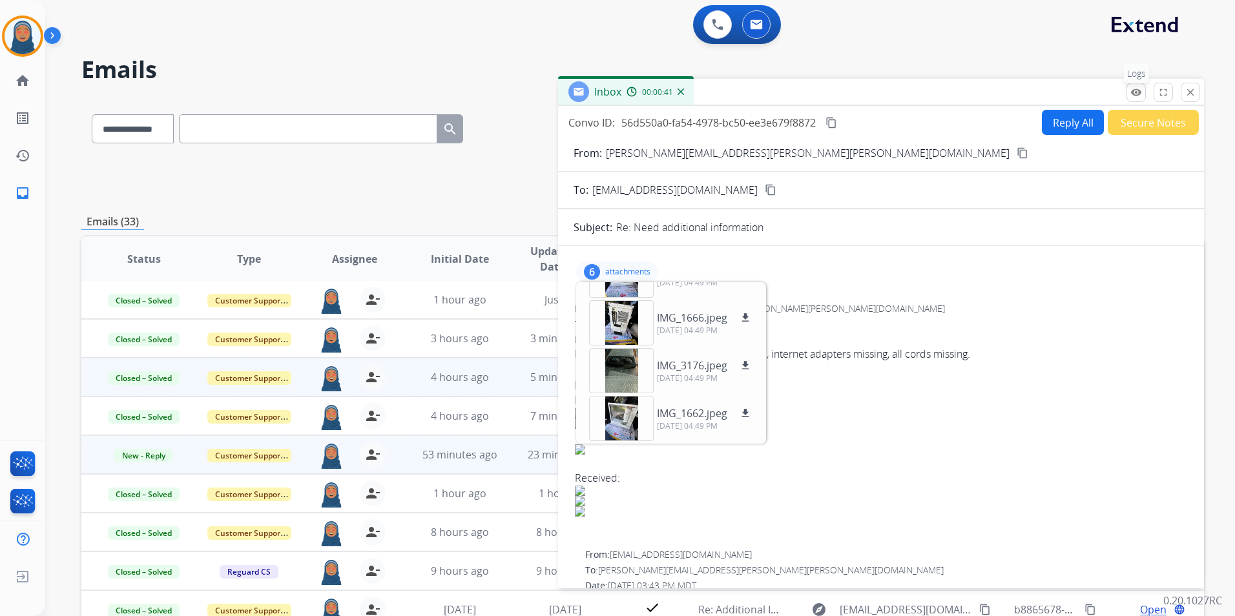
click at [1135, 92] on mat-icon "remove_red_eye" at bounding box center [1137, 93] width 12 height 12
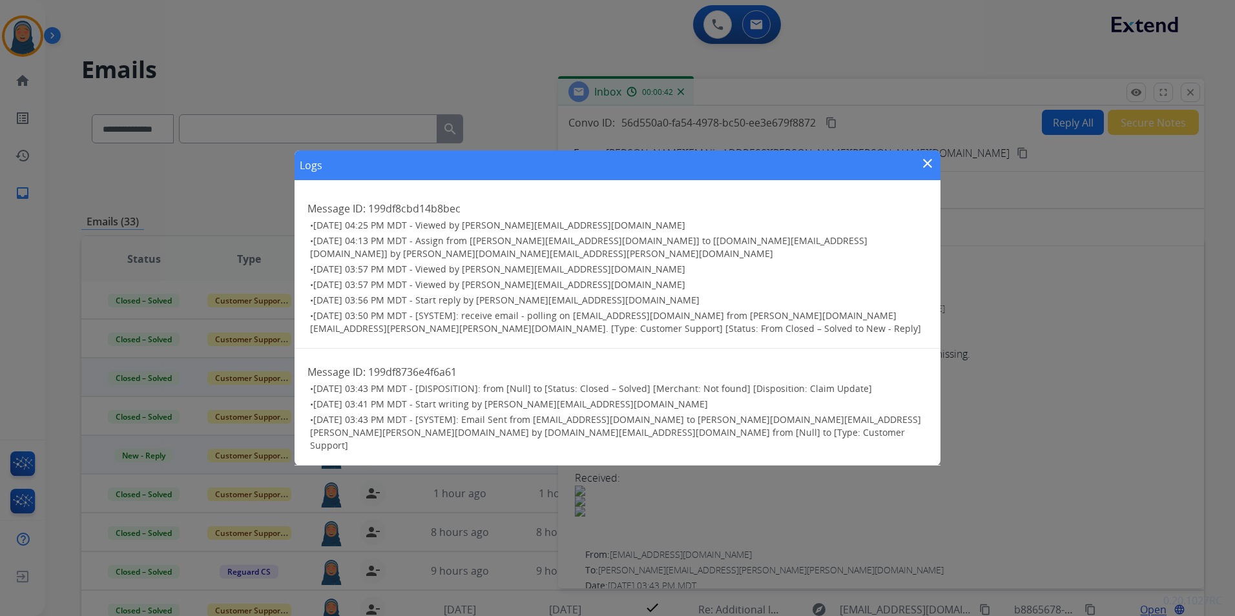
click at [936, 172] on div "Logs close" at bounding box center [618, 166] width 646 height 30
click at [932, 171] on mat-icon "close" at bounding box center [928, 164] width 16 height 16
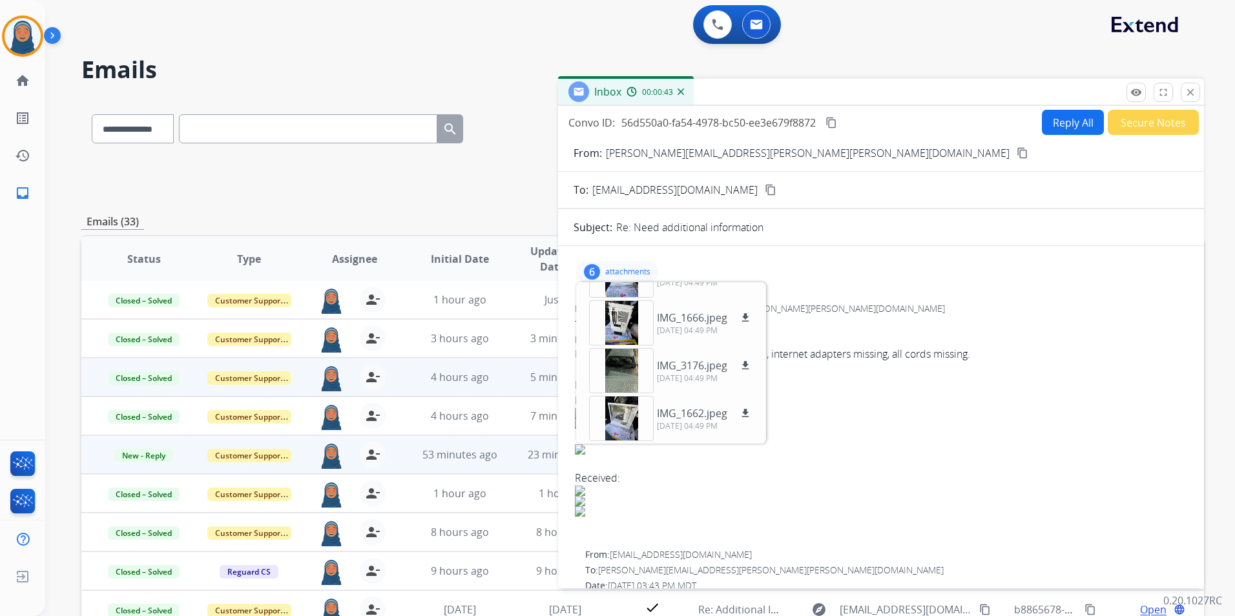
click at [1135, 114] on button "Secure Notes" at bounding box center [1153, 122] width 91 height 25
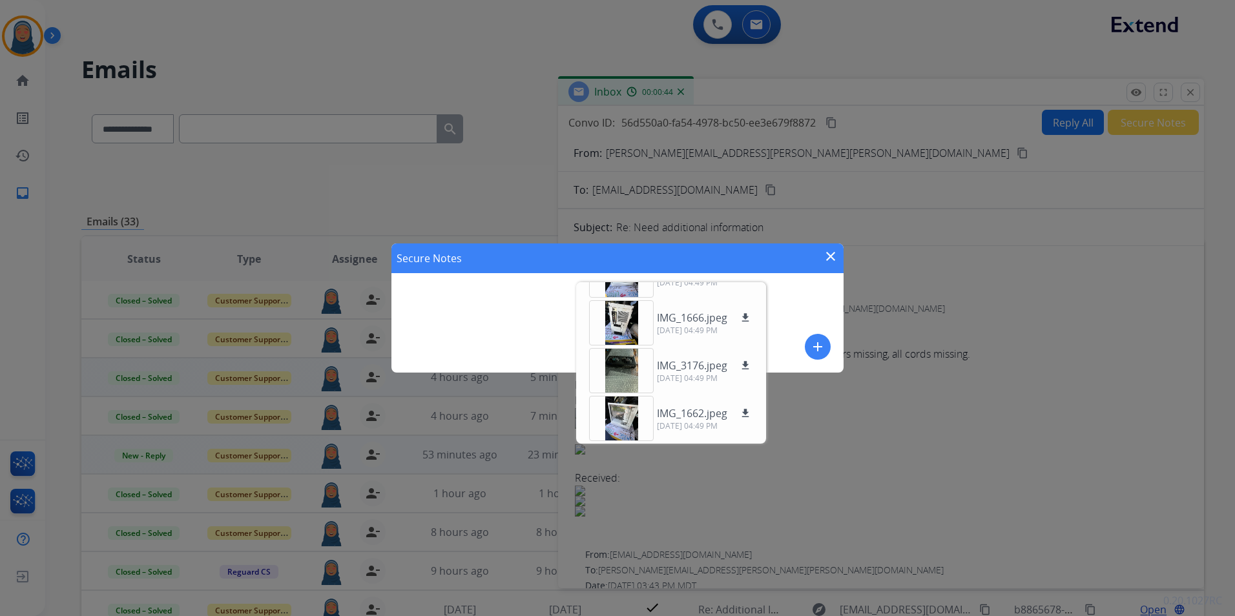
click at [831, 247] on div "Secure Notes close" at bounding box center [618, 259] width 452 height 30
drag, startPoint x: 835, startPoint y: 254, endPoint x: 819, endPoint y: 257, distance: 15.7
click at [834, 254] on mat-icon "close" at bounding box center [831, 257] width 16 height 16
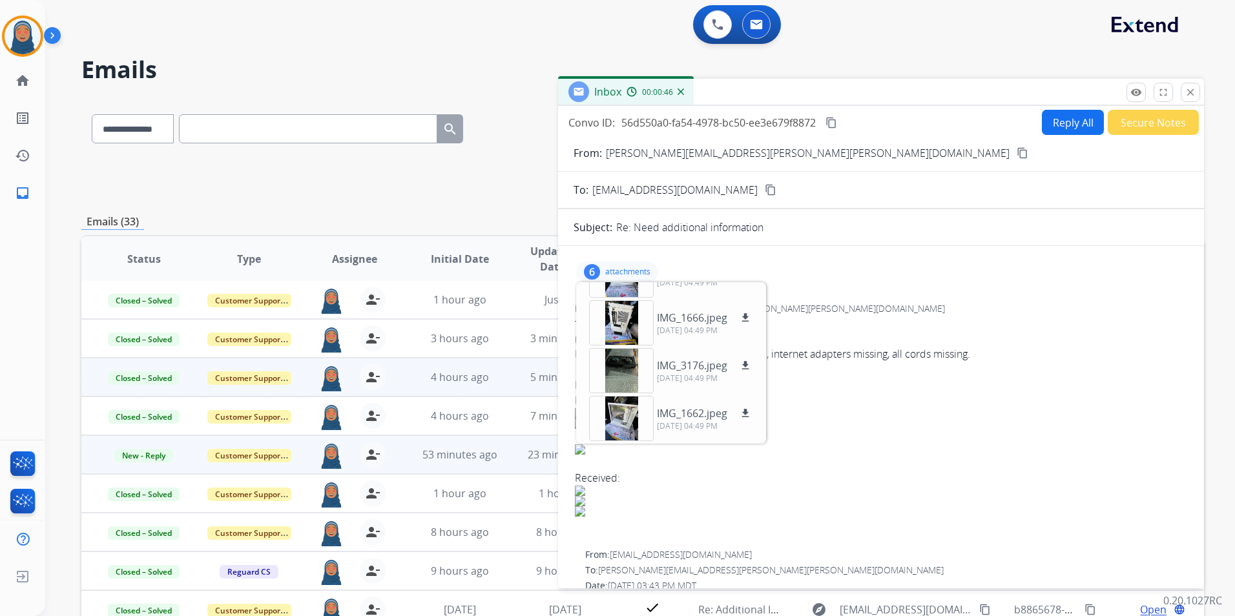
click at [642, 271] on p "attachments" at bounding box center [627, 272] width 45 height 10
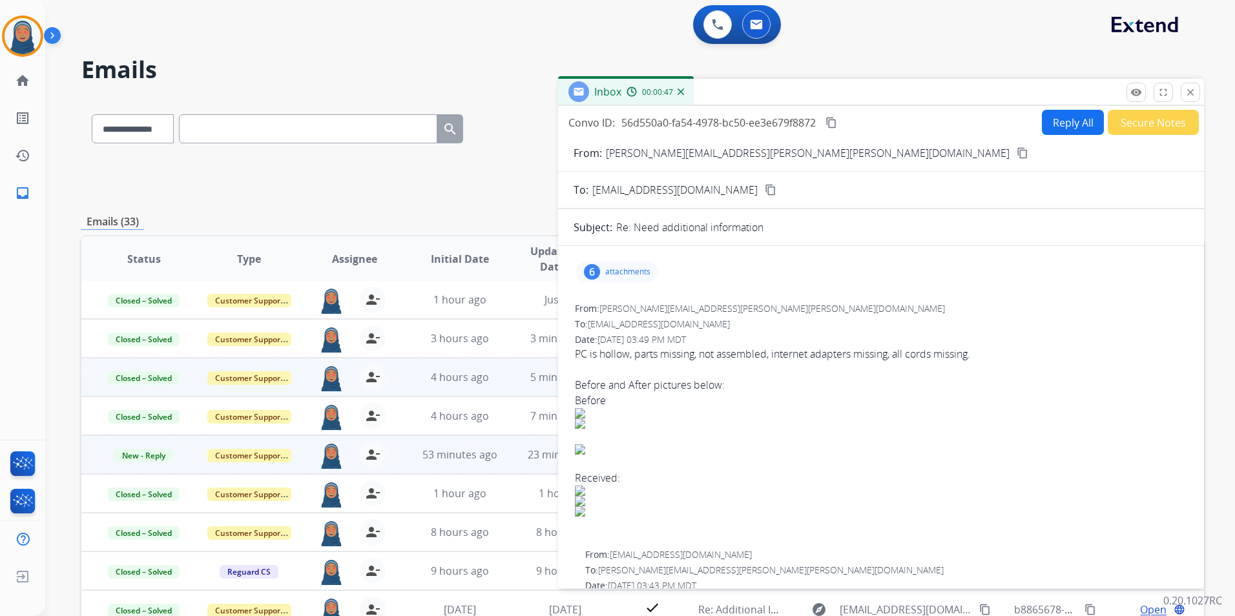
click at [1168, 126] on button "Secure Notes" at bounding box center [1153, 122] width 91 height 25
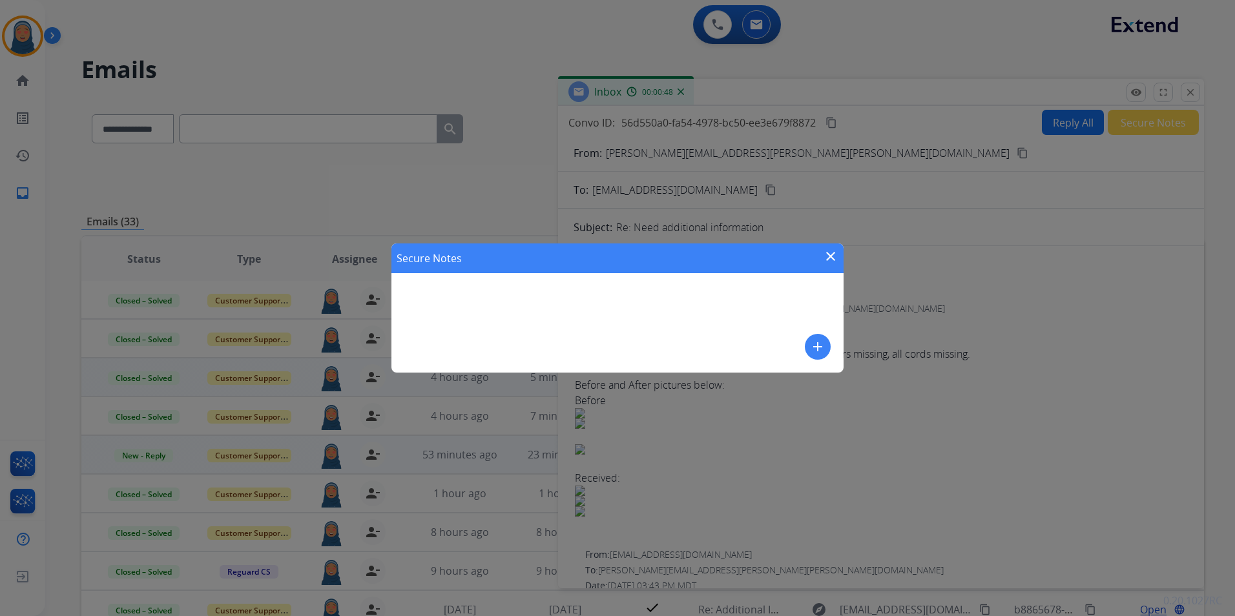
click at [818, 344] on mat-icon "add" at bounding box center [818, 347] width 16 height 16
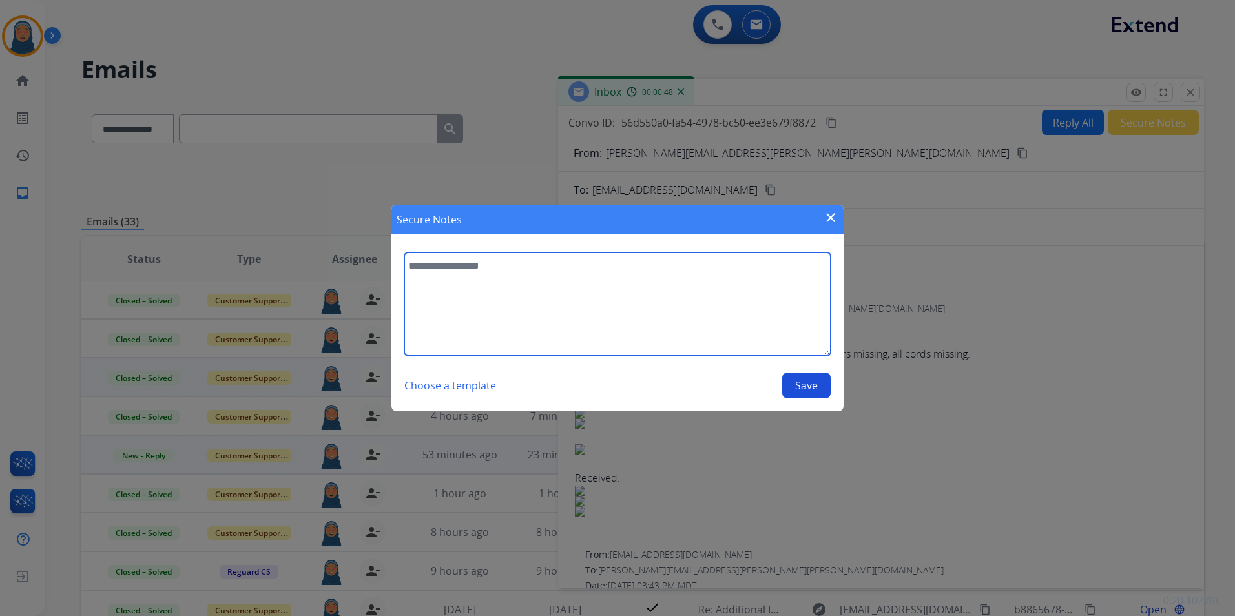
click at [640, 324] on textarea at bounding box center [617, 304] width 426 height 103
type textarea "**********"
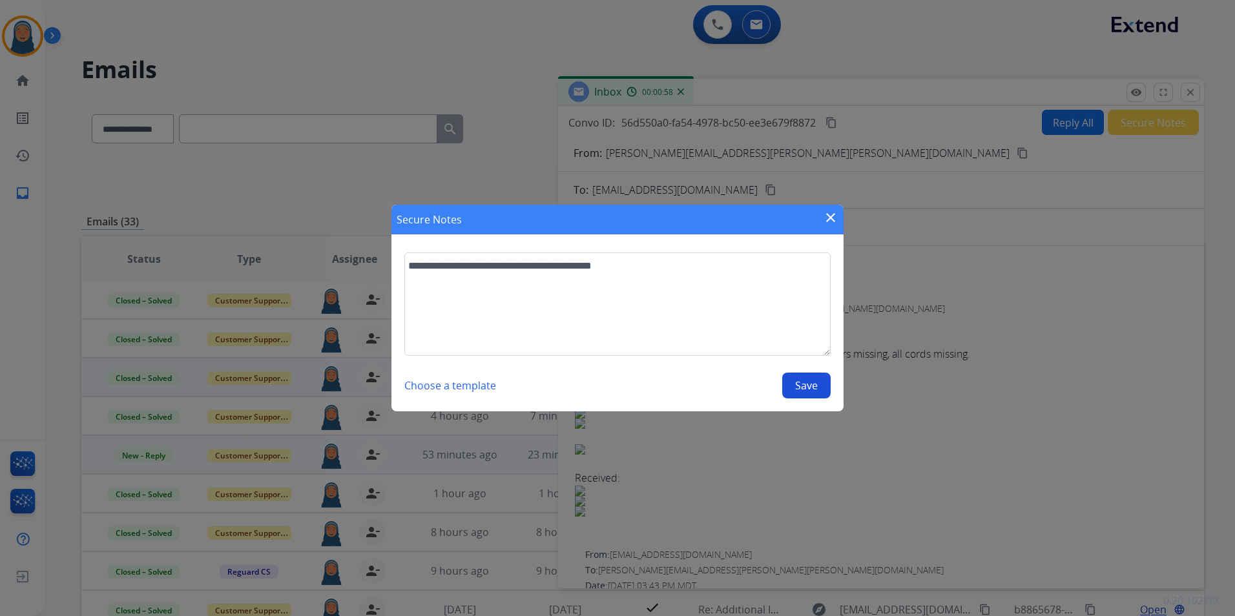
click at [798, 388] on button "Save" at bounding box center [806, 386] width 48 height 26
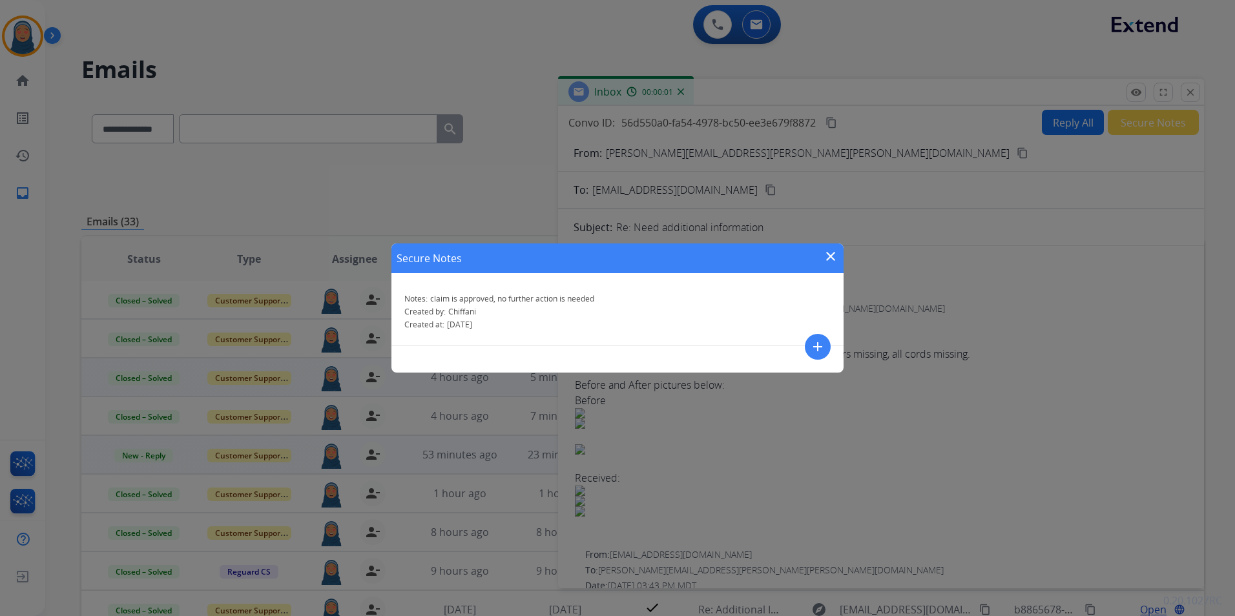
drag, startPoint x: 828, startPoint y: 257, endPoint x: 868, endPoint y: 213, distance: 59.5
click at [829, 256] on mat-icon "close" at bounding box center [831, 257] width 16 height 16
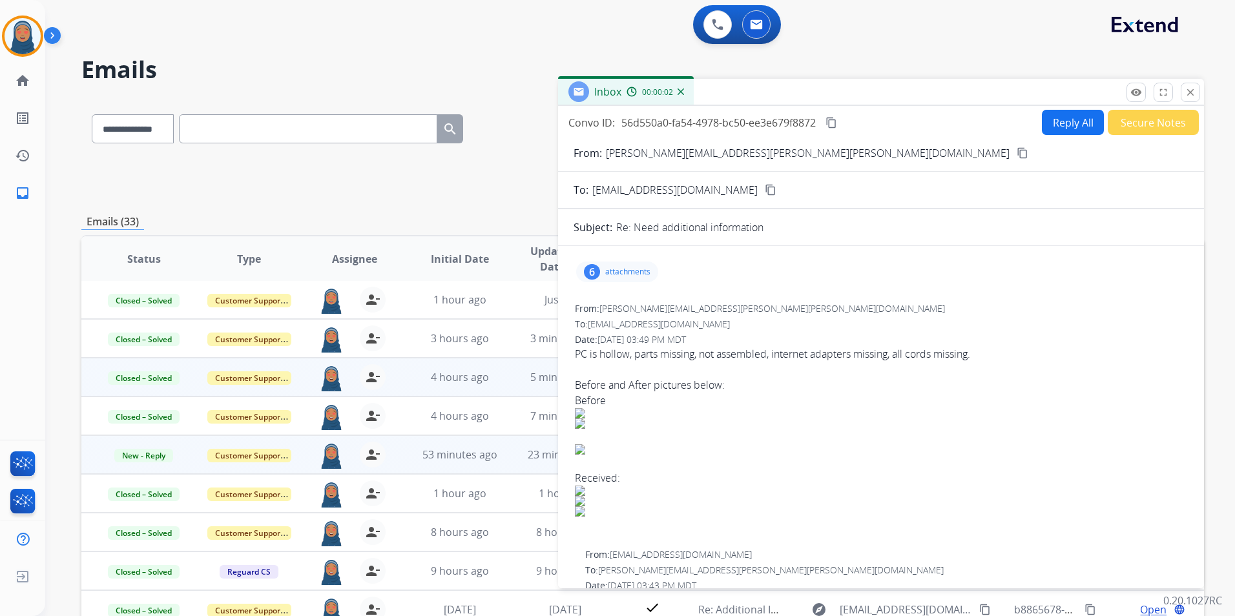
click at [1193, 99] on button "close Close" at bounding box center [1190, 92] width 19 height 19
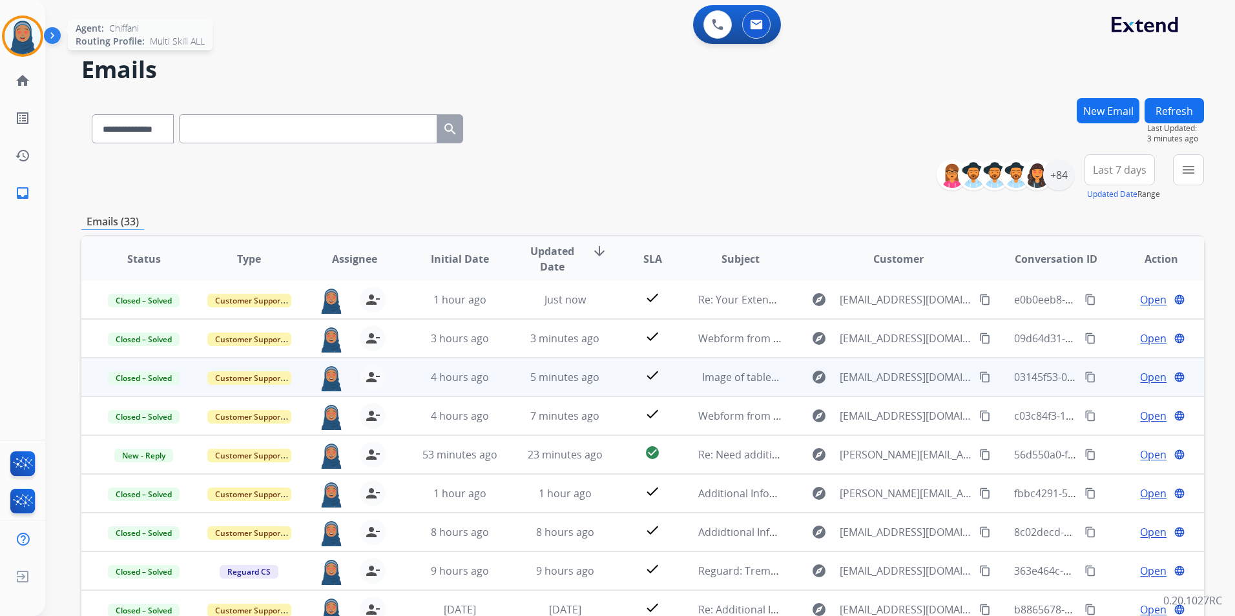
drag, startPoint x: 432, startPoint y: 181, endPoint x: 28, endPoint y: 48, distance: 424.4
click at [28, 48] on img at bounding box center [23, 36] width 36 height 36
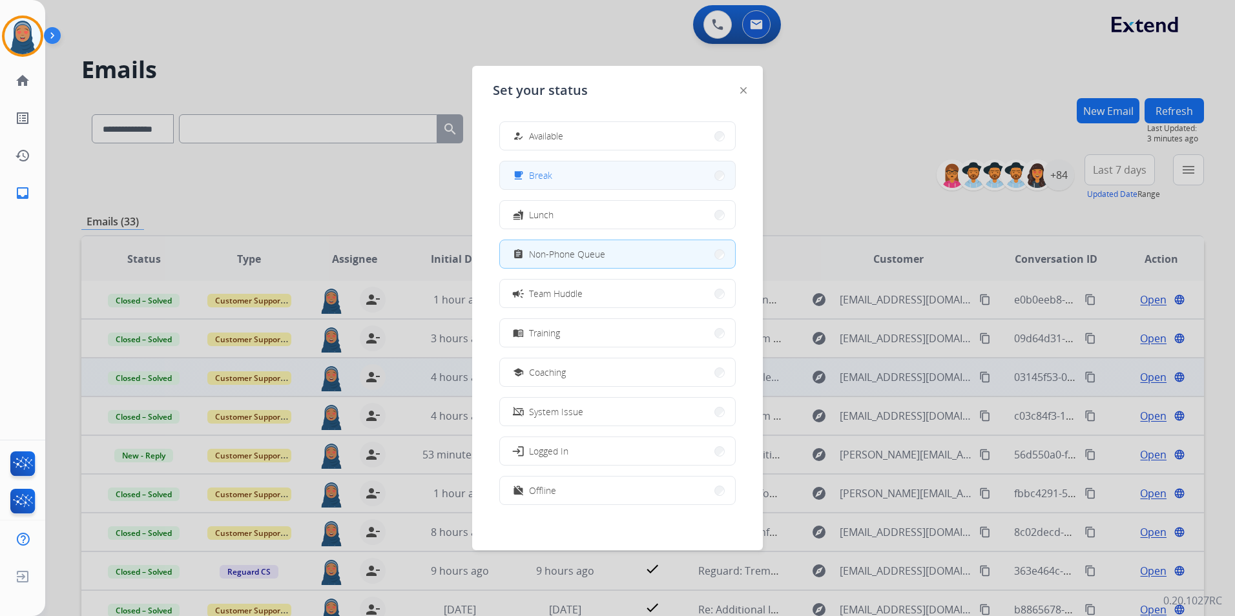
click at [572, 180] on button "free_breakfast Break" at bounding box center [617, 176] width 235 height 28
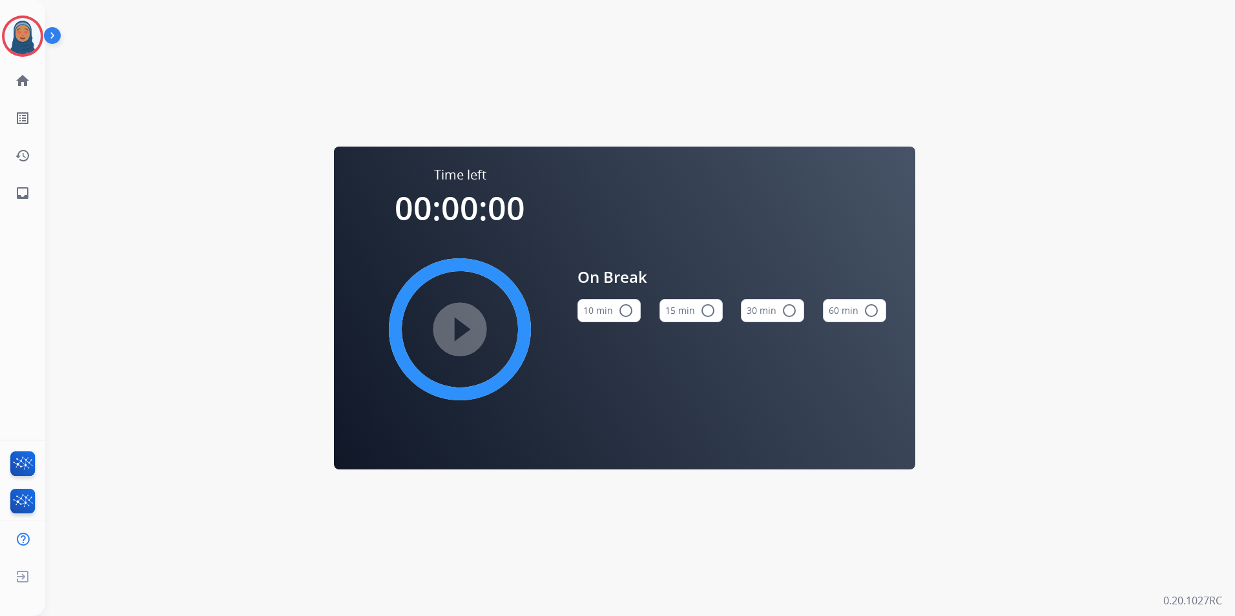
drag, startPoint x: 713, startPoint y: 312, endPoint x: 629, endPoint y: 320, distance: 84.4
click at [712, 311] on mat-icon "radio_button_unchecked" at bounding box center [708, 311] width 16 height 16
click at [452, 322] on mat-icon "play_circle_filled" at bounding box center [460, 330] width 16 height 16
click at [30, 41] on img at bounding box center [23, 36] width 36 height 36
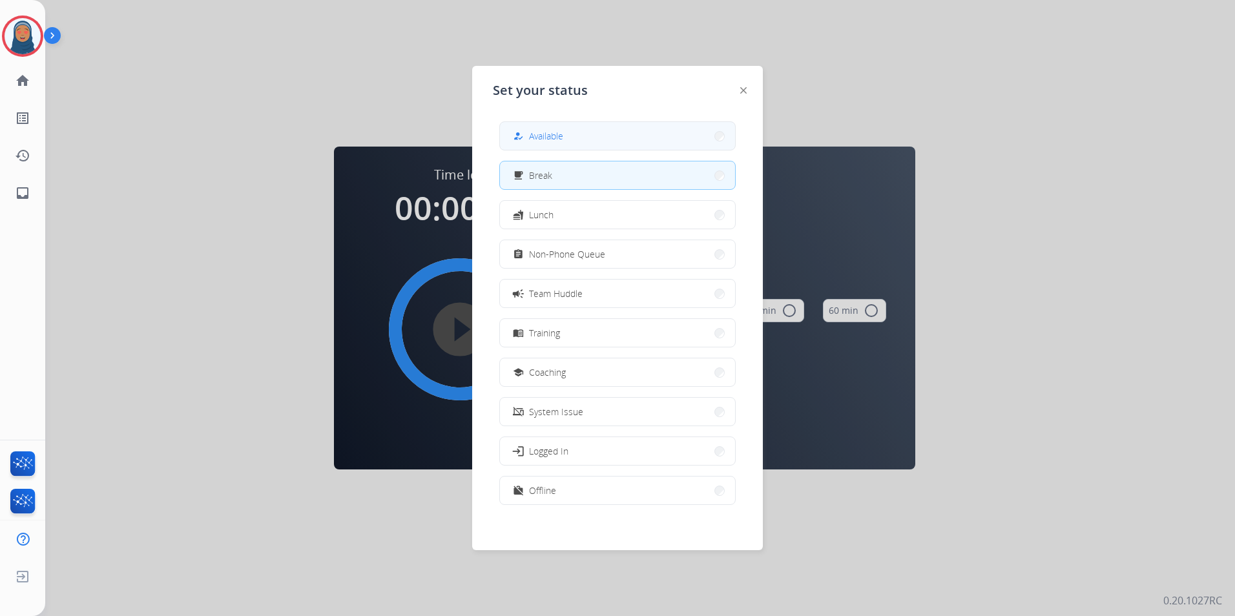
click at [594, 149] on button "how_to_reg Available" at bounding box center [617, 136] width 235 height 28
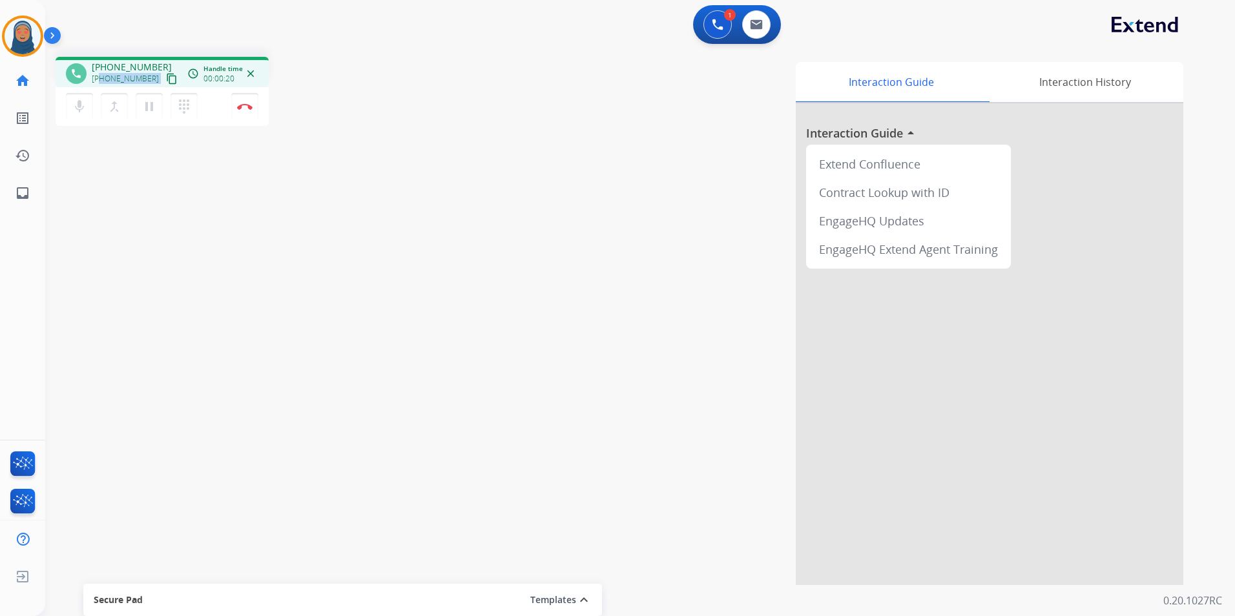
drag, startPoint x: 148, startPoint y: 78, endPoint x: 100, endPoint y: 75, distance: 48.6
click at [100, 75] on div "+19313195546 content_copy" at bounding box center [136, 79] width 88 height 16
click at [251, 109] on img at bounding box center [245, 106] width 16 height 6
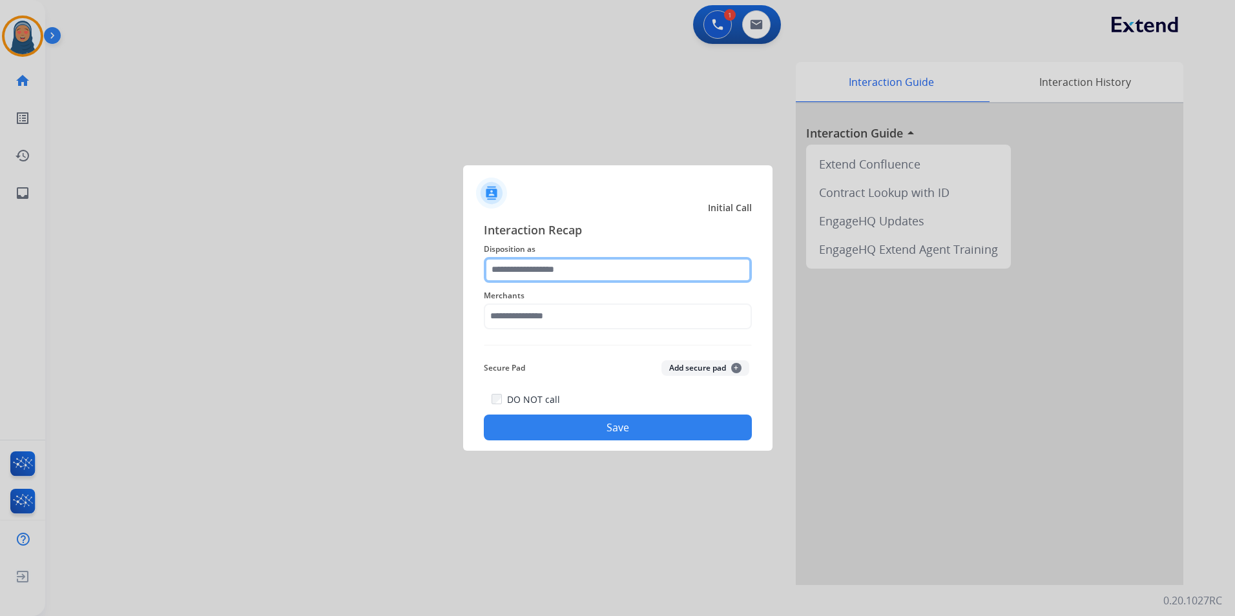
click at [534, 257] on input "text" at bounding box center [618, 270] width 268 height 26
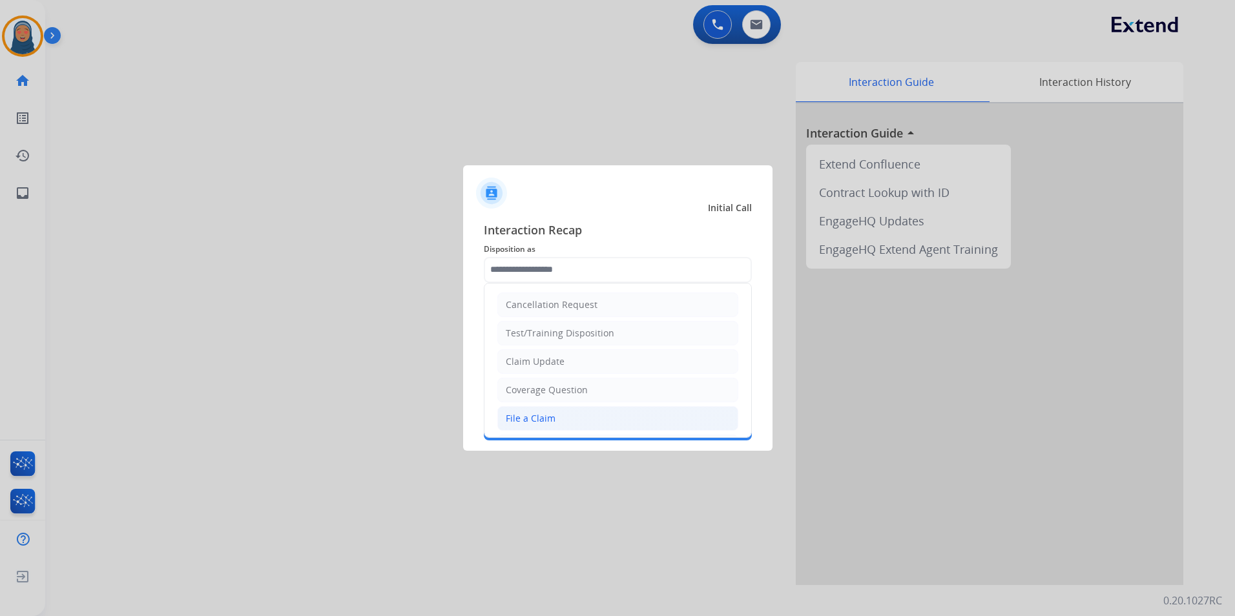
drag, startPoint x: 550, startPoint y: 418, endPoint x: 562, endPoint y: 338, distance: 81.1
click at [551, 415] on div "File a Claim" at bounding box center [531, 418] width 50 height 13
type input "**********"
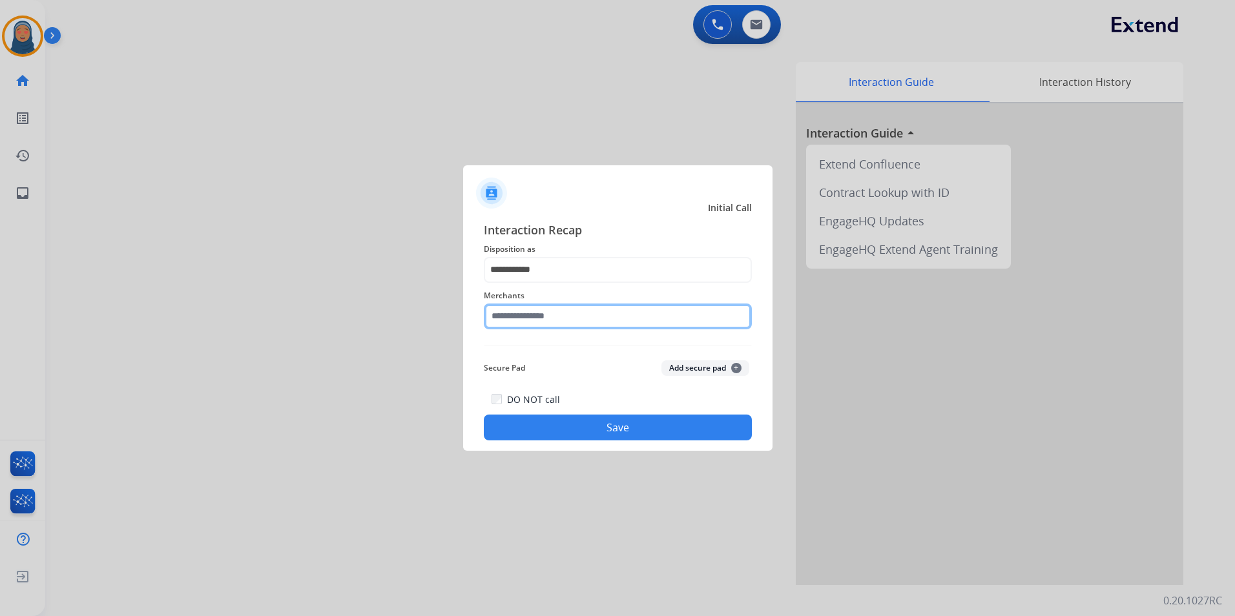
click at [565, 315] on input "text" at bounding box center [618, 317] width 268 height 26
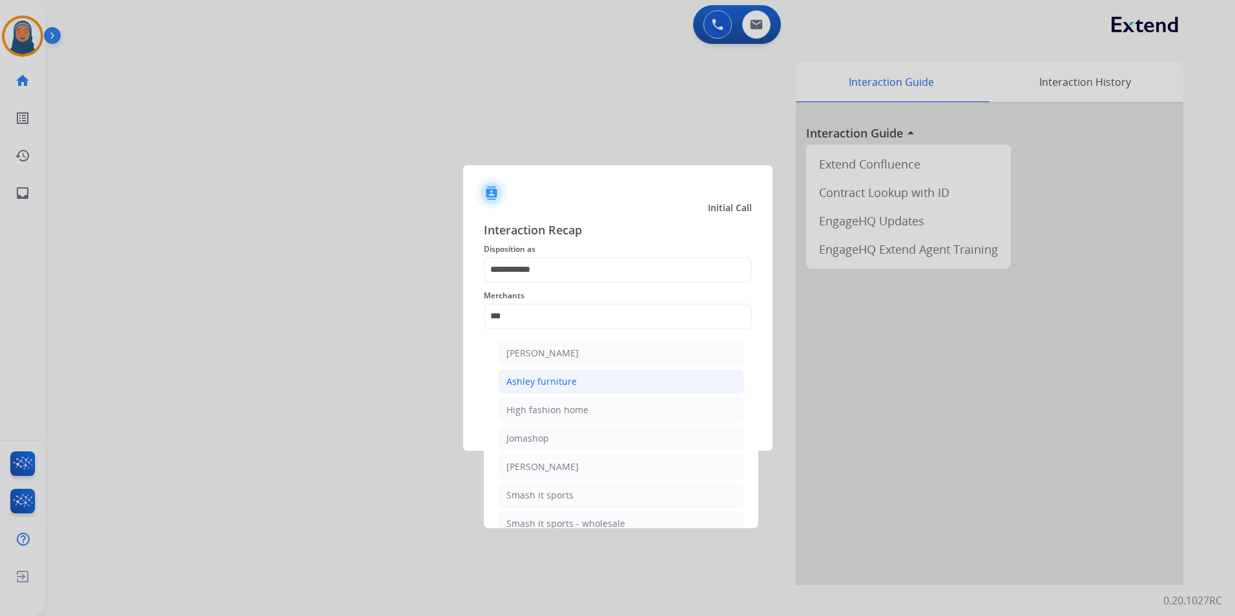
click at [551, 383] on div "Ashley furniture" at bounding box center [542, 381] width 70 height 13
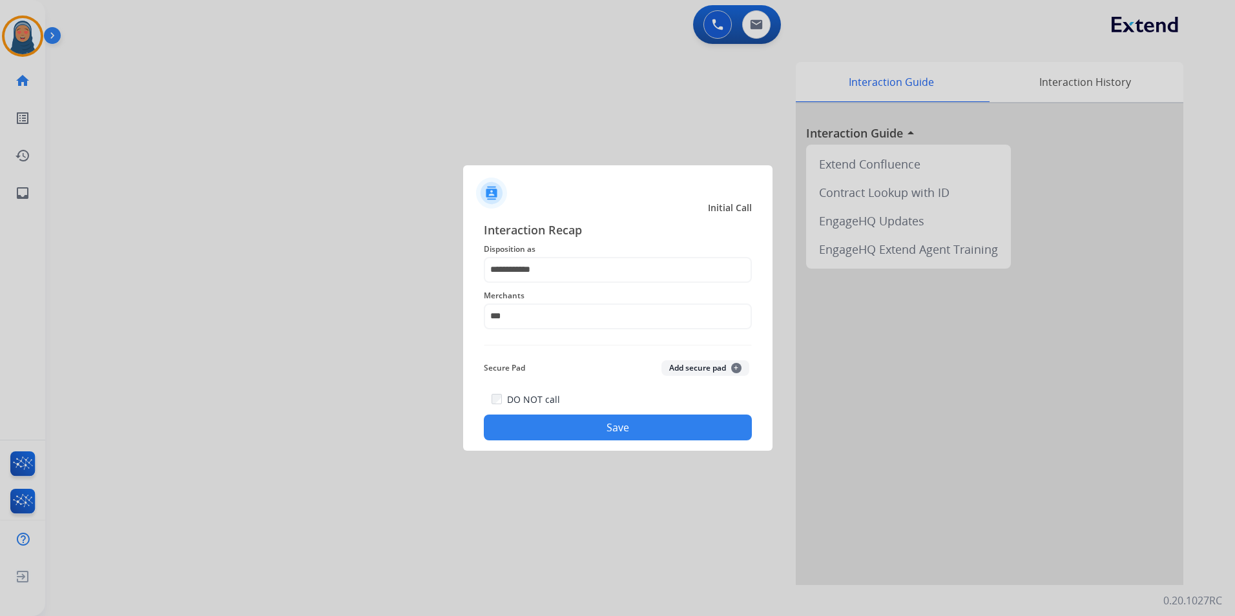
type input "**********"
click at [589, 422] on button "Save" at bounding box center [618, 428] width 268 height 26
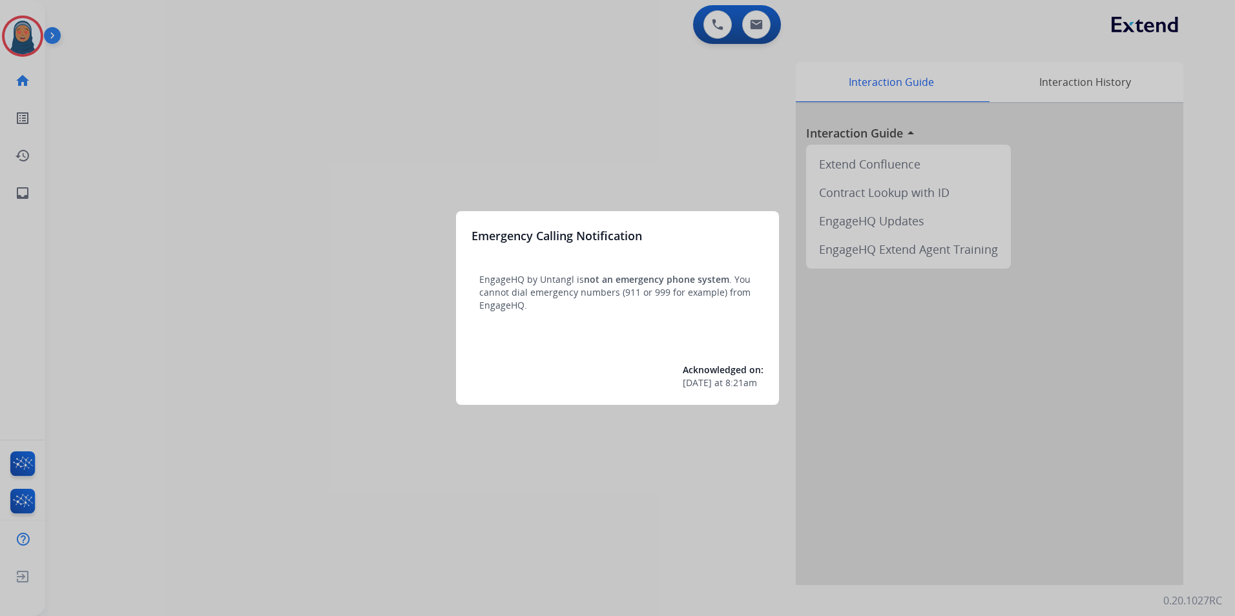
click at [39, 20] on div at bounding box center [617, 308] width 1235 height 616
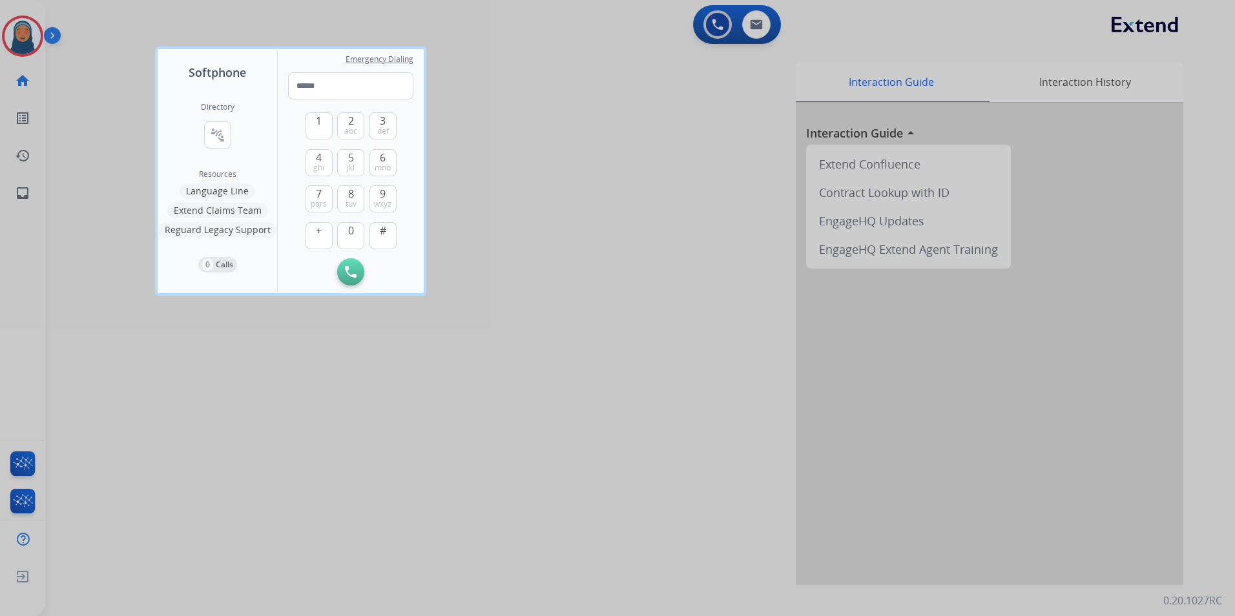
click at [30, 32] on div at bounding box center [617, 308] width 1235 height 616
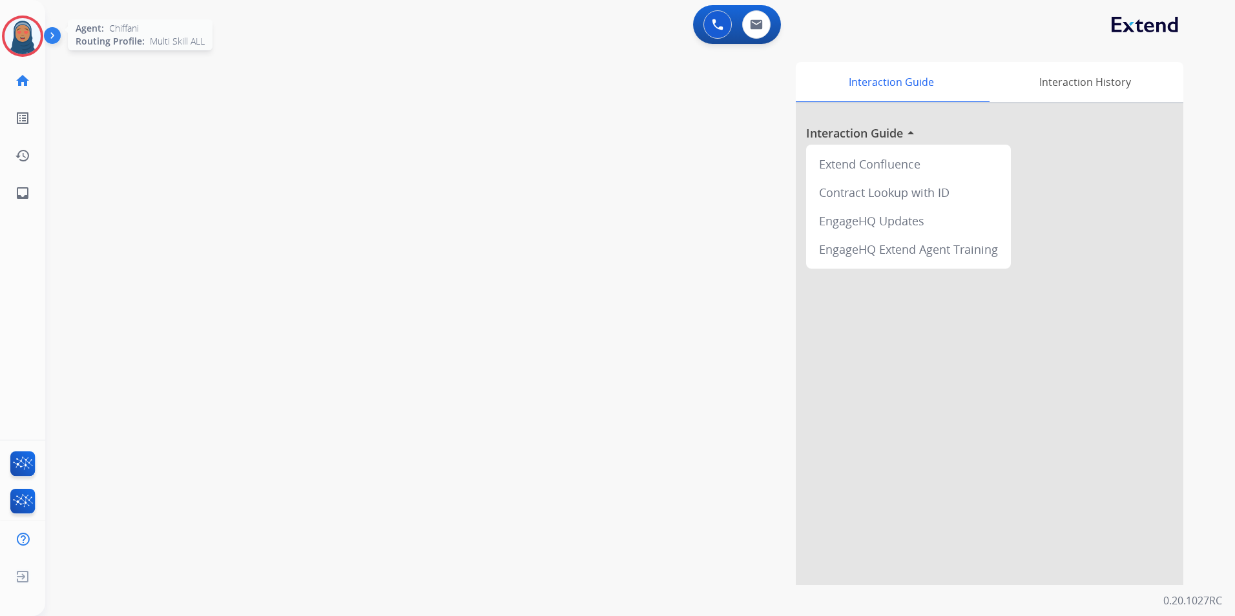
click at [26, 40] on img at bounding box center [23, 36] width 36 height 36
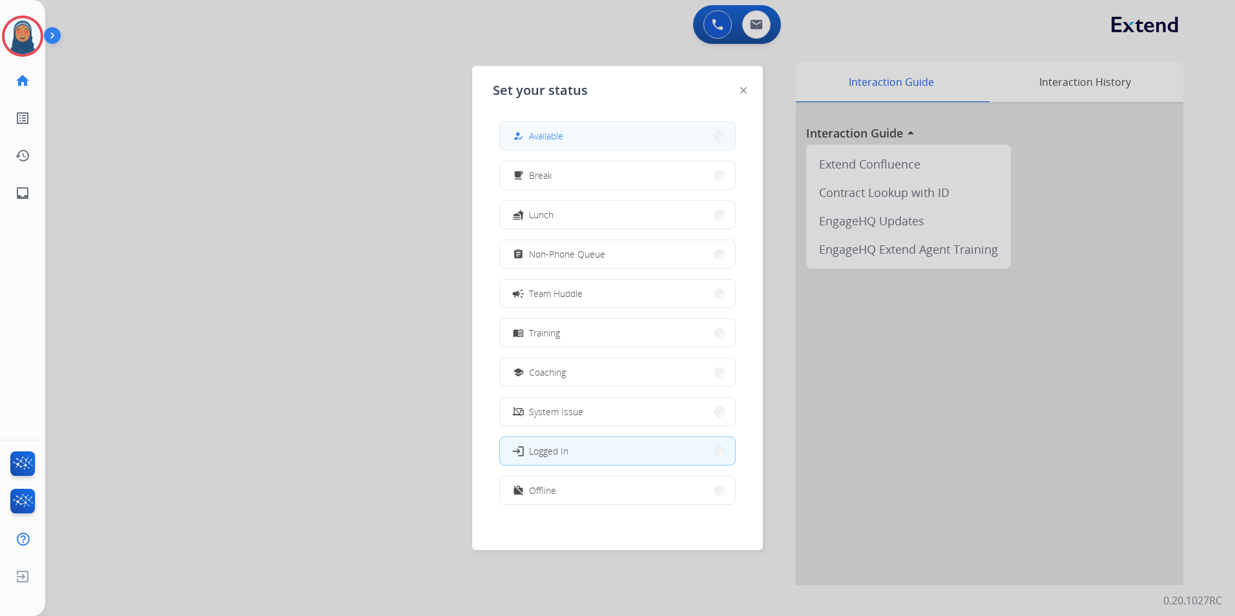
click at [520, 139] on mat-icon "how_to_reg" at bounding box center [518, 136] width 11 height 11
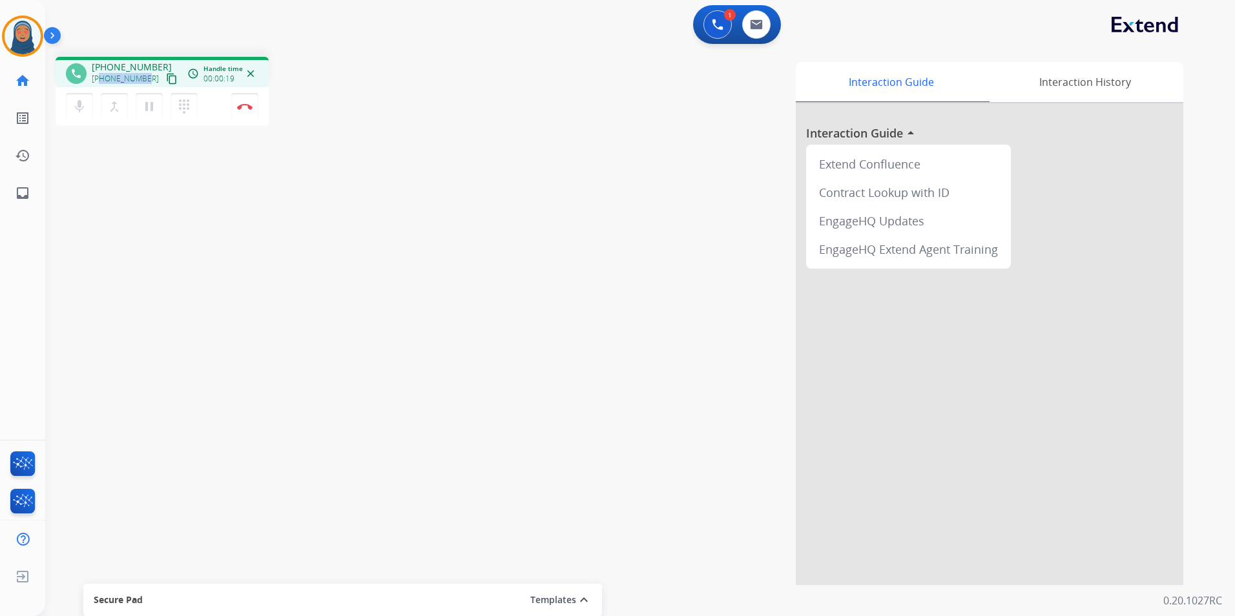
drag, startPoint x: 144, startPoint y: 80, endPoint x: 101, endPoint y: 79, distance: 42.6
click at [101, 79] on span "+19096765626" at bounding box center [125, 79] width 67 height 10
copy span "9096765626"
click at [181, 109] on mat-icon "dialpad" at bounding box center [184, 107] width 16 height 16
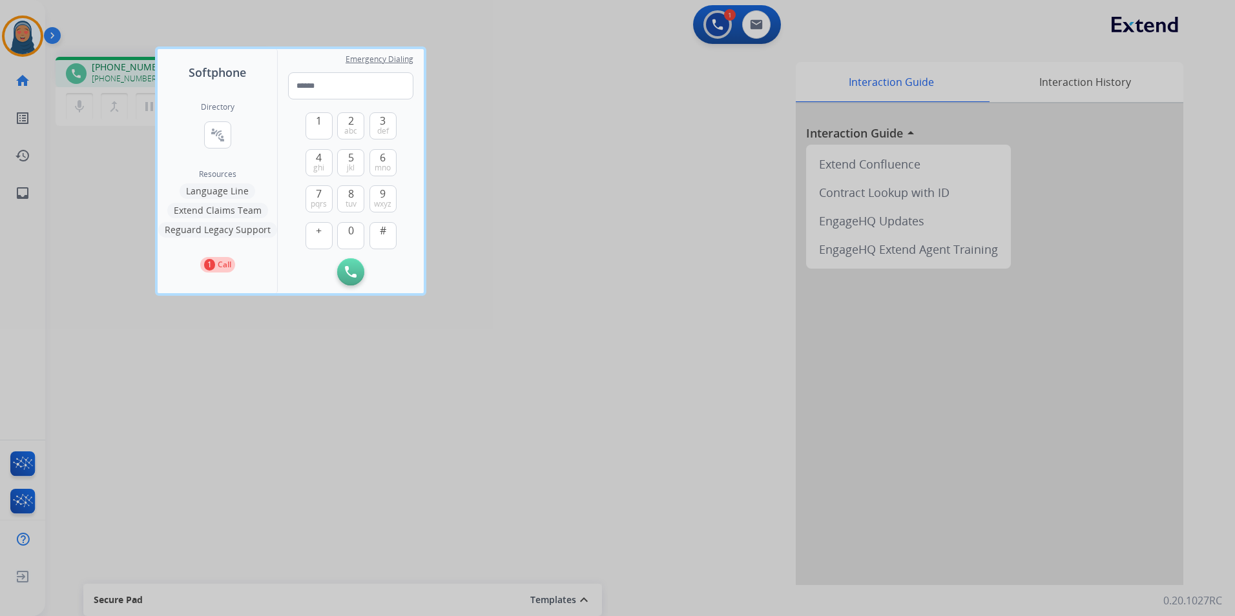
click at [229, 189] on button "Language Line" at bounding box center [218, 192] width 76 height 16
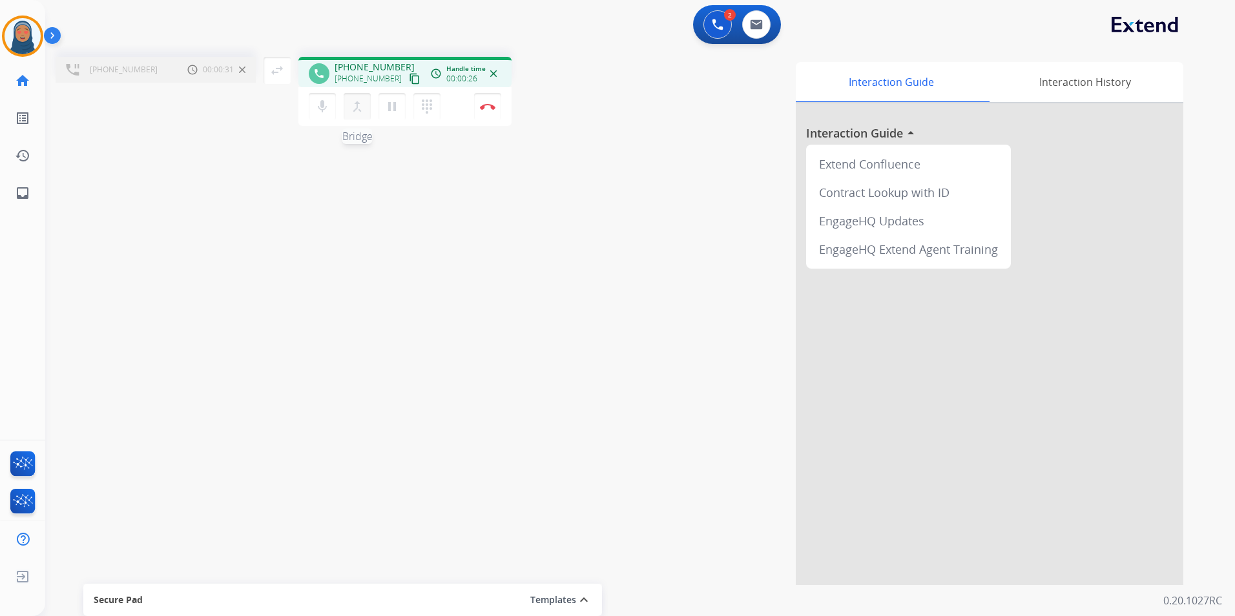
click at [359, 112] on mat-icon "merge_type" at bounding box center [358, 107] width 16 height 16
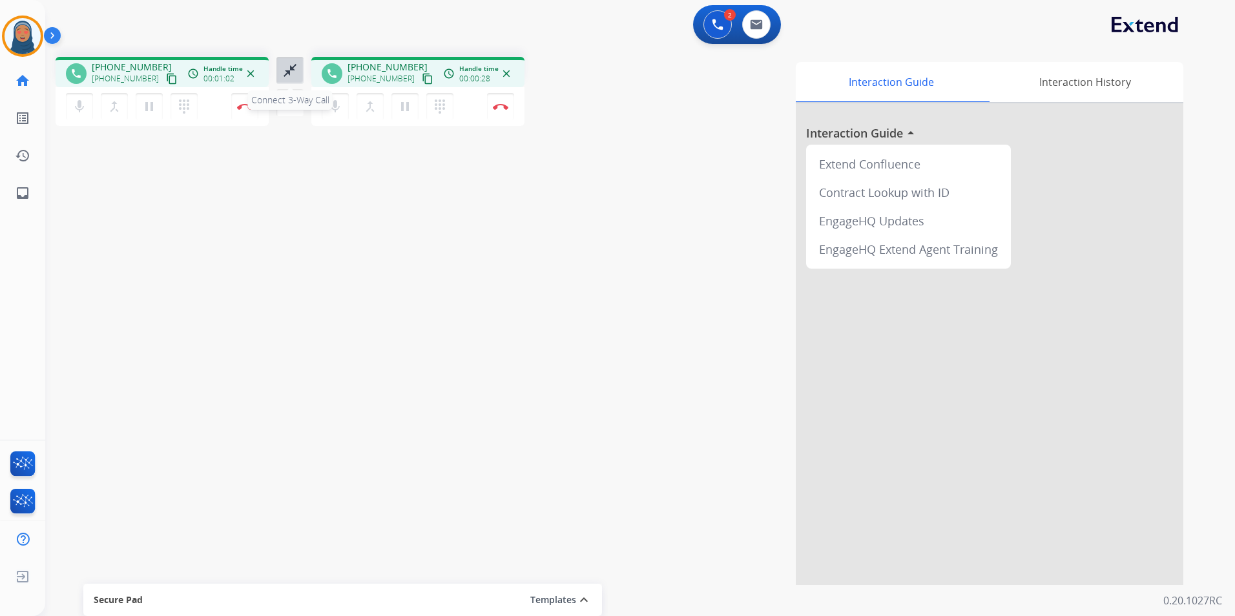
click at [288, 75] on mat-icon "close_fullscreen" at bounding box center [290, 71] width 16 height 16
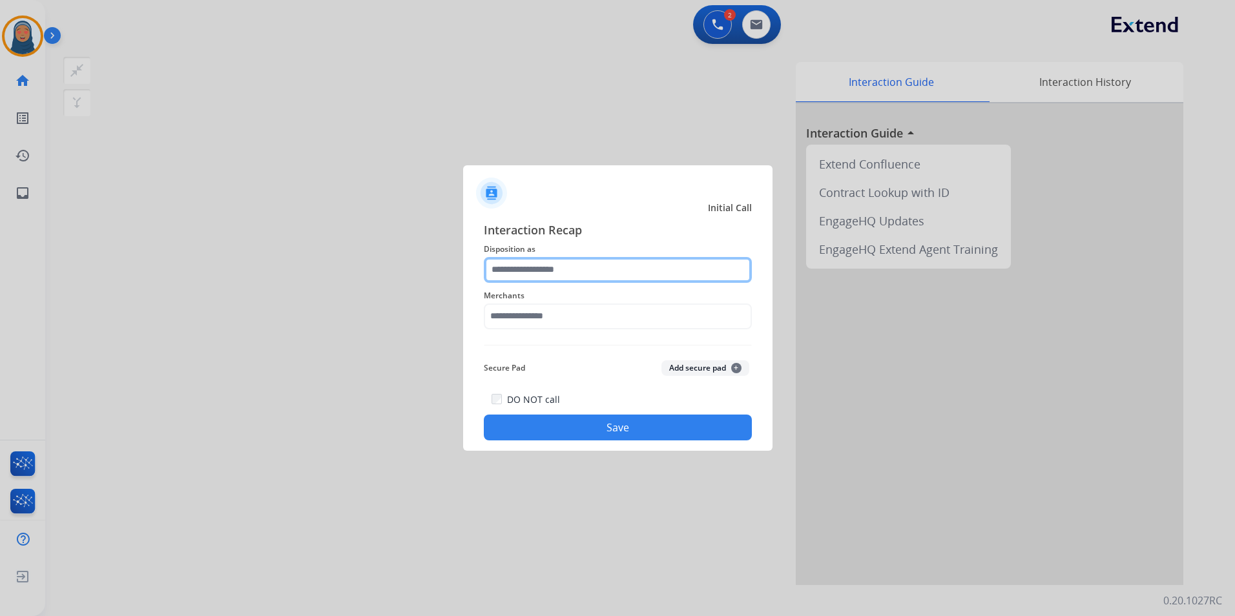
drag, startPoint x: 560, startPoint y: 269, endPoint x: 552, endPoint y: 272, distance: 8.2
click at [559, 268] on input "text" at bounding box center [618, 270] width 268 height 26
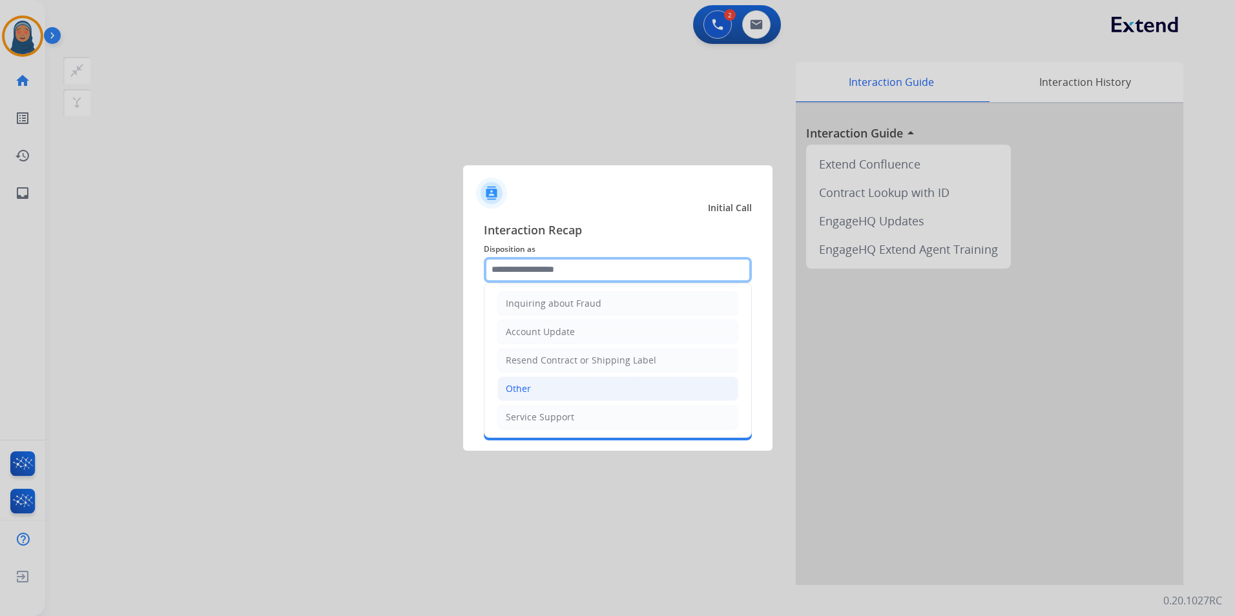
scroll to position [202, 0]
click at [545, 385] on li "Other" at bounding box center [618, 387] width 241 height 25
type input "*****"
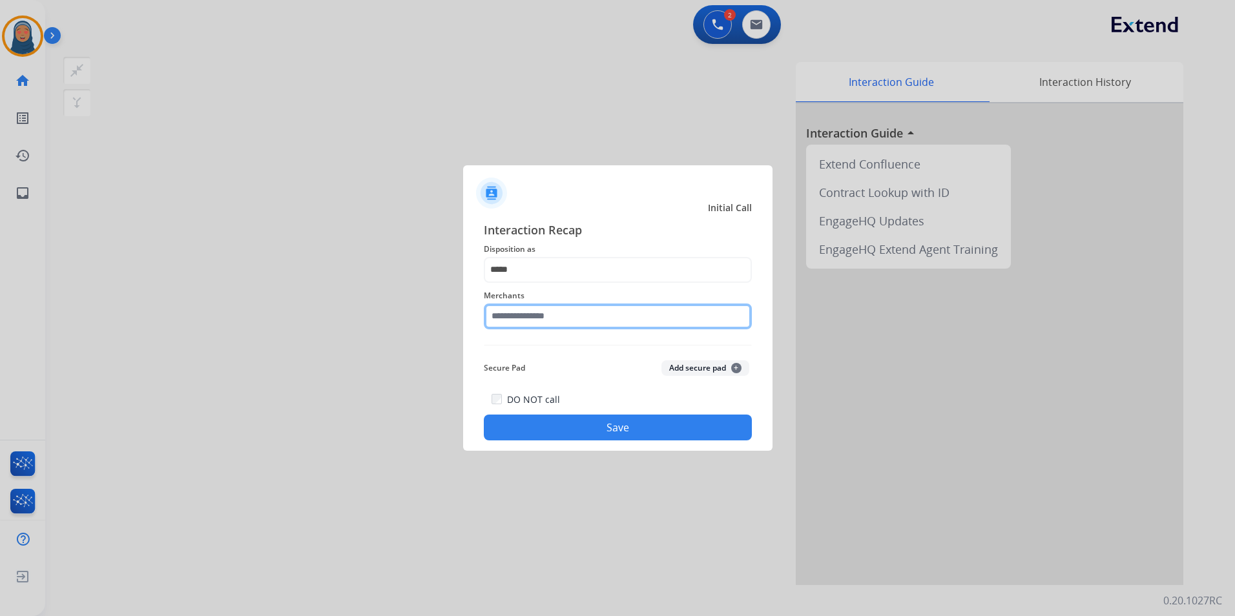
click at [571, 315] on input "text" at bounding box center [618, 317] width 268 height 26
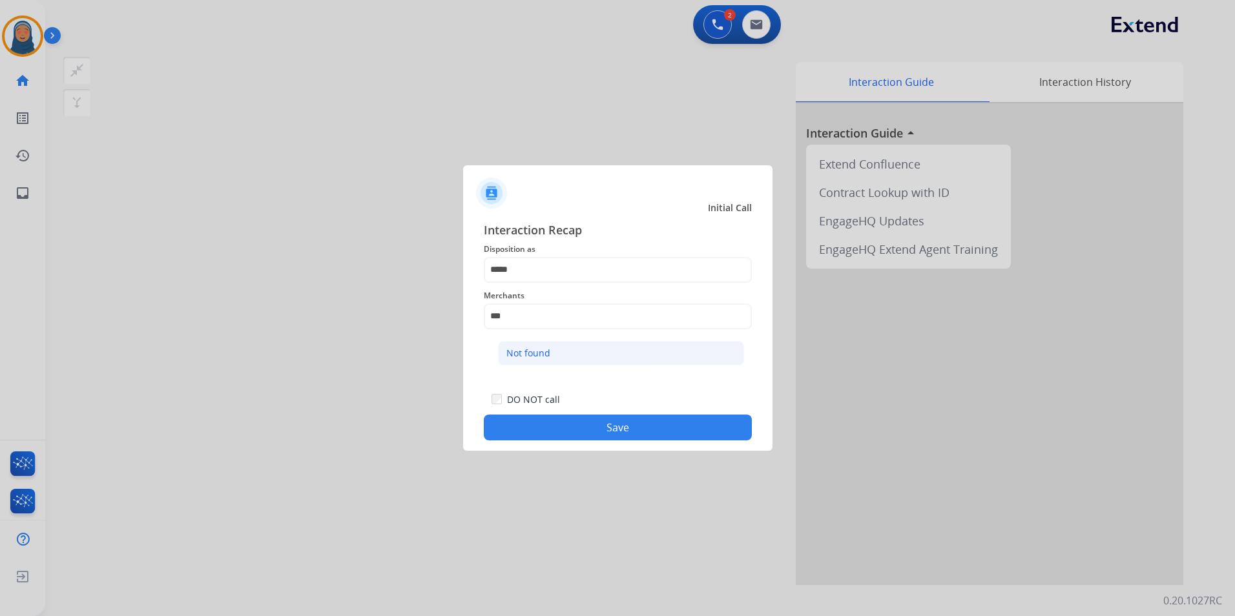
click at [542, 360] on li "Not found" at bounding box center [621, 353] width 246 height 25
type input "*********"
click at [594, 426] on button "Save" at bounding box center [618, 428] width 268 height 26
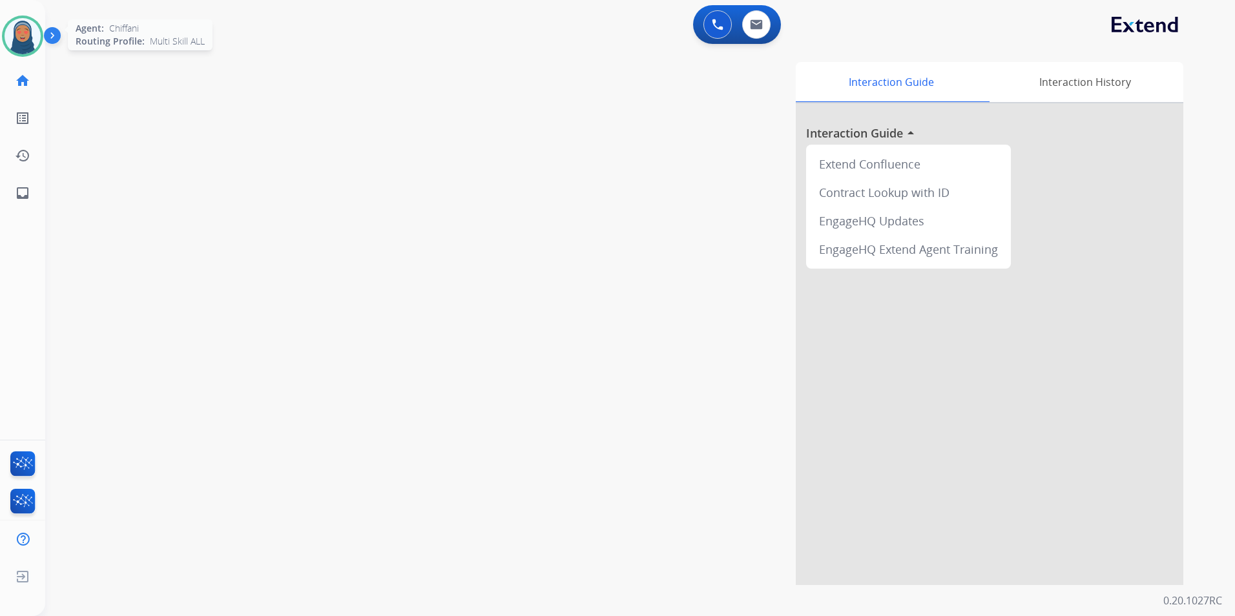
click at [9, 50] on div at bounding box center [22, 36] width 41 height 41
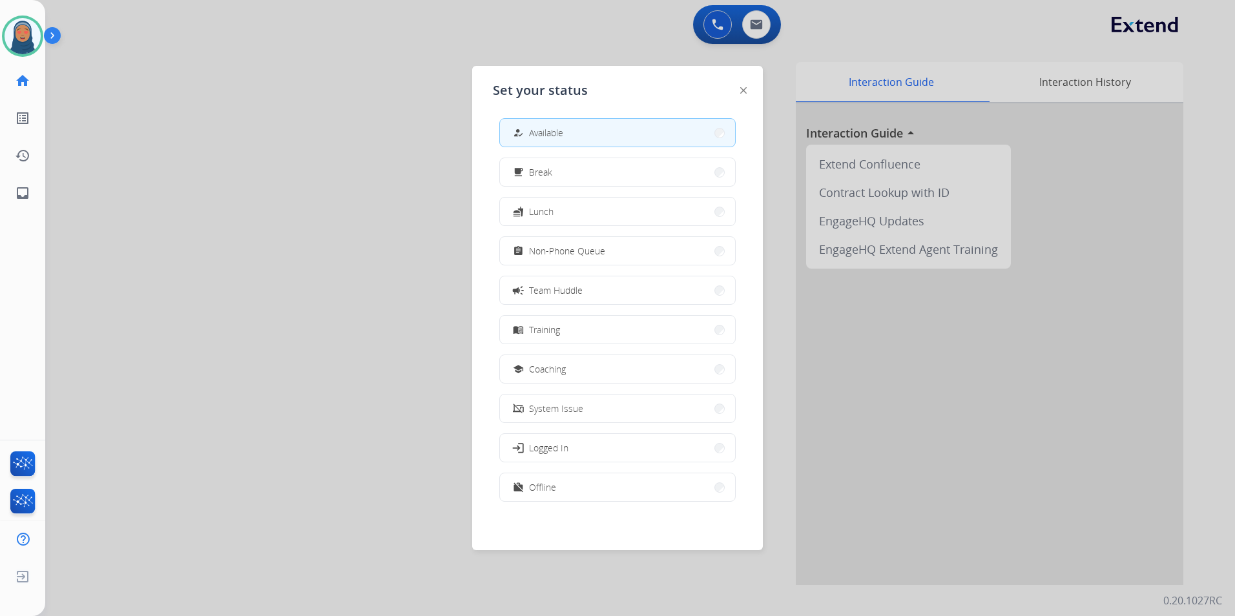
scroll to position [4, 0]
click at [650, 498] on button "work_off Offline" at bounding box center [617, 487] width 235 height 28
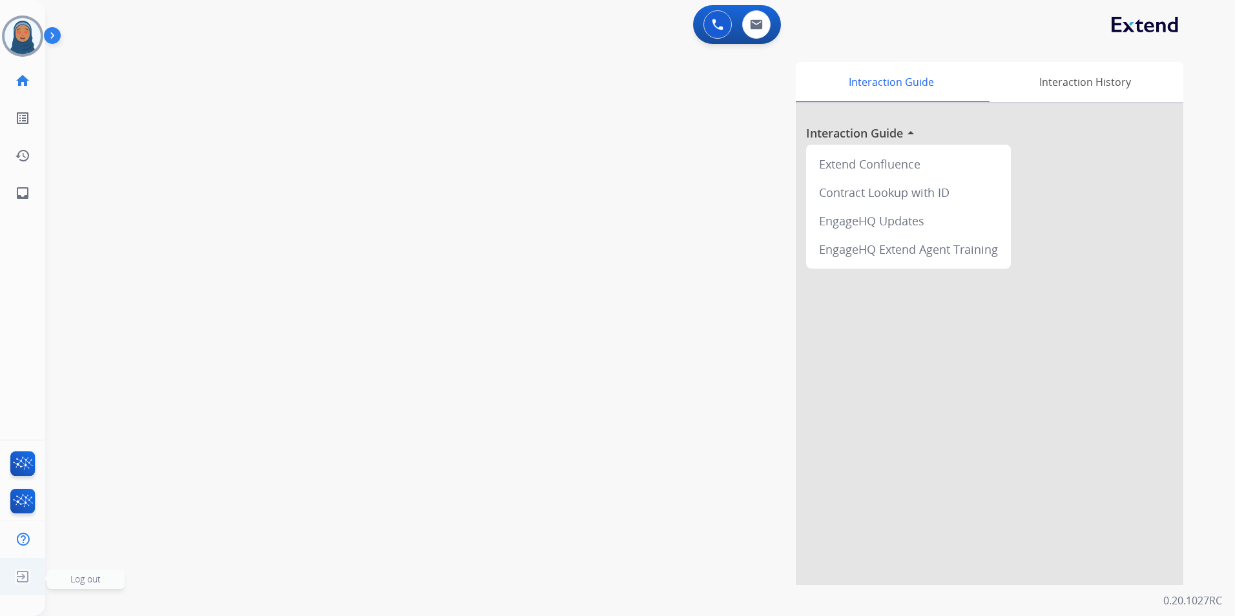
click at [19, 576] on img at bounding box center [22, 577] width 23 height 25
click at [78, 580] on span "Log out" at bounding box center [85, 579] width 30 height 12
